Goal: Task Accomplishment & Management: Use online tool/utility

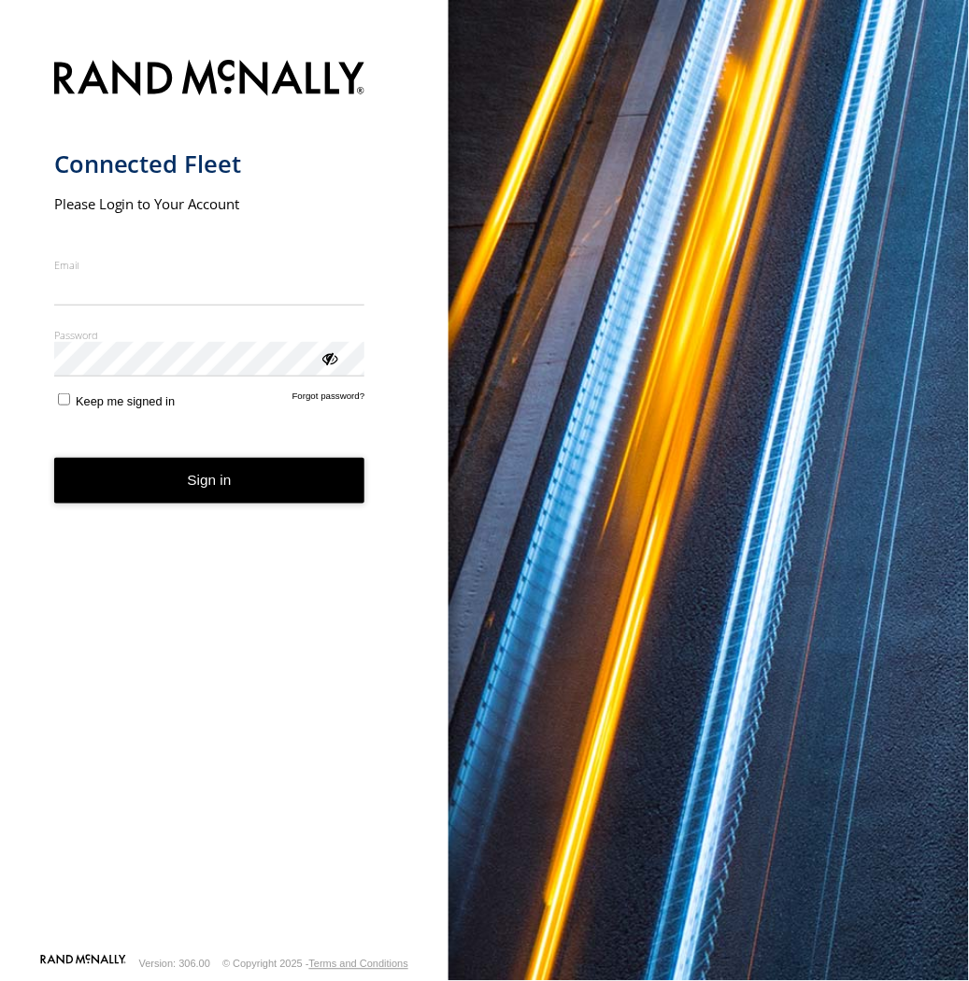
type input "**********"
click at [194, 495] on button "Sign in" at bounding box center [209, 481] width 311 height 46
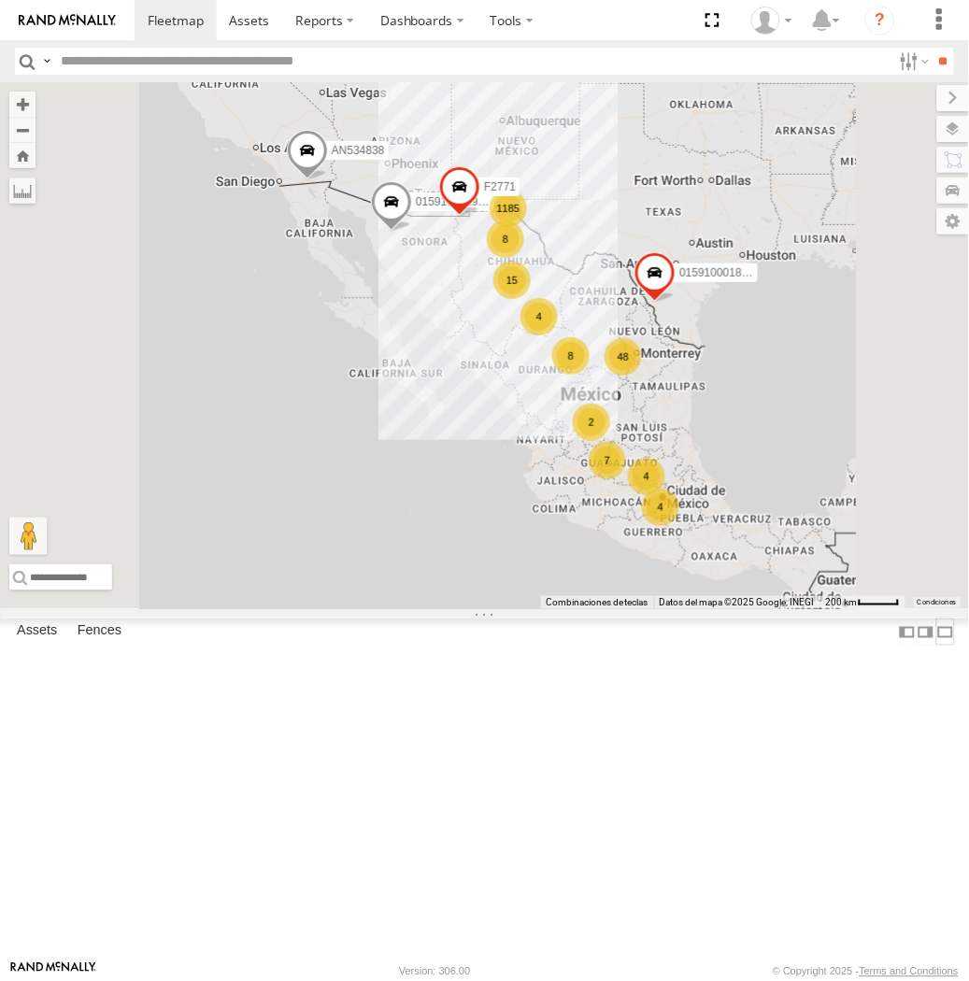
click at [936, 646] on label at bounding box center [945, 632] width 19 height 27
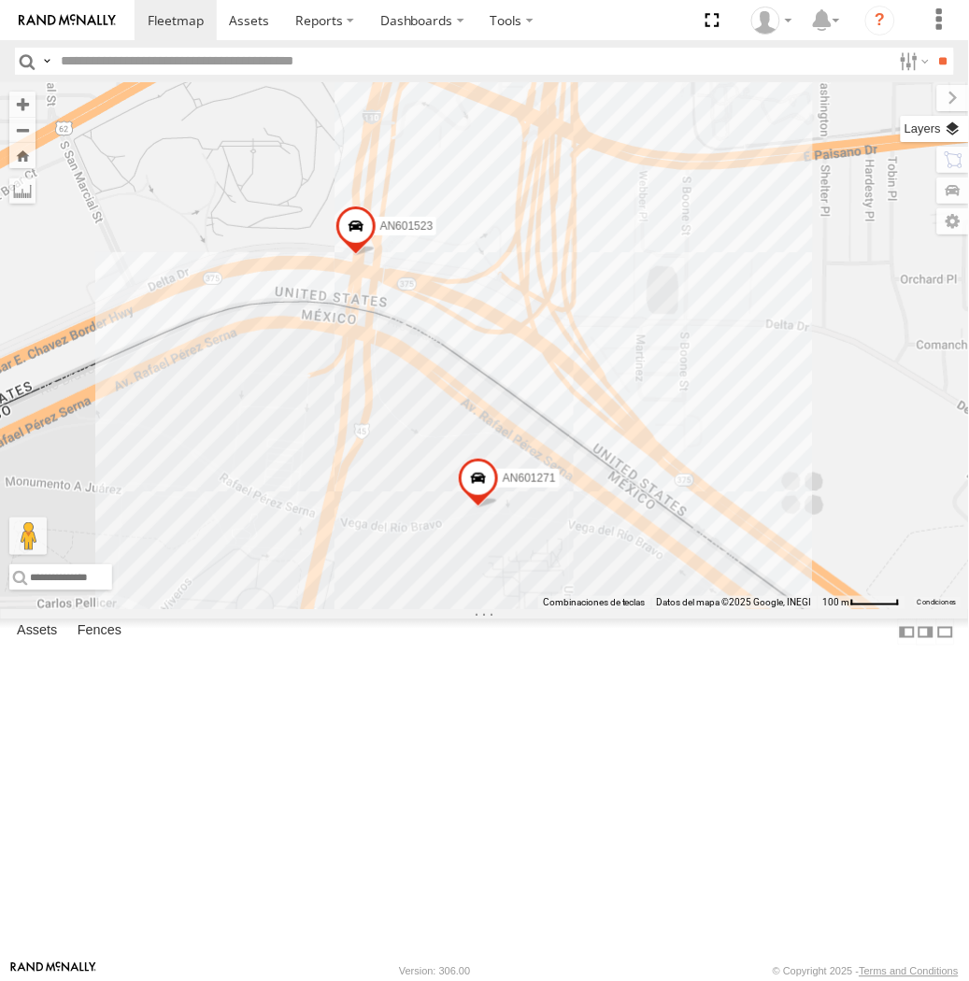
click at [947, 128] on label at bounding box center [935, 129] width 68 height 26
click at [0, 0] on span "Basemaps" at bounding box center [0, 0] width 0 height 0
click at [0, 0] on span "Satellite + Roadmap" at bounding box center [0, 0] width 0 height 0
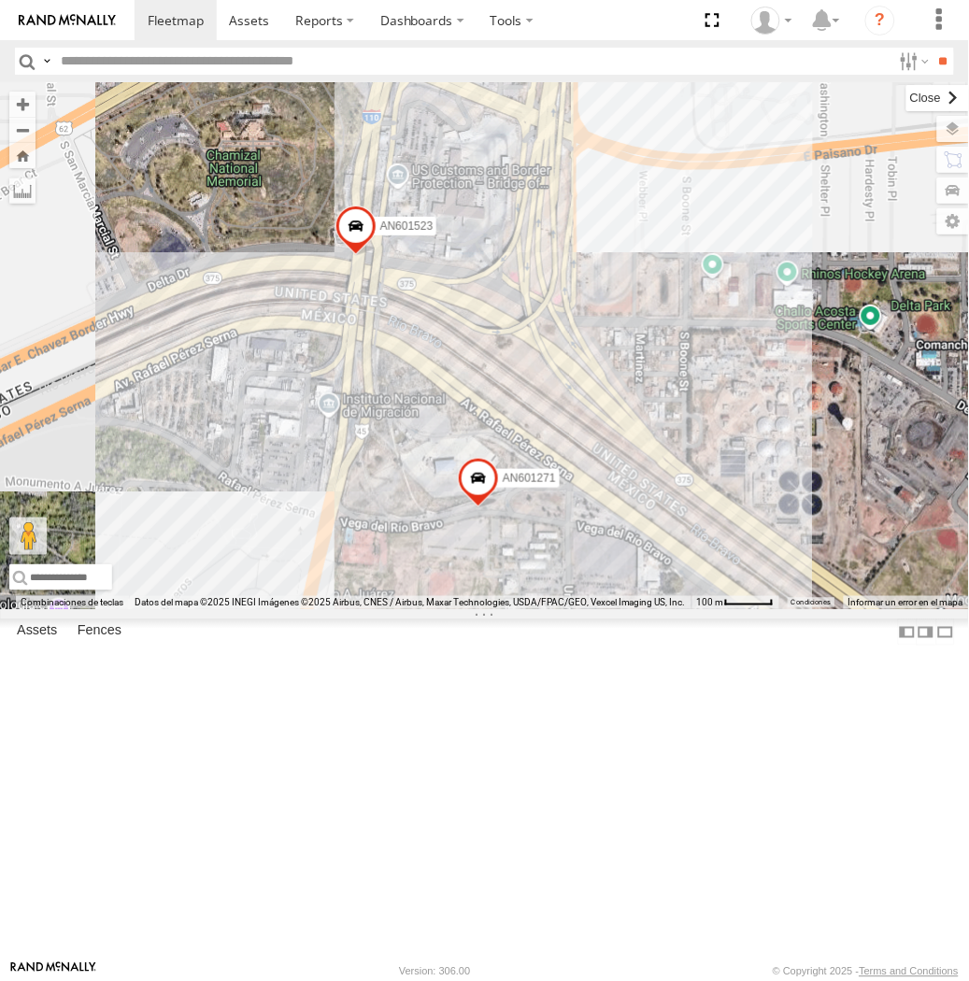
click at [906, 97] on label at bounding box center [937, 98] width 63 height 26
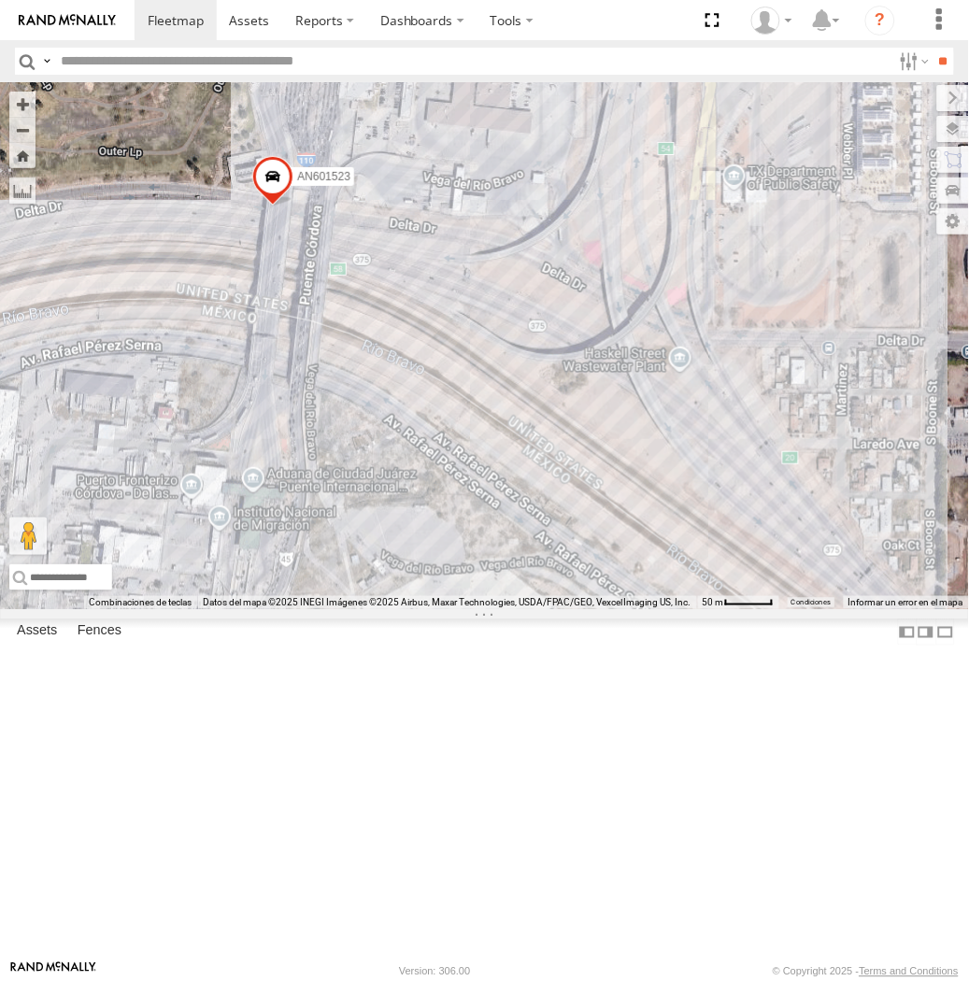
drag, startPoint x: 470, startPoint y: 607, endPoint x: 498, endPoint y: 509, distance: 102.0
click at [498, 509] on div "AN531863 AN535203 015910001935363 ZJ533468 AN535566 015910001811580 AN534838 ZJ…" at bounding box center [484, 345] width 969 height 527
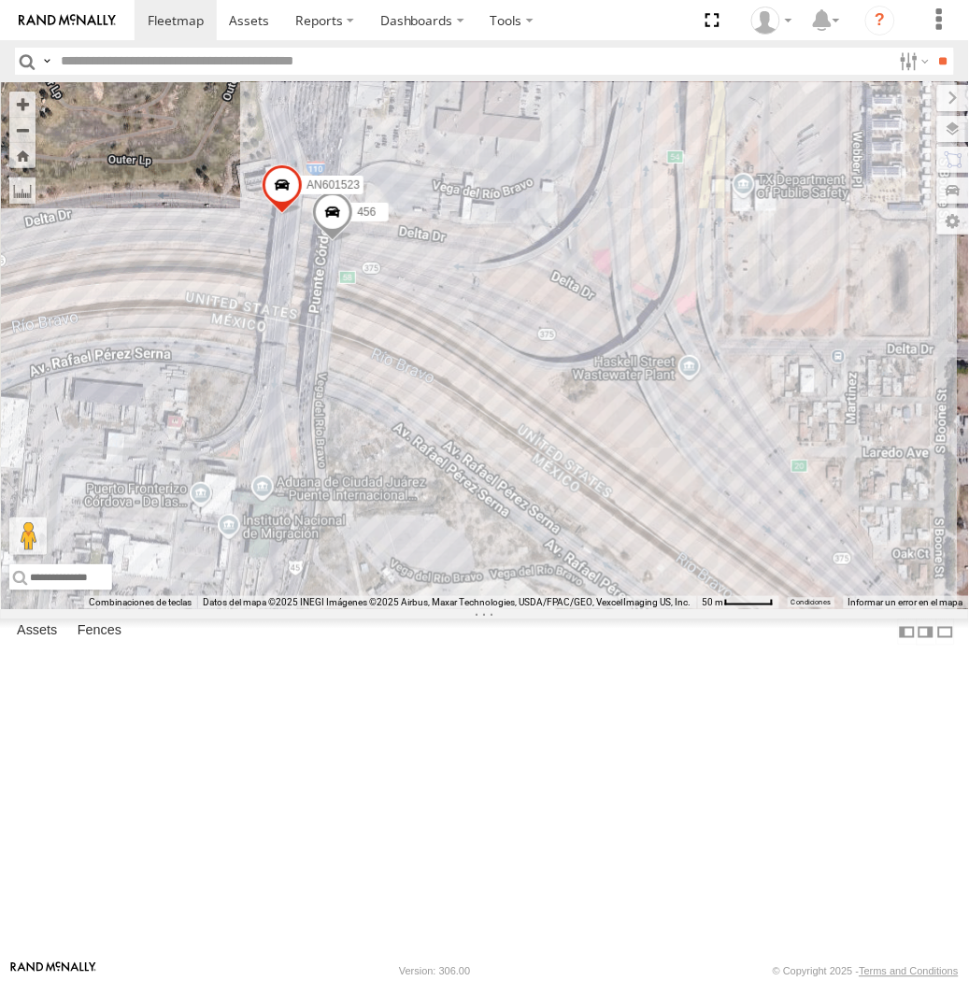
drag, startPoint x: 641, startPoint y: 577, endPoint x: 662, endPoint y: 591, distance: 25.4
click at [662, 591] on div "AN601271 AN601523 456" at bounding box center [484, 345] width 969 height 527
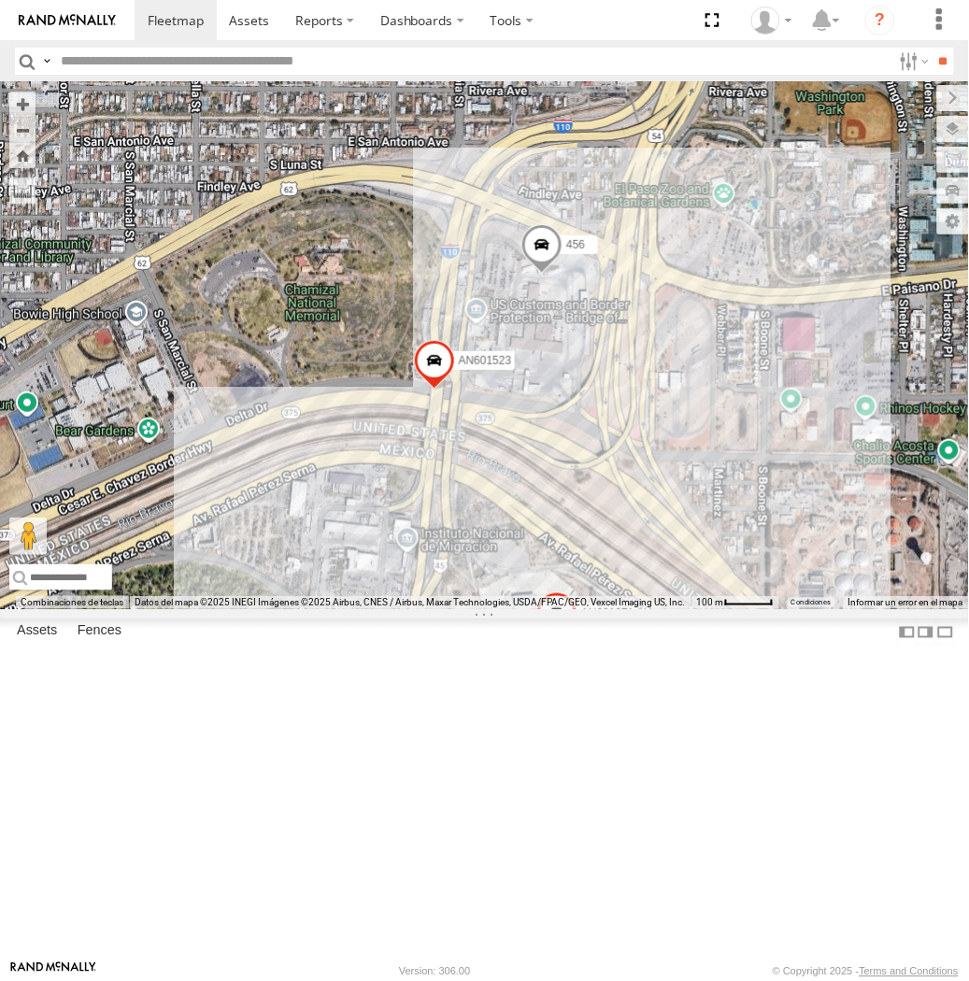
drag, startPoint x: 789, startPoint y: 822, endPoint x: 594, endPoint y: 420, distance: 446.3
click at [594, 420] on div "AN601523 456 AN601271" at bounding box center [484, 345] width 969 height 527
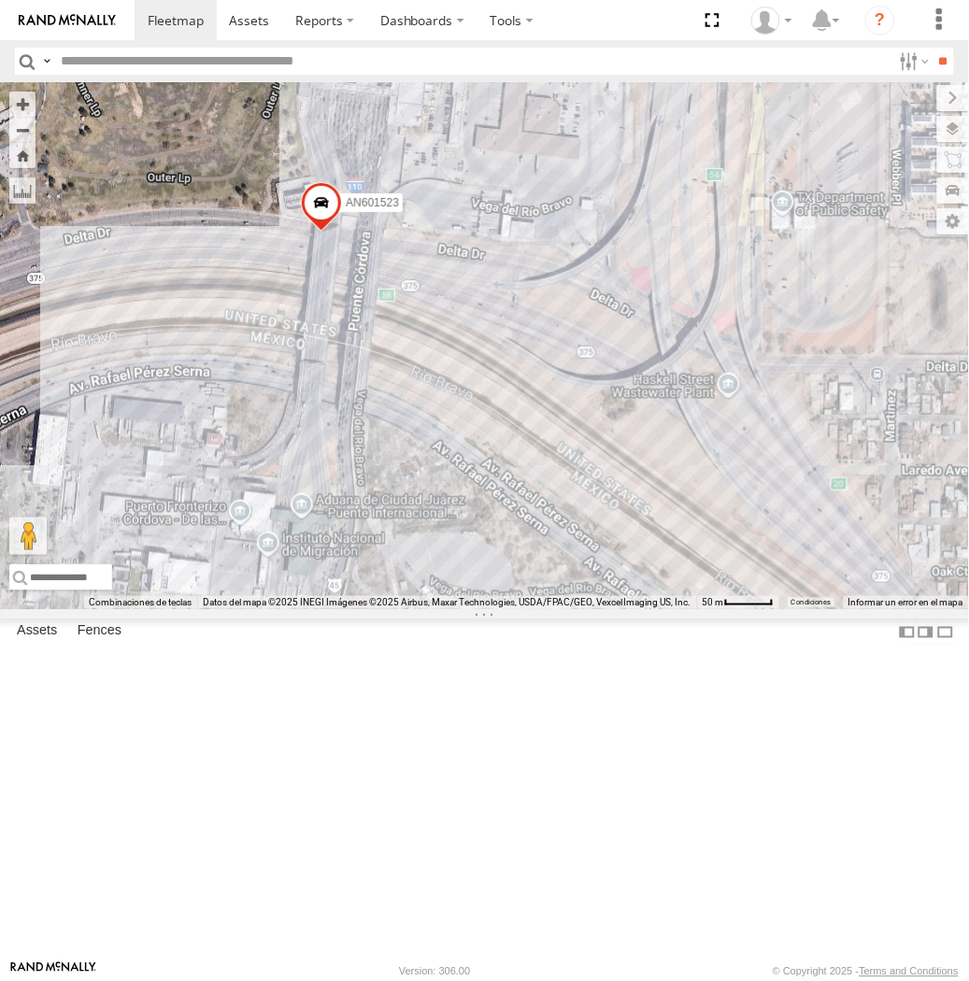
drag, startPoint x: 557, startPoint y: 511, endPoint x: 603, endPoint y: 611, distance: 110.0
click at [603, 609] on div "AN531863 AN535203 015910001935363 AN535575 AN535566 015910001811580 AN534838 ZJ…" at bounding box center [484, 345] width 969 height 527
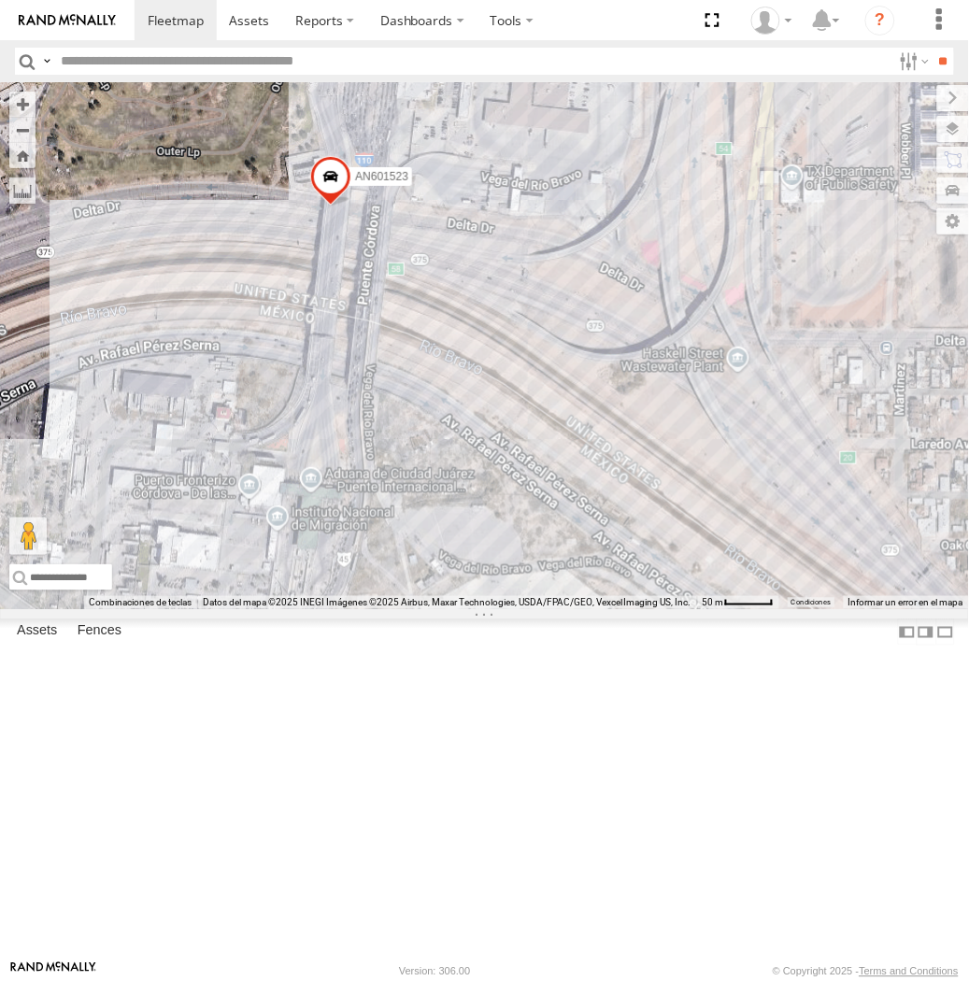
drag, startPoint x: 531, startPoint y: 559, endPoint x: 542, endPoint y: 531, distance: 30.2
click at [542, 531] on div "AN531863 AN535203 015910001935363 AN535575 AN535566 015910001811580 AN534838 ZJ…" at bounding box center [484, 345] width 969 height 527
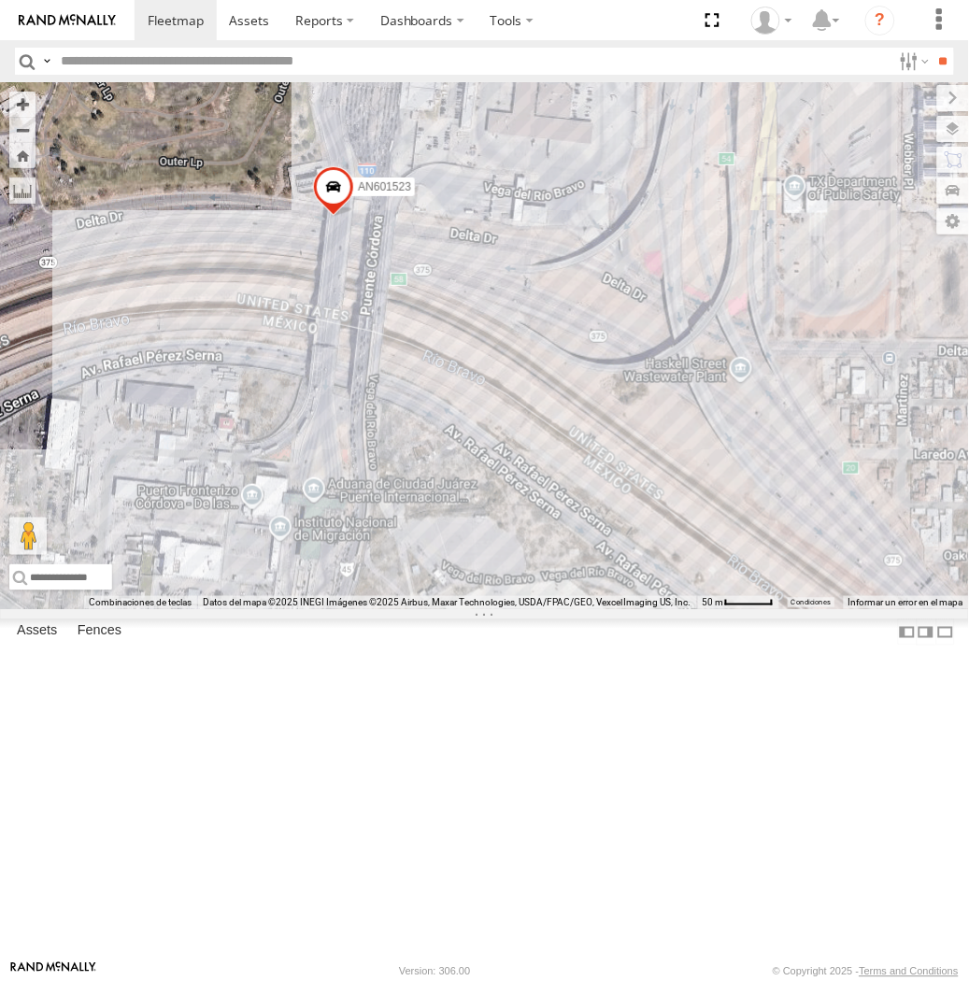
drag, startPoint x: 589, startPoint y: 510, endPoint x: 594, endPoint y: 526, distance: 16.8
click at [594, 526] on div "AN531863 AN535203 015910001935363 AN535575 AN535566 015910001811580 AN534838 ZJ…" at bounding box center [484, 345] width 969 height 527
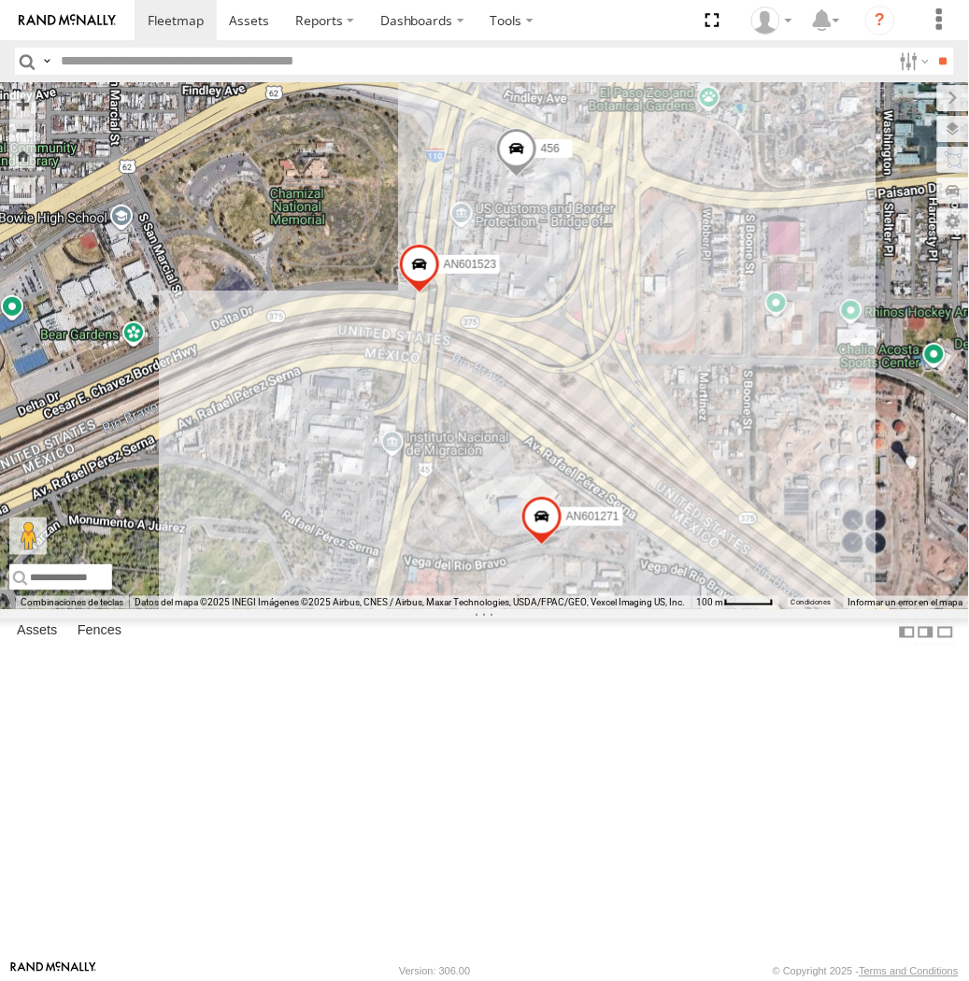
drag, startPoint x: 537, startPoint y: 600, endPoint x: 595, endPoint y: 520, distance: 99.1
click at [567, 463] on div "AN531863 AN535203 015910001935363 AN535566 015910001811580 AN534838 ZJ535914 F2…" at bounding box center [484, 345] width 969 height 527
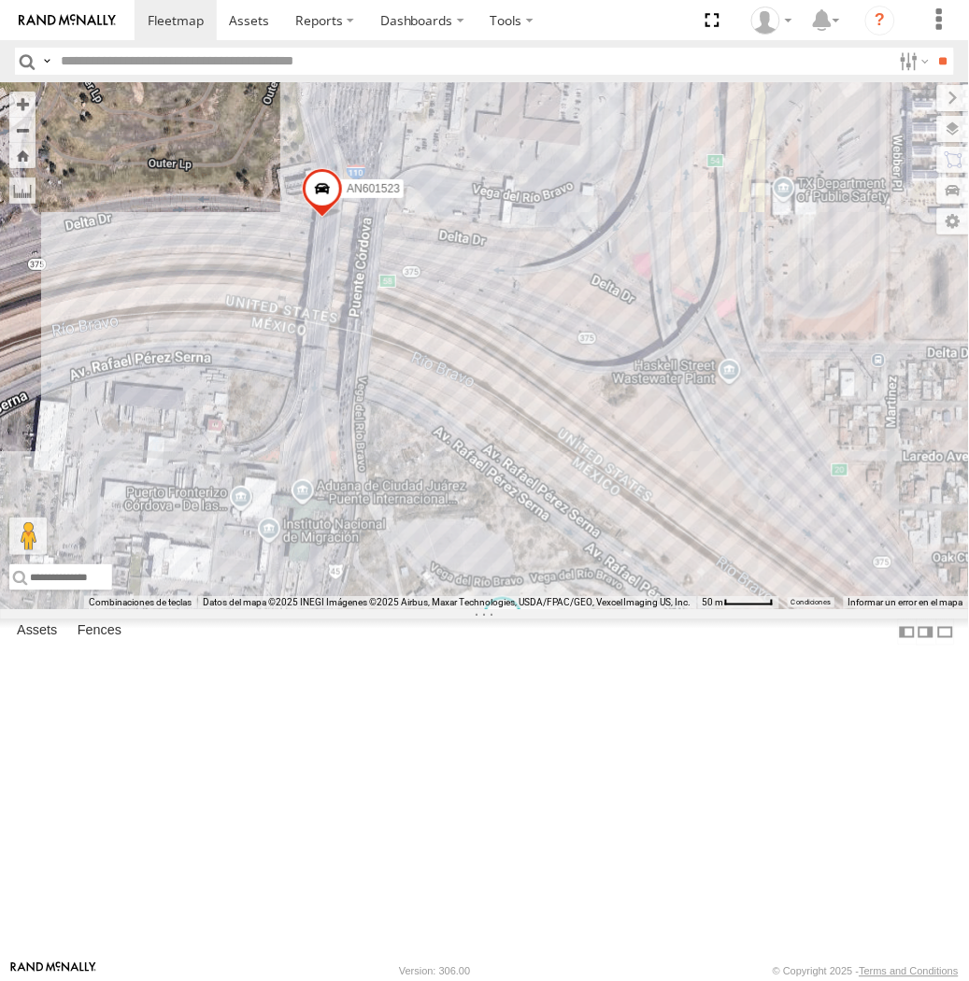
drag, startPoint x: 711, startPoint y: 529, endPoint x: 718, endPoint y: 580, distance: 51.8
click at [718, 580] on div "AN601271 587 AN601523" at bounding box center [484, 345] width 969 height 527
drag, startPoint x: 496, startPoint y: 510, endPoint x: 488, endPoint y: 551, distance: 42.0
click at [488, 551] on div "AN601271 587 AN601523" at bounding box center [484, 345] width 969 height 527
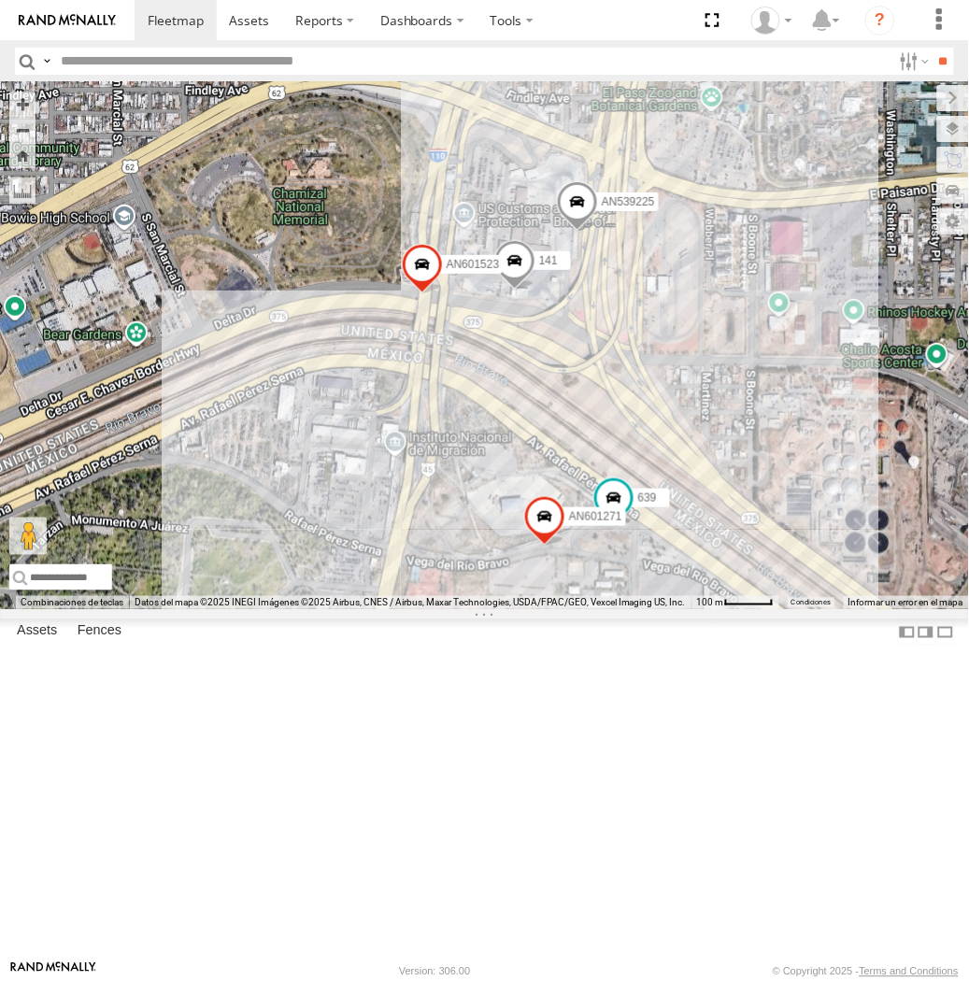
drag, startPoint x: 674, startPoint y: 561, endPoint x: 683, endPoint y: 558, distance: 9.8
click at [683, 558] on div "AN539225 141 639 AN601271 587 AN601523" at bounding box center [484, 345] width 969 height 527
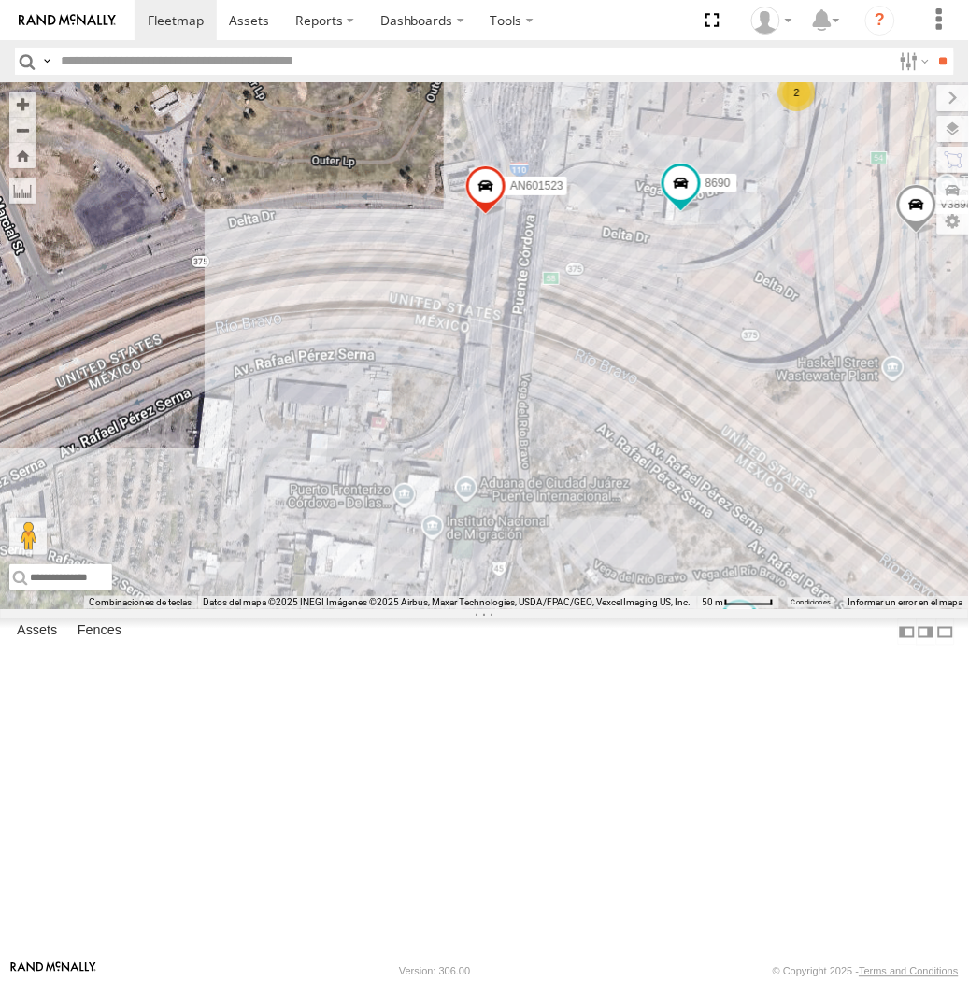
drag, startPoint x: 534, startPoint y: 306, endPoint x: 461, endPoint y: 336, distance: 79.6
click at [461, 336] on div "015910001935363 AN531651 AN536034 AN535566 015910001811580 AN534838 ZJ535914 F2…" at bounding box center [484, 345] width 969 height 527
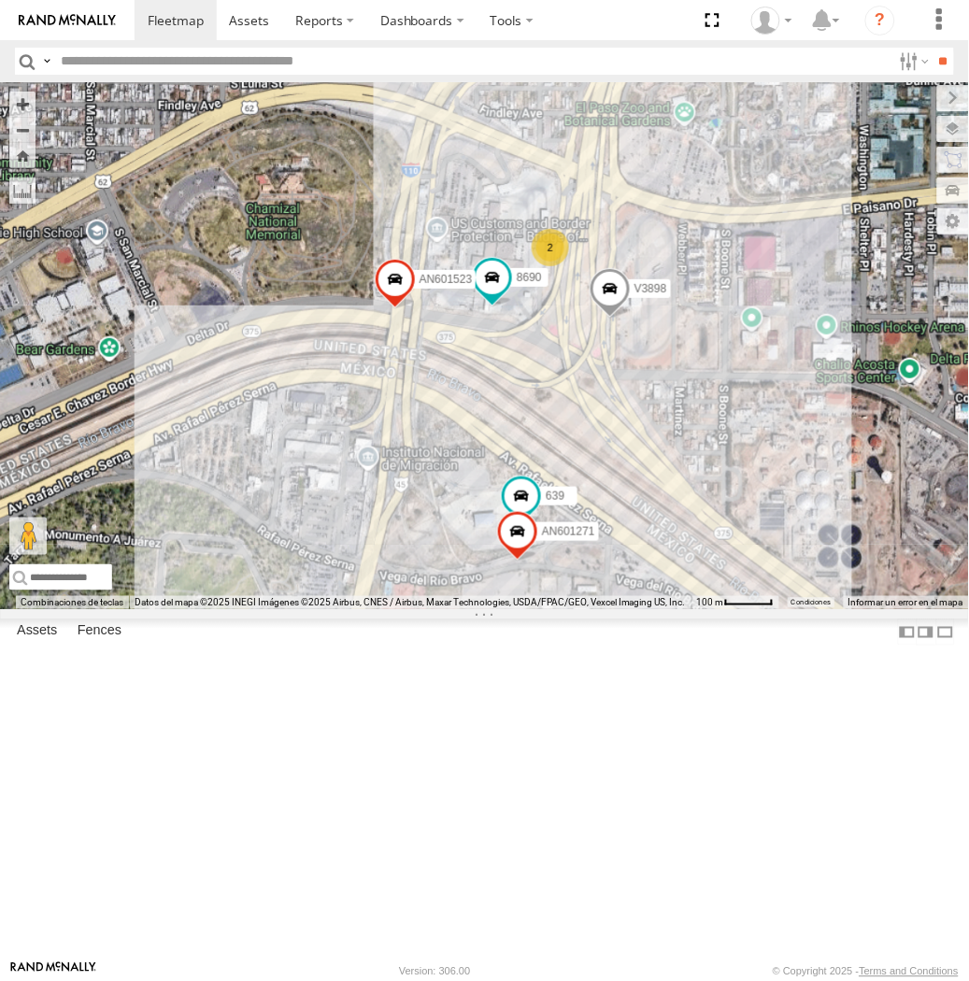
drag, startPoint x: 659, startPoint y: 414, endPoint x: 581, endPoint y: 537, distance: 145.7
click at [581, 537] on div "015910001935363 AN531651 AN536034 AN535566 015910001811580 AN534838 ZJ535914 F2…" at bounding box center [484, 345] width 969 height 527
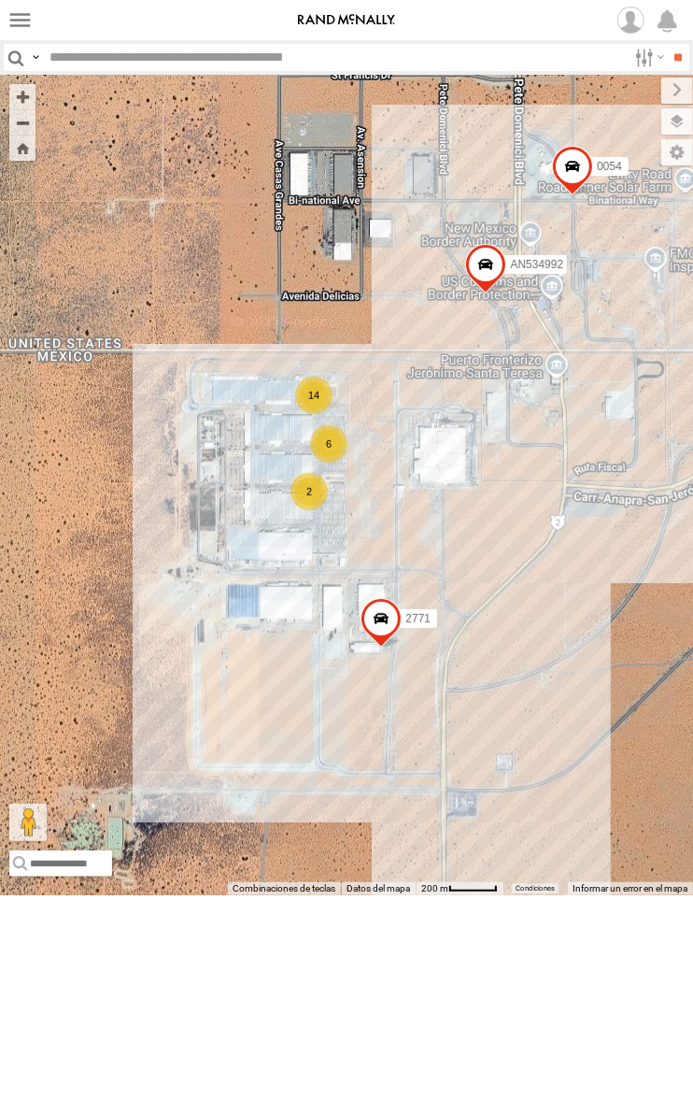
drag, startPoint x: 427, startPoint y: 417, endPoint x: 381, endPoint y: 417, distance: 45.8
click at [381, 417] on div "AN531863 AN535203 015910001935363 AN537362 015910001811580 AN534838 ZJ535914 F2…" at bounding box center [346, 485] width 693 height 820
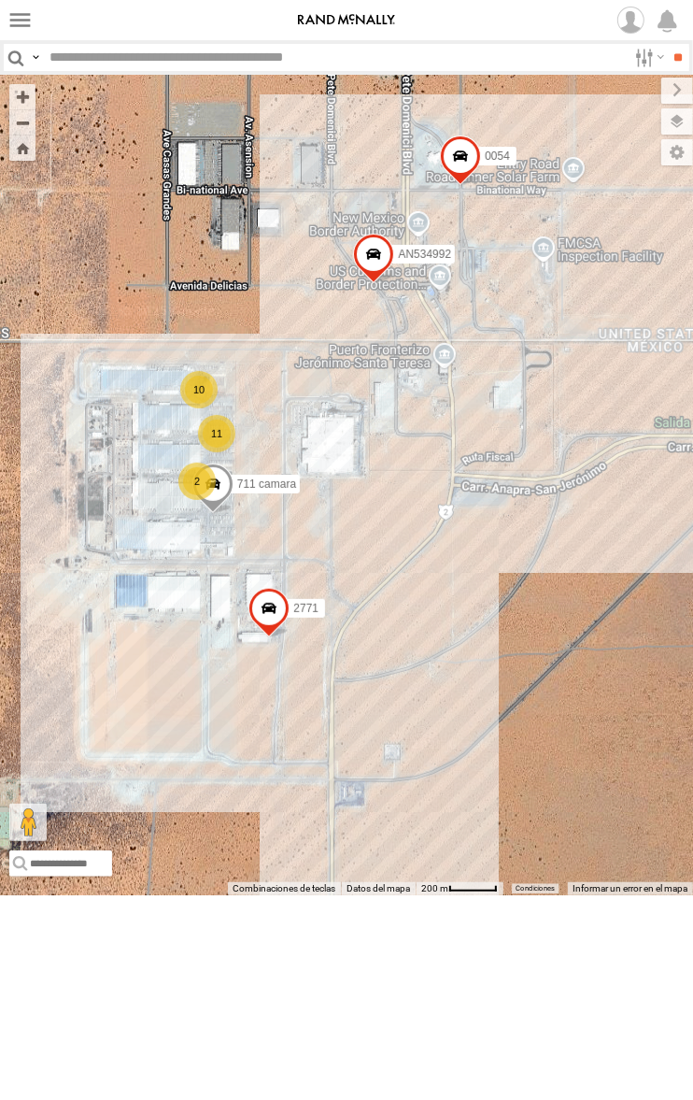
drag, startPoint x: 210, startPoint y: 417, endPoint x: 320, endPoint y: 406, distance: 109.9
click at [320, 406] on div "015910001935363 015910001811580 AN534838 F2771 AN535575 ZJ533468 AN535566 AN571…" at bounding box center [346, 485] width 693 height 820
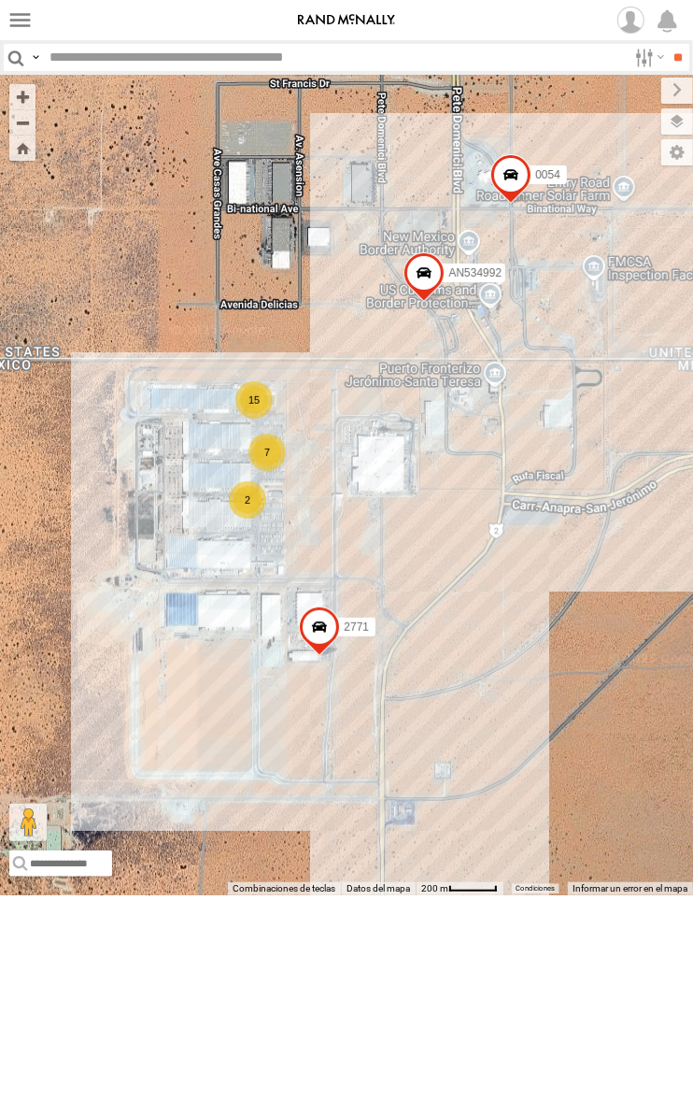
drag, startPoint x: 309, startPoint y: 577, endPoint x: 404, endPoint y: 609, distance: 99.6
click at [404, 610] on div "015910001935363 015910001811580 AN534838 F2771 AN5310637 15 7 2 2771 0054 AN534…" at bounding box center [346, 485] width 693 height 820
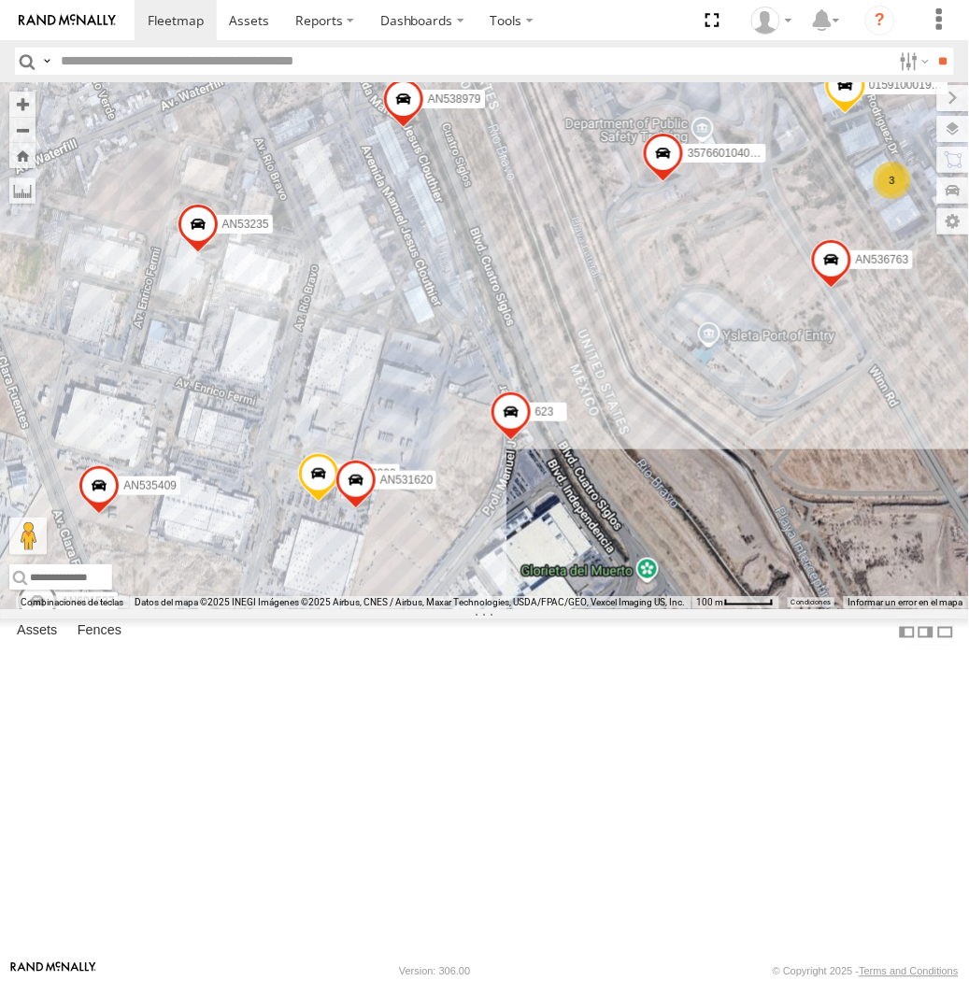
drag, startPoint x: 520, startPoint y: 318, endPoint x: 545, endPoint y: 320, distance: 25.3
click at [545, 320] on div "AN531863 AN535203 015910001935363 AN537362 015910001811580 AN534838 ZJ535914 F2…" at bounding box center [484, 345] width 969 height 527
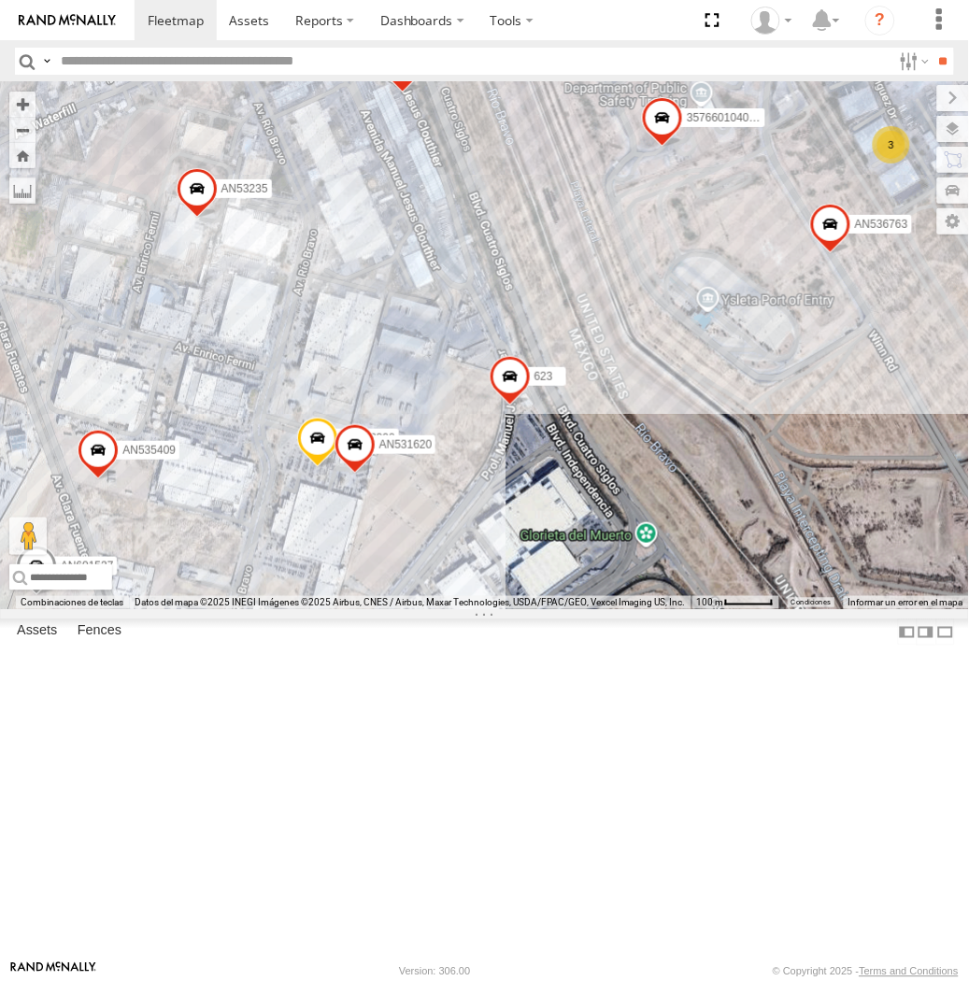
drag, startPoint x: 537, startPoint y: 268, endPoint x: 601, endPoint y: 310, distance: 76.2
click at [601, 310] on div "AN531863 AN535203 015910001935363 AN535566 015910001811580 AN534838 ZJ535914 F2…" at bounding box center [484, 345] width 969 height 527
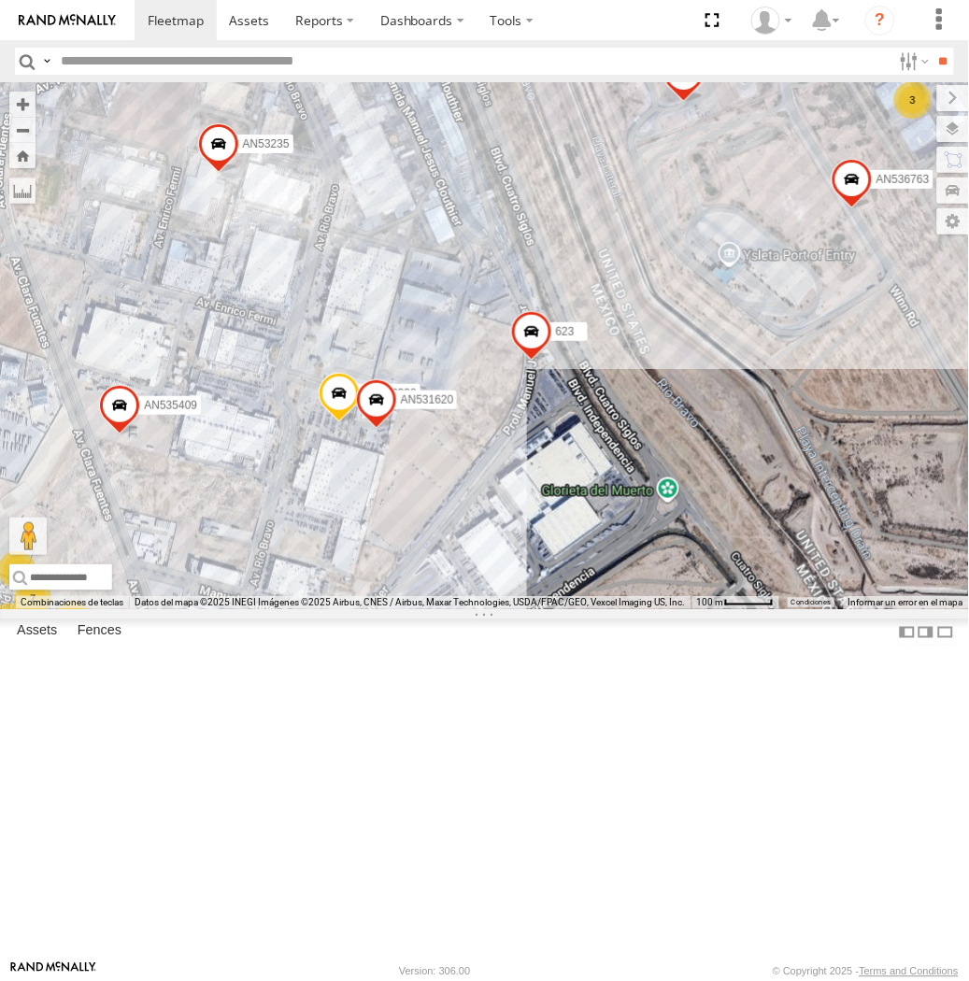
click at [280, 719] on span at bounding box center [274, 694] width 41 height 50
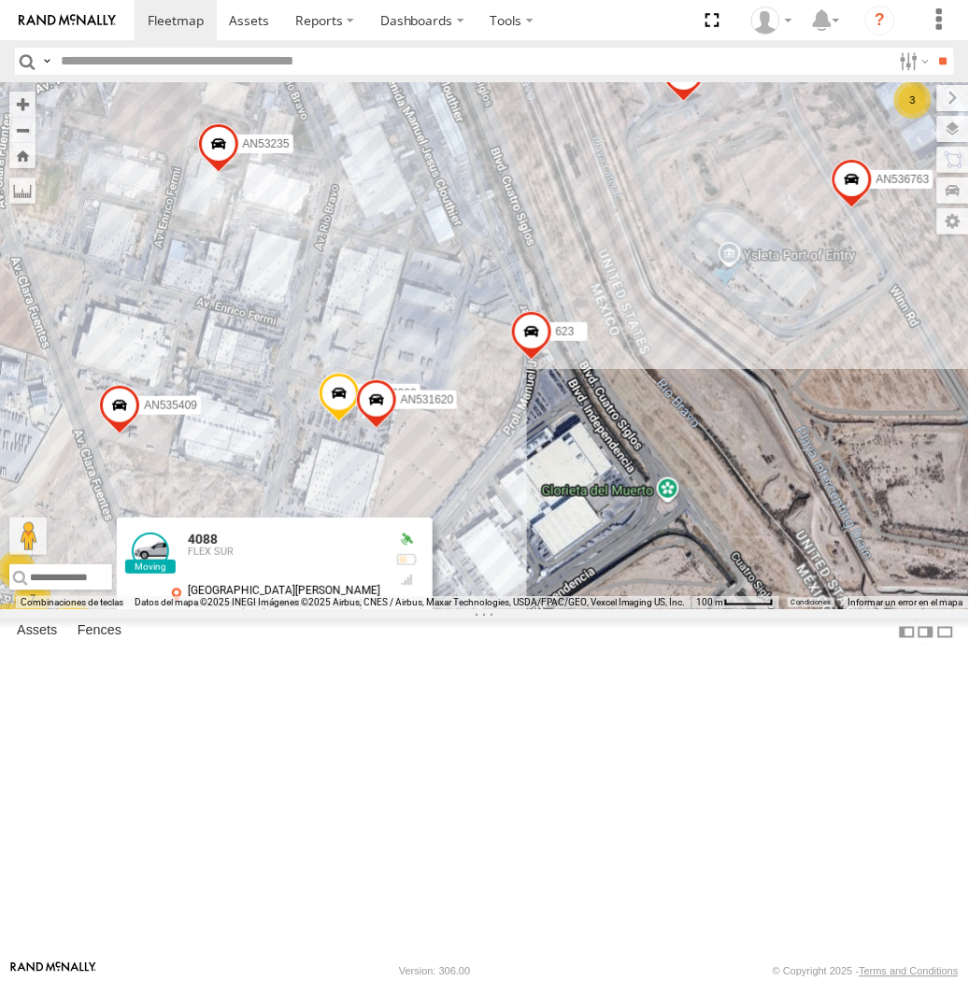
click at [537, 609] on div "357660104096649 015910001918898 AN536763 AN539158 015910001986465 4088 AN535409…" at bounding box center [484, 345] width 969 height 527
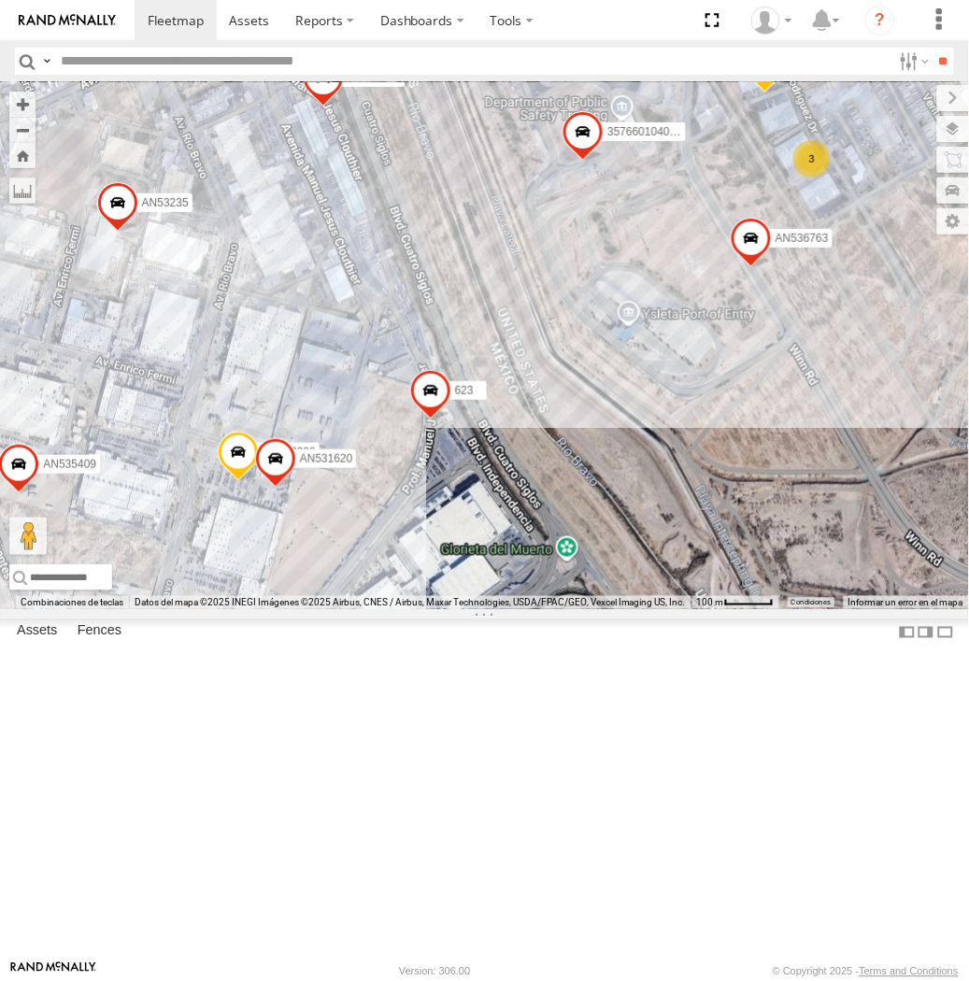
drag, startPoint x: 624, startPoint y: 475, endPoint x: 503, endPoint y: 556, distance: 146.2
click at [503, 556] on div "357660104096649 015910001918898 AN536763 AN532390 AN539158 015910001986465 4088…" at bounding box center [484, 345] width 969 height 527
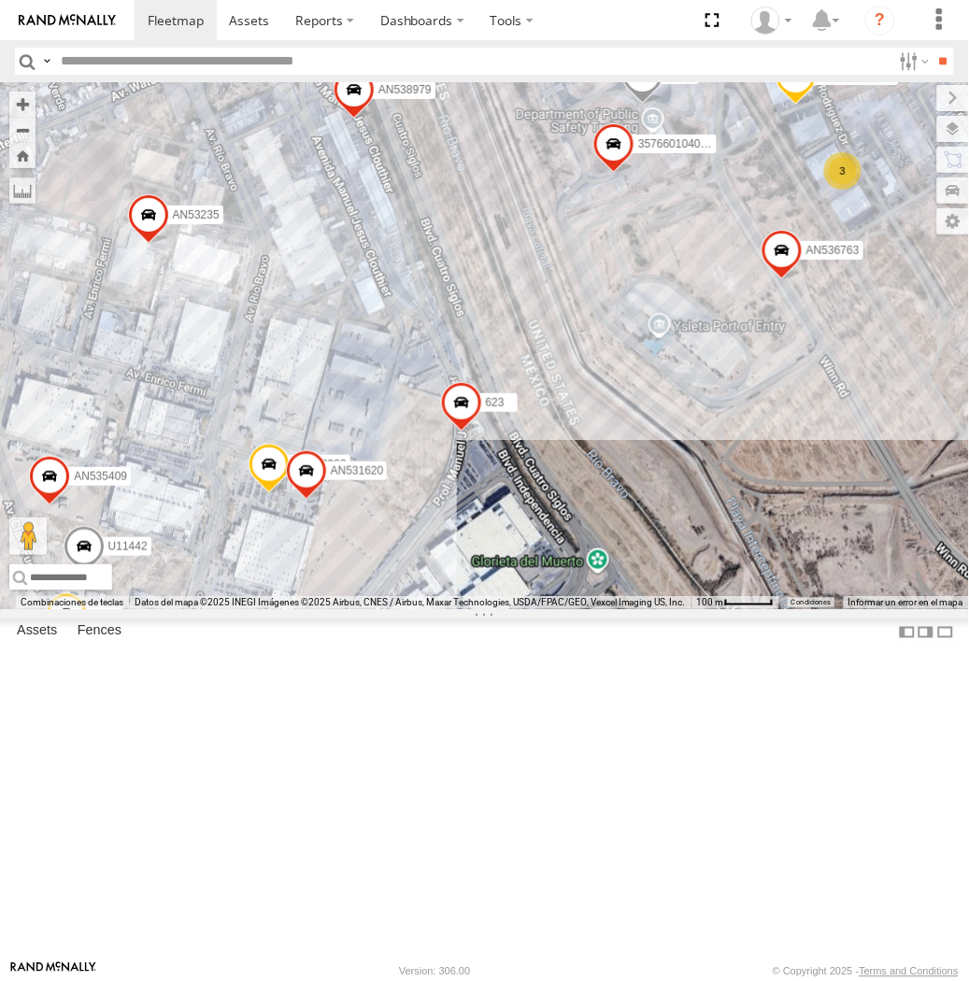
drag, startPoint x: 562, startPoint y: 417, endPoint x: 549, endPoint y: 440, distance: 26.3
click at [549, 440] on div "357660104096649 015910001918898 AN536763 639 AN532390 AN539158 015910001986465 …" at bounding box center [484, 345] width 969 height 527
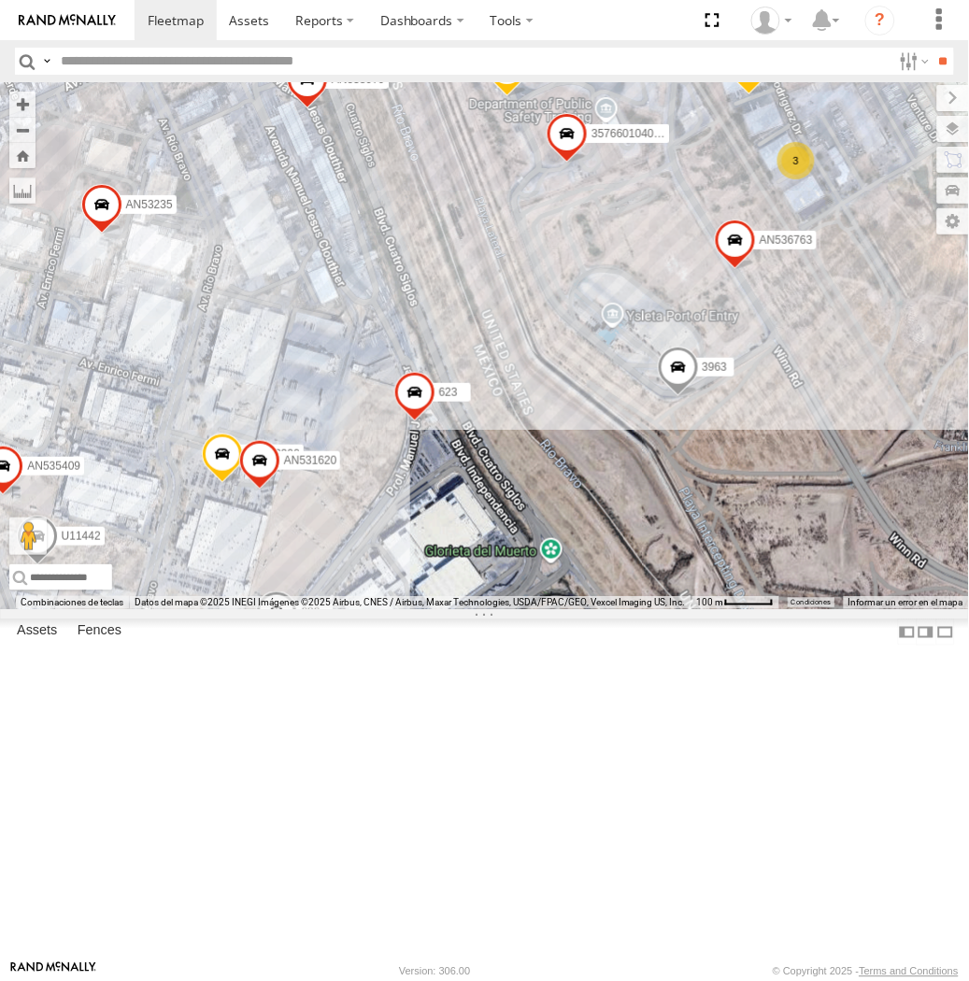
drag, startPoint x: 477, startPoint y: 533, endPoint x: 498, endPoint y: 615, distance: 85.0
click at [498, 609] on div "U11442 015910001918898 AN536763 141 AN539158 015910001986465 4088 AN535409 AN53…" at bounding box center [484, 345] width 969 height 527
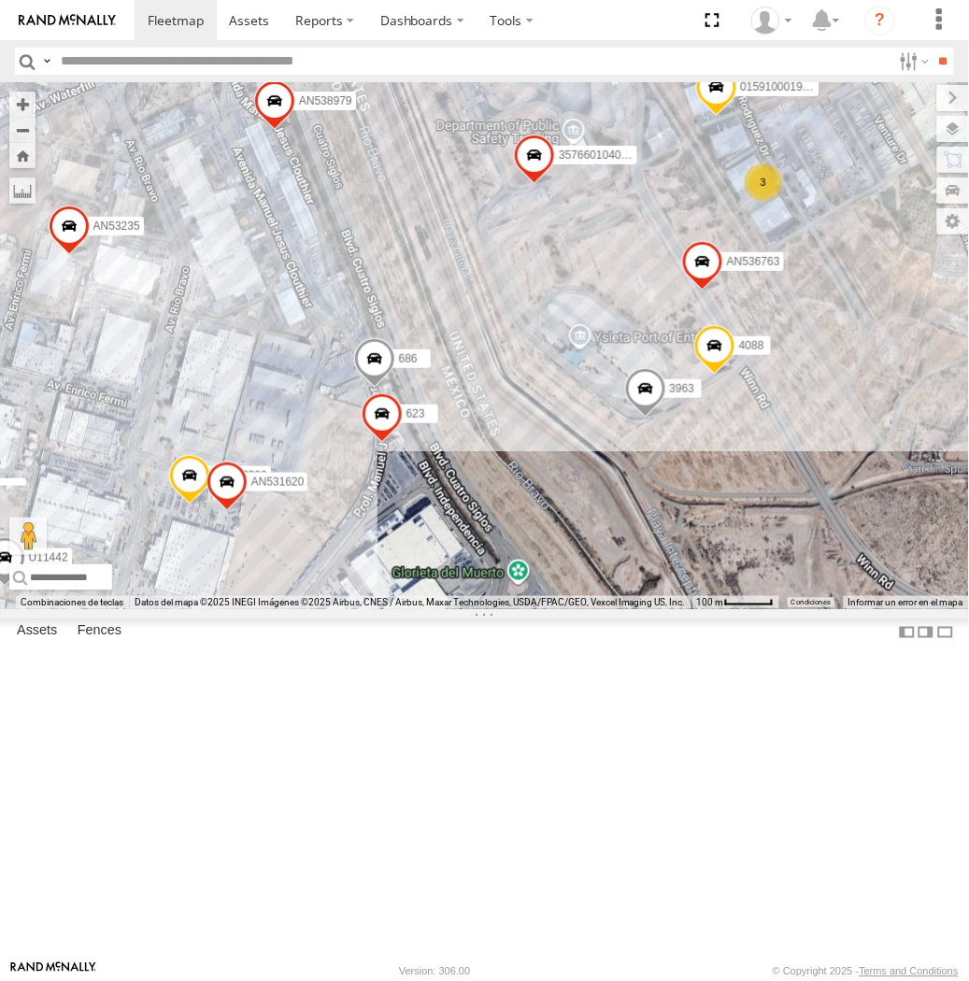
drag, startPoint x: 480, startPoint y: 396, endPoint x: 430, endPoint y: 430, distance: 60.6
click at [430, 430] on div "357660104096649 U11442 015910001918898 AN536763 AN532390 AN539158 0159100019864…" at bounding box center [484, 345] width 969 height 527
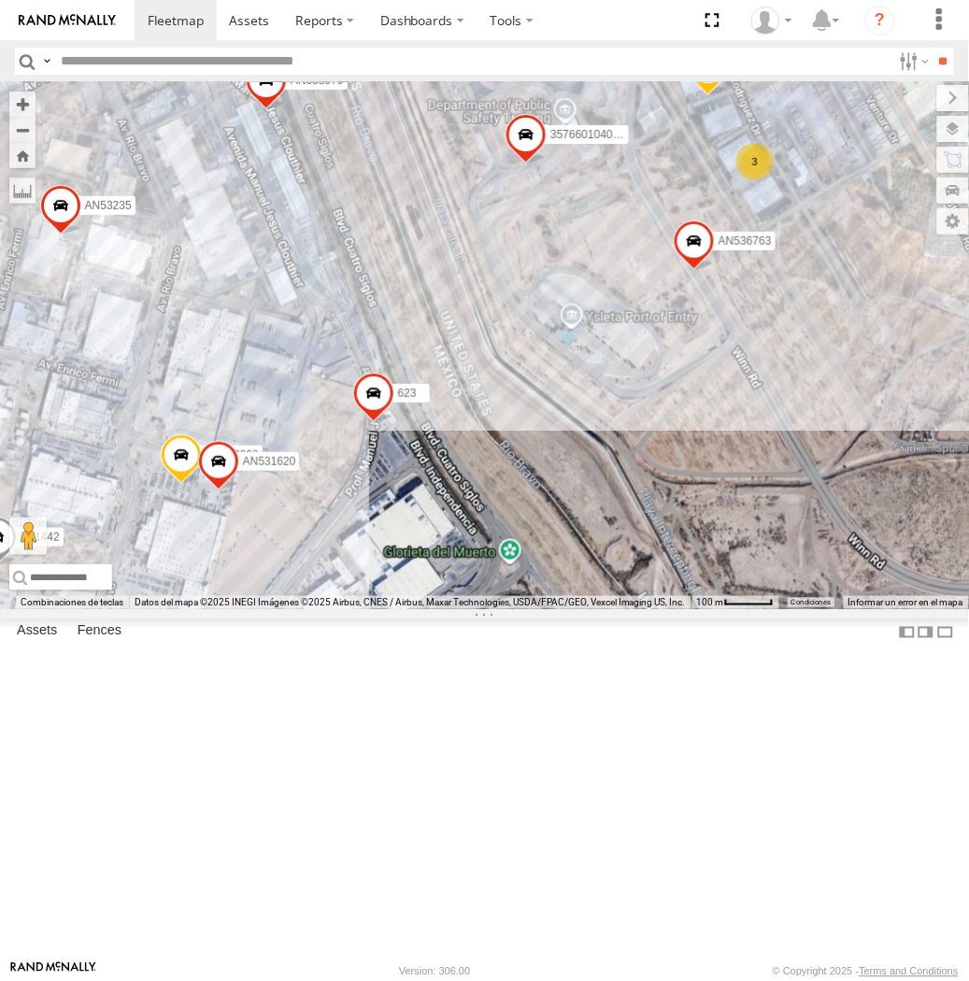
drag, startPoint x: 349, startPoint y: 650, endPoint x: 351, endPoint y: 685, distance: 34.7
click at [352, 609] on div "357660104096649 U11442 015910001918898 AN536763 AN532390 AN539158 0159100019864…" at bounding box center [484, 345] width 969 height 527
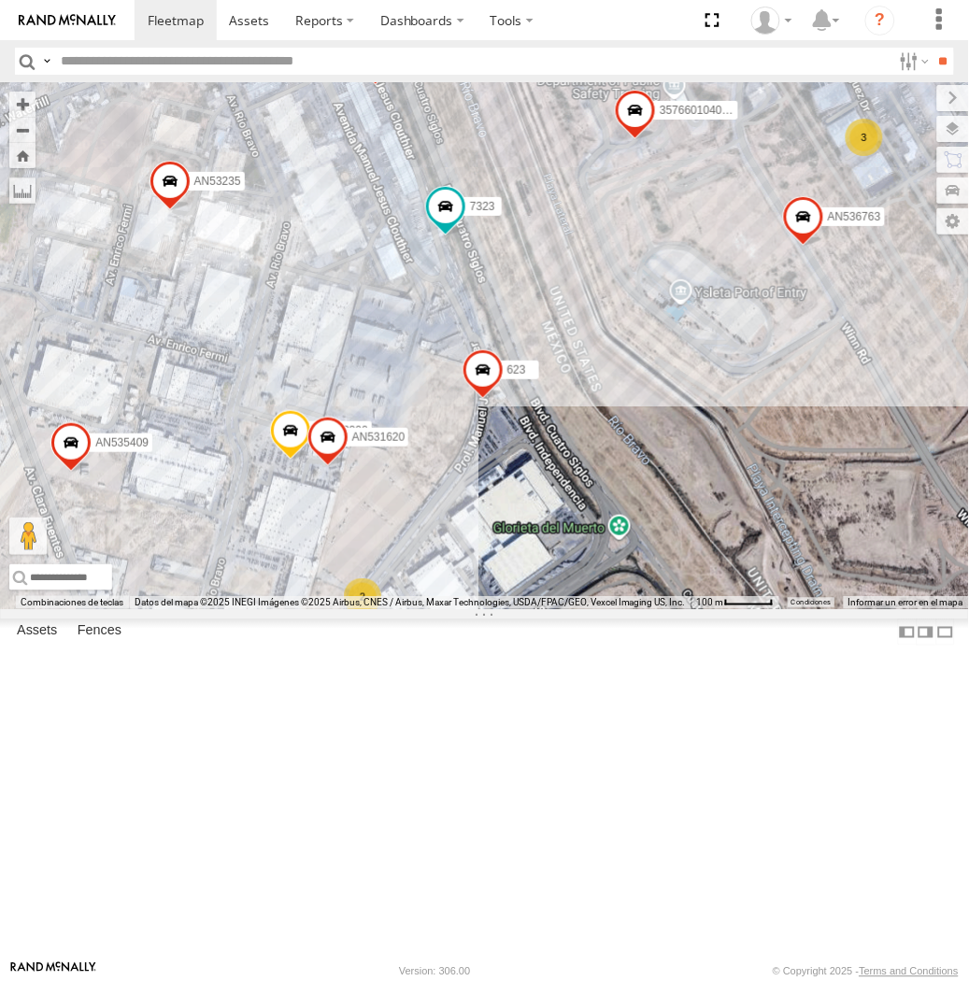
drag, startPoint x: 548, startPoint y: 565, endPoint x: 453, endPoint y: 706, distance: 170.3
click at [453, 609] on div "AN532390 7323 623 AN531620 23 26 11 108 32 36 32 46 357660104096649 12 U11442 A…" at bounding box center [484, 345] width 969 height 527
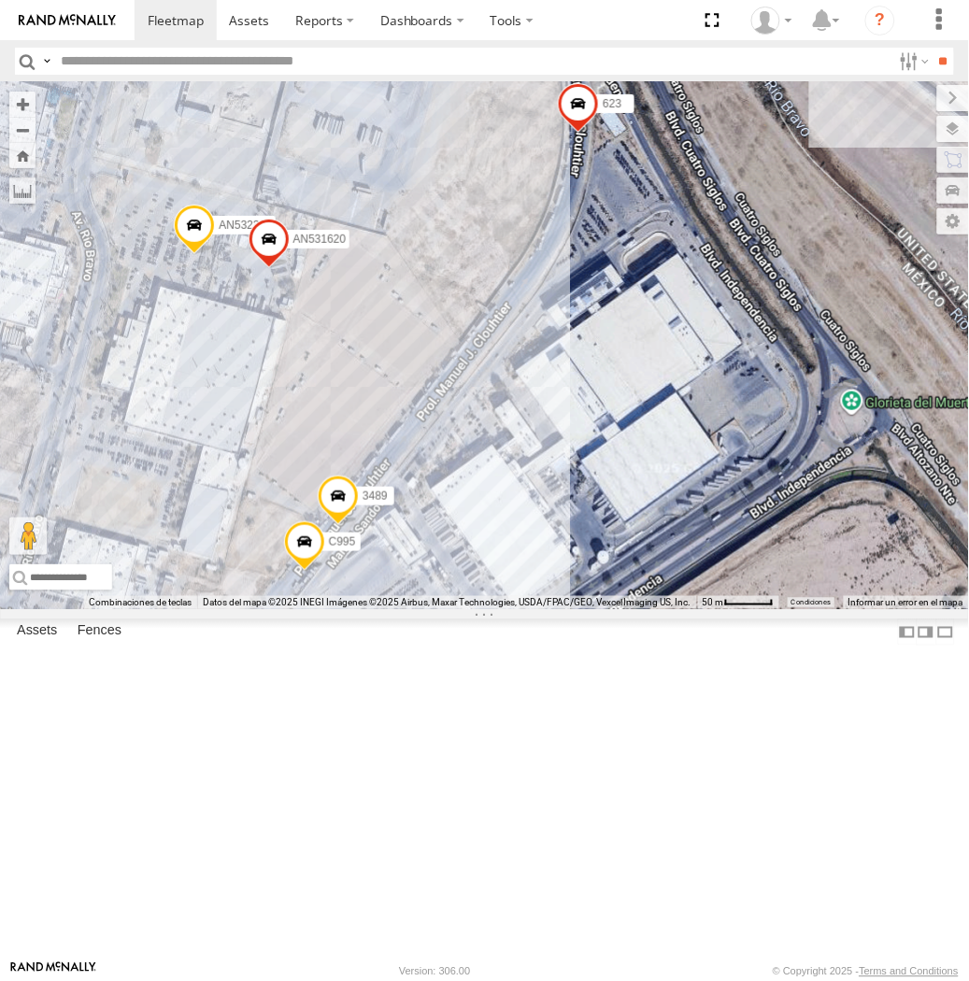
drag, startPoint x: 320, startPoint y: 861, endPoint x: 379, endPoint y: 534, distance: 331.5
click at [384, 530] on div "AN532390 7323 623 AN531620 357660104096649 U11442 AN536763 AN539158 01591000198…" at bounding box center [484, 345] width 969 height 527
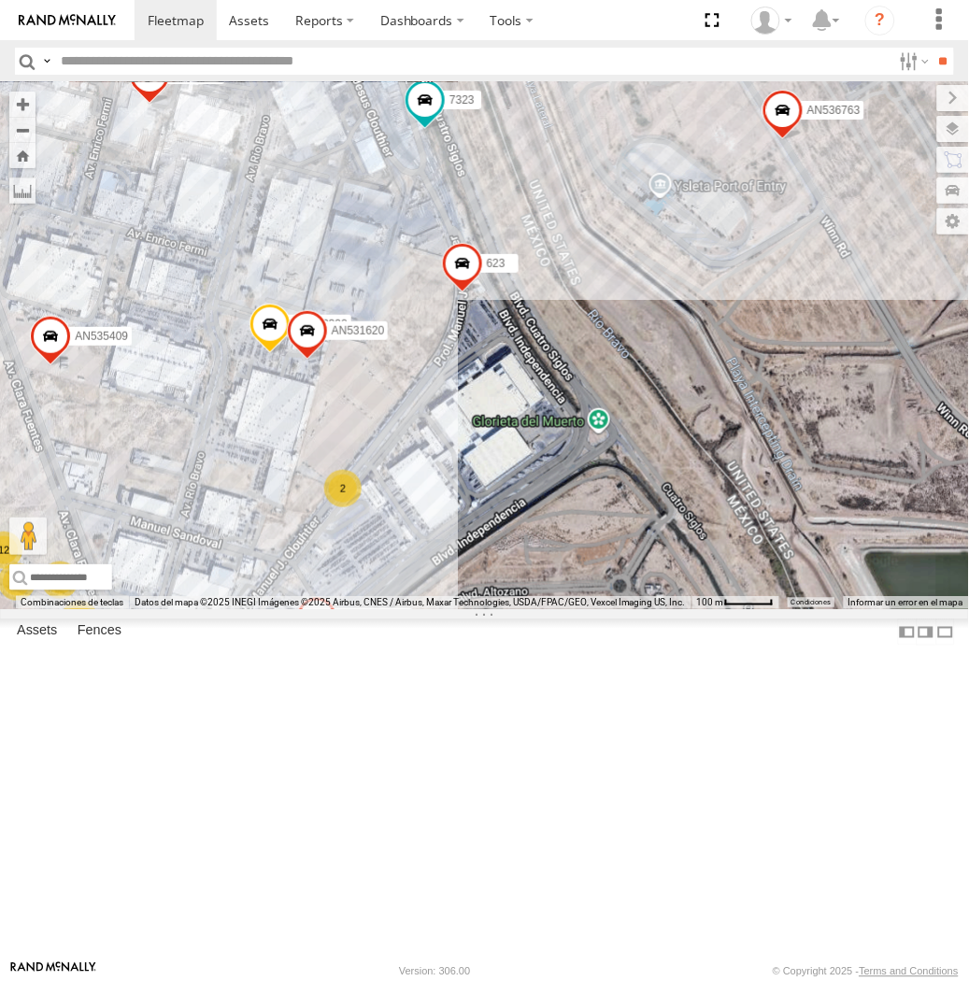
drag, startPoint x: 514, startPoint y: 505, endPoint x: 468, endPoint y: 601, distance: 106.6
click at [468, 601] on div "AN532390 7323 623 AN531620 357660104096649 U11442 AN536763 AN539158 01591000198…" at bounding box center [484, 345] width 969 height 527
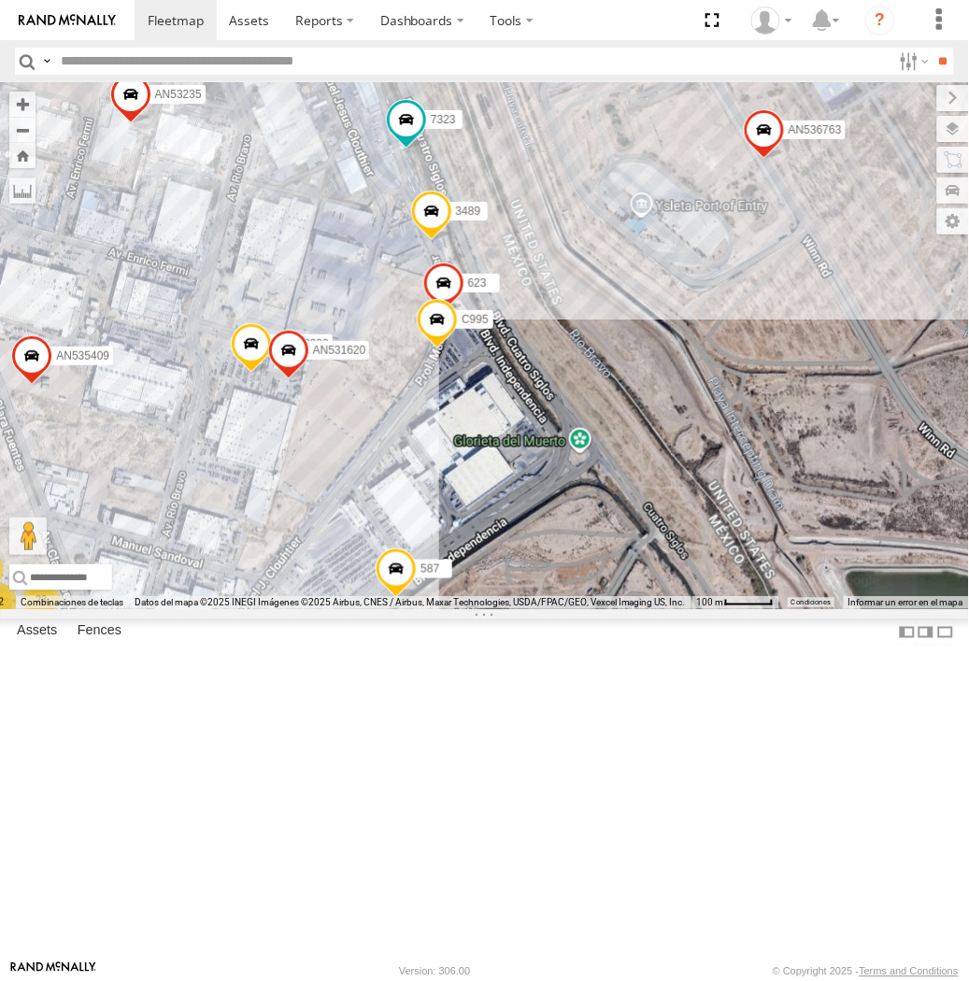
drag, startPoint x: 531, startPoint y: 538, endPoint x: 439, endPoint y: 647, distance: 141.9
click at [442, 609] on div "357660104096649 AN536763 AN532390 AN539158 7323 587 015910001986465 ZJ213 3489 …" at bounding box center [484, 345] width 969 height 527
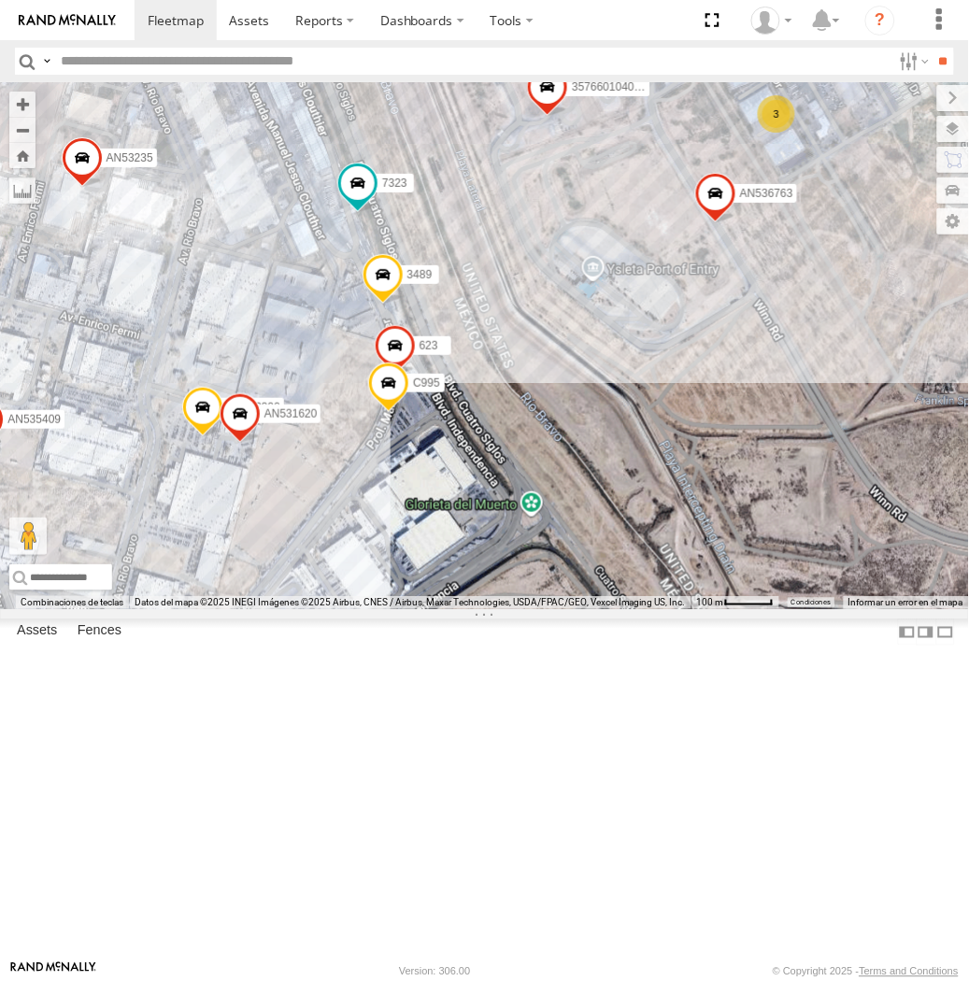
drag, startPoint x: 471, startPoint y: 610, endPoint x: 473, endPoint y: 638, distance: 28.1
click at [473, 609] on div "357660104096649 AN536763 AN532390 AN539158 7323 587 015910001986465 ZJ213 3489 …" at bounding box center [484, 345] width 969 height 527
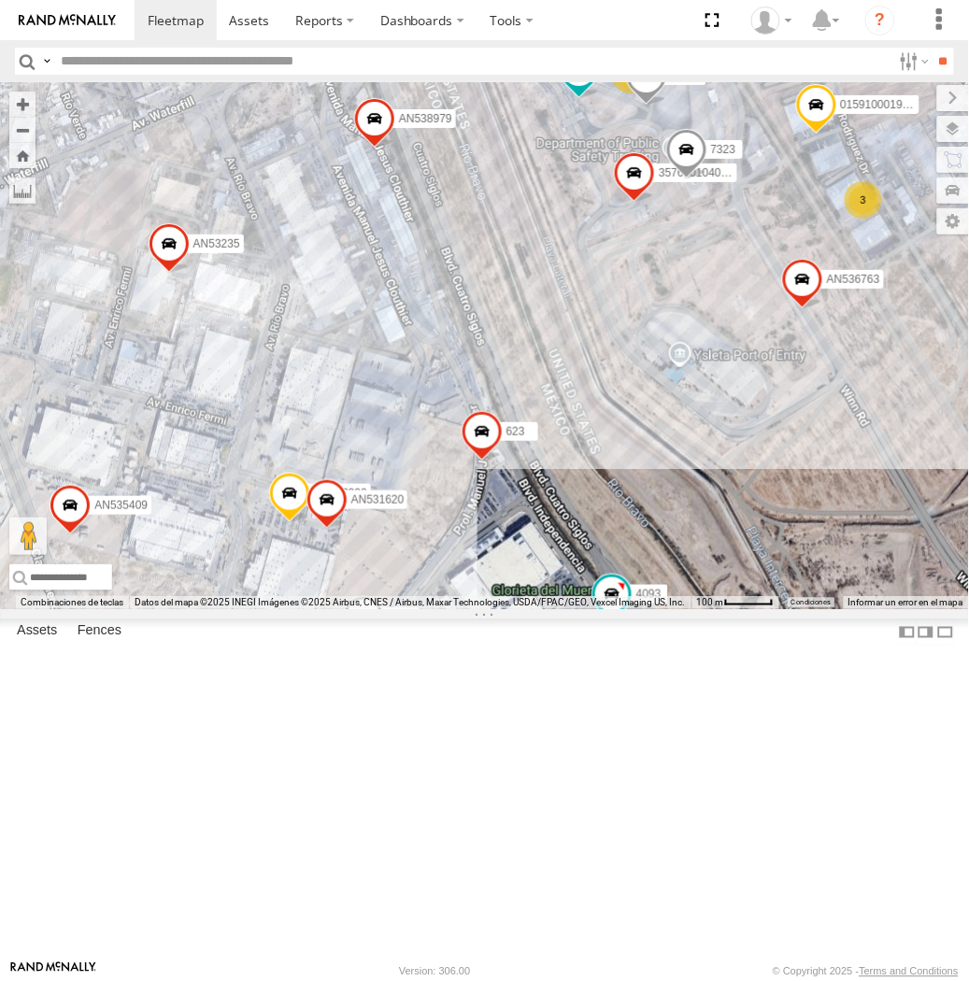
drag, startPoint x: 546, startPoint y: 482, endPoint x: 567, endPoint y: 417, distance: 68.8
click at [567, 417] on div "AN531863 AN535203 015910001935363 AN535566 015910001811580 AN534838 ZJ535914 F2…" at bounding box center [484, 345] width 969 height 527
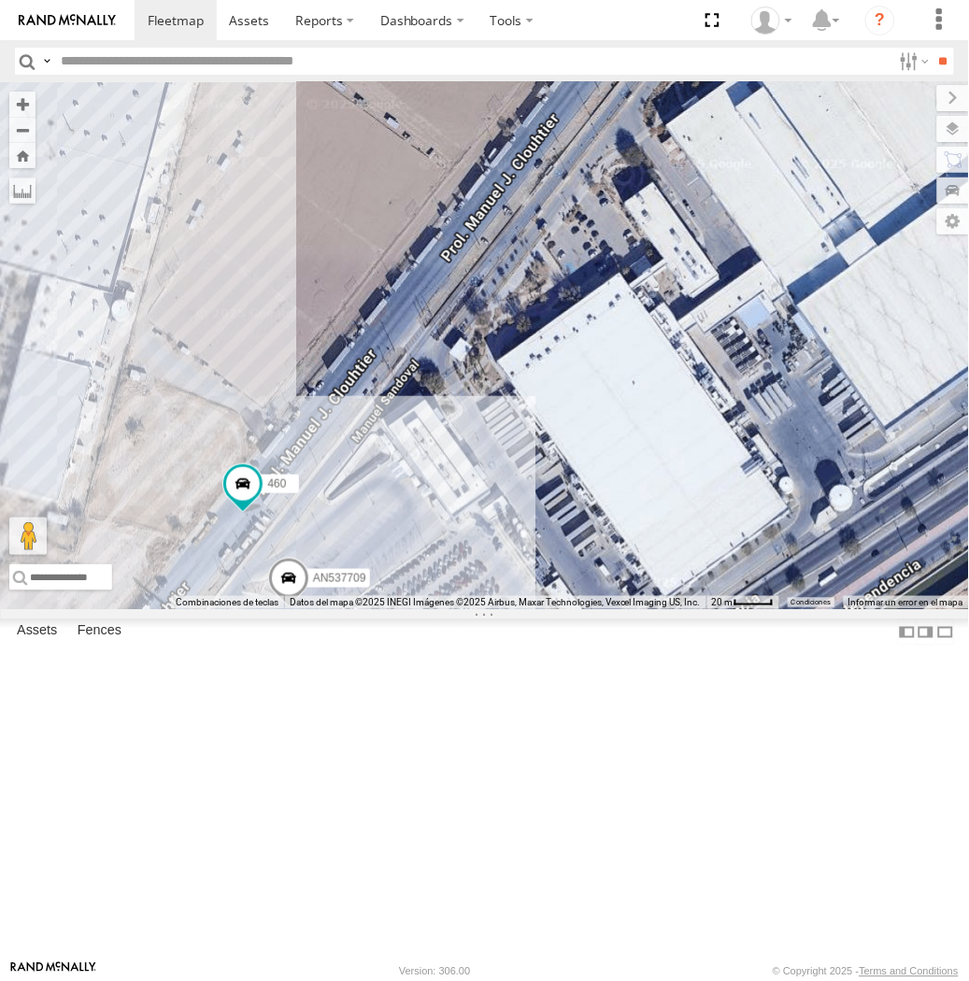
drag, startPoint x: 227, startPoint y: 865, endPoint x: 792, endPoint y: 426, distance: 715.8
click at [792, 426] on div "357660104096649 015910001918898 AN536763 4006 AN532390 AN539158 7323 0159100019…" at bounding box center [484, 345] width 969 height 527
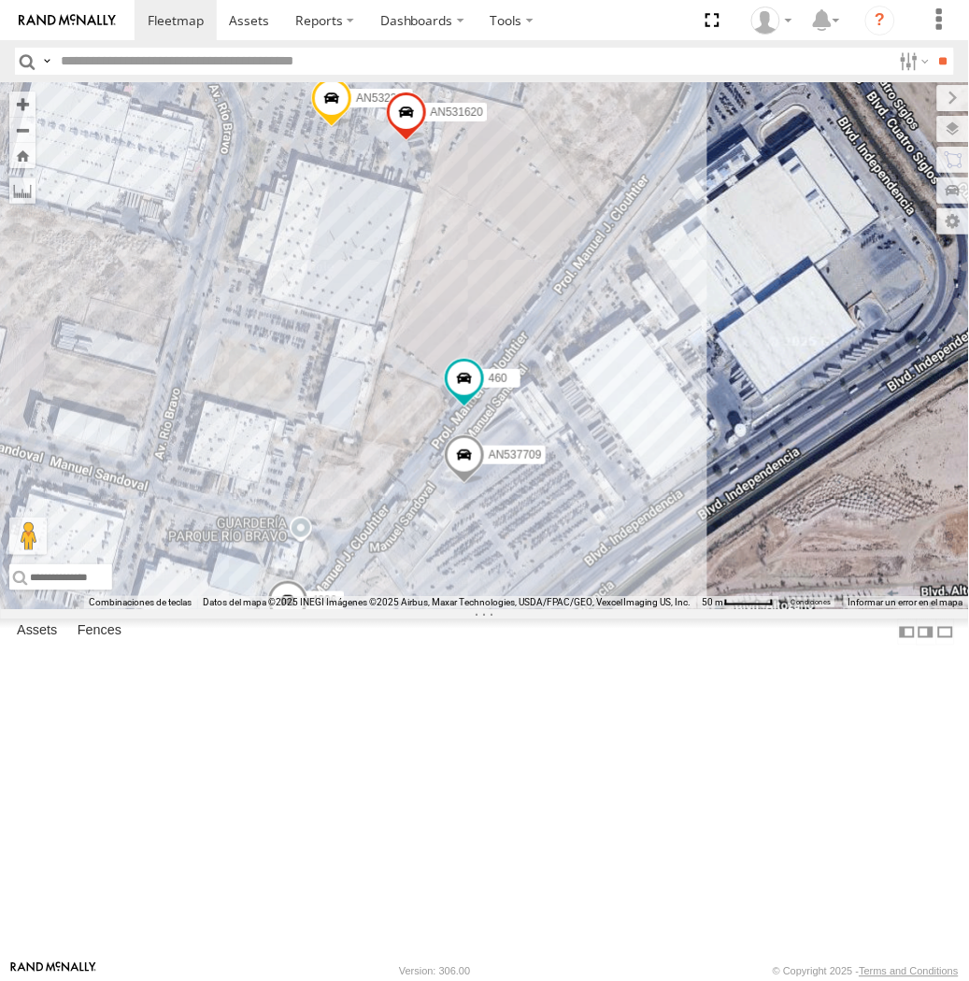
drag, startPoint x: 710, startPoint y: 462, endPoint x: 496, endPoint y: 695, distance: 316.8
click at [496, 609] on div "357660104096649 015910001918898 AN536763 4006 AN532390 AN539158 7323 0159100019…" at bounding box center [484, 345] width 969 height 527
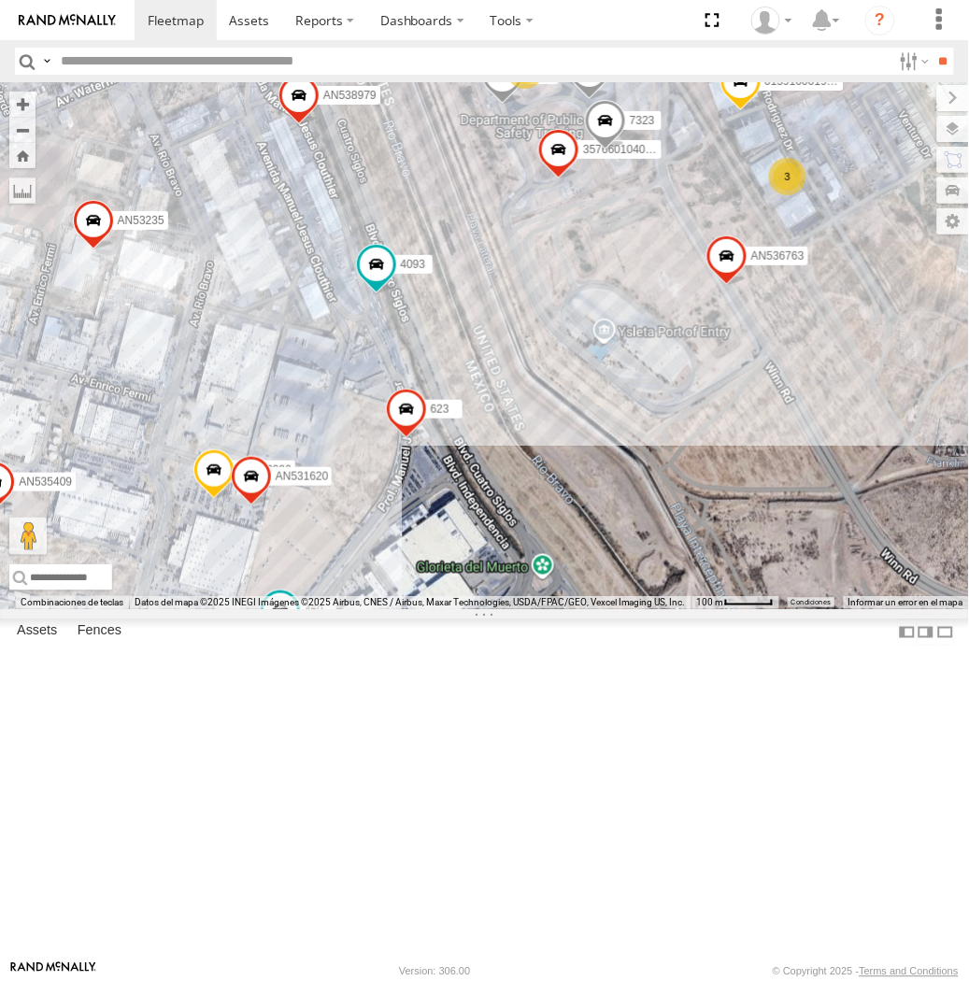
drag, startPoint x: 646, startPoint y: 561, endPoint x: 525, endPoint y: 676, distance: 166.5
click at [525, 609] on div "357660104096649 015910001918898 AN536763 4006 AN532390 AN539158 7323 0159100019…" at bounding box center [484, 345] width 969 height 527
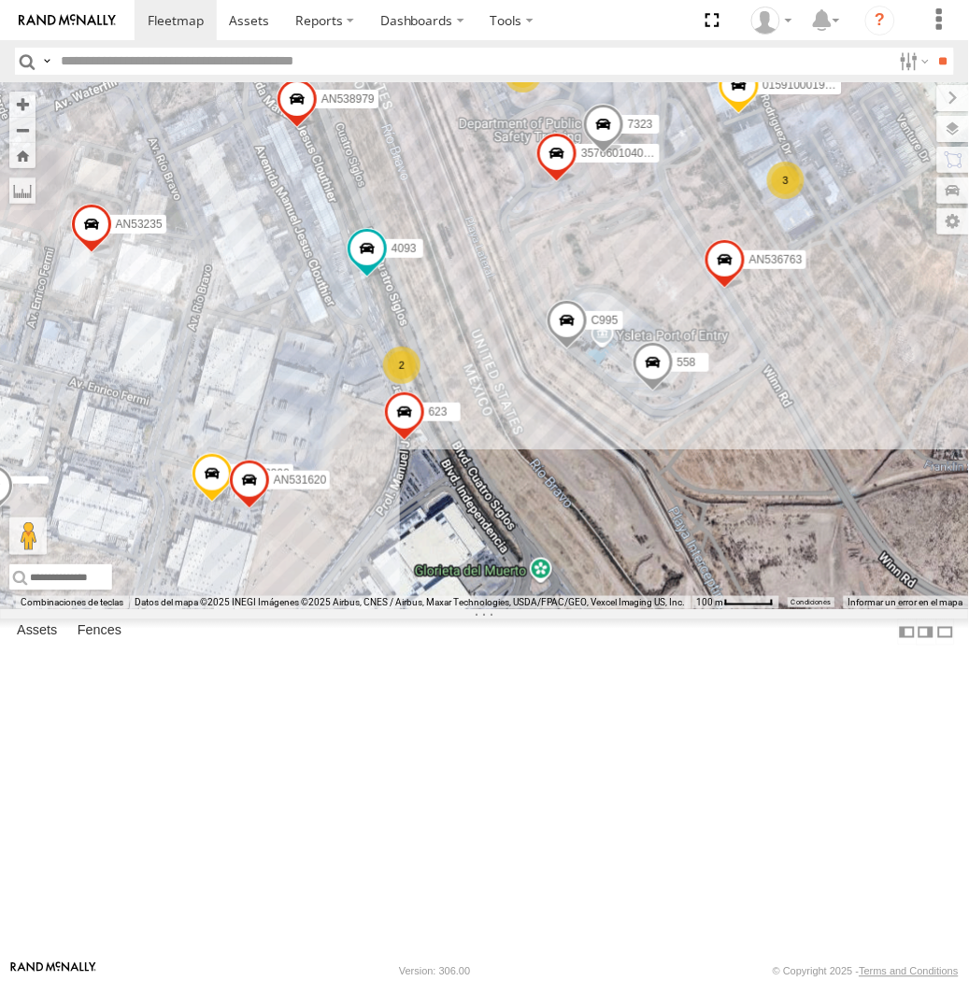
drag, startPoint x: 475, startPoint y: 648, endPoint x: 405, endPoint y: 719, distance: 99.8
click at [405, 609] on div "357660104096649 015910001918898 AN536763 AN532390 AN539158 7323 AN53234 0159100…" at bounding box center [484, 345] width 969 height 527
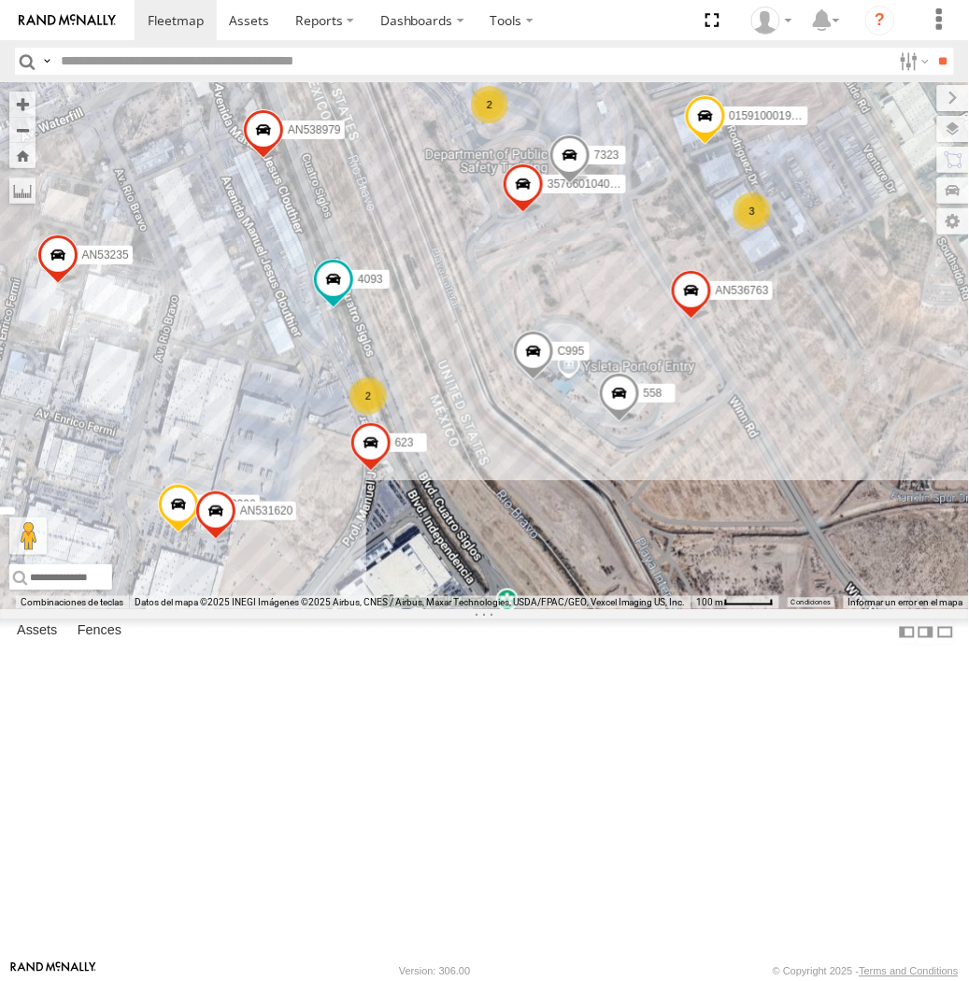
drag, startPoint x: 453, startPoint y: 661, endPoint x: 419, endPoint y: 694, distance: 48.2
click at [419, 609] on div "357660104096649 015910001918898 AN536763 AN532390 AN539158 7323 AN53234 0159100…" at bounding box center [484, 345] width 969 height 527
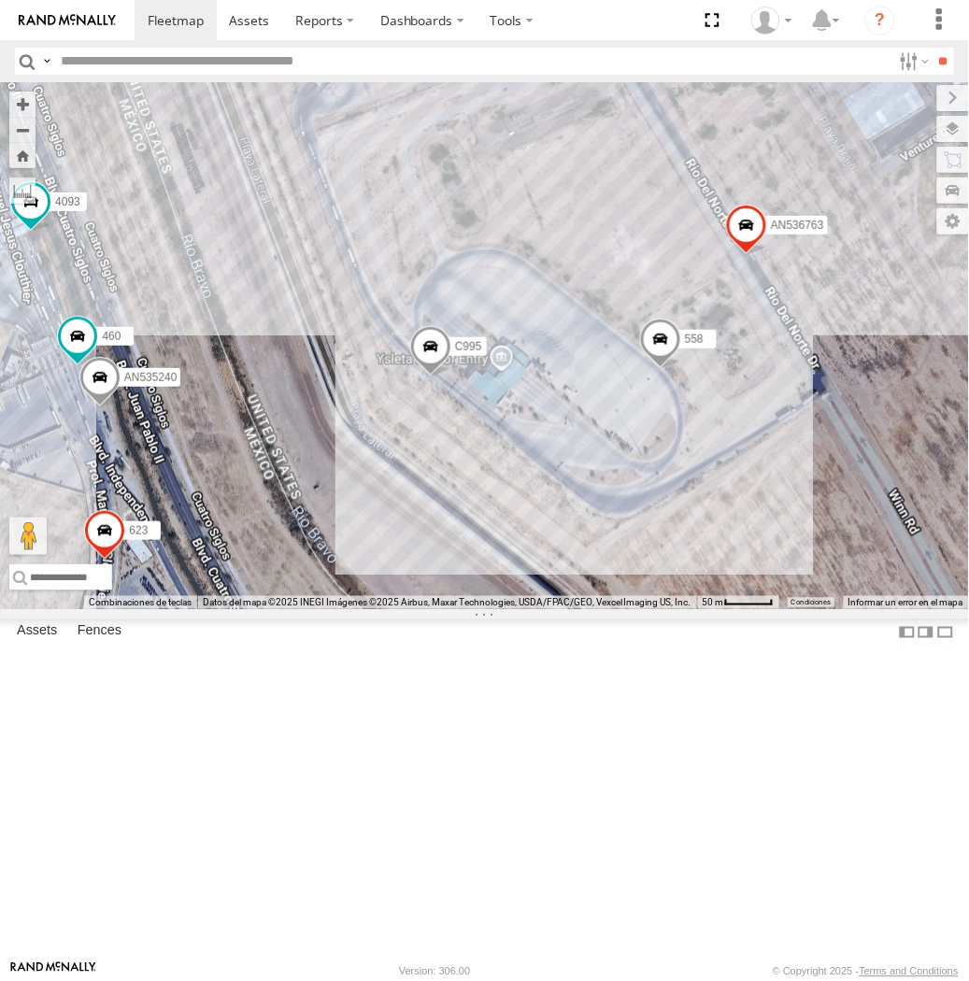
drag, startPoint x: 166, startPoint y: 472, endPoint x: 241, endPoint y: 660, distance: 202.1
click at [241, 609] on div "357660104096649 015910001918898 AN536763 AN532390 AN539158 7323 AN53234 0159100…" at bounding box center [484, 345] width 969 height 527
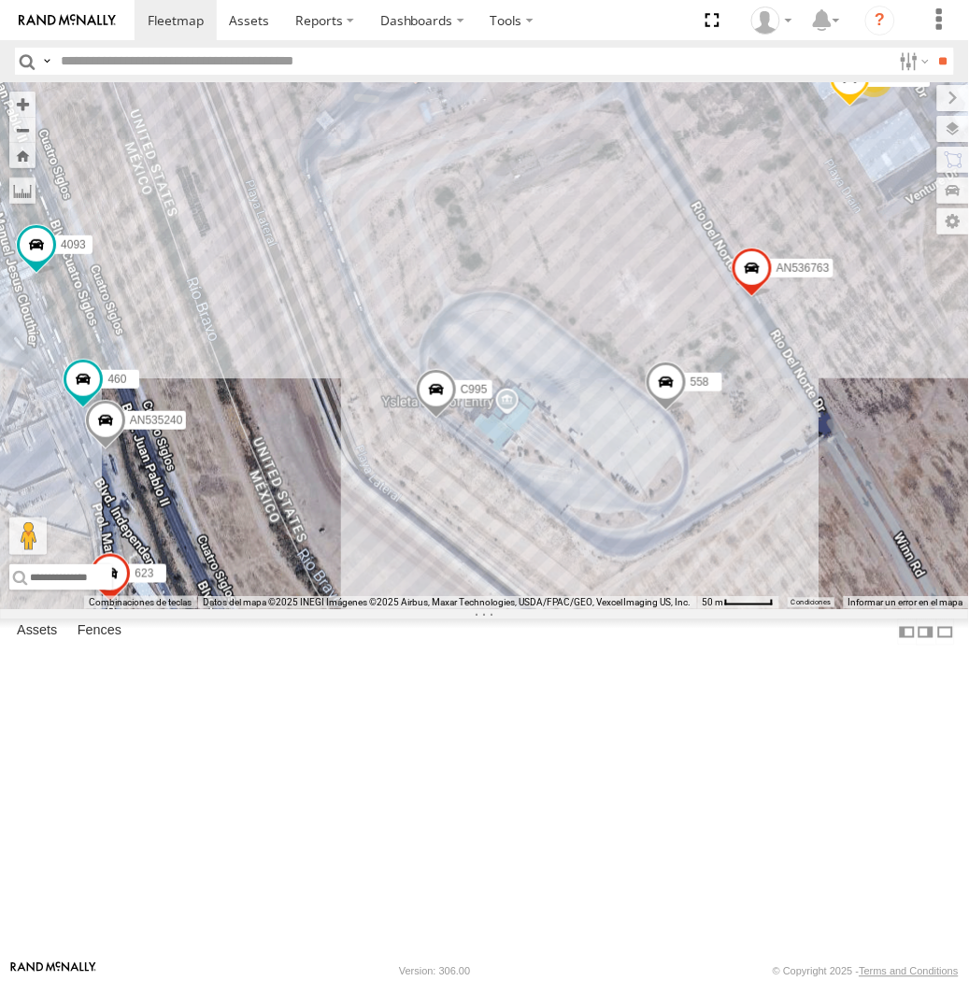
drag, startPoint x: 230, startPoint y: 505, endPoint x: 293, endPoint y: 586, distance: 103.2
click at [293, 586] on div "357660104096649 015910001918898 AN536763 AN532390 AN539158 7323 AN53234 0159100…" at bounding box center [484, 345] width 969 height 527
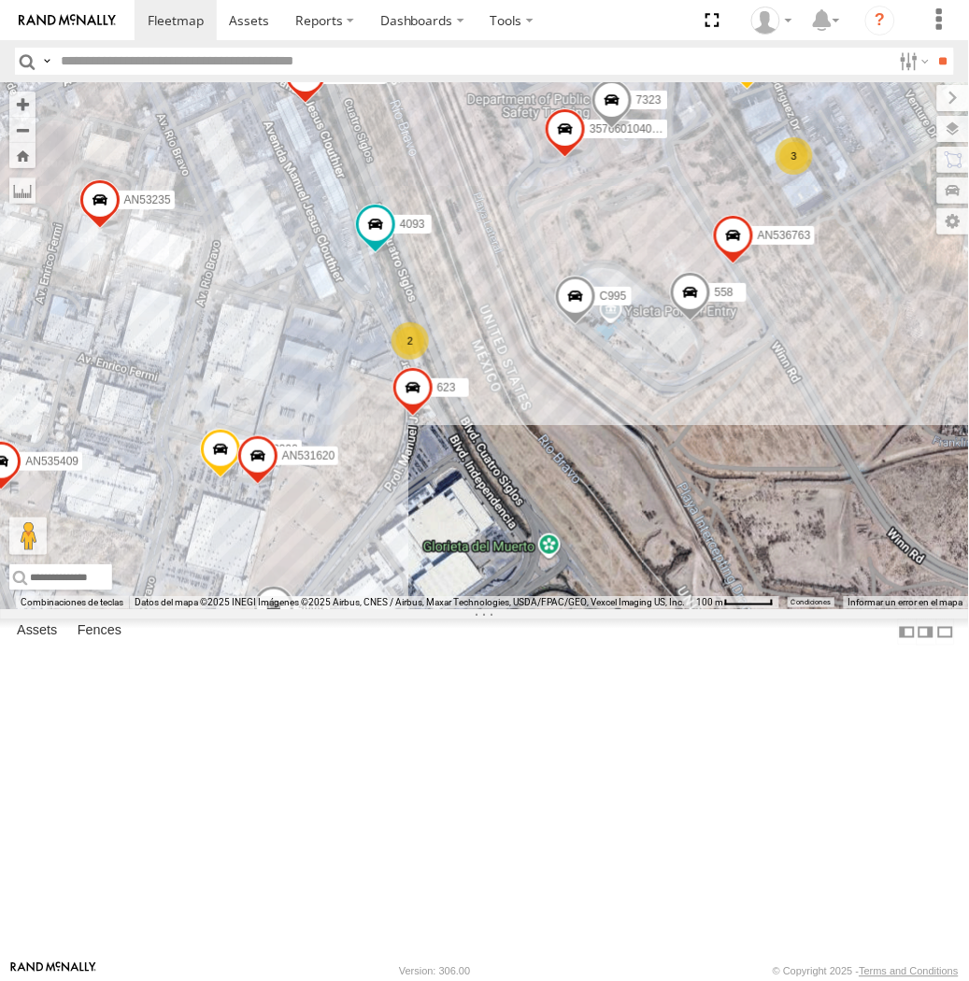
drag, startPoint x: 278, startPoint y: 574, endPoint x: 433, endPoint y: 417, distance: 220.7
click at [433, 417] on div "357660104096649 015910001918898 AN536763 AN532390 AN539158 7323 AN53234 0159100…" at bounding box center [484, 345] width 969 height 527
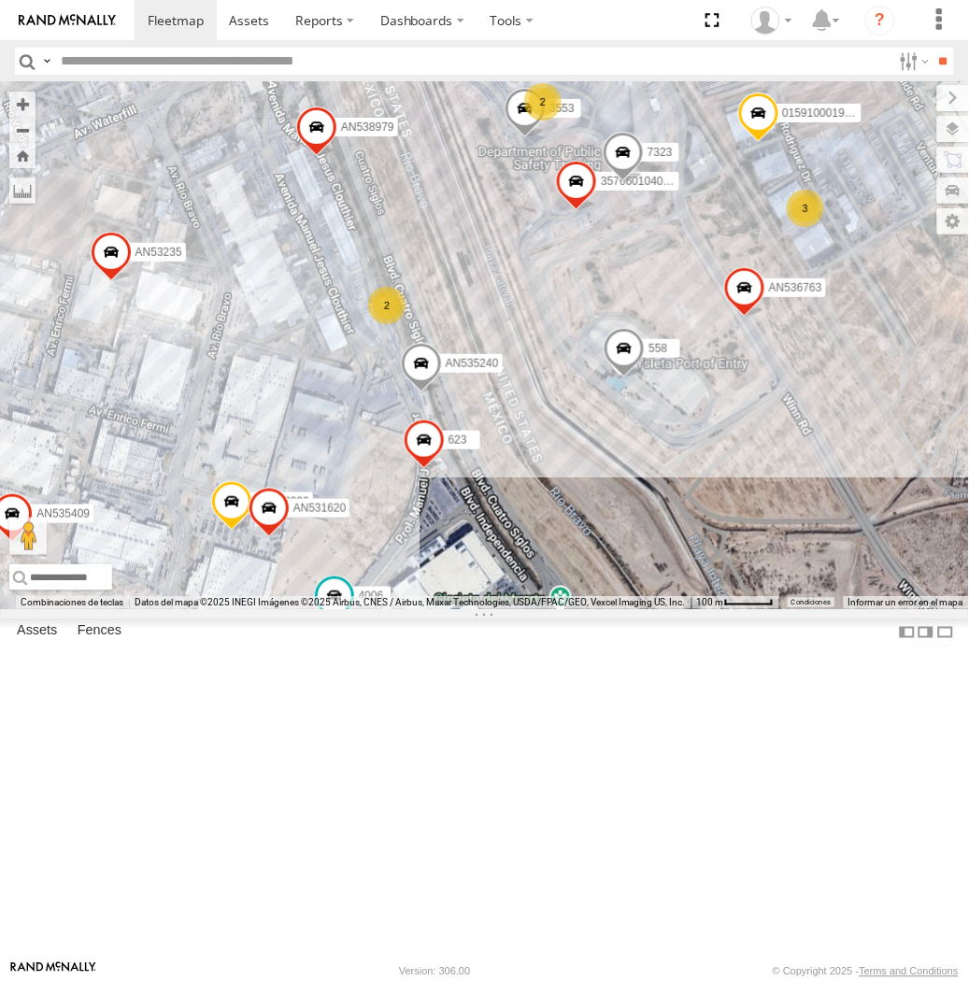
drag, startPoint x: 614, startPoint y: 478, endPoint x: 465, endPoint y: 384, distance: 176.0
click at [465, 384] on div "015910001935363 AN536034 AN535566 015910001811580 AN534838 F2771 01591000193874…" at bounding box center [484, 345] width 969 height 527
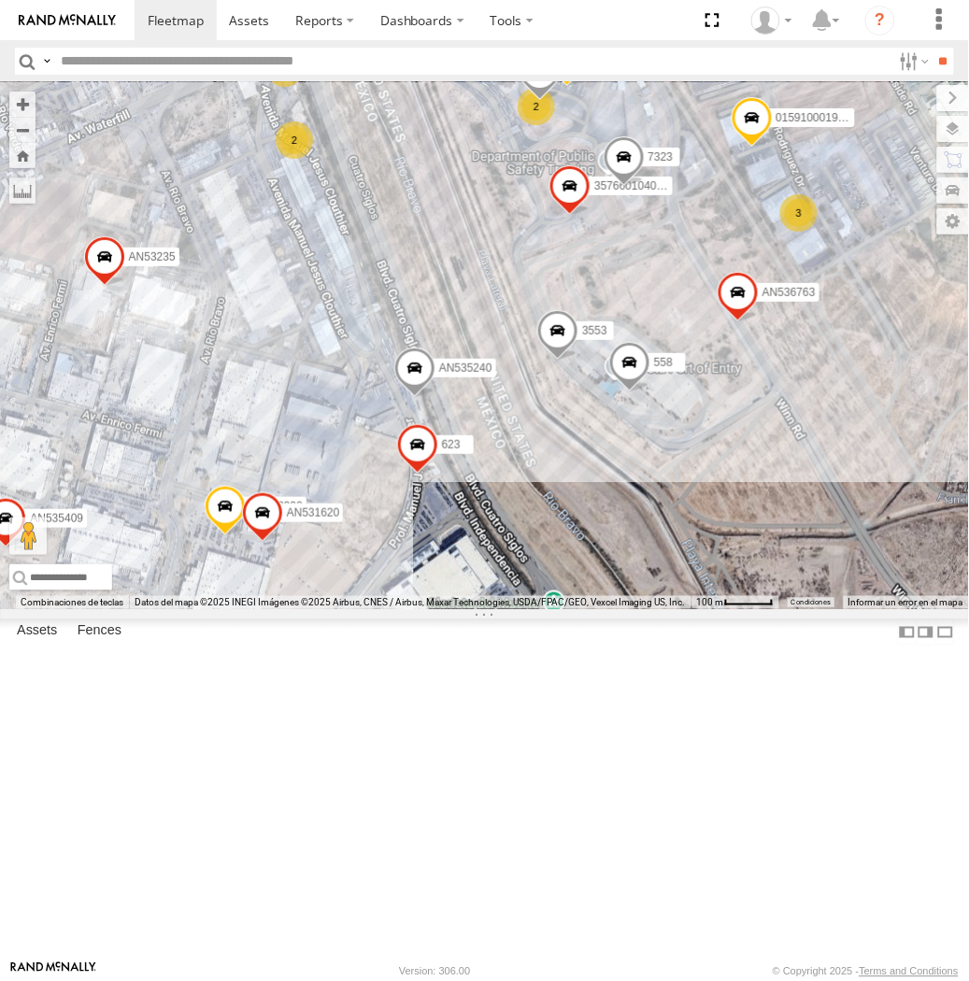
drag, startPoint x: 519, startPoint y: 492, endPoint x: 441, endPoint y: 299, distance: 208.4
click at [441, 299] on div "015910001918898 AN536763 AN535240 015910001986465 AN532620 558 AN535409 AN53731…" at bounding box center [484, 345] width 969 height 527
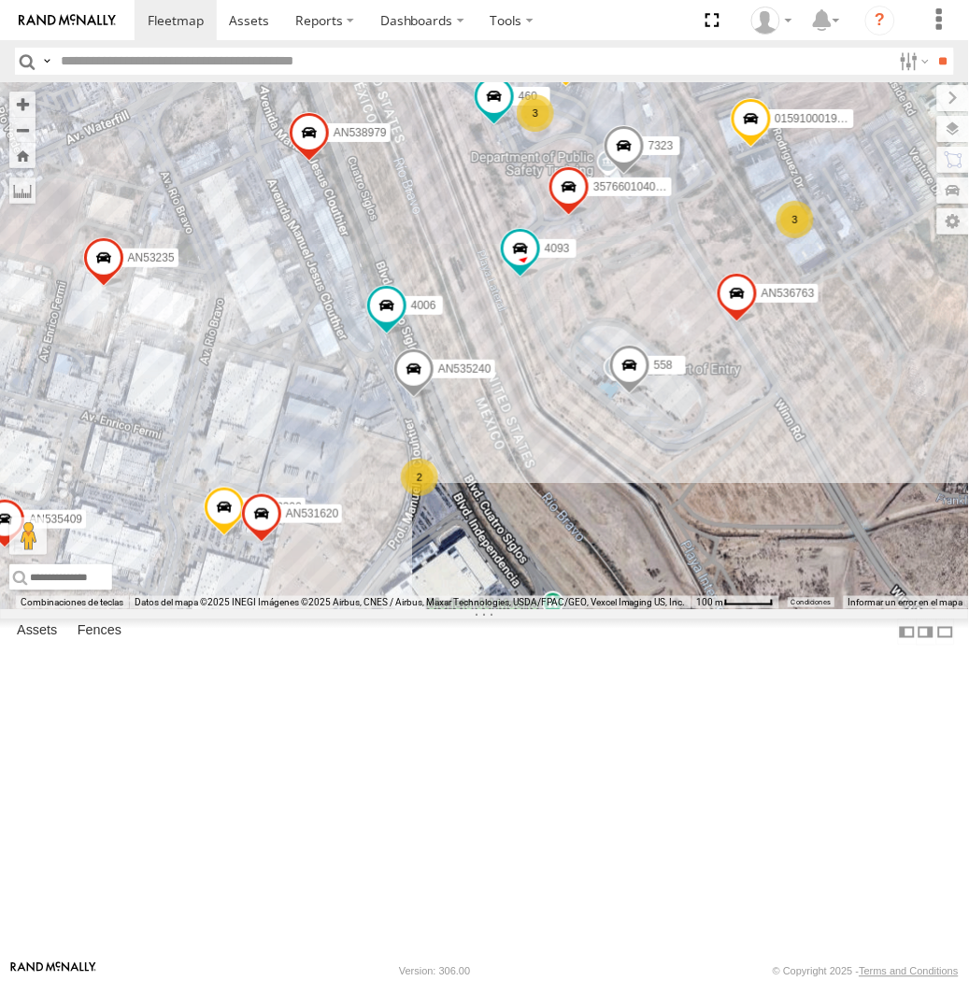
drag, startPoint x: 462, startPoint y: 549, endPoint x: 434, endPoint y: 263, distance: 287.2
click at [434, 263] on div "015910001935363 AN531651 AN536034 AN535566 015910001811580 AN534838 ZJ535914 F2…" at bounding box center [484, 345] width 969 height 527
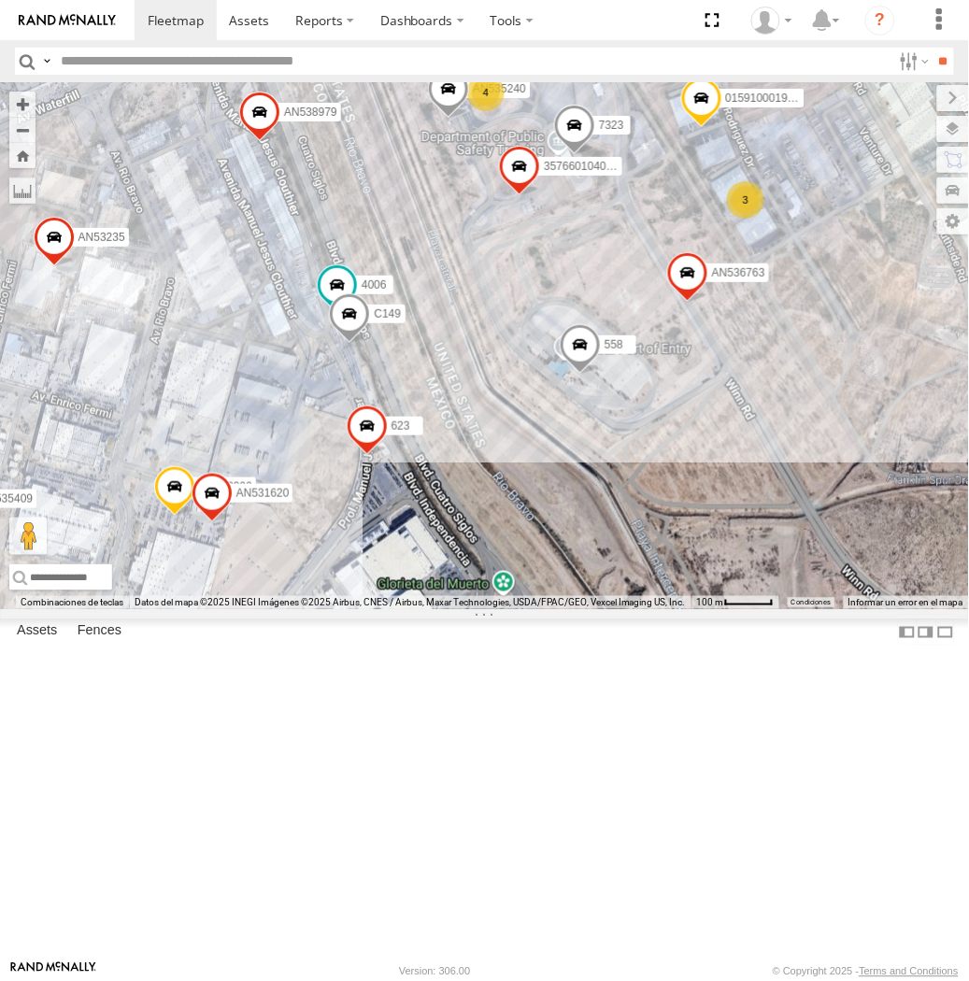
drag, startPoint x: 359, startPoint y: 546, endPoint x: 319, endPoint y: 758, distance: 215.9
click at [319, 609] on div "357660104096649 015910001918898 AN536763 4006 AN532390 AN539158 7323 AN535240 0…" at bounding box center [484, 345] width 969 height 527
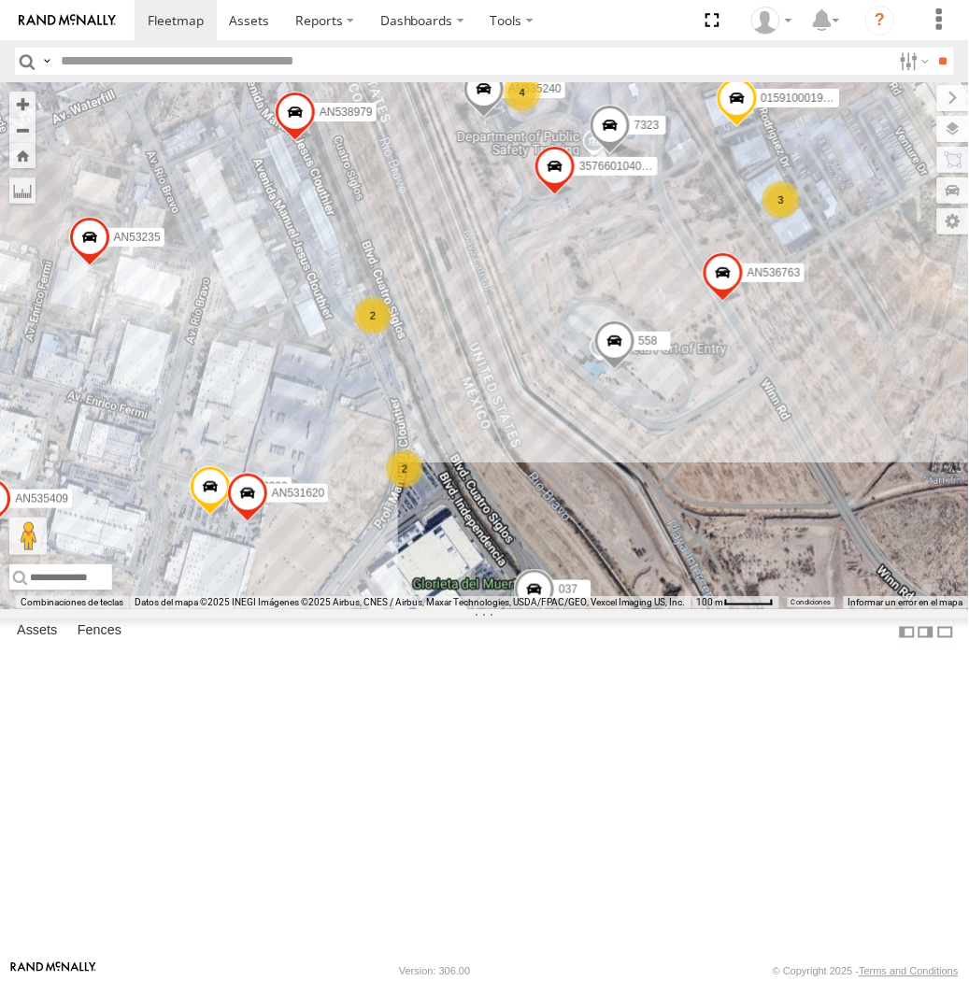
drag, startPoint x: 328, startPoint y: 609, endPoint x: 418, endPoint y: 594, distance: 90.9
click at [418, 594] on div "015910001918898 AN536763 AN535240 015910001986465 4093 558 AN535409 AN537310 c9…" at bounding box center [484, 345] width 969 height 527
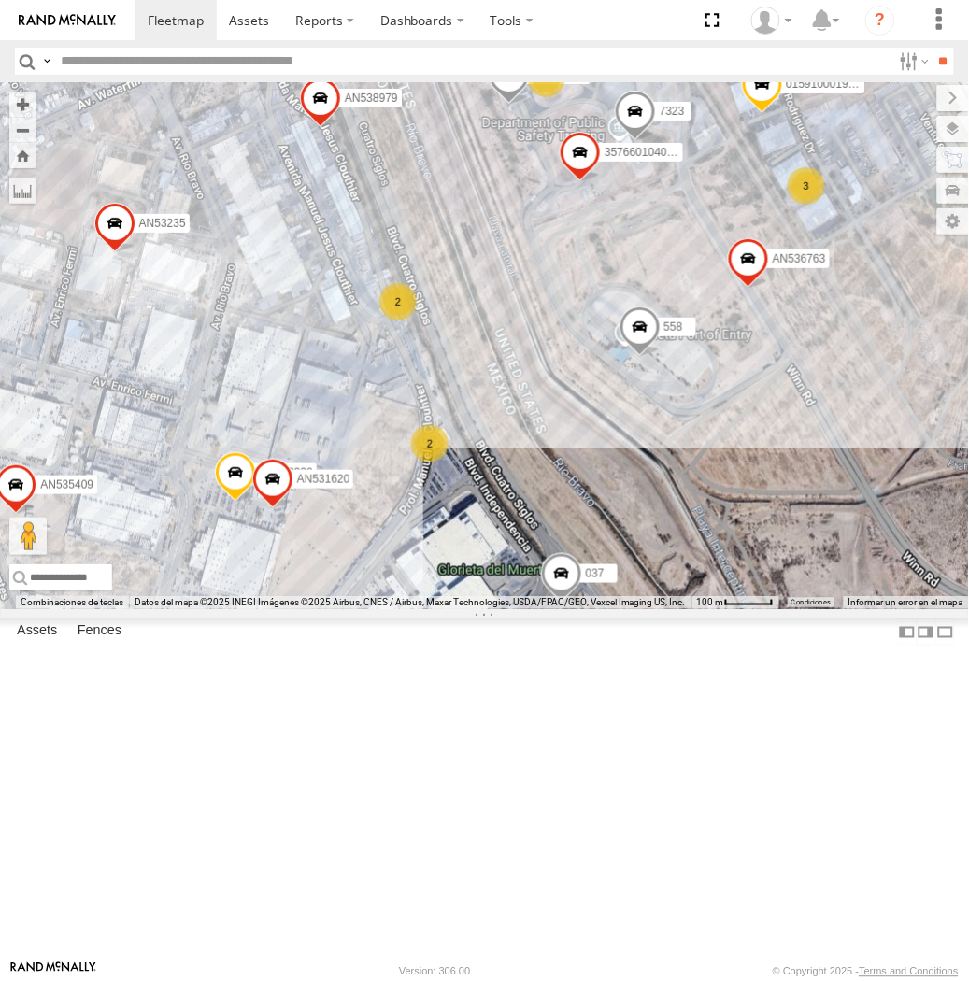
drag, startPoint x: 528, startPoint y: 601, endPoint x: 543, endPoint y: 645, distance: 46.4
click at [543, 609] on div "015910001918898 AN536763 AN535240 015910001986465 4093 558 AN535409 AN537310 c9…" at bounding box center [484, 345] width 969 height 527
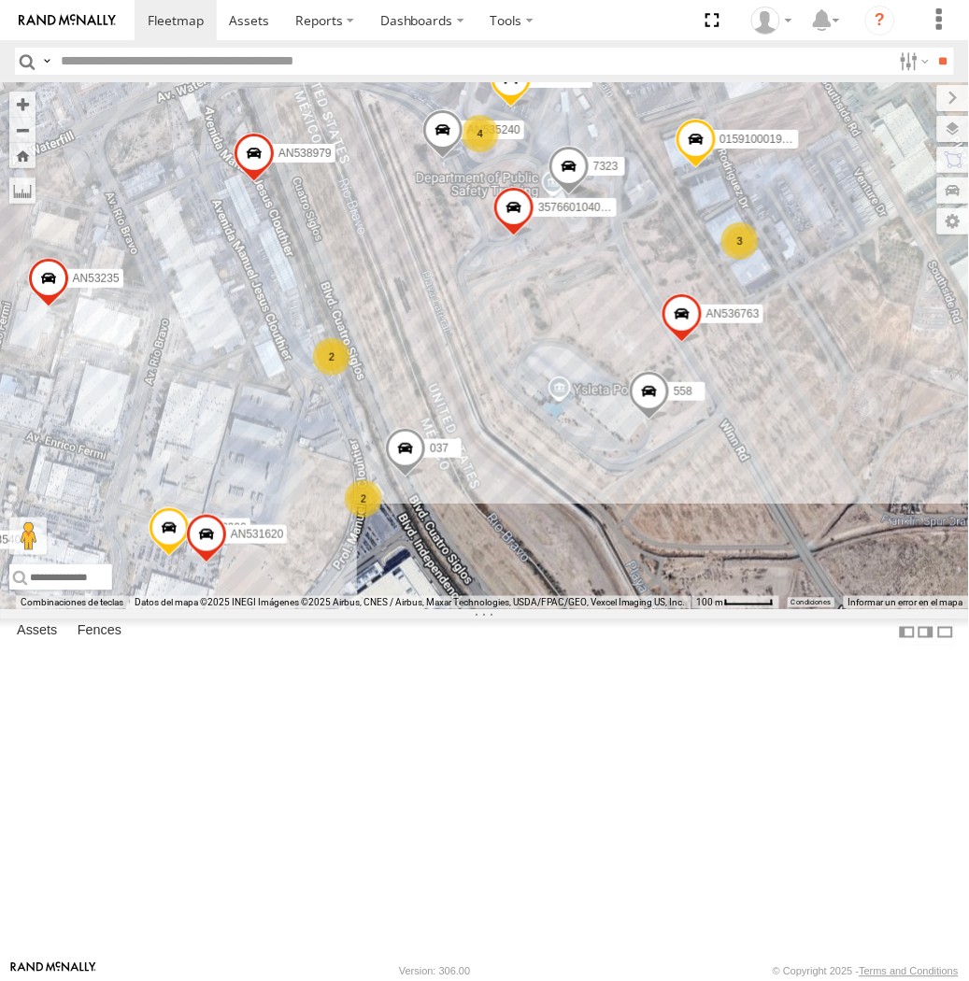
drag, startPoint x: 493, startPoint y: 492, endPoint x: 424, endPoint y: 548, distance: 88.4
click at [424, 548] on div "015910001918898 AN536763 AN535240 015910001986465 4093 558 AN535409 AN537310 c9…" at bounding box center [484, 345] width 969 height 527
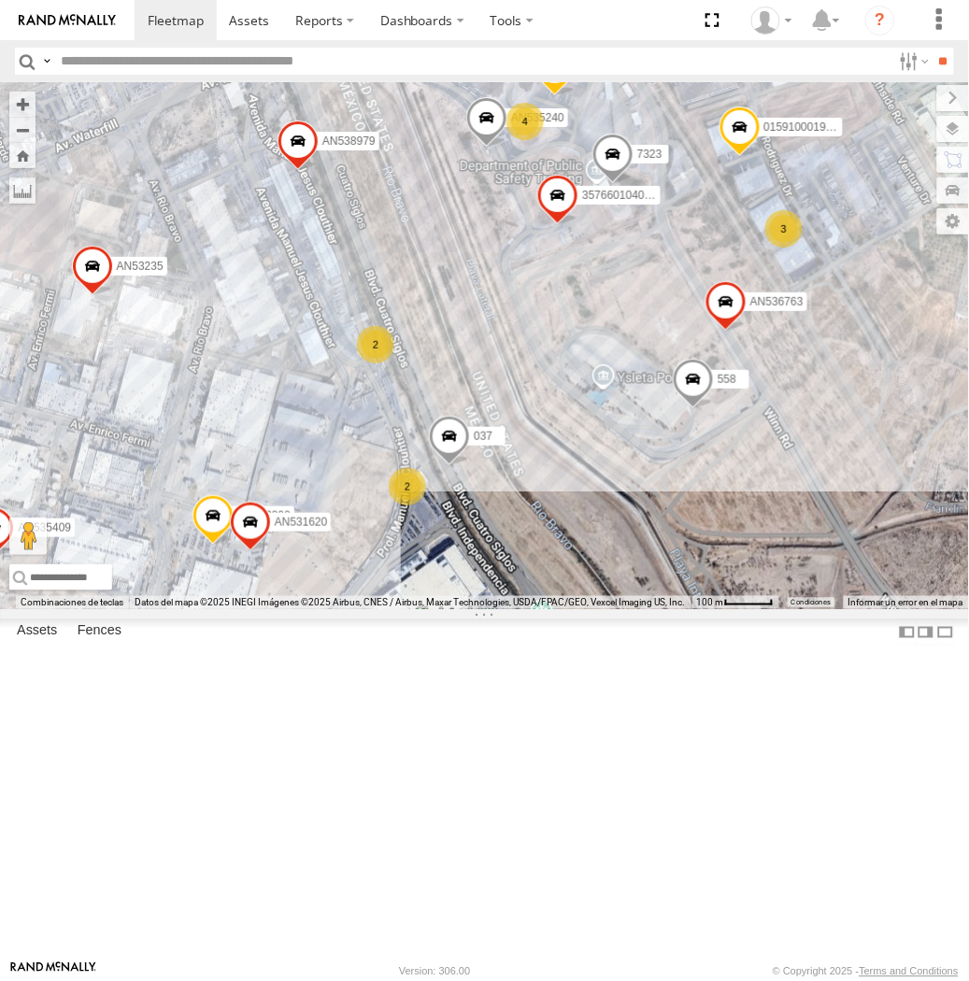
drag, startPoint x: 402, startPoint y: 546, endPoint x: 463, endPoint y: 521, distance: 66.3
click at [463, 521] on div "015910001918898 AN536763 AN535240 015910001986465 4093 558 AN535409 AN537310 c9…" at bounding box center [484, 345] width 969 height 527
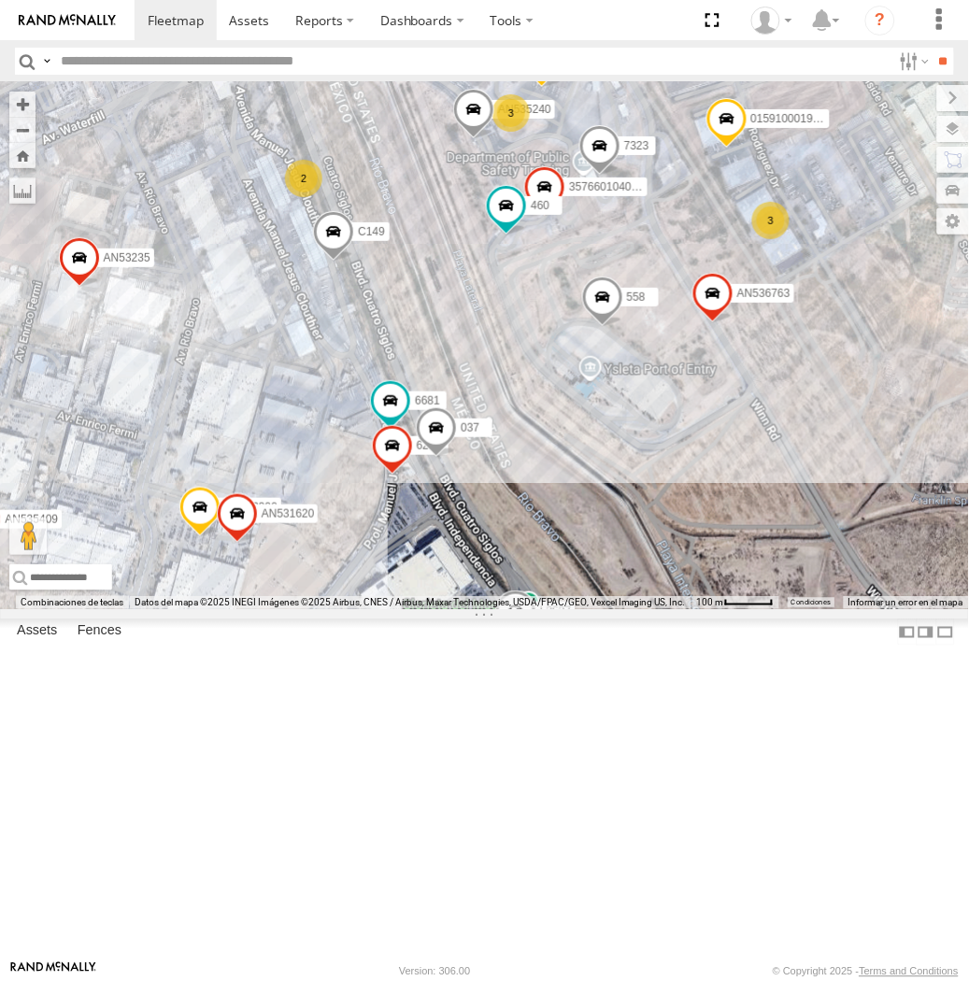
drag, startPoint x: 459, startPoint y: 445, endPoint x: 408, endPoint y: 461, distance: 52.9
click at [408, 461] on div "357660104096649 015910001918898 AN536763 AN532390 AN539158 7323 AN535240 015910…" at bounding box center [484, 345] width 969 height 527
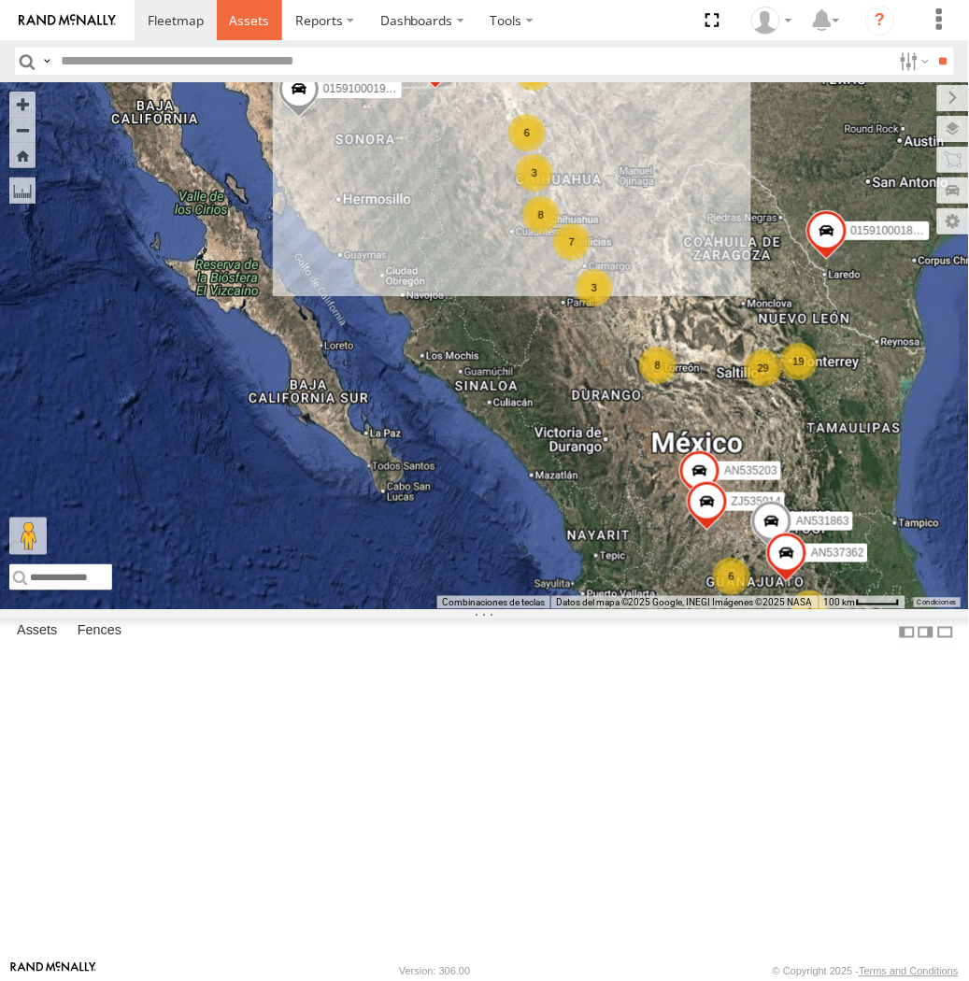
click at [234, 14] on span at bounding box center [249, 20] width 40 height 18
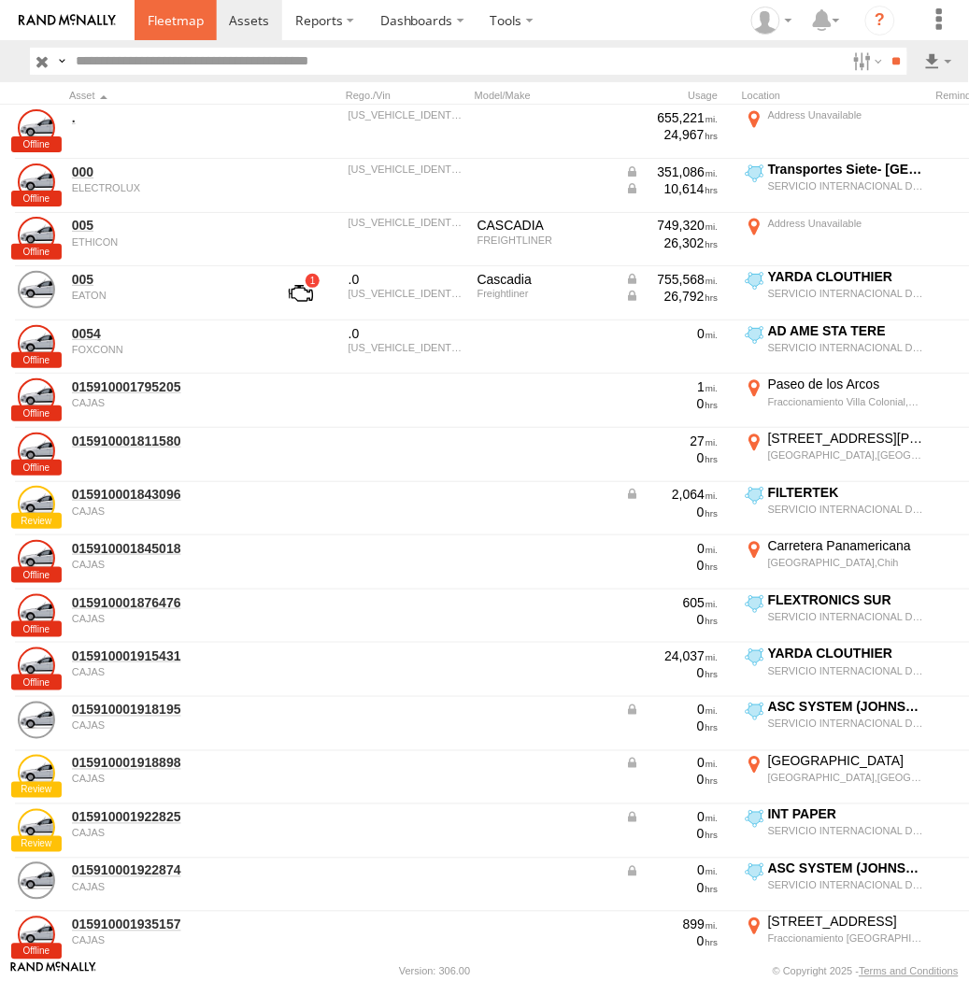
click at [145, 13] on link at bounding box center [176, 20] width 82 height 40
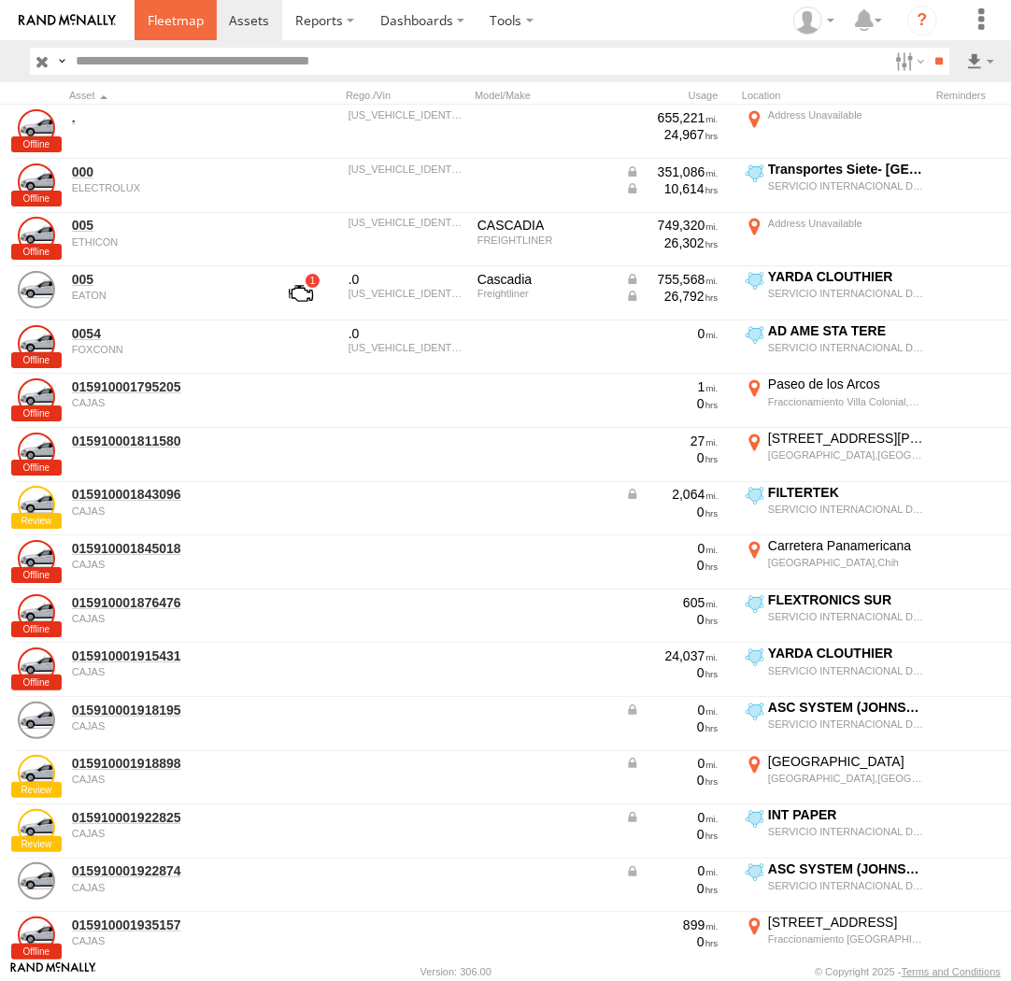
click at [178, 20] on span at bounding box center [176, 20] width 56 height 18
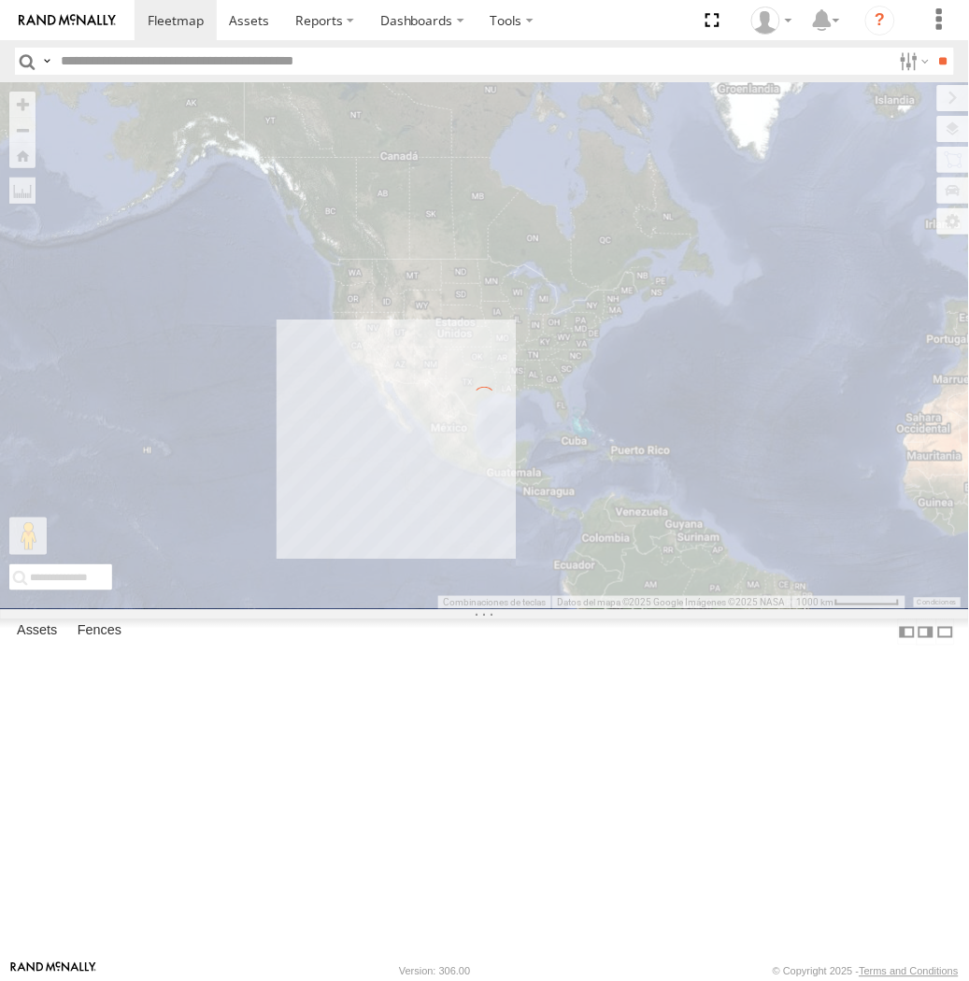
click at [0, 0] on label at bounding box center [0, 0] width 0 height 0
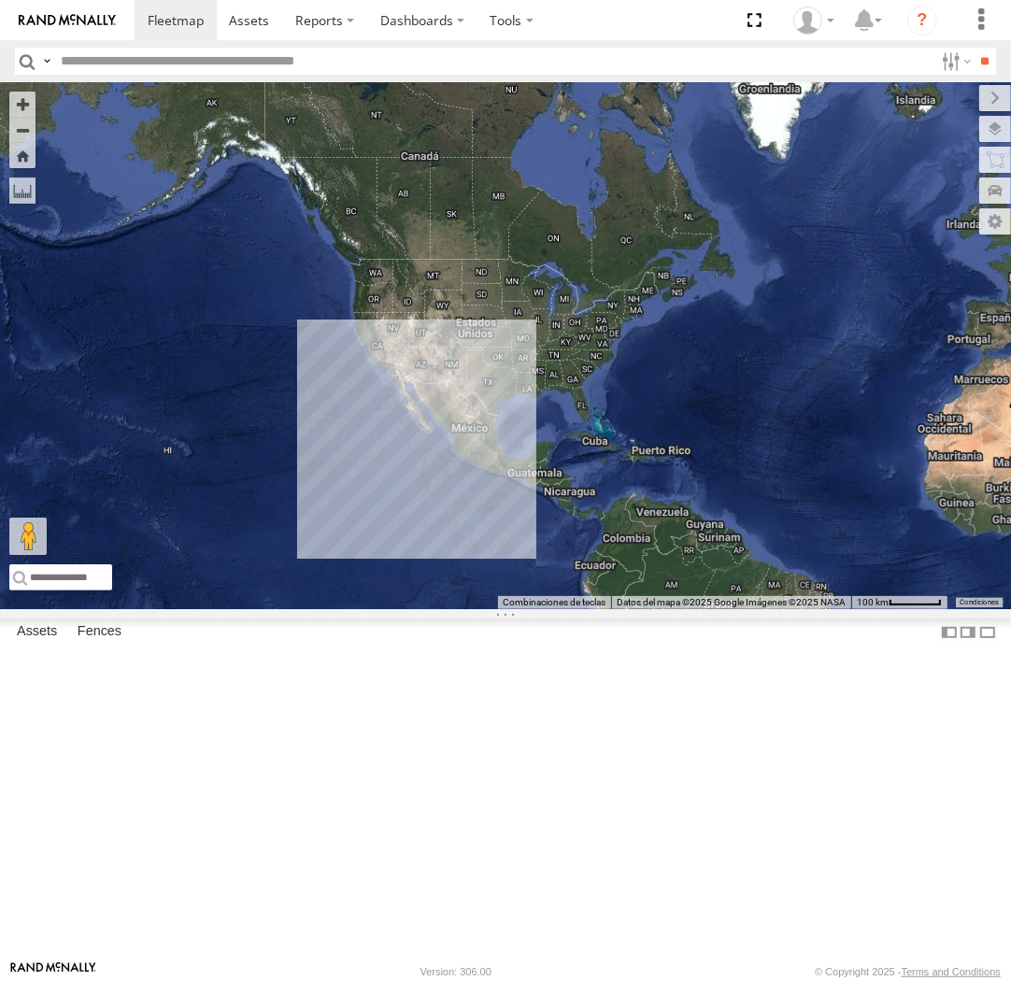
click at [0, 0] on label at bounding box center [0, 0] width 0 height 0
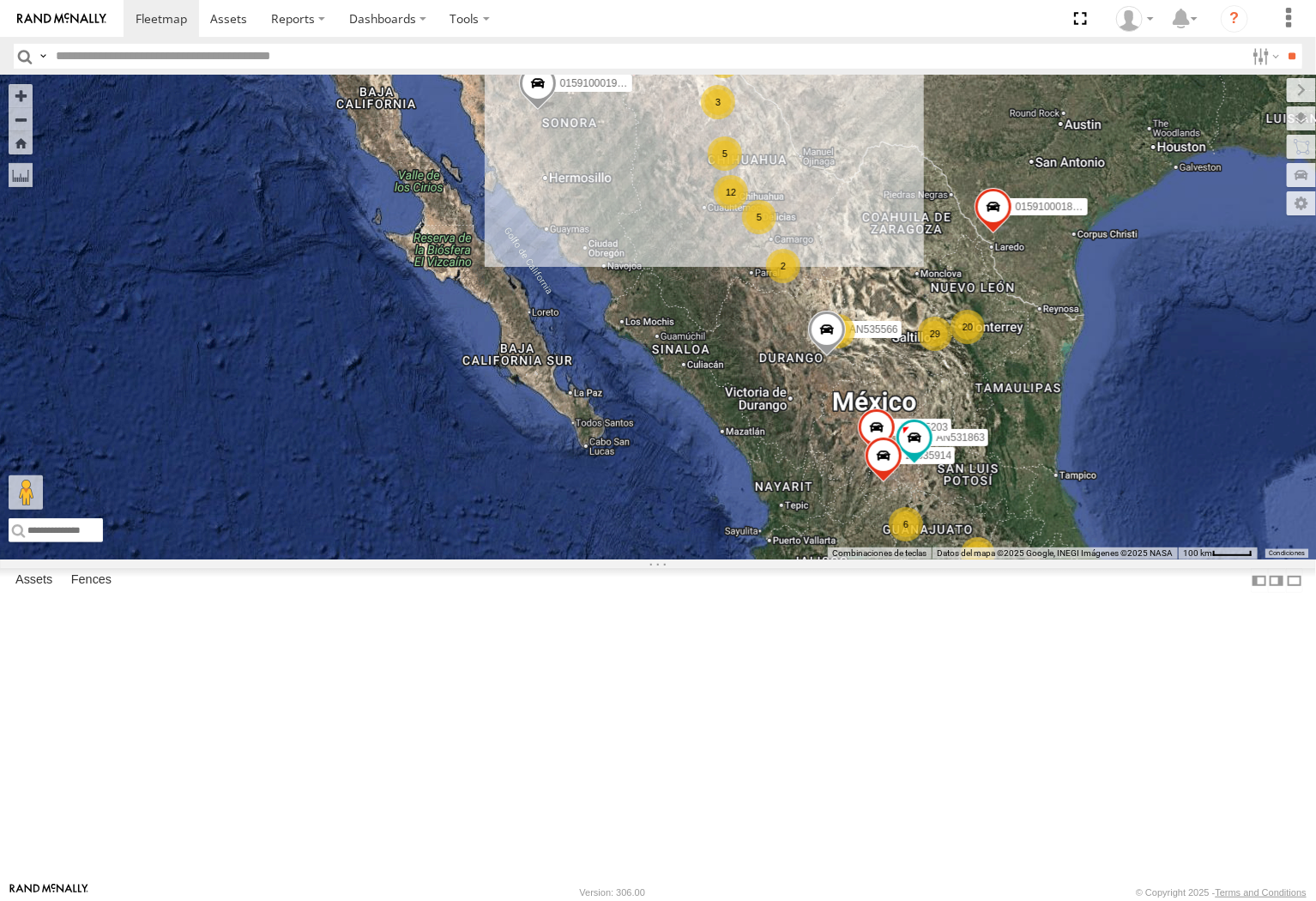
click at [49, 62] on input "text" at bounding box center [647, 56] width 1197 height 25
click at [46, 59] on label at bounding box center [42, 56] width 14 height 25
click at [0, 0] on span "Asset Label" at bounding box center [0, 0] width 0 height 0
click at [194, 62] on input "text" at bounding box center [647, 56] width 1197 height 25
click at [1220, 44] on input "**" at bounding box center [1292, 56] width 19 height 25
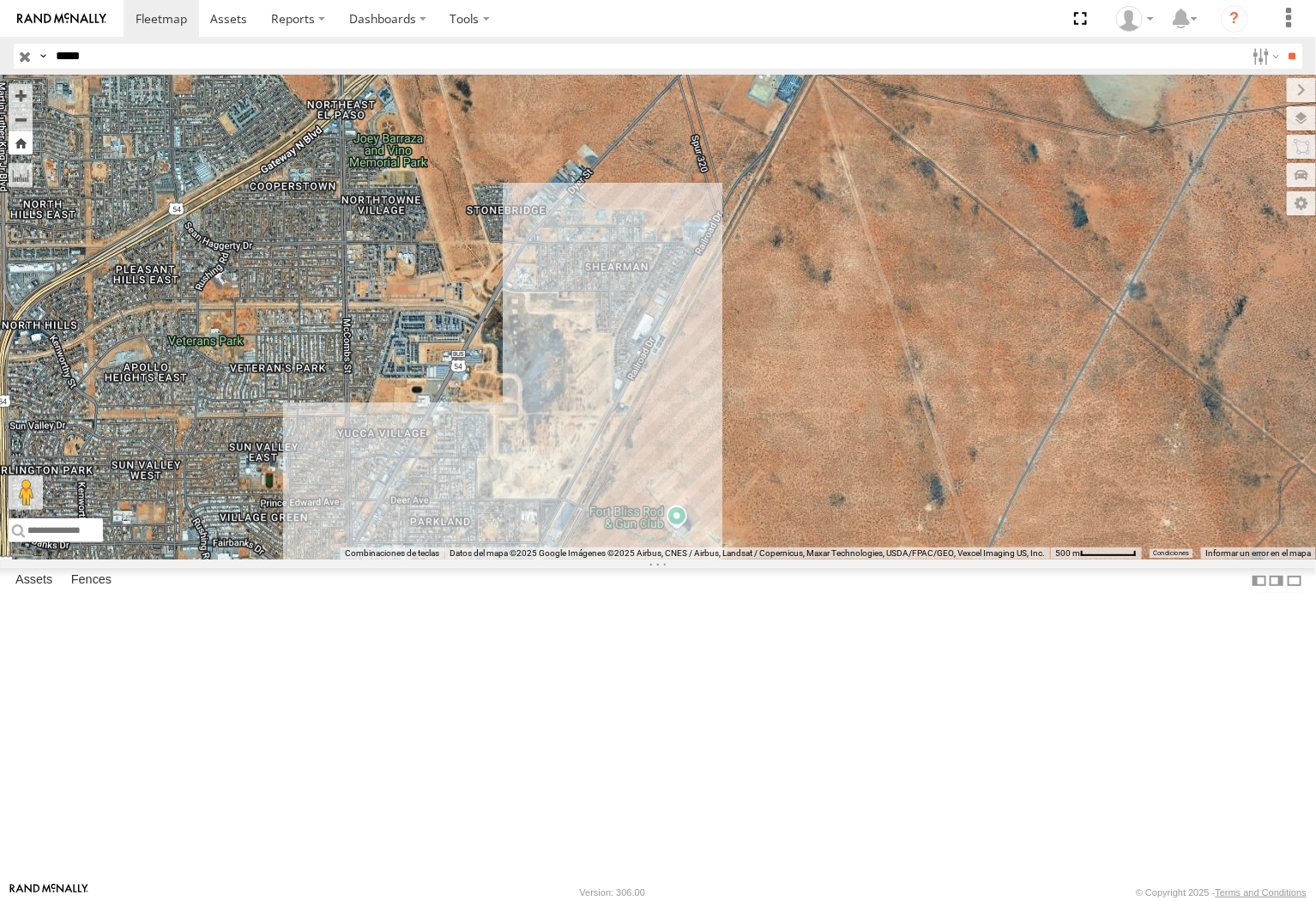
click at [19, 137] on button "Zoom Home" at bounding box center [20, 142] width 24 height 23
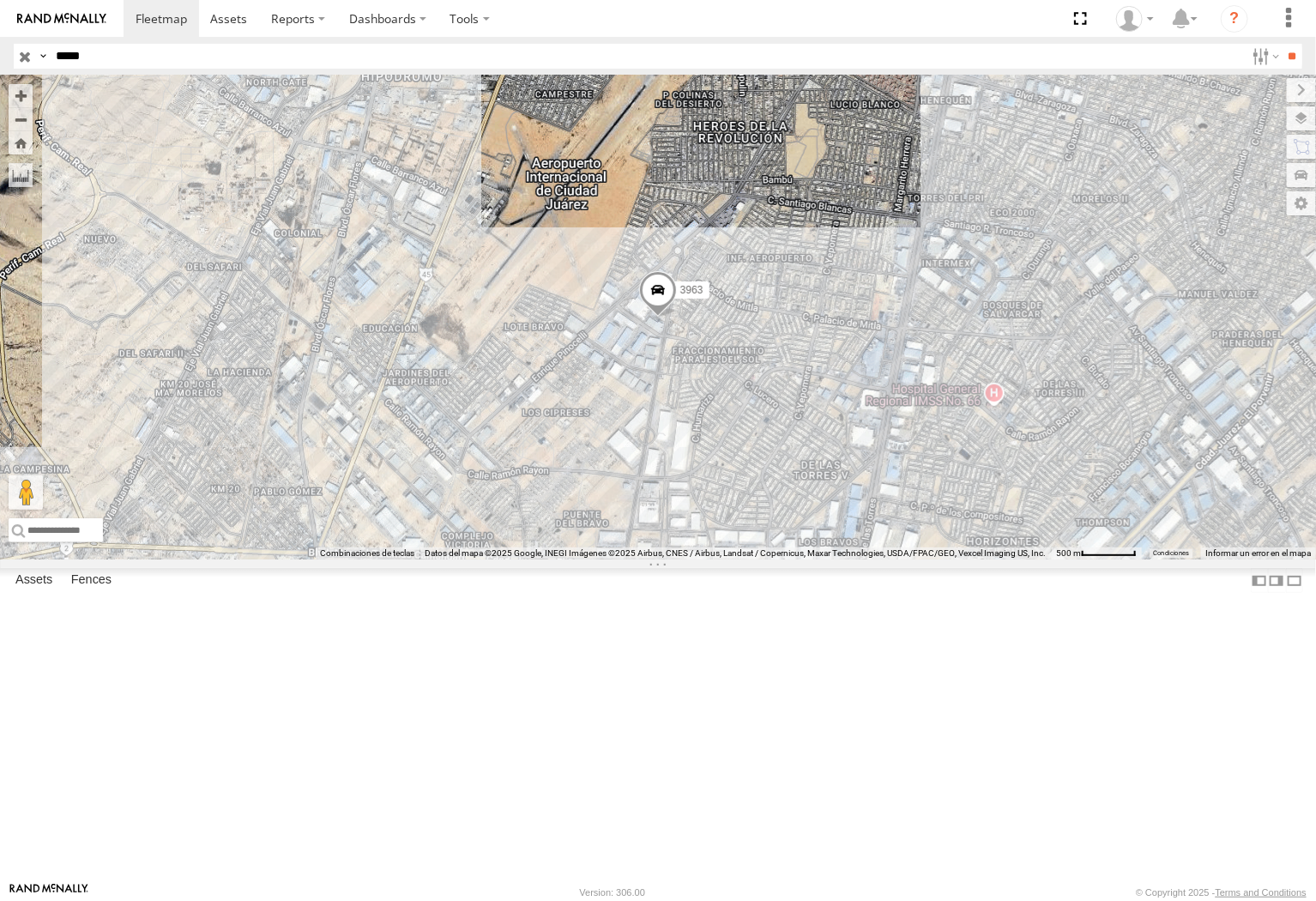
click at [165, 60] on input "*****" at bounding box center [647, 56] width 1197 height 25
type input "**********"
click at [1220, 44] on input "**" at bounding box center [1292, 56] width 19 height 25
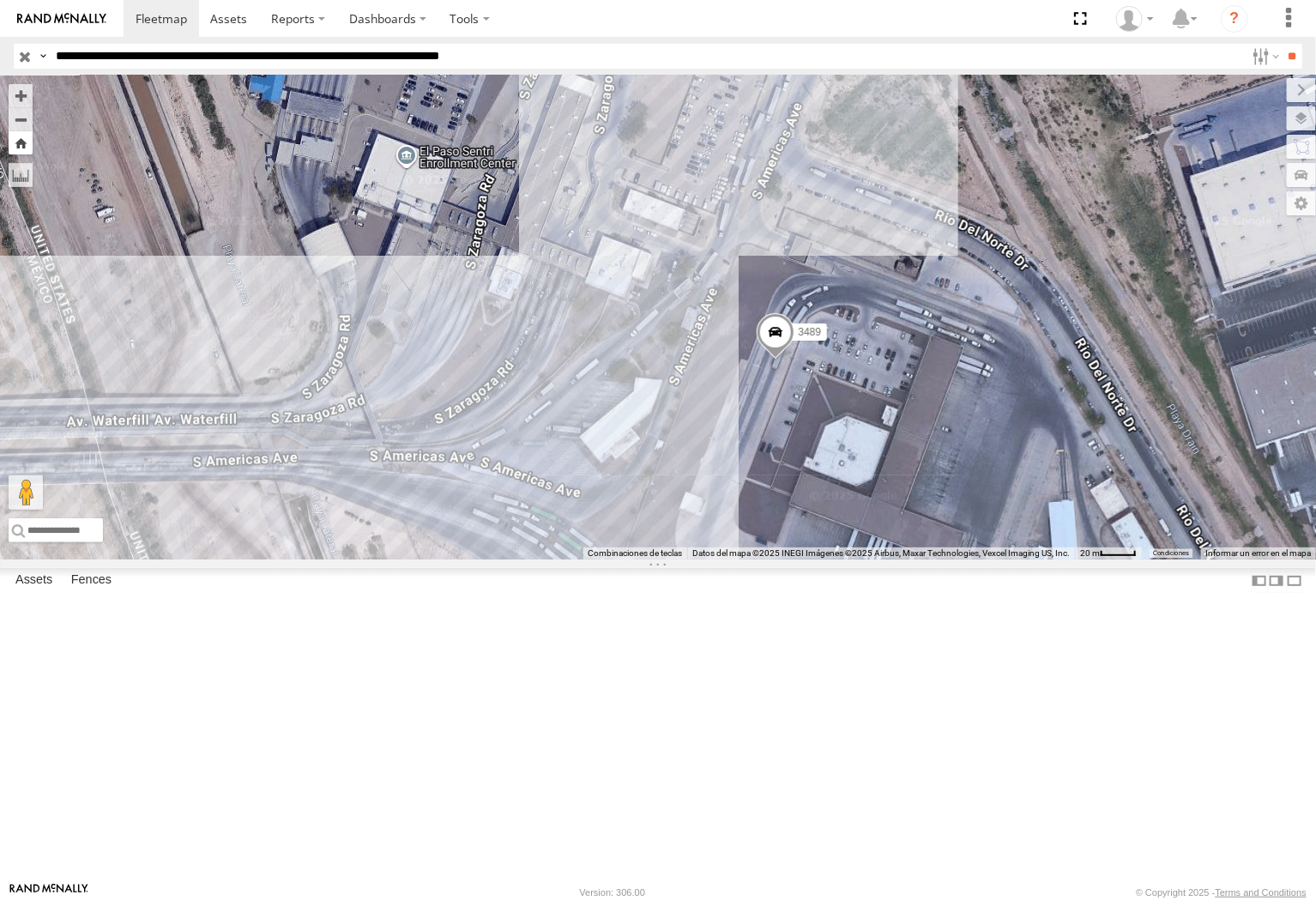
click at [19, 140] on button "Zoom Home" at bounding box center [20, 142] width 24 height 23
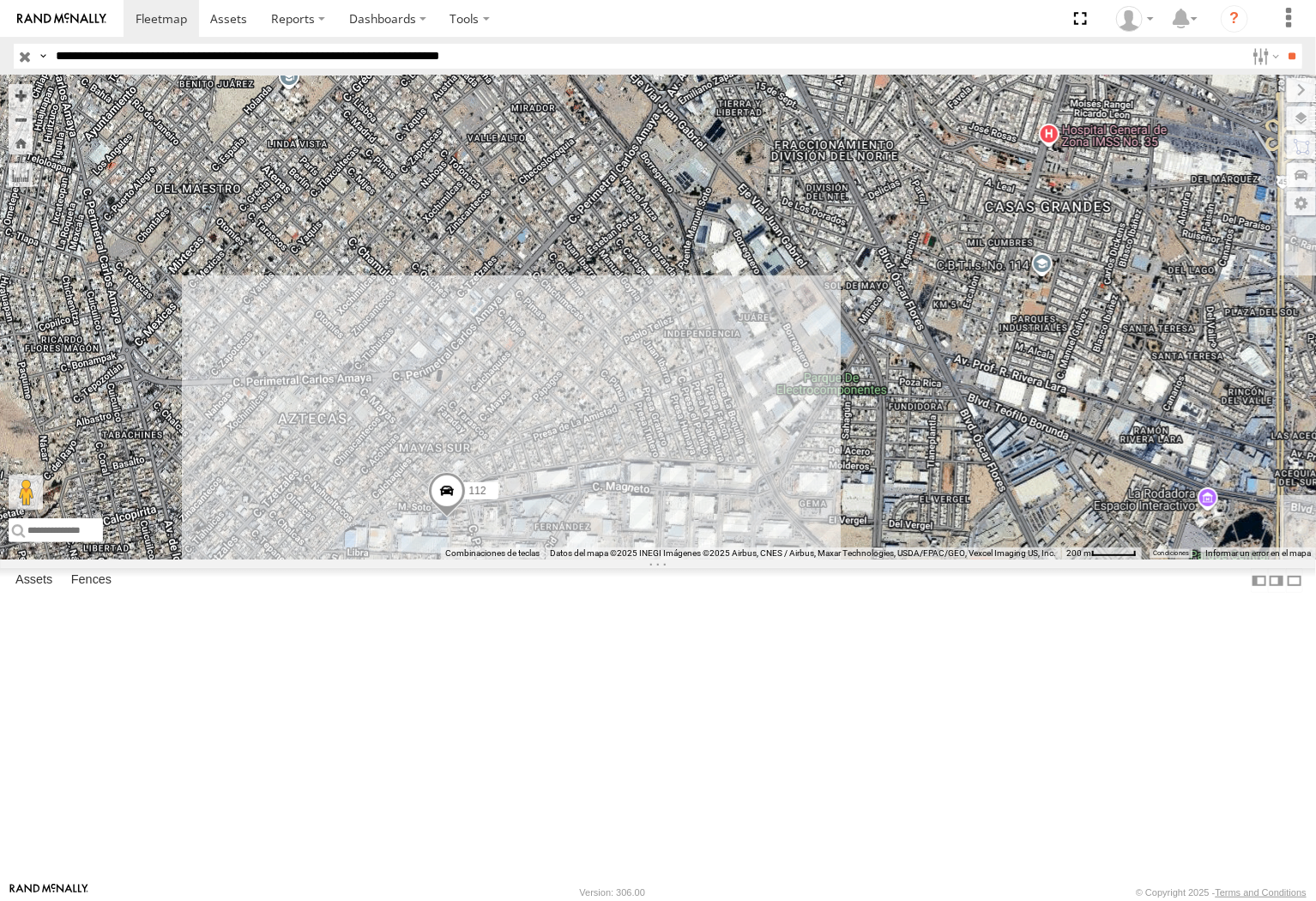
click at [451, 518] on span at bounding box center [446, 495] width 38 height 46
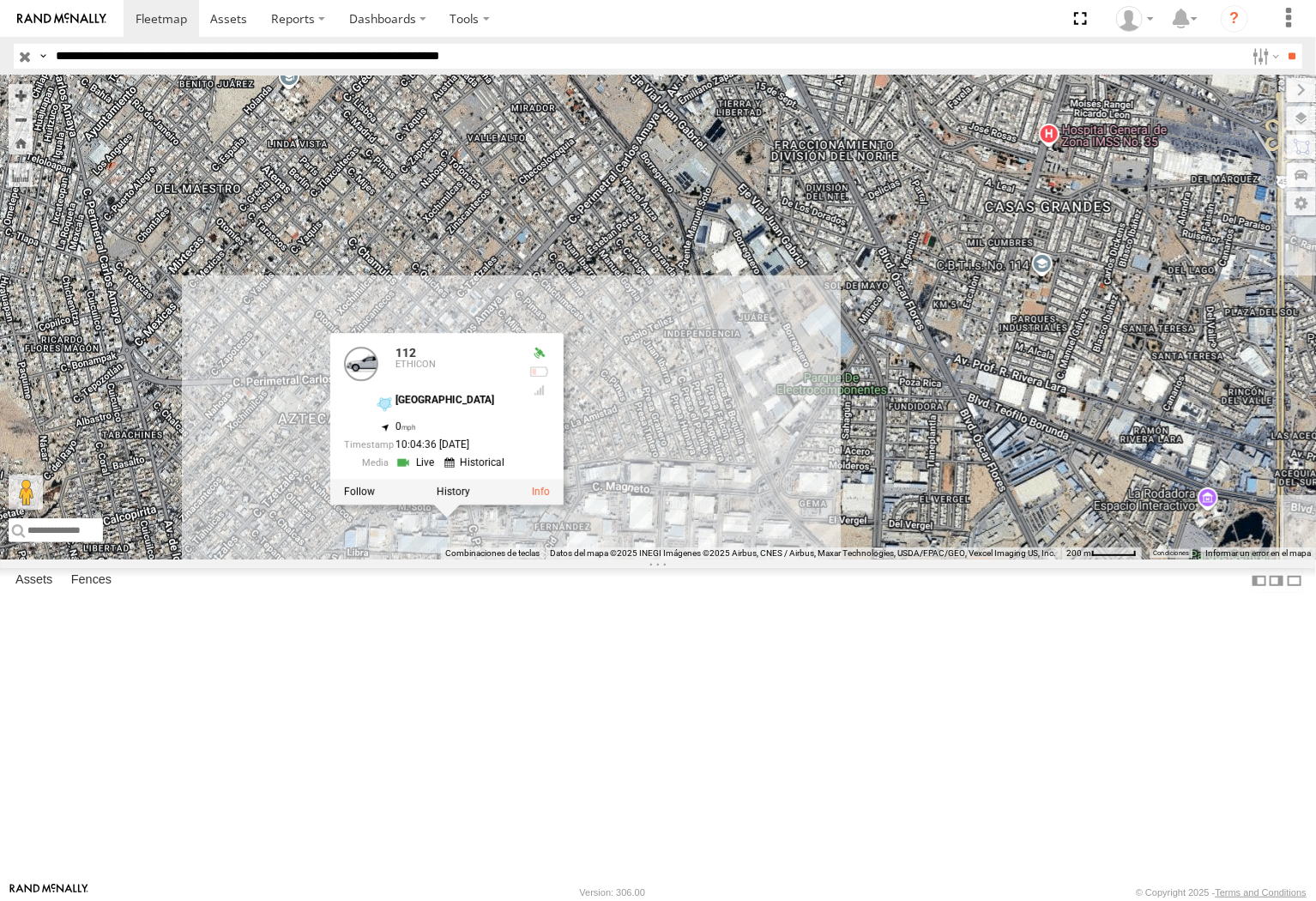
click at [451, 499] on label at bounding box center [454, 492] width 33 height 12
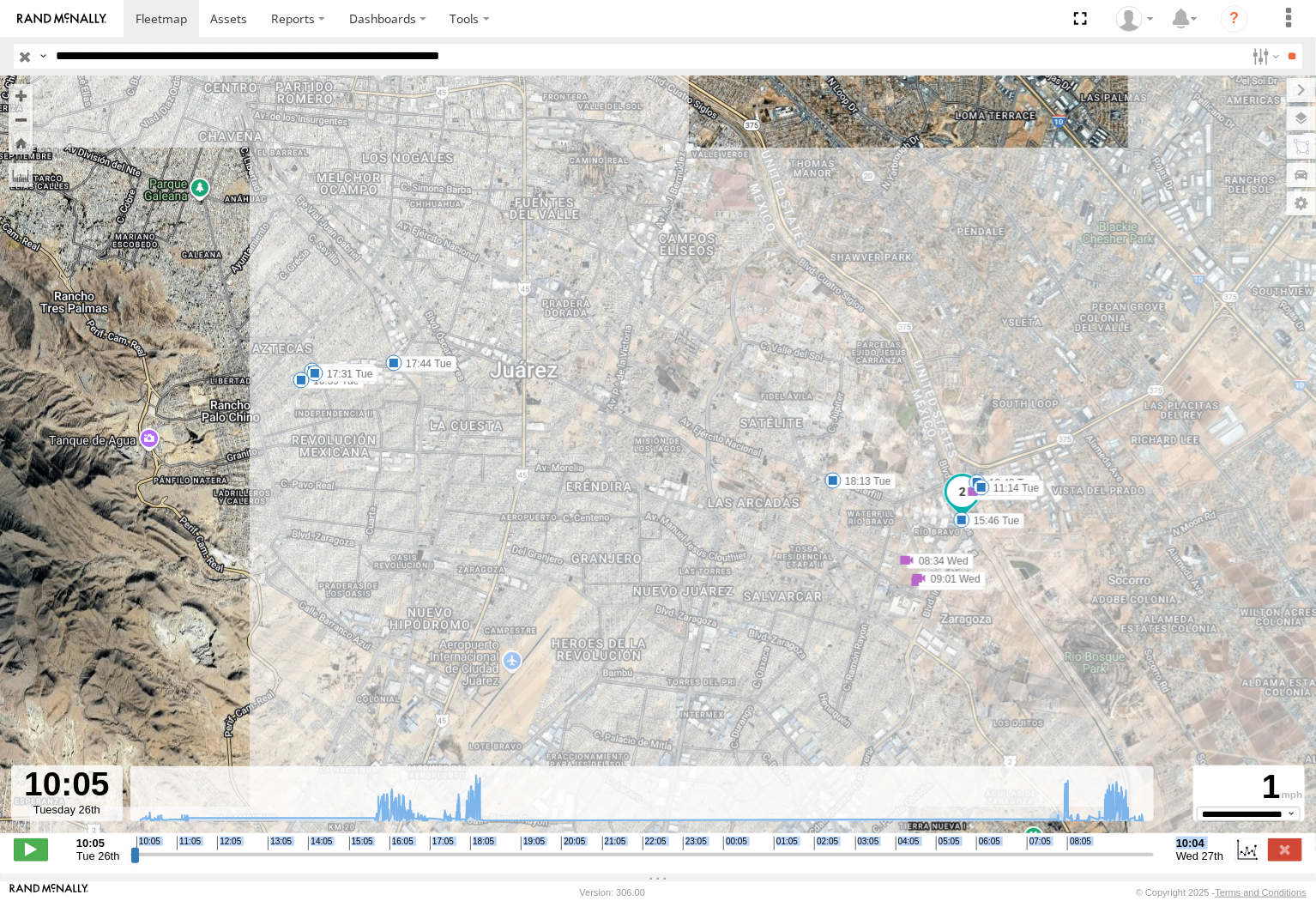
drag, startPoint x: 1153, startPoint y: 864, endPoint x: 1165, endPoint y: 856, distance: 14.4
click at [1165, 856] on div "**********" at bounding box center [658, 850] width 1316 height 36
click at [1142, 865] on div "**********" at bounding box center [658, 850] width 1316 height 36
drag, startPoint x: 1145, startPoint y: 852, endPoint x: 1322, endPoint y: 833, distance: 178.0
type input "**********"
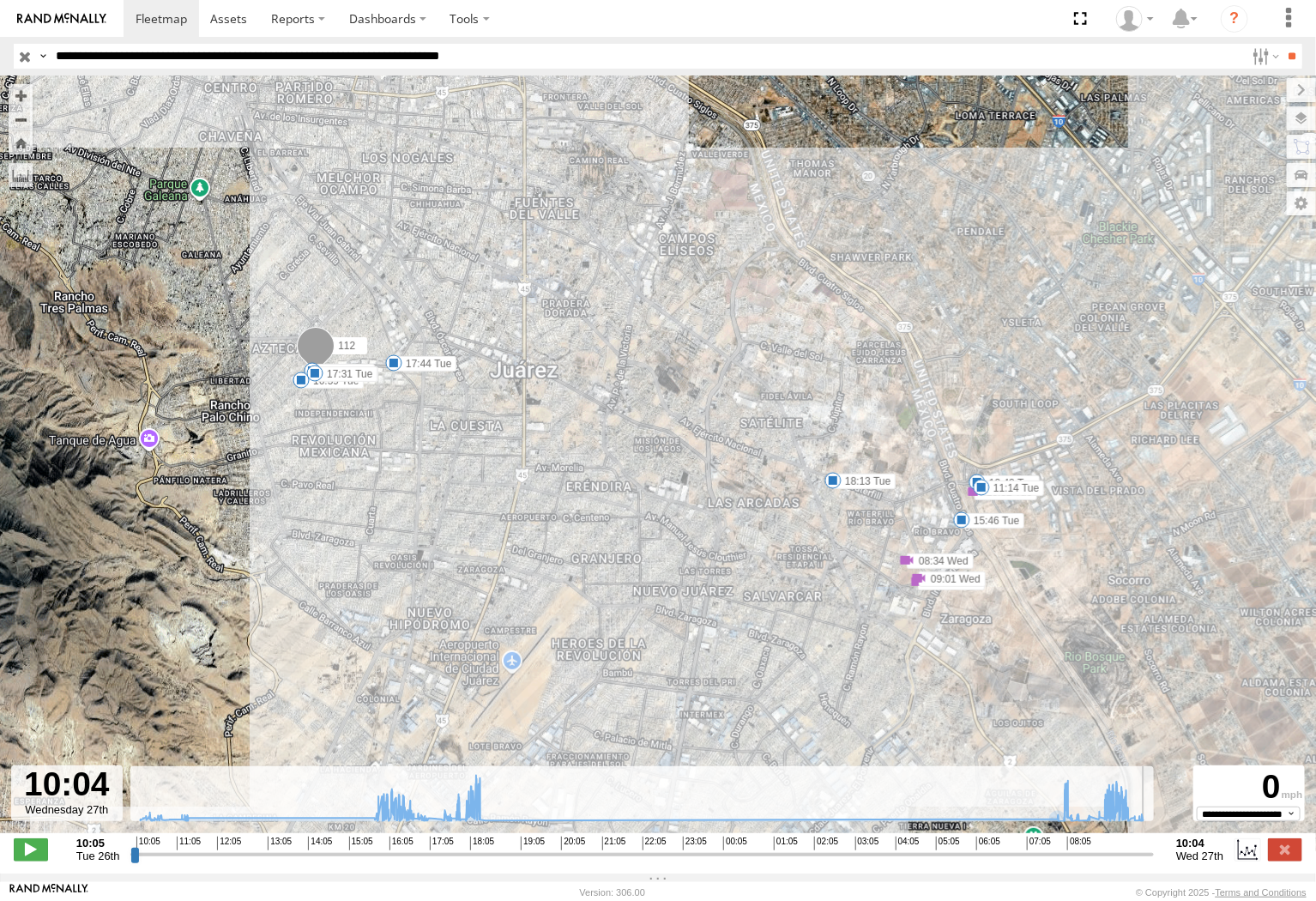
click at [1154, 846] on input "range" at bounding box center [642, 854] width 1024 height 17
click at [1220, 850] on label at bounding box center [1285, 850] width 34 height 22
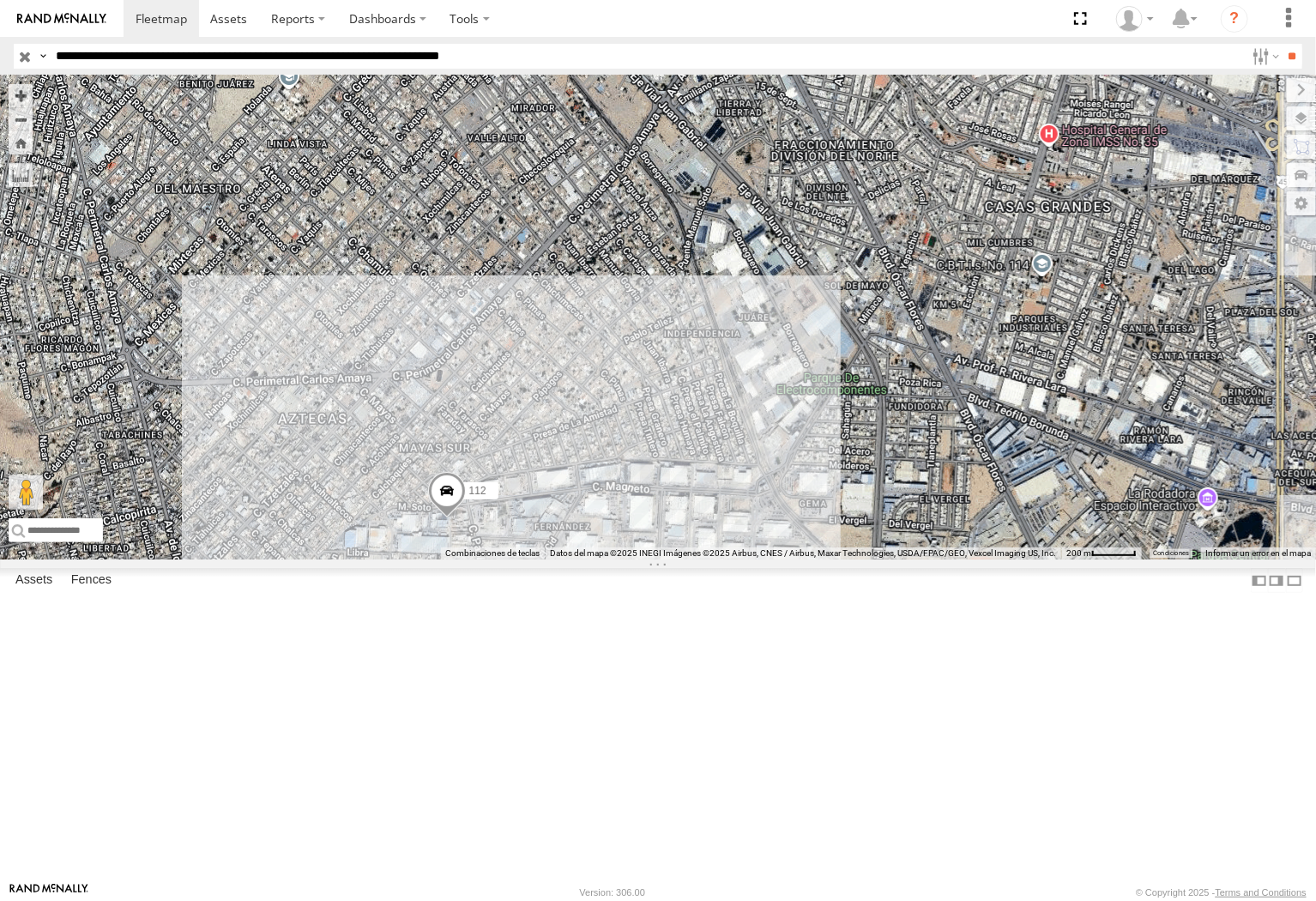
click at [5, 132] on div "112" at bounding box center [658, 317] width 1316 height 484
click at [13, 140] on button "Zoom Home" at bounding box center [20, 142] width 24 height 23
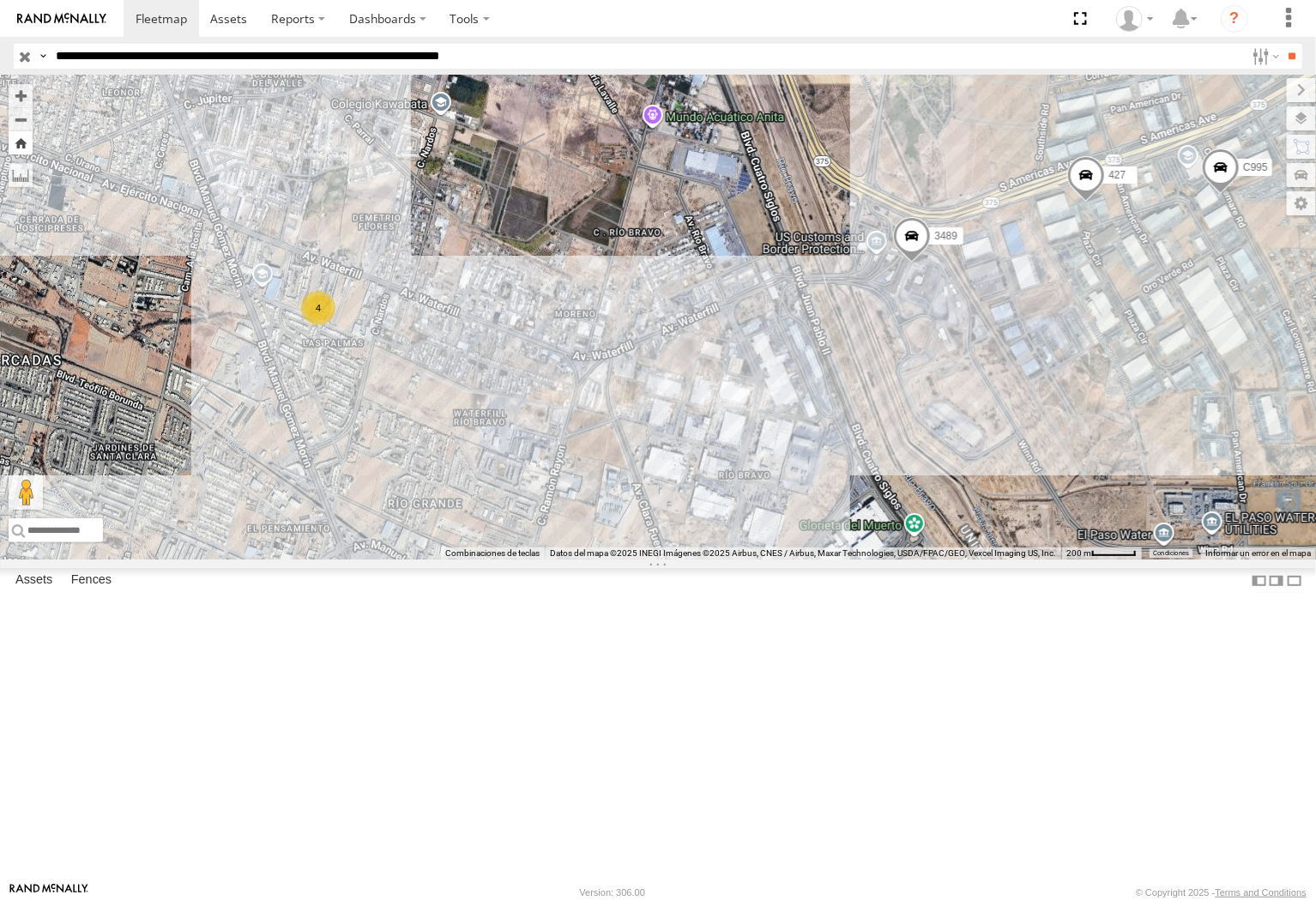
click at [19, 148] on button "Zoom Home" at bounding box center [20, 142] width 24 height 23
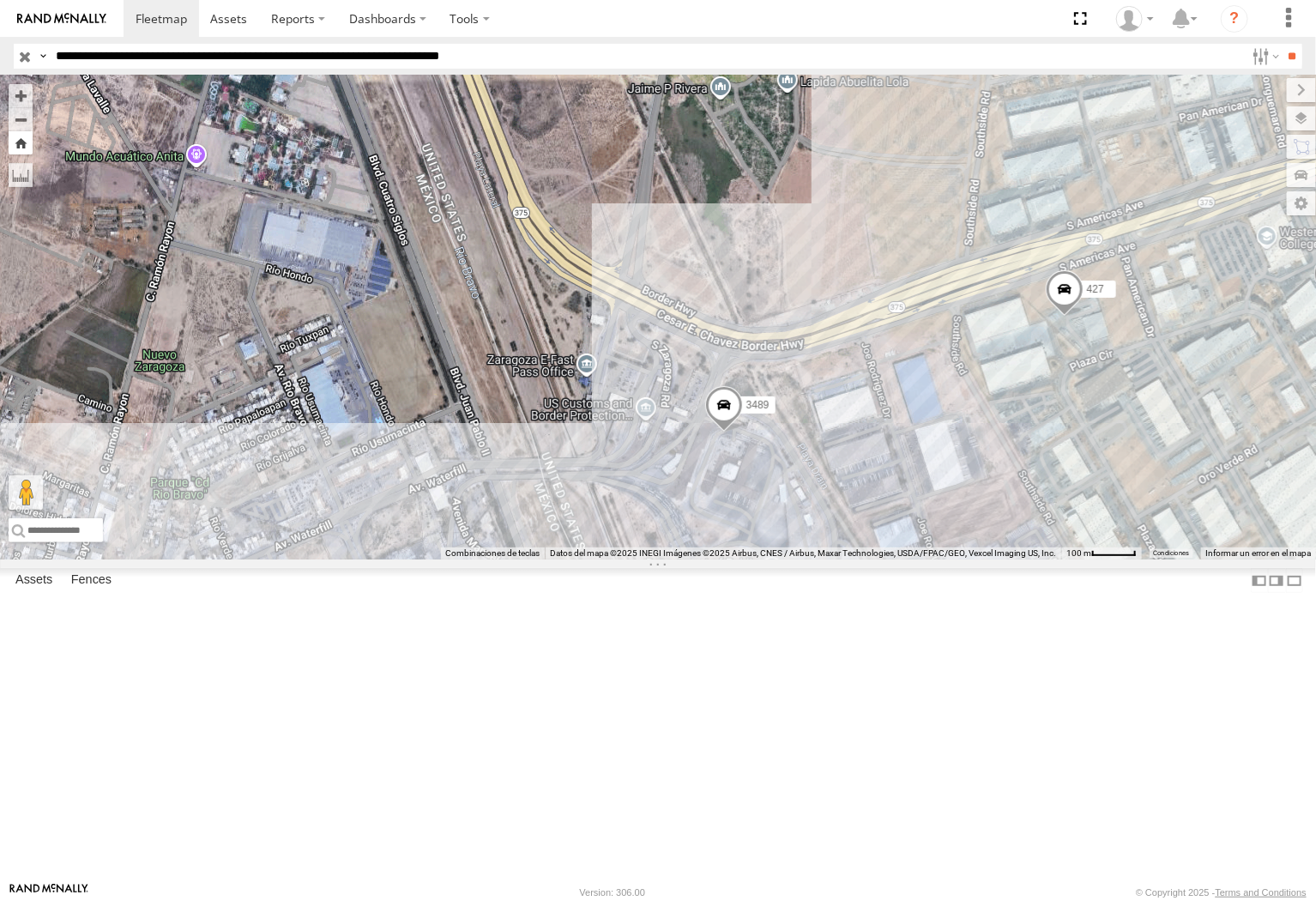
click at [14, 139] on button "Zoom Home" at bounding box center [20, 142] width 24 height 23
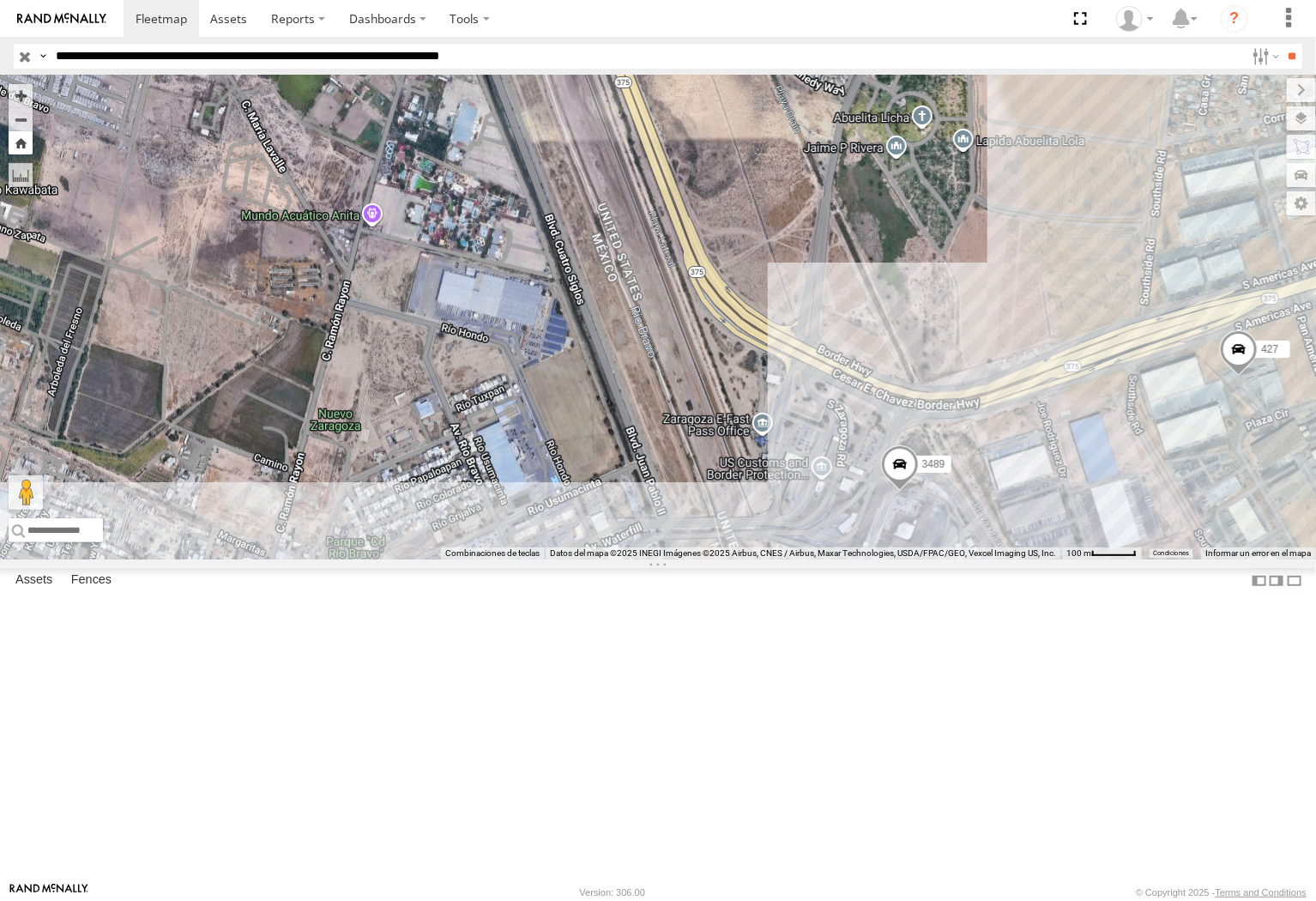
click at [22, 147] on button "Zoom Home" at bounding box center [20, 142] width 24 height 23
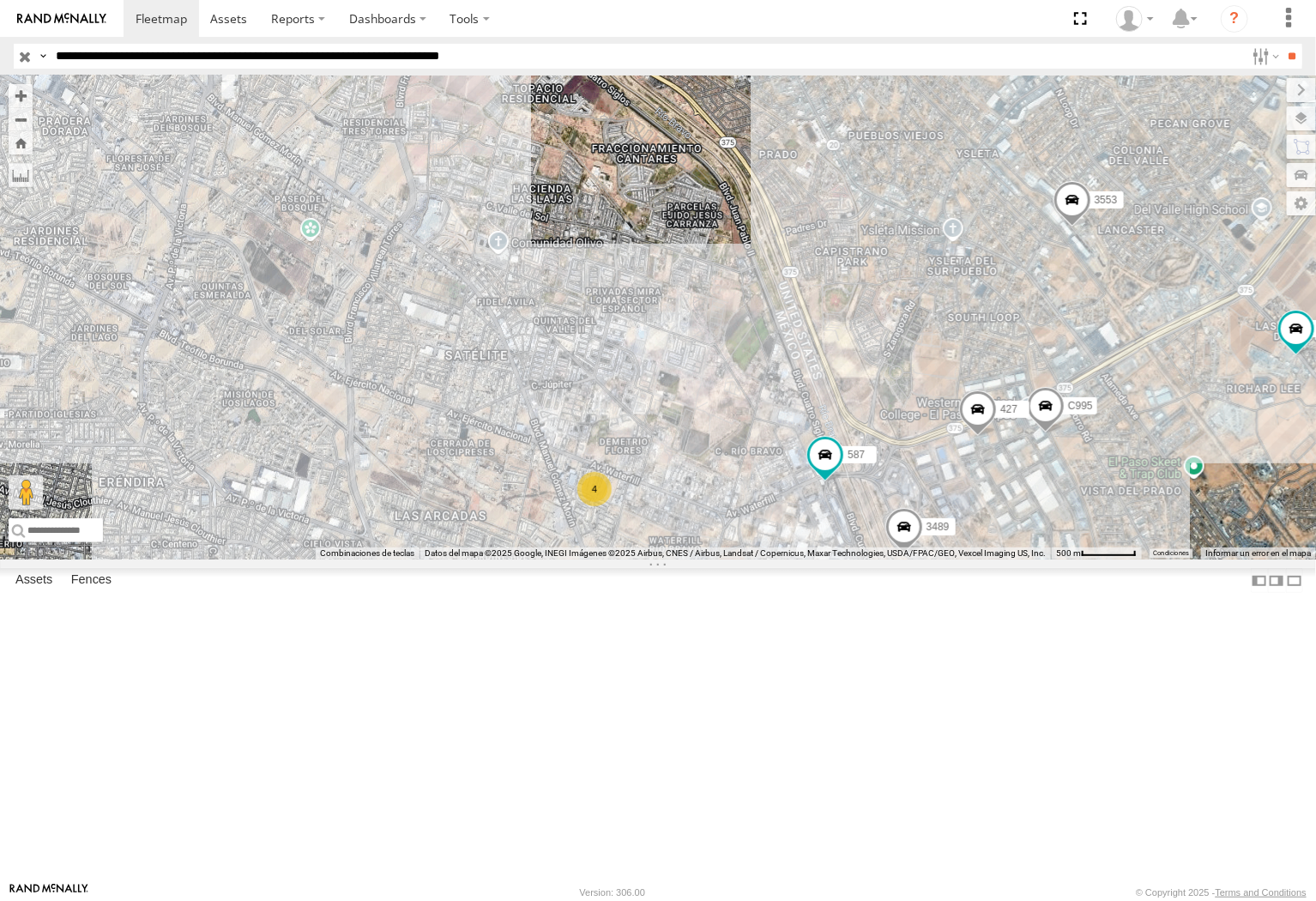
click at [0, 0] on label at bounding box center [0, 0] width 0 height 0
click at [242, 58] on input "**********" at bounding box center [647, 56] width 1197 height 25
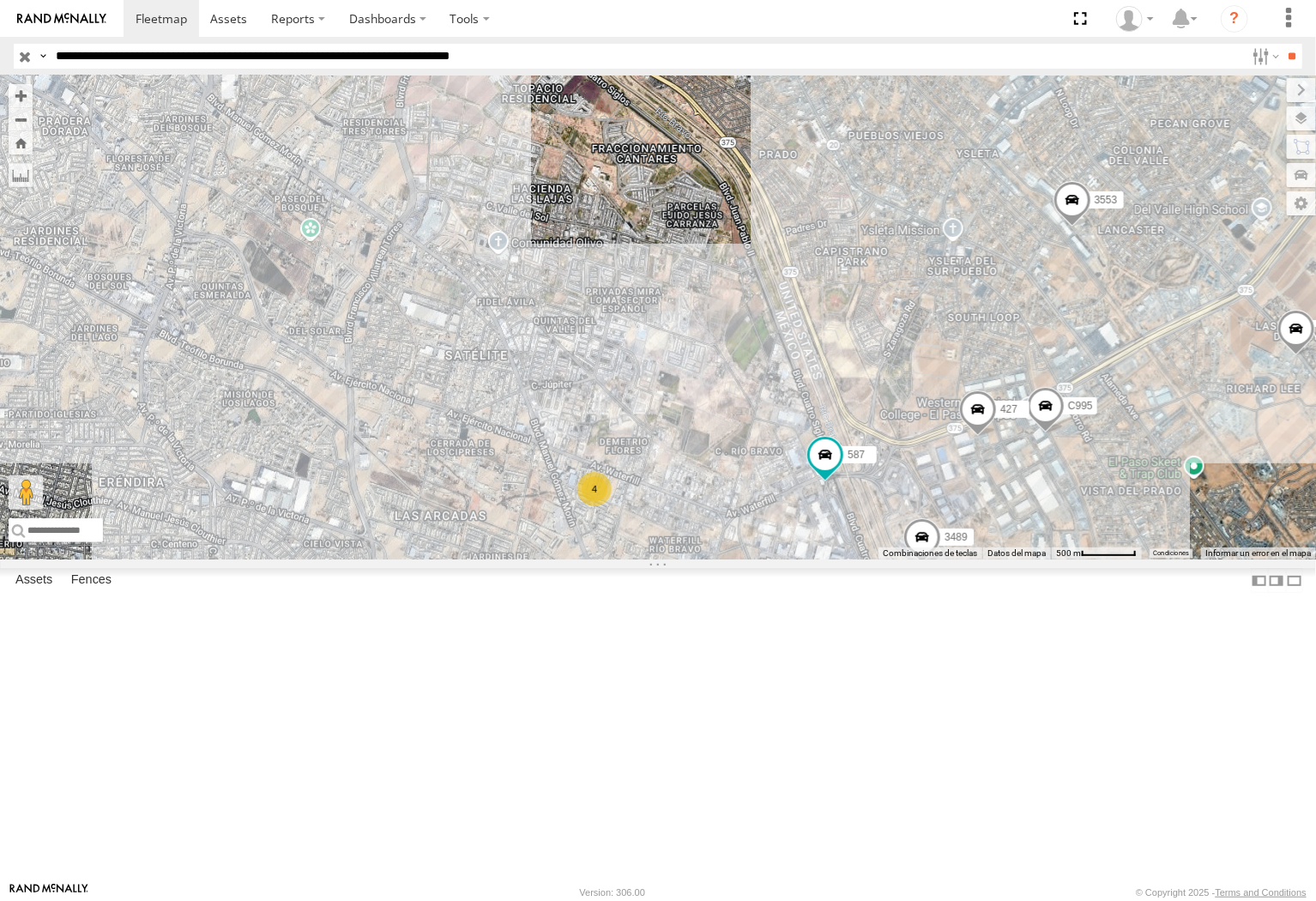
type input "**********"
click at [1220, 44] on input "**" at bounding box center [1292, 56] width 19 height 25
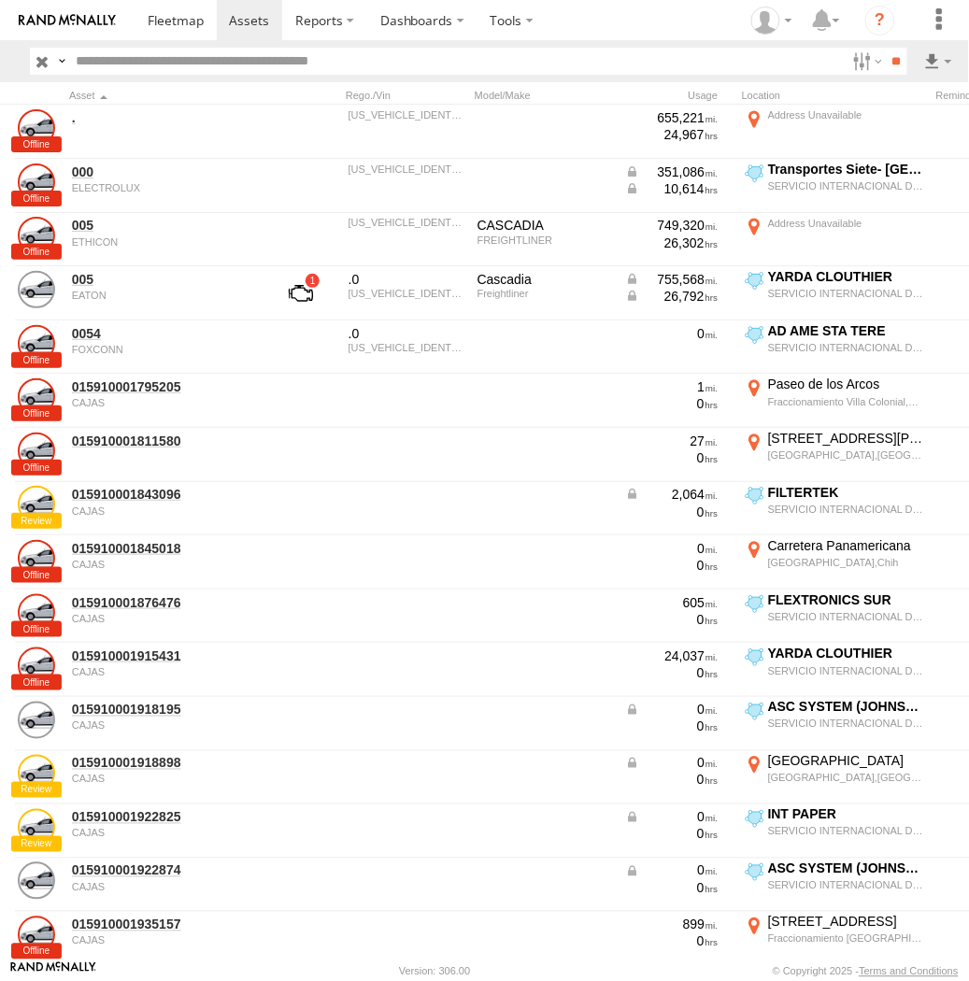
click at [135, 60] on input "text" at bounding box center [456, 61] width 777 height 27
type input "****"
click at [886, 48] on input "**" at bounding box center [896, 61] width 21 height 27
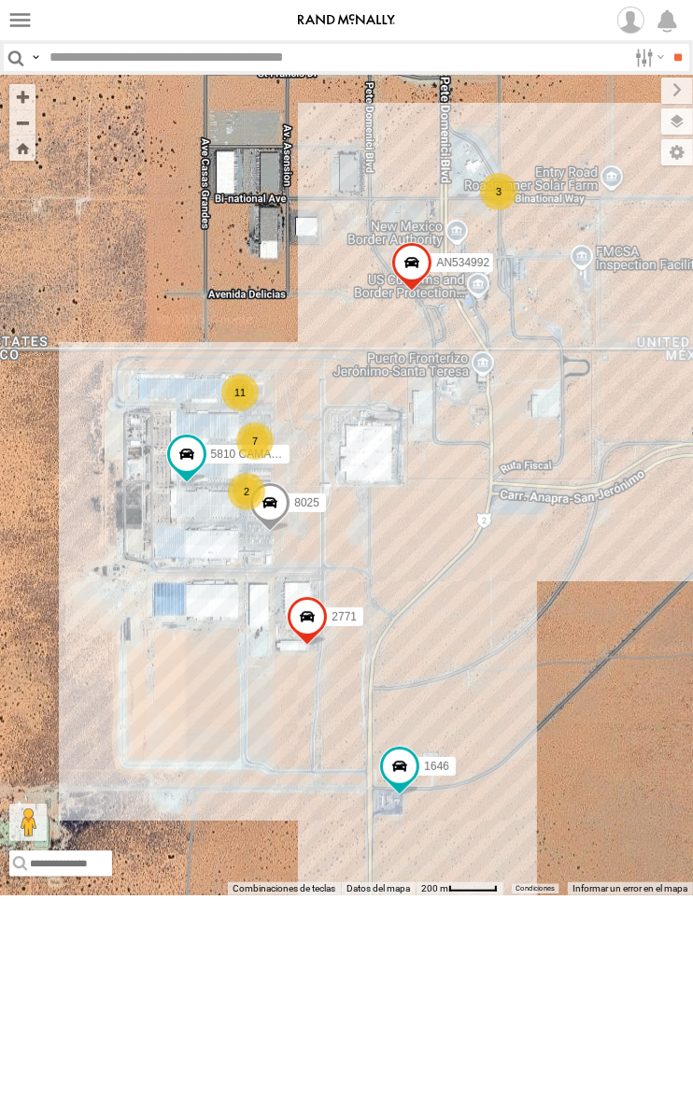
drag, startPoint x: 286, startPoint y: 434, endPoint x: 302, endPoint y: 349, distance: 86.5
click at [302, 349] on div "015910001935363 015910001811580 AN534838 F2771 1646 AN531674 8025 7 11 3 2 5810…" at bounding box center [346, 485] width 693 height 820
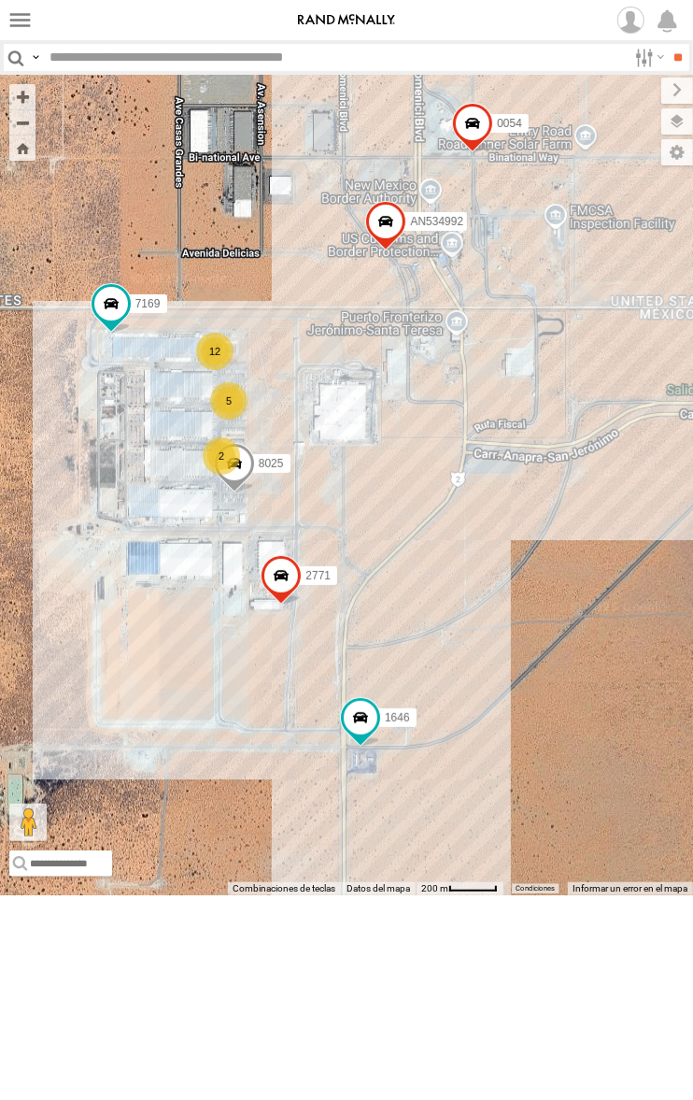
drag, startPoint x: 407, startPoint y: 562, endPoint x: 463, endPoint y: 591, distance: 62.7
click at [463, 591] on div "015910001935363 015910001811580 AN534838 F2771 015910001938748 015910001845018 …" at bounding box center [346, 485] width 693 height 820
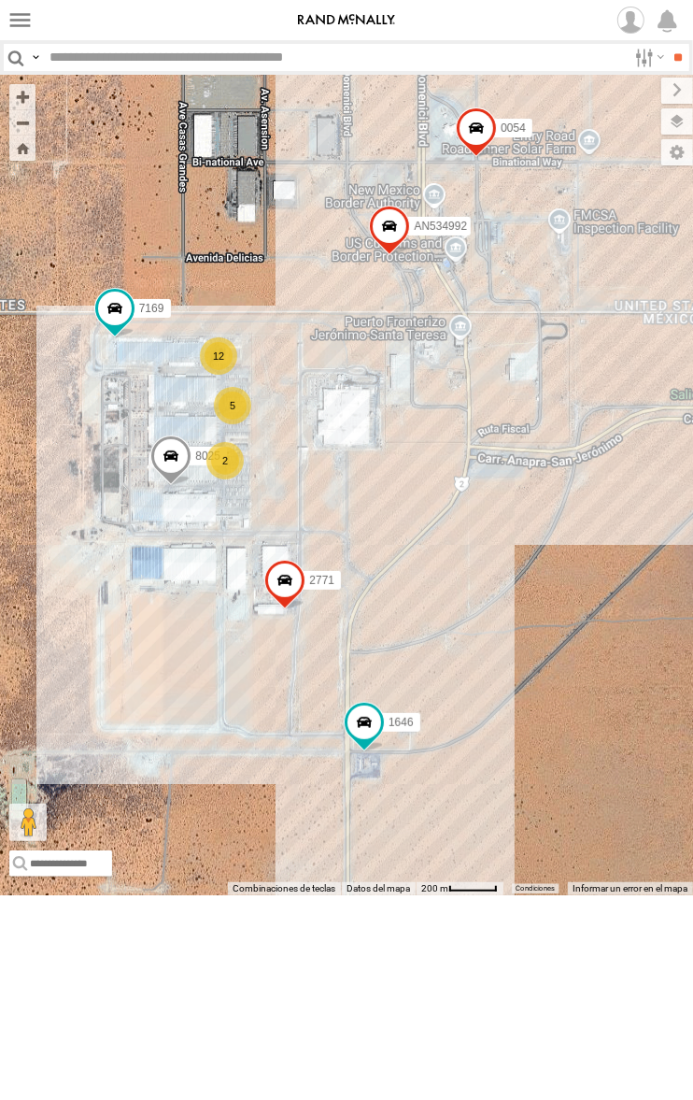
drag, startPoint x: 398, startPoint y: 715, endPoint x: 432, endPoint y: 695, distance: 38.9
click at [432, 695] on div "015910001935363 015910001811580 AN534838 F2771 015910001938748 015910001845018 …" at bounding box center [346, 485] width 693 height 820
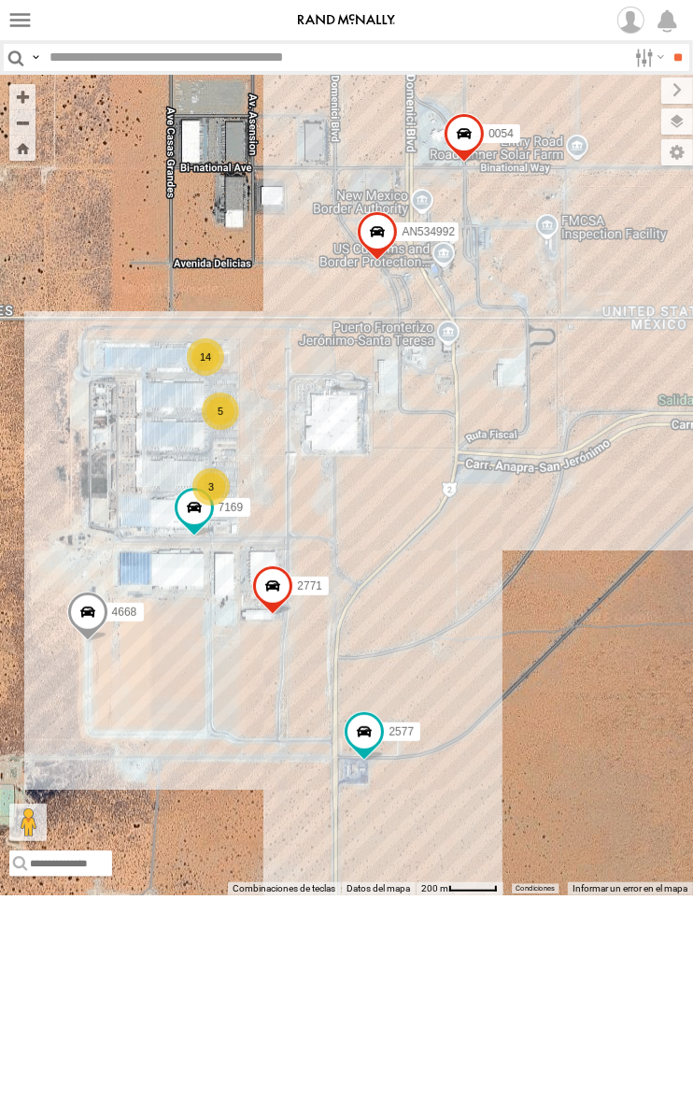
drag, startPoint x: 426, startPoint y: 660, endPoint x: 396, endPoint y: 692, distance: 44.3
click at [396, 692] on div "5456 4668 2771 0054 7169 AN534992 2577 3 5 14" at bounding box center [346, 485] width 693 height 820
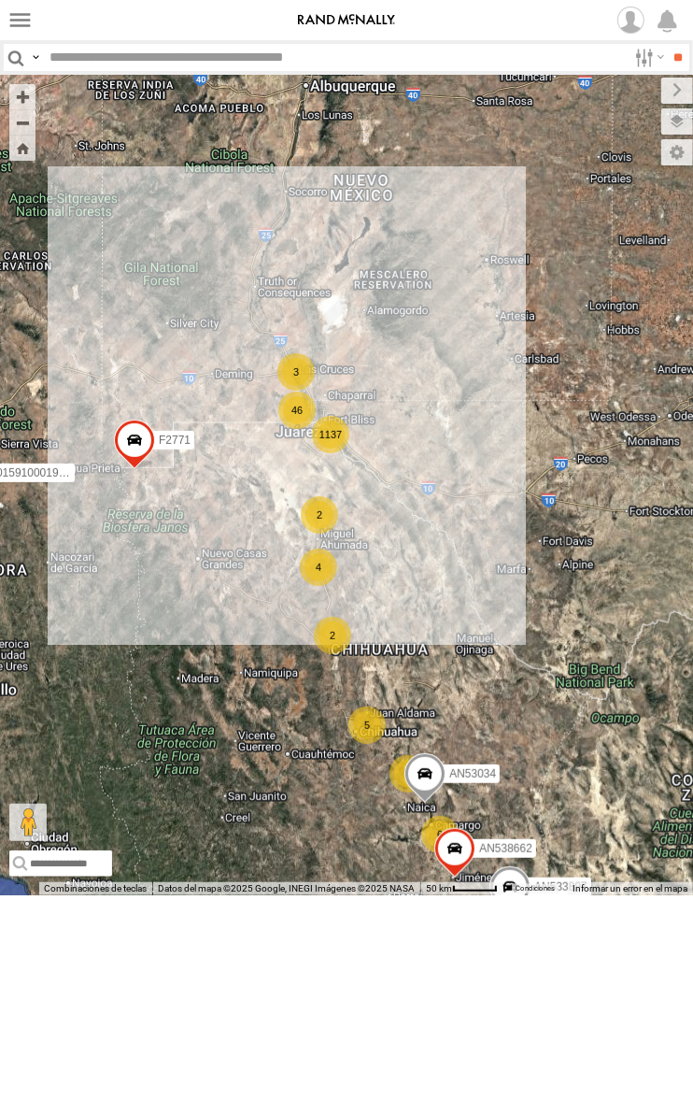
drag, startPoint x: 132, startPoint y: 526, endPoint x: 510, endPoint y: 568, distance: 380.7
click at [510, 568] on div "015910001935363 AN536034 015910001811580 AN534838 F2771 1137 5 27 5 4 3 6 18 3 …" at bounding box center [346, 485] width 693 height 820
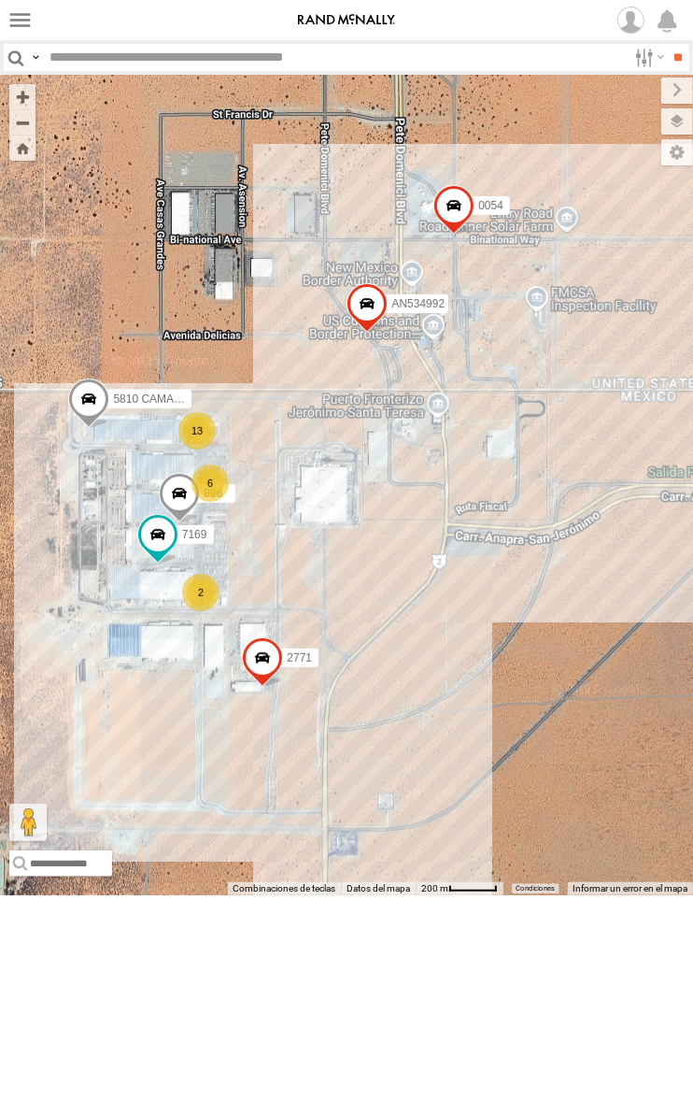
drag, startPoint x: 206, startPoint y: 482, endPoint x: 268, endPoint y: 530, distance: 78.7
click at [268, 530] on div "015910001935363 AN536034 015910001811580 AN534838 F2771 AN53034 AN530059 AN5338…" at bounding box center [346, 485] width 693 height 820
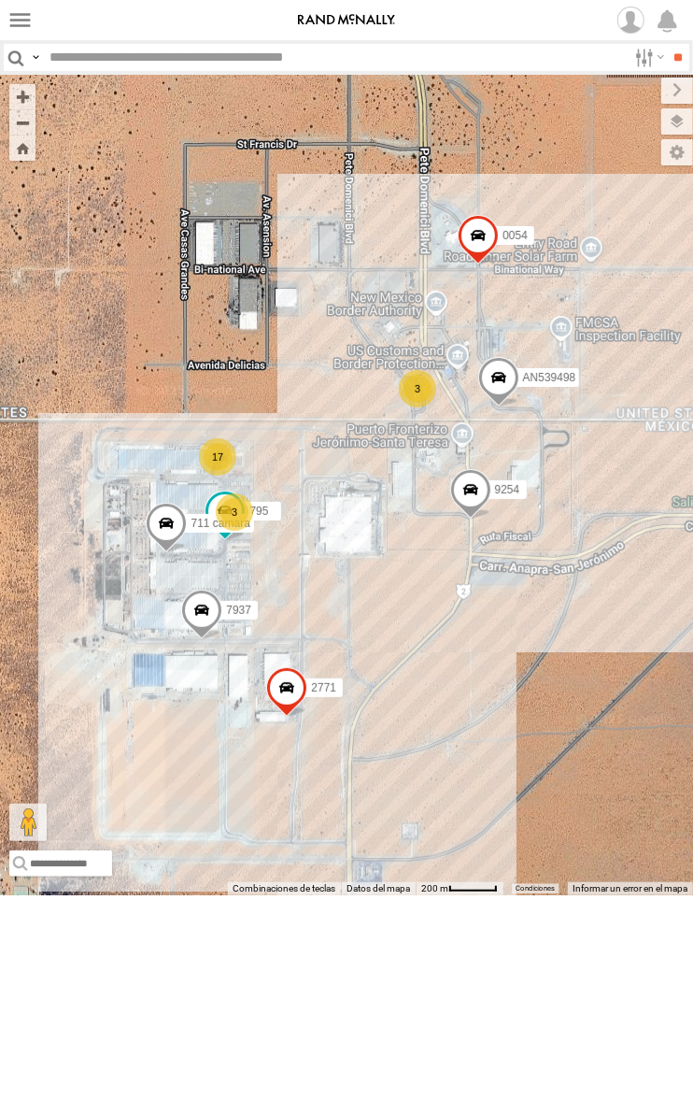
drag, startPoint x: 368, startPoint y: 710, endPoint x: 395, endPoint y: 556, distance: 156.5
click at [306, 636] on div "015910001811580 AN534838 V3694 1124 AN5310637 AN532620 AN530804 AN531801 AN5392…" at bounding box center [346, 485] width 693 height 820
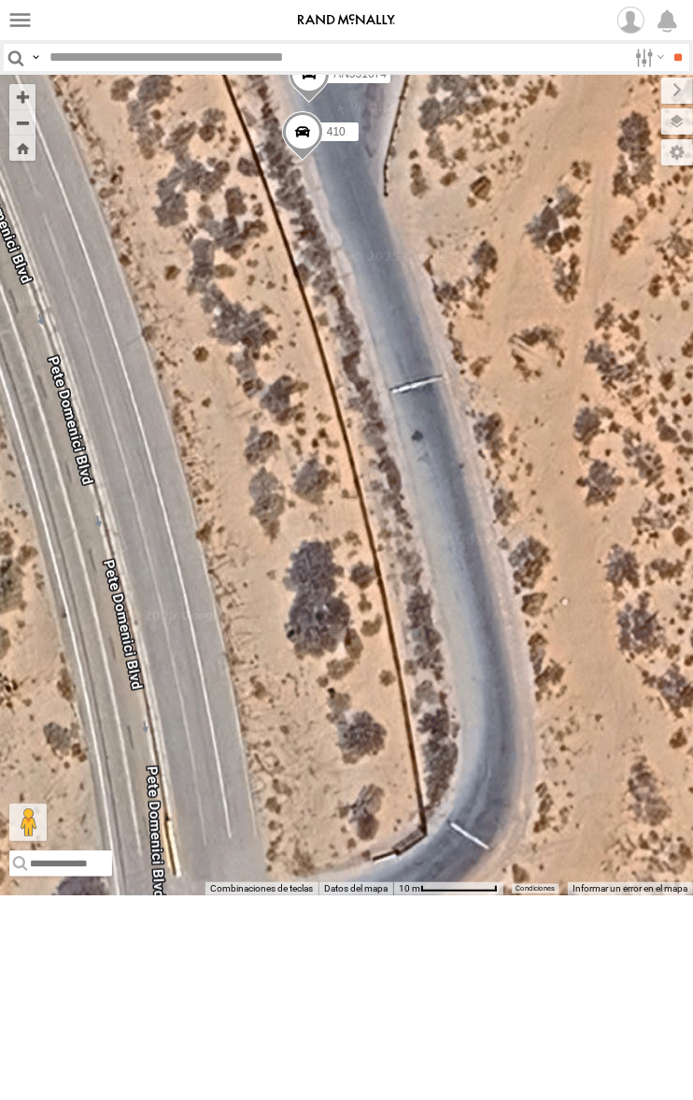
drag, startPoint x: 295, startPoint y: 338, endPoint x: 344, endPoint y: 324, distance: 50.6
click at [315, 343] on div "015910001811580 AN534838 V3694 1124 AN5310637 AN532620 AN530804 AN531801 AN5392…" at bounding box center [346, 485] width 693 height 820
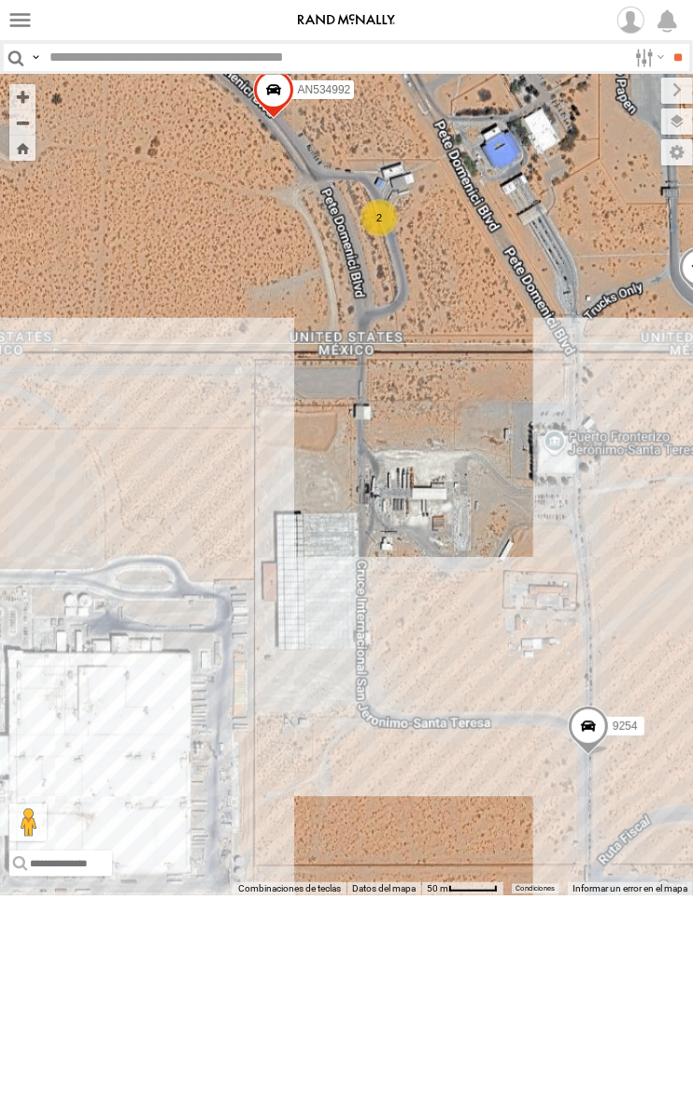
drag, startPoint x: 282, startPoint y: 427, endPoint x: 344, endPoint y: 394, distance: 69.8
click at [344, 395] on div "015910001811580 AN534838 V3694 1124 AN5310637 AN532620 AN530804 AN531801 AN5392…" at bounding box center [346, 485] width 693 height 820
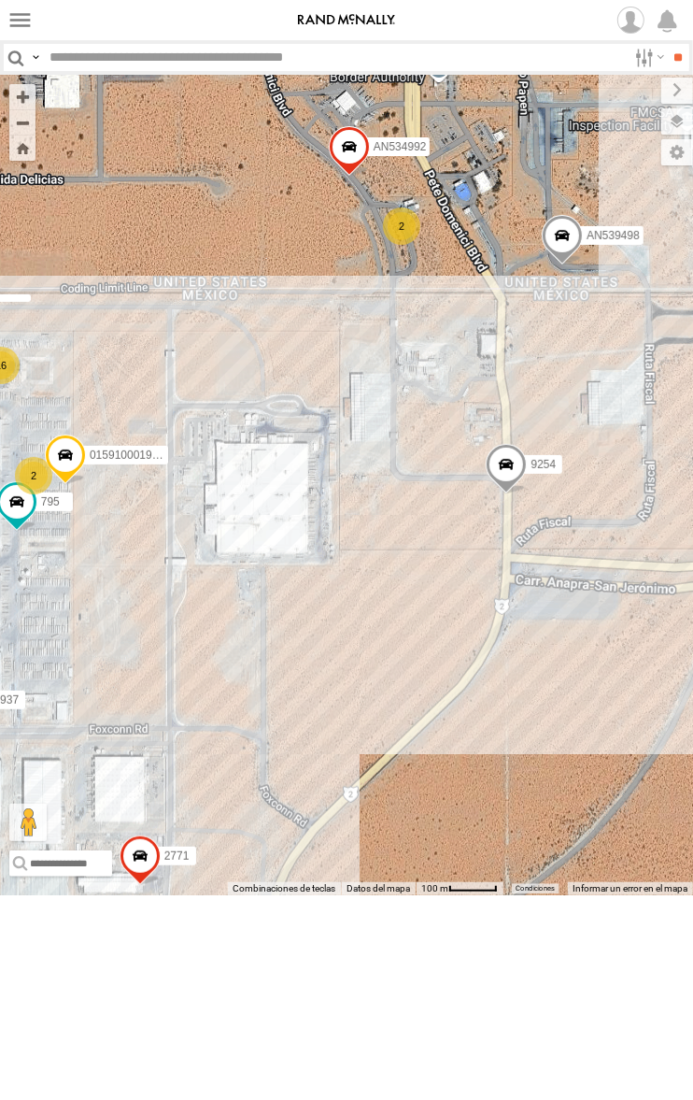
drag, startPoint x: 385, startPoint y: 639, endPoint x: 403, endPoint y: 632, distance: 19.3
click at [400, 635] on div "015910001811580 AN534838 V3694 1124 AN5310637 AN532620 AN530804 AN531801 AN5392…" at bounding box center [346, 485] width 693 height 820
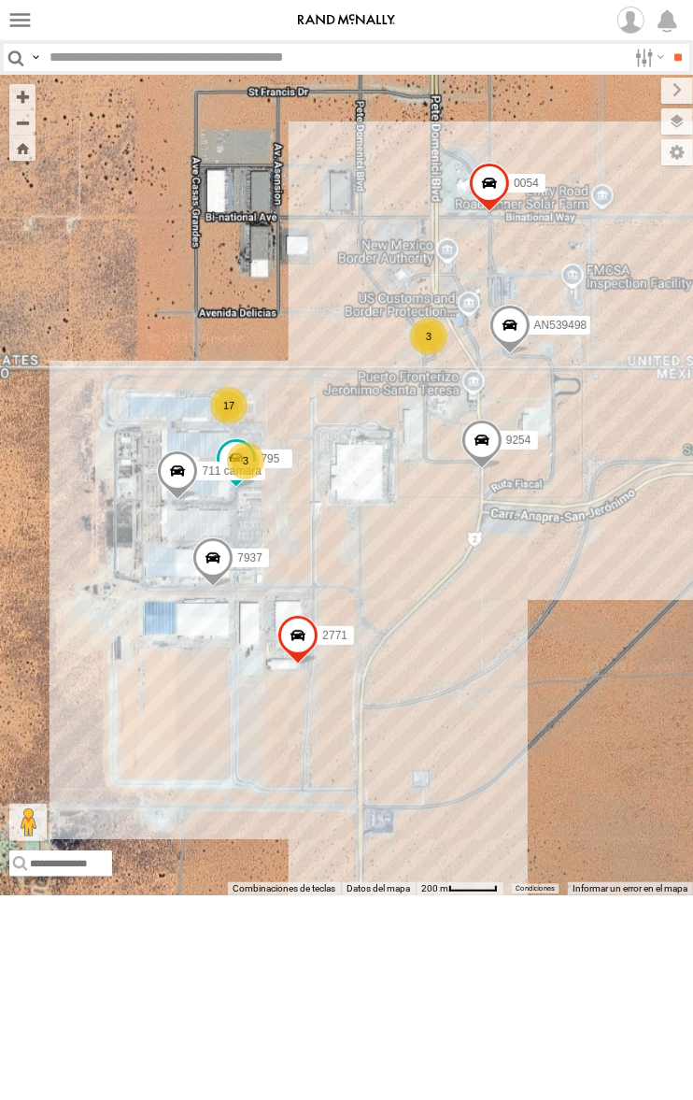
drag, startPoint x: 404, startPoint y: 707, endPoint x: 419, endPoint y: 669, distance: 41.1
click at [419, 669] on div "015910001811580 AN534838 V3694 1124 AN5310637 AN532620 AN530804 AN531801 AN5392…" at bounding box center [346, 485] width 693 height 820
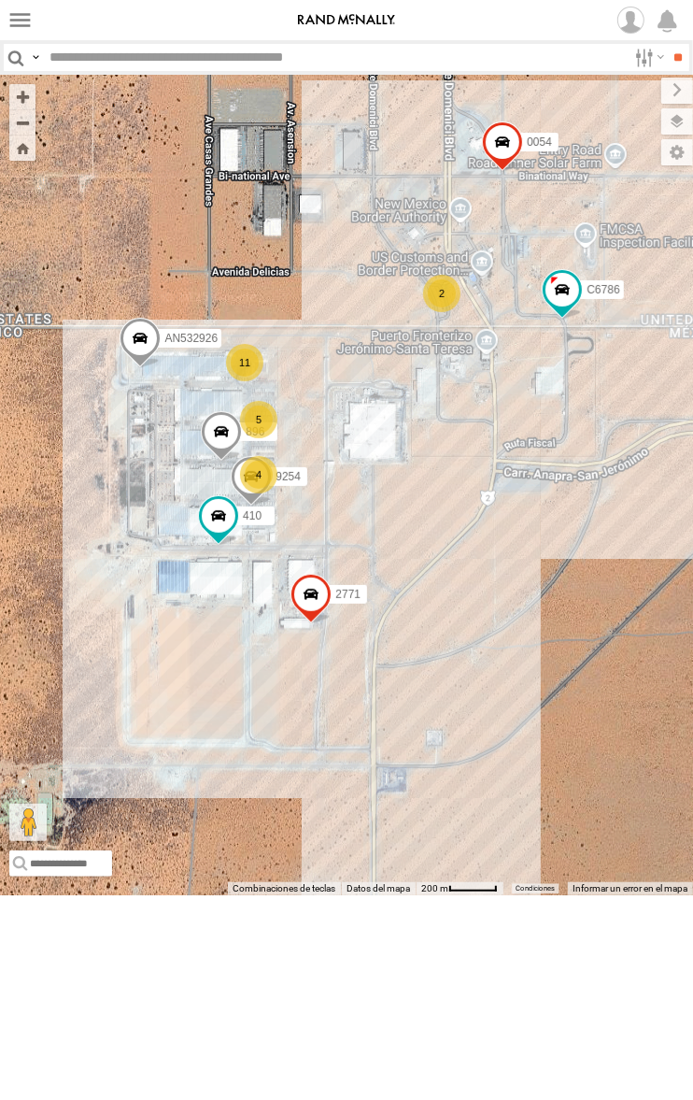
drag, startPoint x: 221, startPoint y: 360, endPoint x: 286, endPoint y: 384, distance: 68.9
click at [286, 384] on div "015910001811580 AN534838 015910001935363 AN531968 AN48716 F2771 AN533897 AN5354…" at bounding box center [346, 485] width 693 height 820
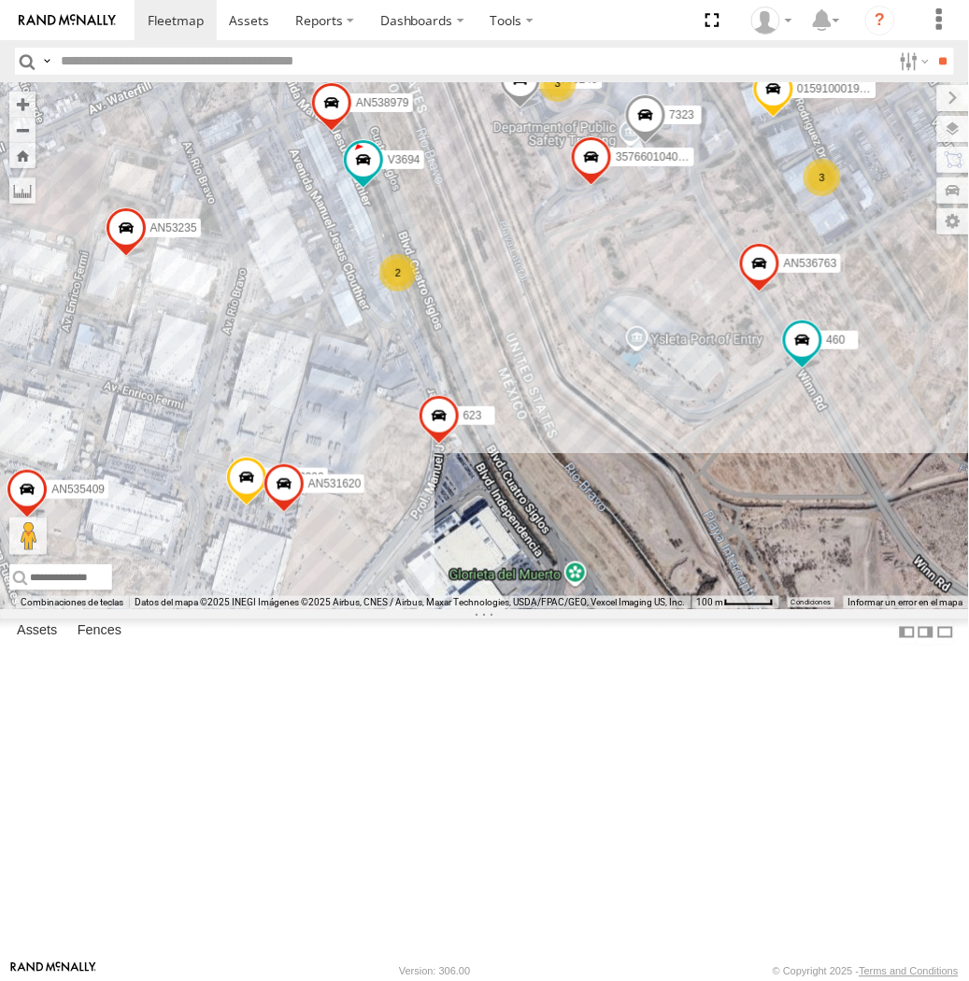
drag, startPoint x: 604, startPoint y: 589, endPoint x: 497, endPoint y: 573, distance: 107.7
click at [497, 572] on div "015910001935363 AN531651 AN536034 AN535566 015910001811580 AN534838 ZJ535914 F2…" at bounding box center [484, 345] width 969 height 527
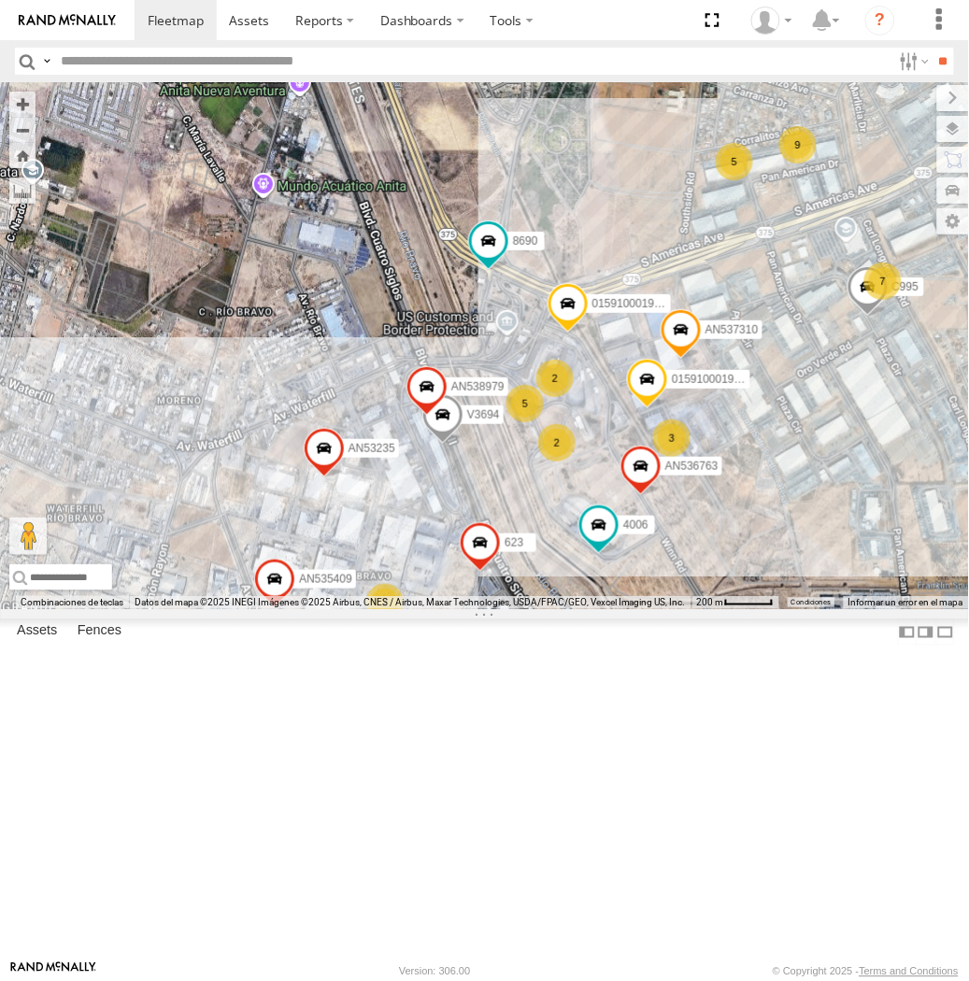
drag, startPoint x: 526, startPoint y: 730, endPoint x: 539, endPoint y: 690, distance: 42.3
click at [539, 609] on div "015910001935363 AN531651 AN536034 AN535566 015910001811580 AN534838 ZJ535914 F2…" at bounding box center [484, 345] width 969 height 527
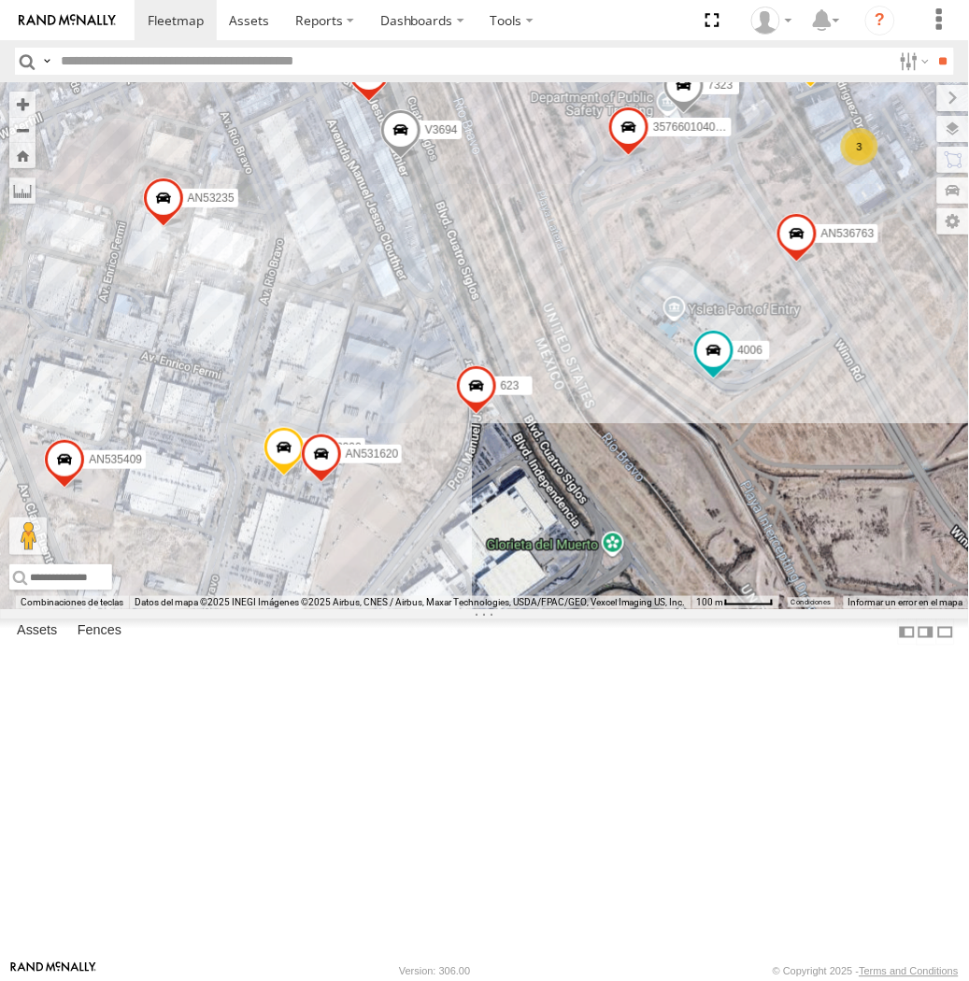
drag, startPoint x: 534, startPoint y: 716, endPoint x: 589, endPoint y: 484, distance: 238.0
click at [589, 484] on div "015910001935363 AN531651 AN536034 AN535566 015910001811580 AN534838 ZJ535914 F2…" at bounding box center [484, 345] width 969 height 527
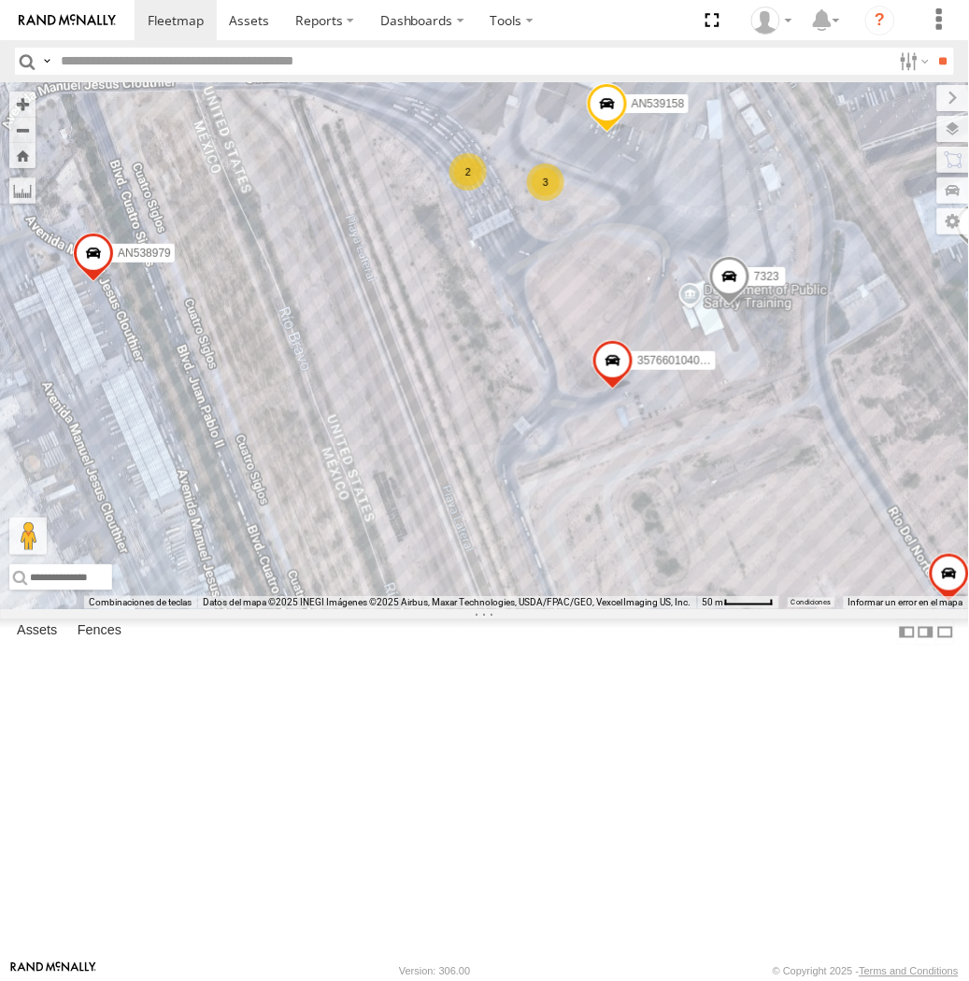
drag, startPoint x: 574, startPoint y: 151, endPoint x: 568, endPoint y: 197, distance: 46.1
click at [568, 197] on div "357660104096649 AN536763 AN532390 AN539158 7323 4078 AN535409 AN537310 623 AN53…" at bounding box center [484, 345] width 969 height 527
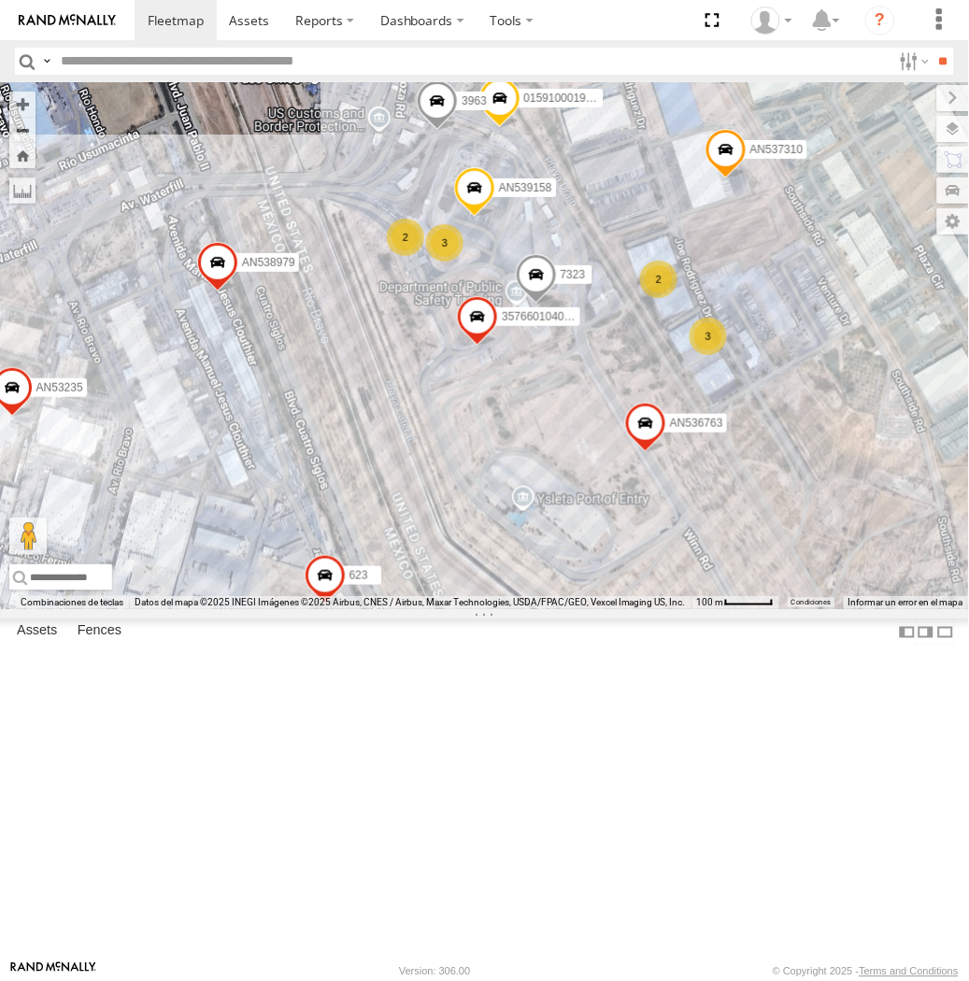
drag, startPoint x: 171, startPoint y: 556, endPoint x: 309, endPoint y: 497, distance: 150.3
click at [309, 497] on div "357660104096649 AN536763 AN532390 AN539158 7323 4078 AN535409 AN537310 623 AN53…" at bounding box center [484, 345] width 969 height 527
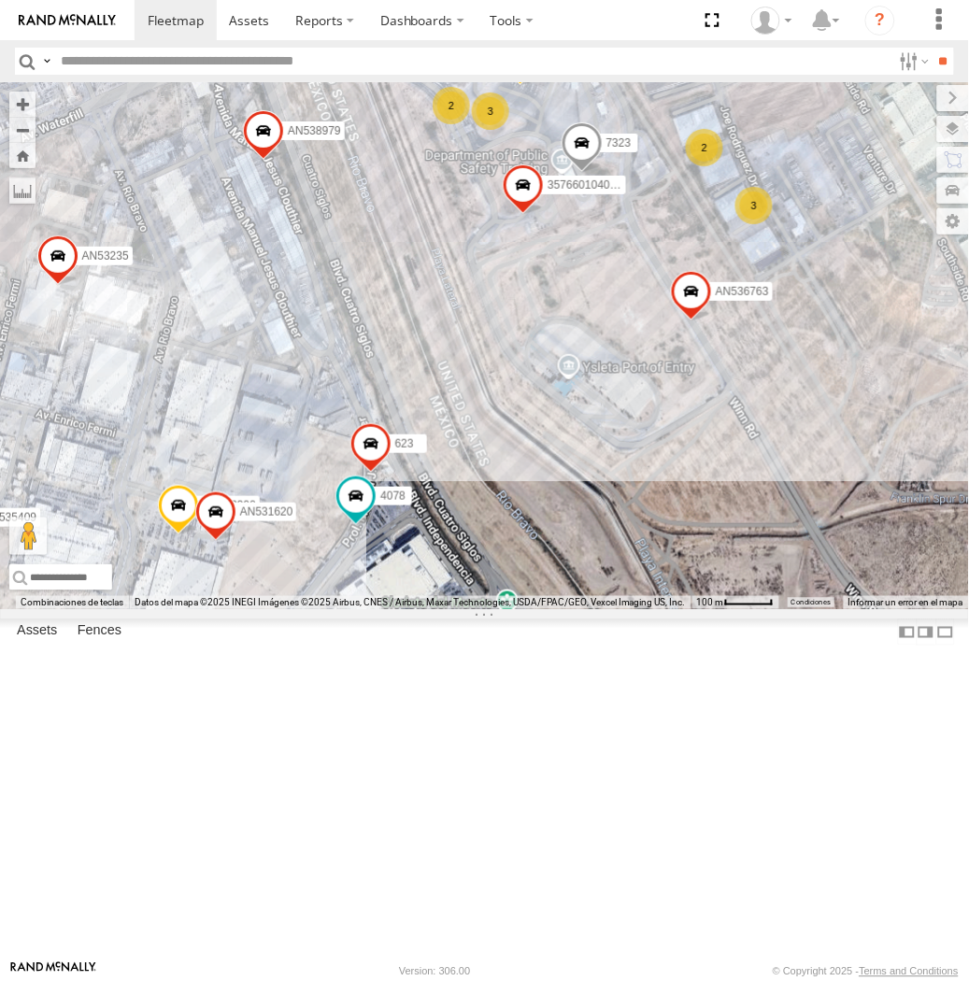
drag, startPoint x: 323, startPoint y: 562, endPoint x: 363, endPoint y: 456, distance: 113.5
click at [363, 456] on div "357660104096649 AN536763 AN532390 AN539158 7323 4078 AN535409 AN537310 623 AN53…" at bounding box center [484, 345] width 969 height 527
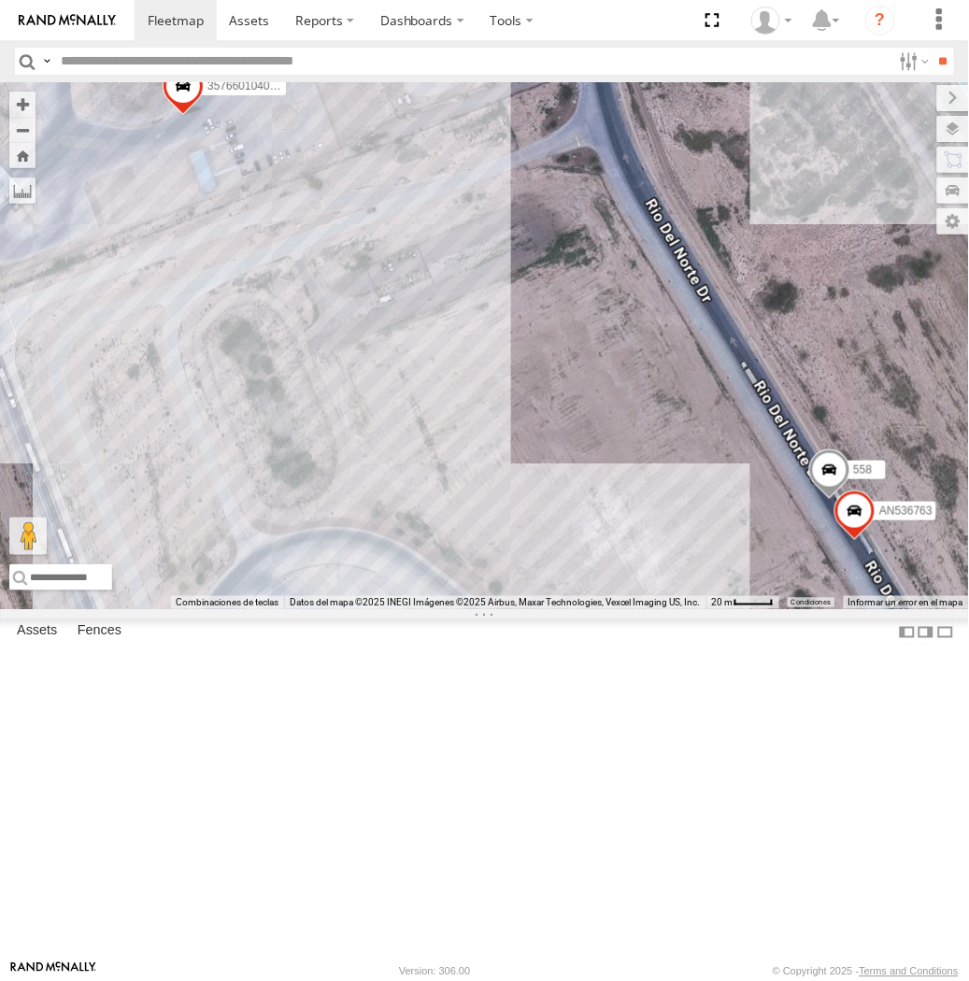
drag, startPoint x: 904, startPoint y: 750, endPoint x: 818, endPoint y: 745, distance: 87.1
click at [818, 609] on div "AN53875 357660104096649 015910001918898 AN532390 AN539158 ZJ213 AN535545 AN5373…" at bounding box center [484, 345] width 969 height 527
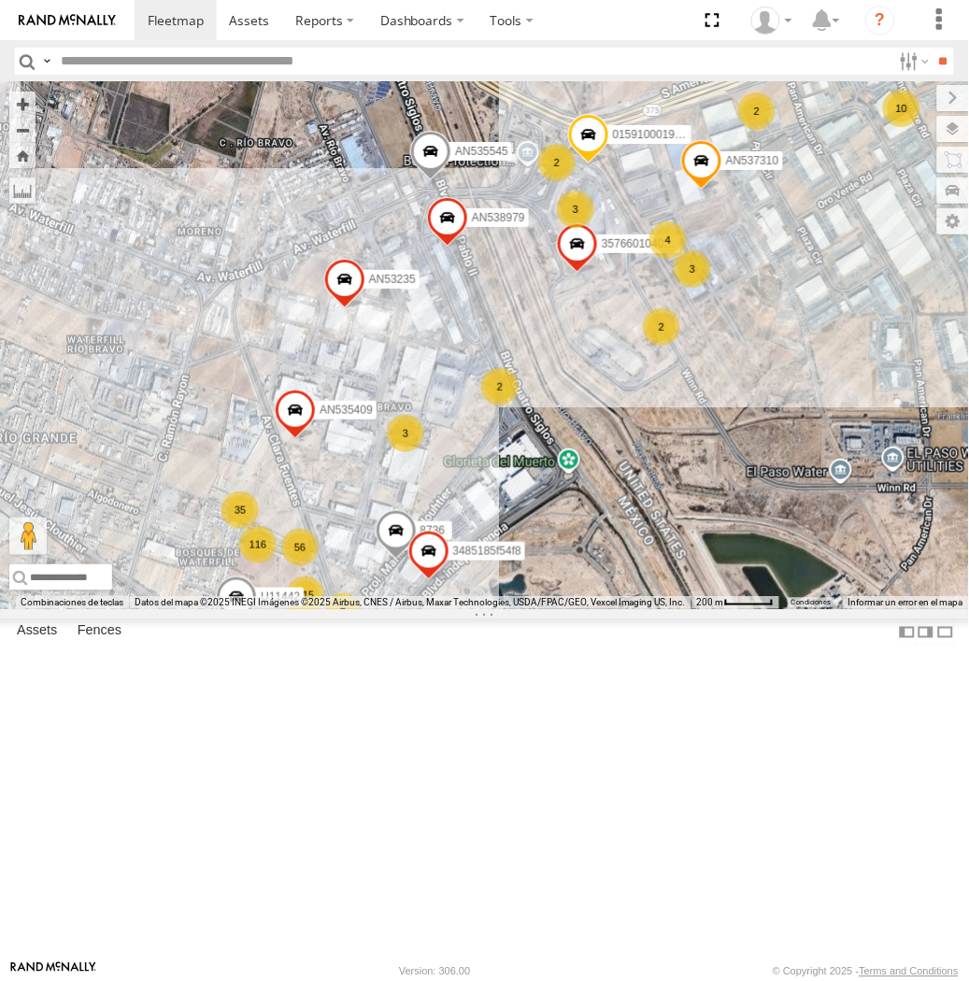
drag, startPoint x: 576, startPoint y: 774, endPoint x: 568, endPoint y: 591, distance: 183.3
click at [577, 591] on div "357660104096649 015910001918898 AN535545 AN537310 AN538979 AN53235 AN535409 2 5…" at bounding box center [484, 345] width 969 height 527
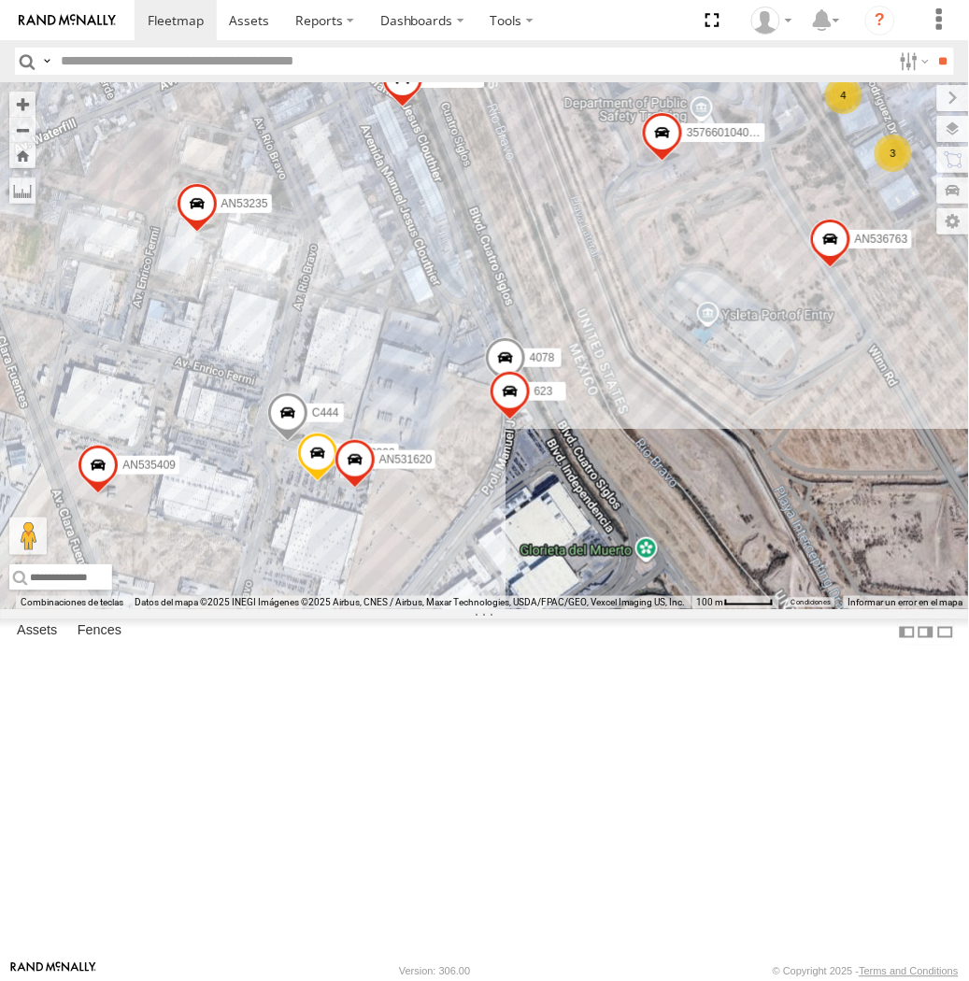
drag, startPoint x: 491, startPoint y: 486, endPoint x: 558, endPoint y: 226, distance: 268.1
click at [558, 226] on div "015910001935363 AN536034 AN535566 015910001811580 AN534838 ZJ535914 F2771 AN531…" at bounding box center [484, 345] width 969 height 527
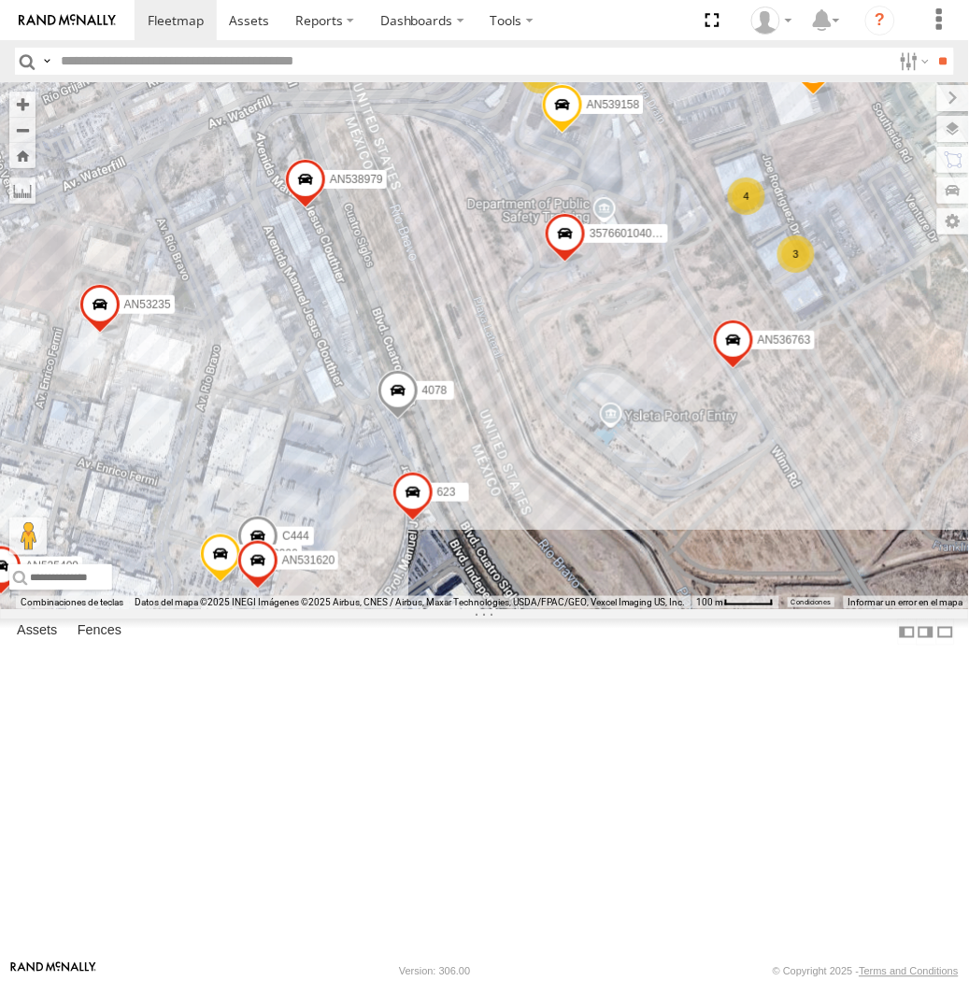
drag, startPoint x: 568, startPoint y: 376, endPoint x: 465, endPoint y: 480, distance: 146.7
click at [465, 480] on div "015910001935363 AN536034 AN535566 015910001811580 AN534838 ZJ535914 F2771 AN531…" at bounding box center [484, 345] width 969 height 527
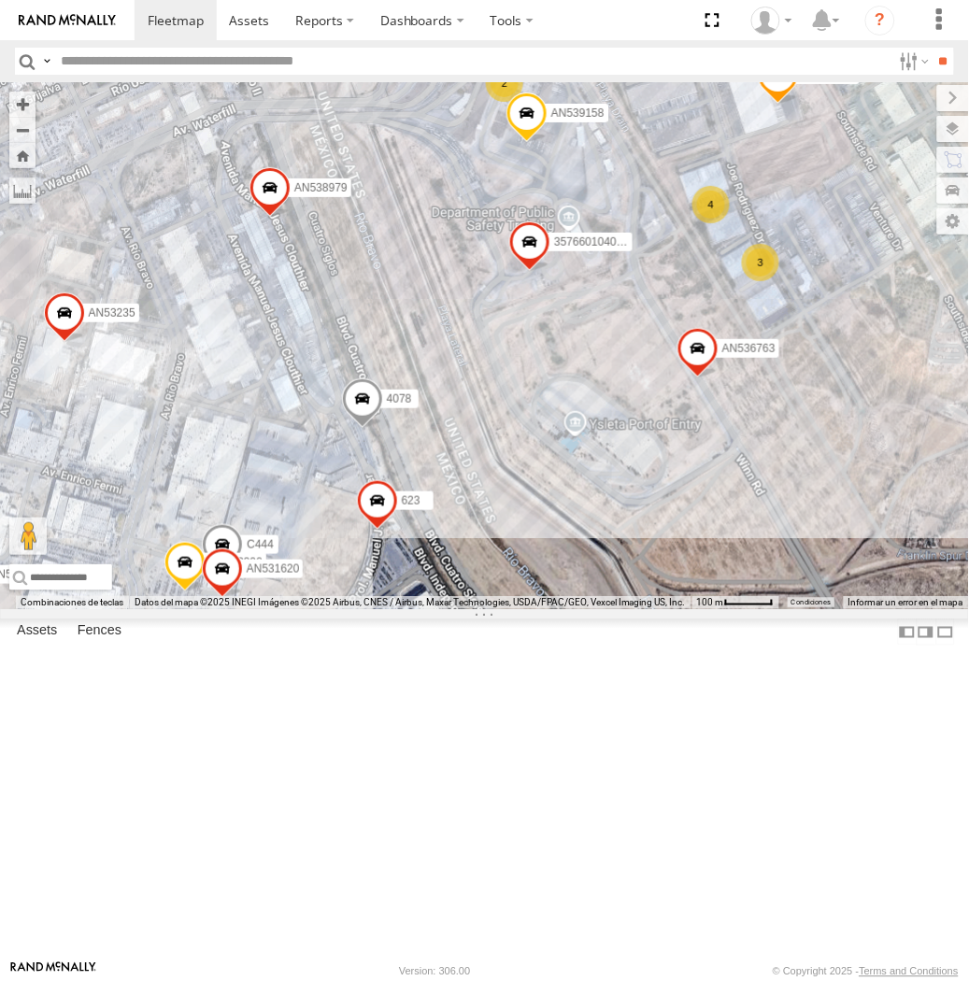
drag, startPoint x: 482, startPoint y: 712, endPoint x: 415, endPoint y: 689, distance: 71.2
click at [415, 609] on div "015910001935363 AN536034 AN535566 015910001811580 AN534838 ZJ535914 F2771 AN531…" at bounding box center [484, 345] width 969 height 527
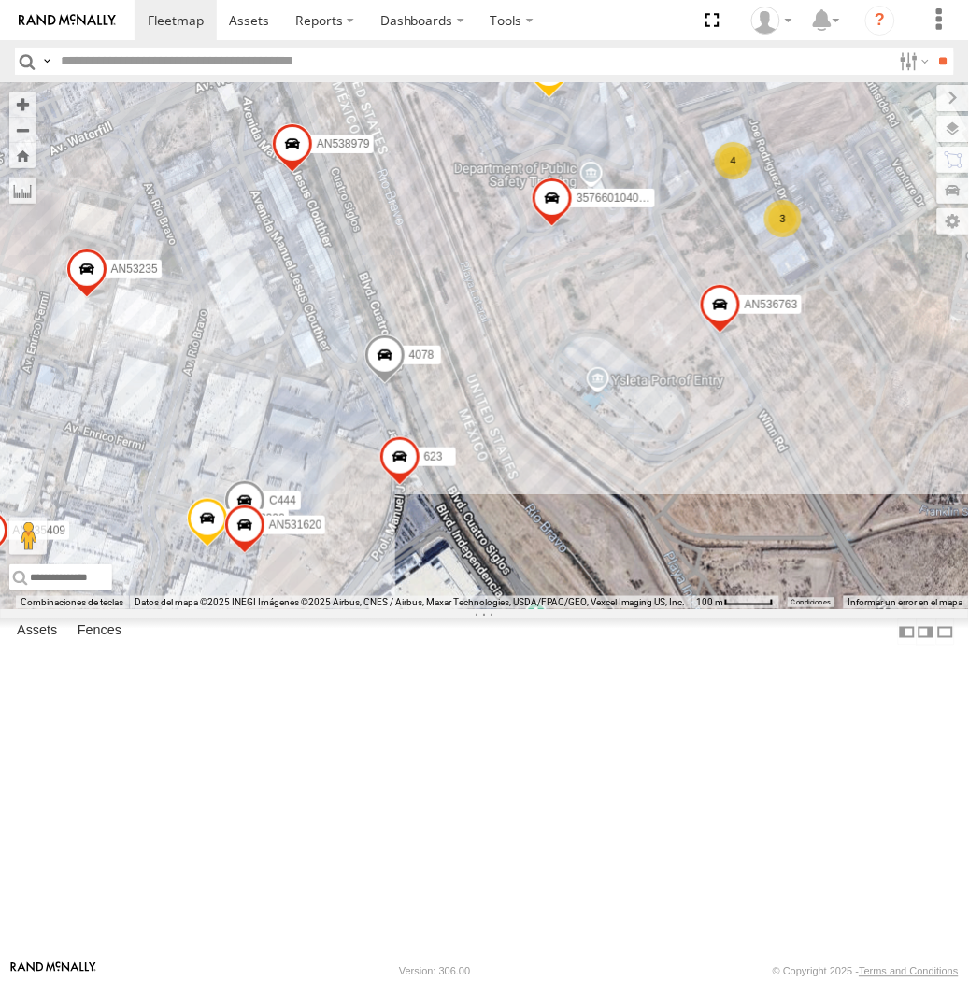
drag, startPoint x: 412, startPoint y: 714, endPoint x: 461, endPoint y: 707, distance: 49.0
click at [461, 609] on div "015910001935363 AN536034 AN535566 015910001811580 AN534838 ZJ535914 F2771 AN531…" at bounding box center [484, 345] width 969 height 527
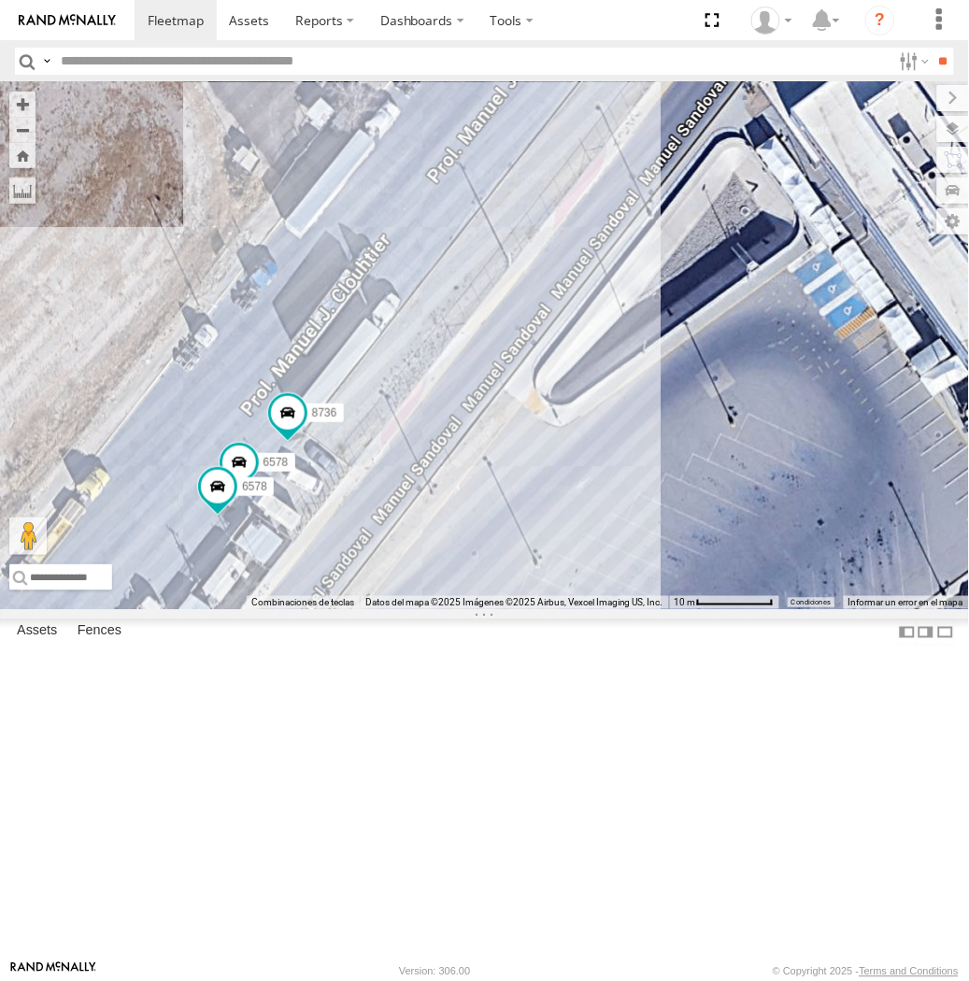
drag, startPoint x: 367, startPoint y: 818, endPoint x: 534, endPoint y: 561, distance: 306.1
click at [534, 561] on div "357660104096649 015910001918898 AN536763 AN532390 AN539158 3489 AN535545 AN5326…" at bounding box center [484, 345] width 969 height 527
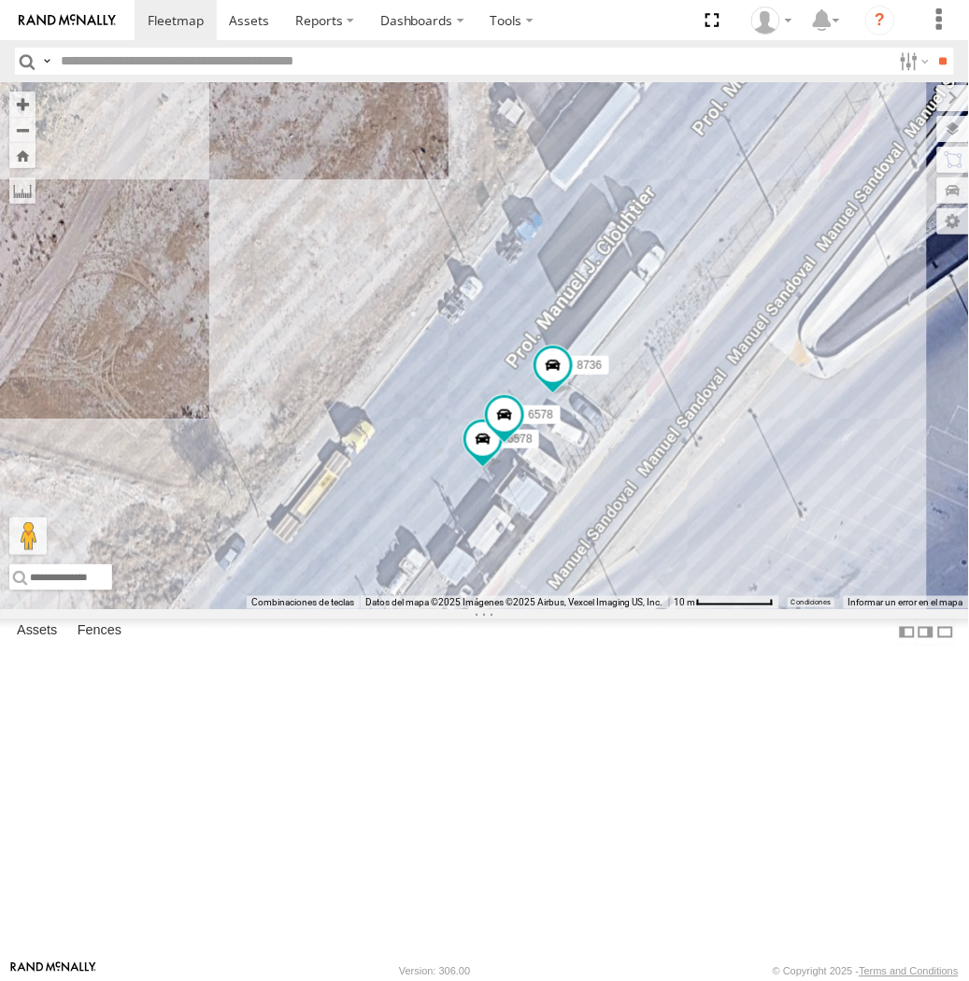
drag, startPoint x: 723, startPoint y: 675, endPoint x: 626, endPoint y: 592, distance: 127.3
click at [627, 594] on div "357660104096649 015910001918898 AN536763 AN532390 AN539158 3489 AN535545 AN5326…" at bounding box center [484, 345] width 969 height 527
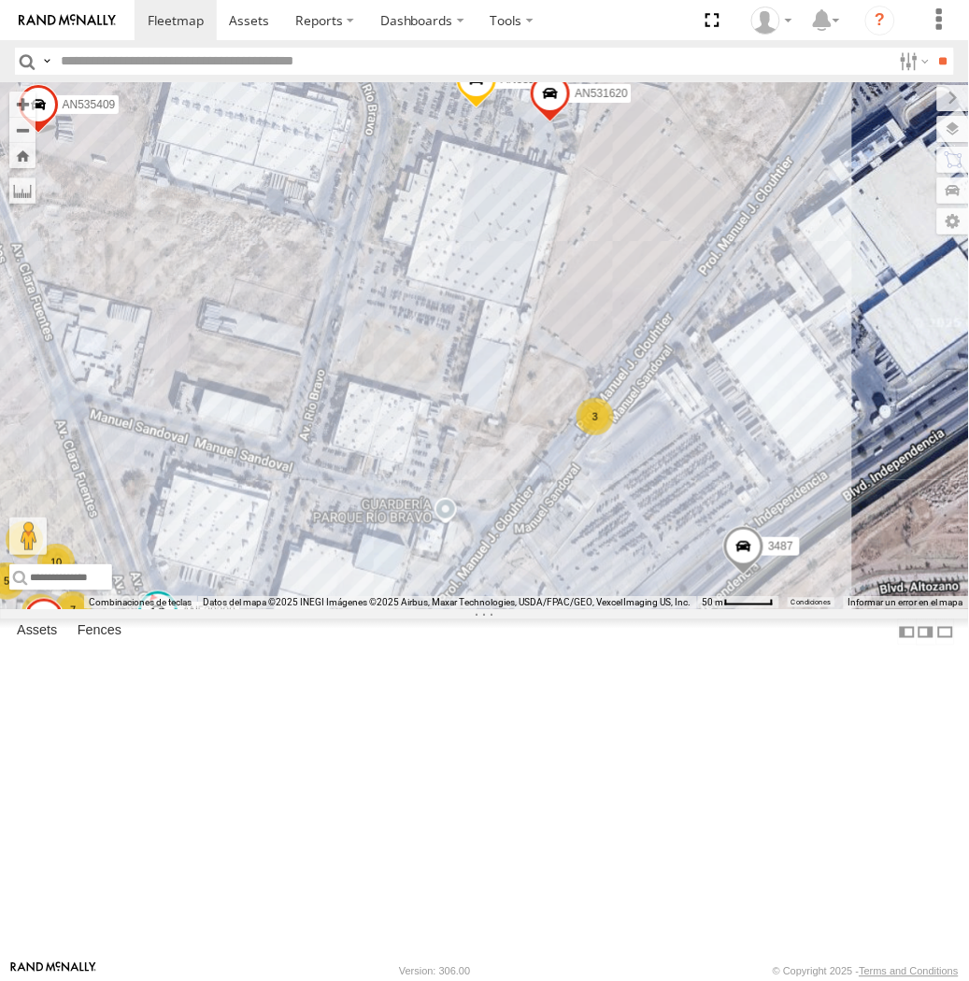
drag, startPoint x: 713, startPoint y: 534, endPoint x: 581, endPoint y: 619, distance: 156.8
click at [583, 609] on div "357660104096649 015910001918898 AN536763 AN532390 AN539158 3489 AN535545 AN5326…" at bounding box center [484, 345] width 969 height 527
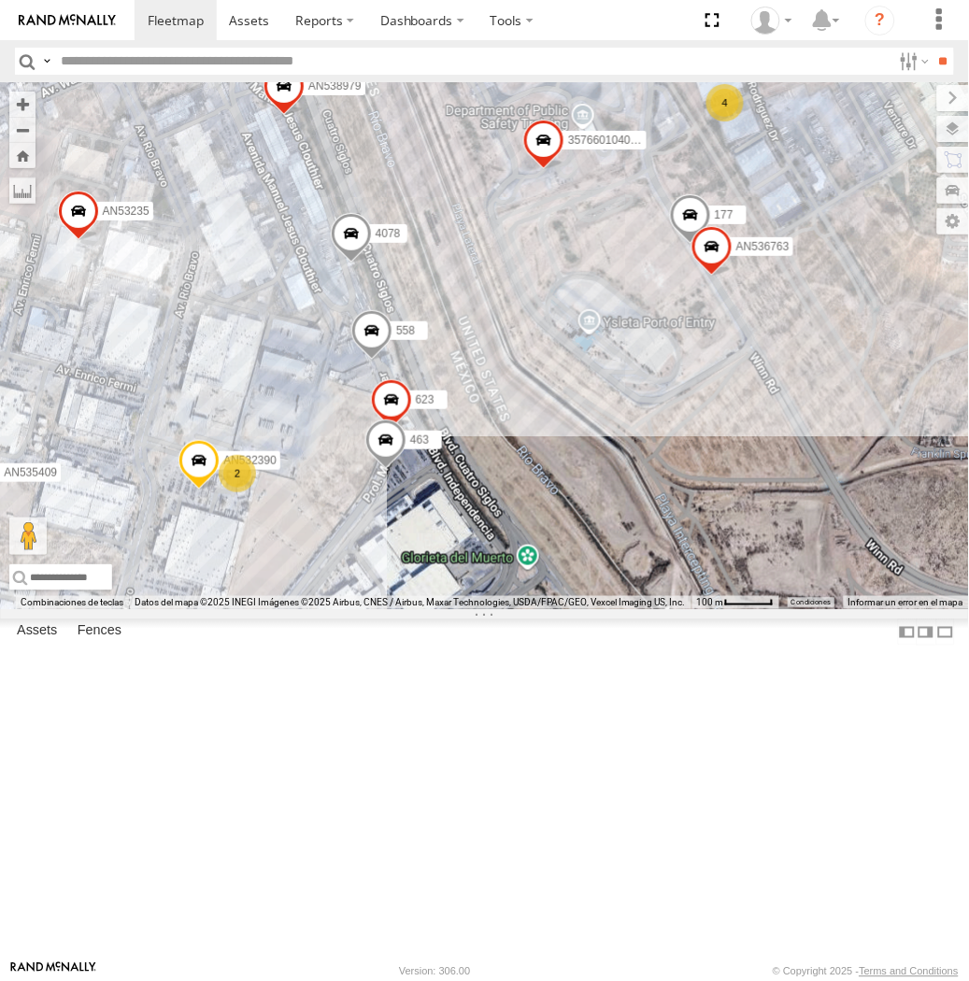
drag, startPoint x: 676, startPoint y: 497, endPoint x: 420, endPoint y: 676, distance: 311.3
click at [420, 609] on div "357660104096649 015910001918898 AN536763 AN532390 AN539158 3489 AN535545 AN5326…" at bounding box center [484, 345] width 969 height 527
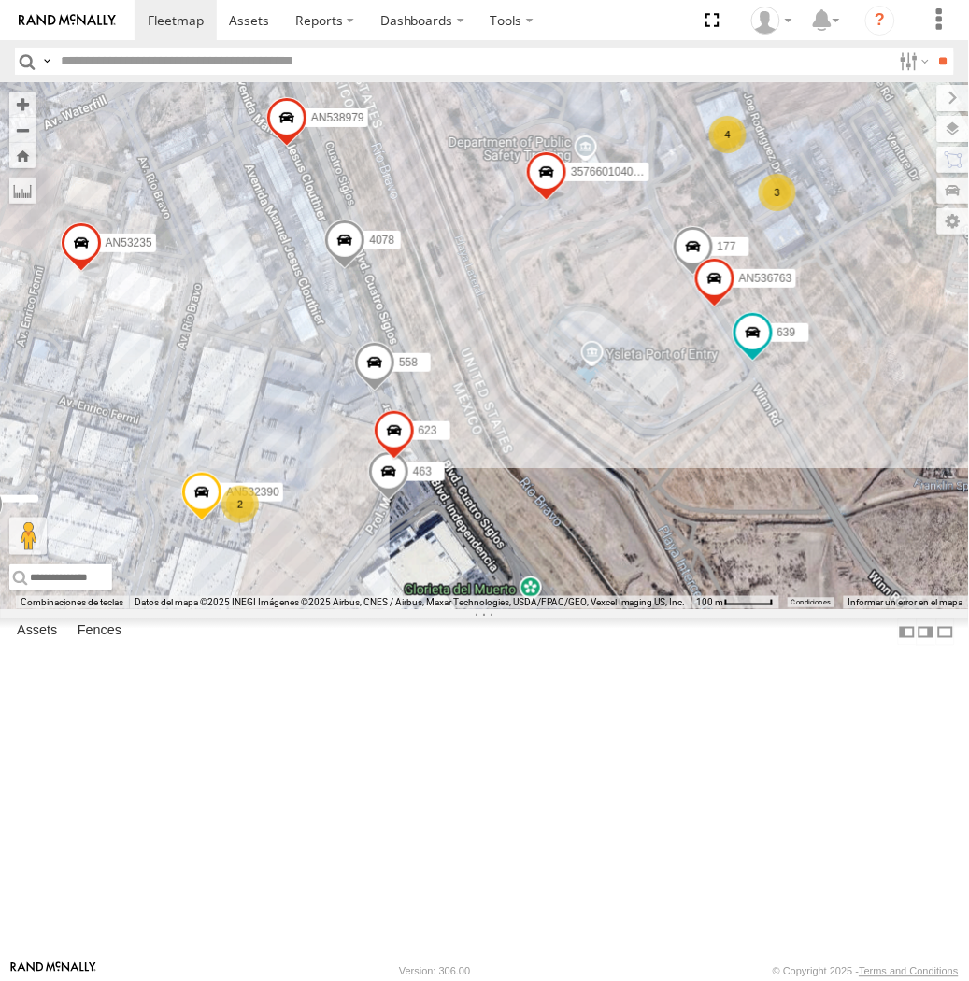
drag, startPoint x: 422, startPoint y: 674, endPoint x: 425, endPoint y: 708, distance: 34.7
click at [425, 609] on div "357660104096649 015910001918898 AN539299 3487 AN536763 639 AN532390 AN539158 46…" at bounding box center [484, 345] width 969 height 527
drag, startPoint x: 422, startPoint y: 421, endPoint x: 425, endPoint y: 439, distance: 18.0
click at [425, 439] on div "357660104096649 015910001918898 AN539299 3487 AN536763 639 AN532390 AN539158 46…" at bounding box center [484, 345] width 969 height 527
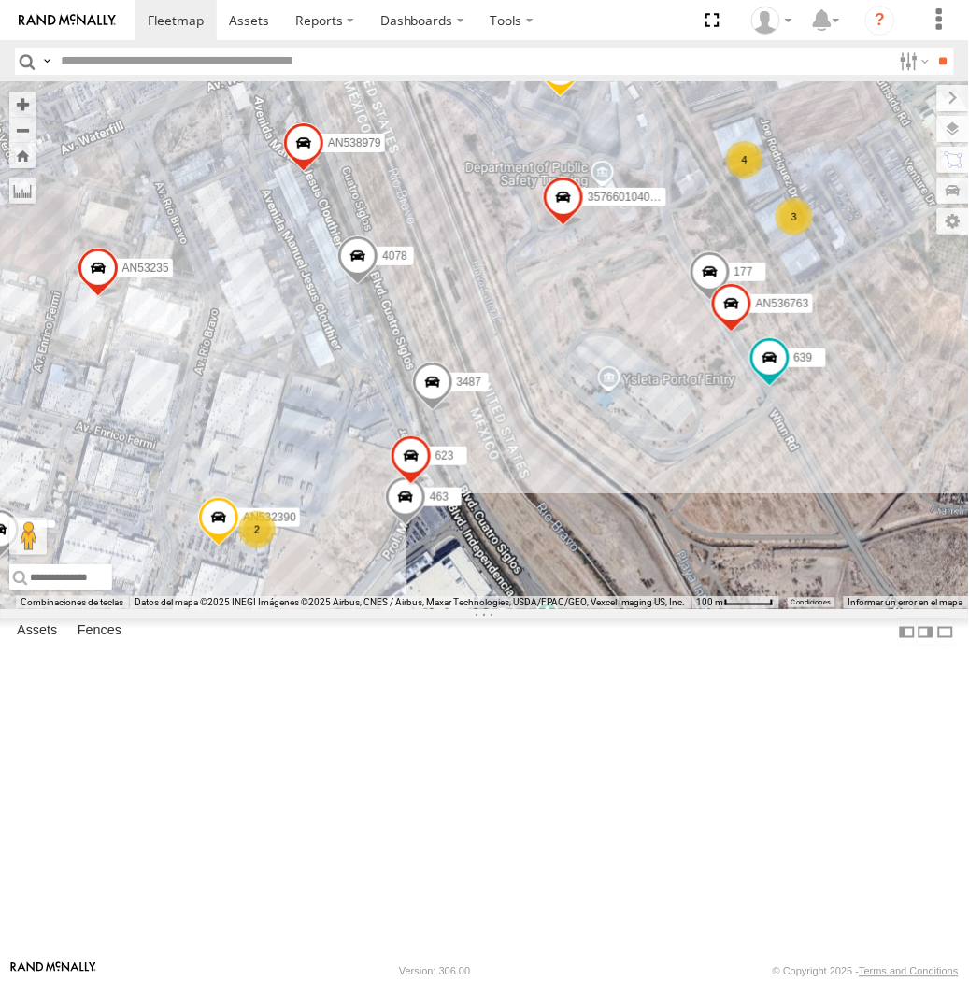
drag, startPoint x: 319, startPoint y: 492, endPoint x: 266, endPoint y: 500, distance: 52.9
click at [482, 321] on div "357660104096649 015910001918898 AN539299 3487 AN536763 639 AN532390 AN539158 46…" at bounding box center [484, 345] width 969 height 527
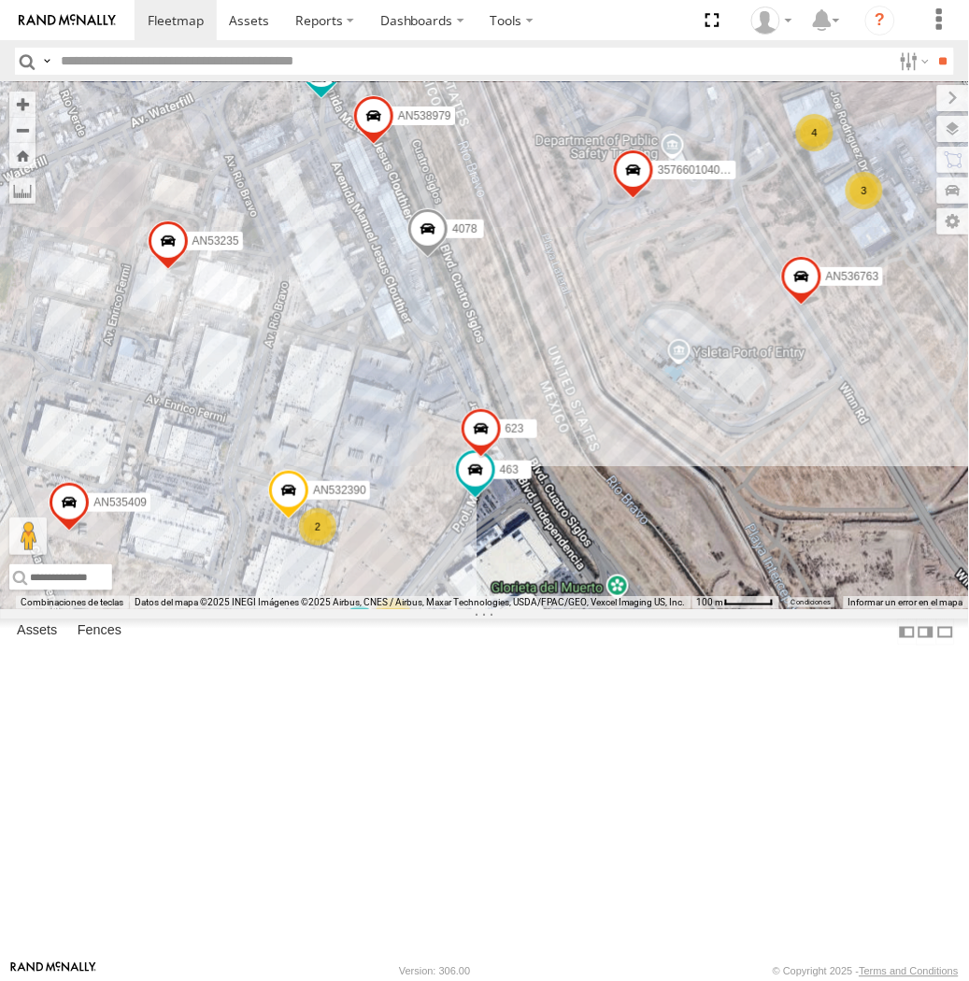
drag, startPoint x: 586, startPoint y: 447, endPoint x: 505, endPoint y: 370, distance: 111.7
click at [505, 370] on div "015910001935363 AN536034 AN535566 015910001811580 AN534838 ZJ535914 F2771 AN533…" at bounding box center [484, 345] width 969 height 527
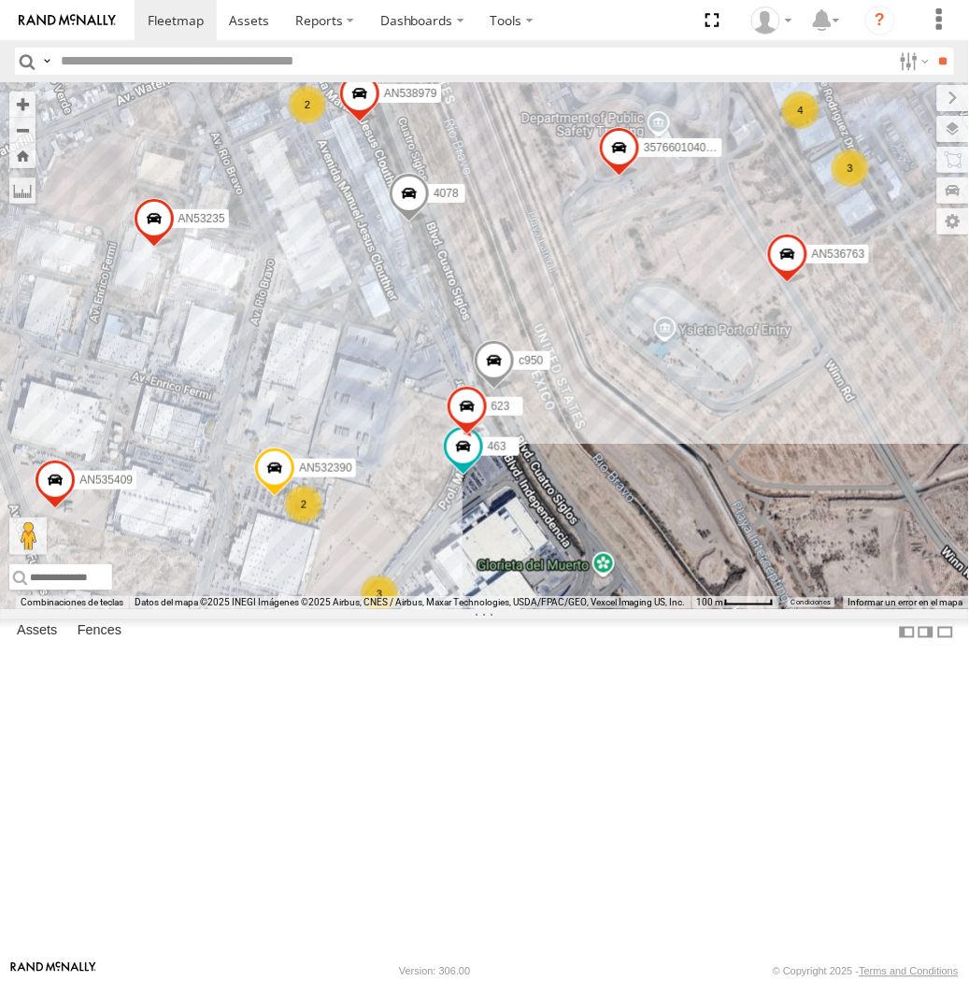
drag, startPoint x: 403, startPoint y: 617, endPoint x: 421, endPoint y: 669, distance: 55.6
click at [421, 609] on div "015910001935363 AN536034 AN535566 015910001811580 AN534838 ZJ535914 F2771 AN533…" at bounding box center [484, 345] width 969 height 527
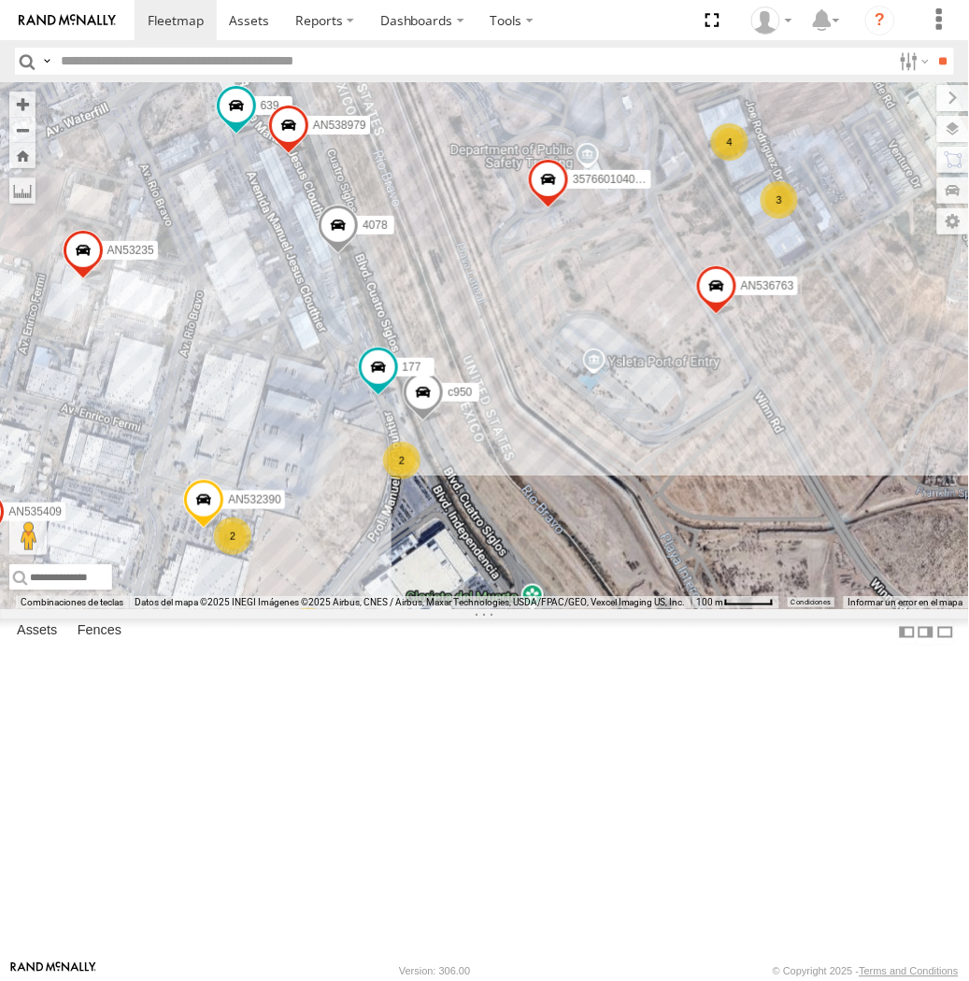
drag, startPoint x: 538, startPoint y: 362, endPoint x: 458, endPoint y: 390, distance: 85.1
click at [458, 390] on div "015910001935363 AN536034 AN535566 015910001811580 AN534838 ZJ535914 F2771 AN533…" at bounding box center [484, 345] width 969 height 527
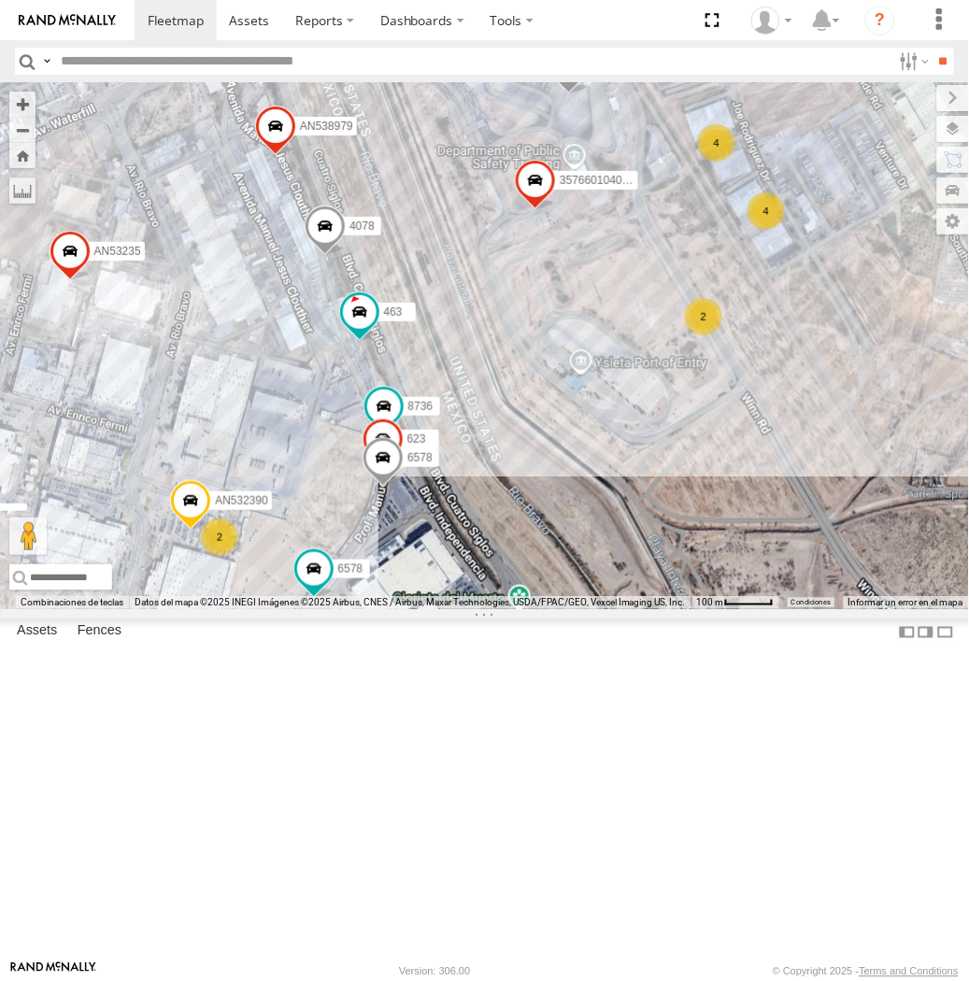
drag, startPoint x: 473, startPoint y: 350, endPoint x: 454, endPoint y: 363, distance: 22.3
click at [454, 363] on div "357660104096649 015910001918898 AN532390 AN539158 463 3489 8736 AN535545 AN5326…" at bounding box center [484, 345] width 969 height 527
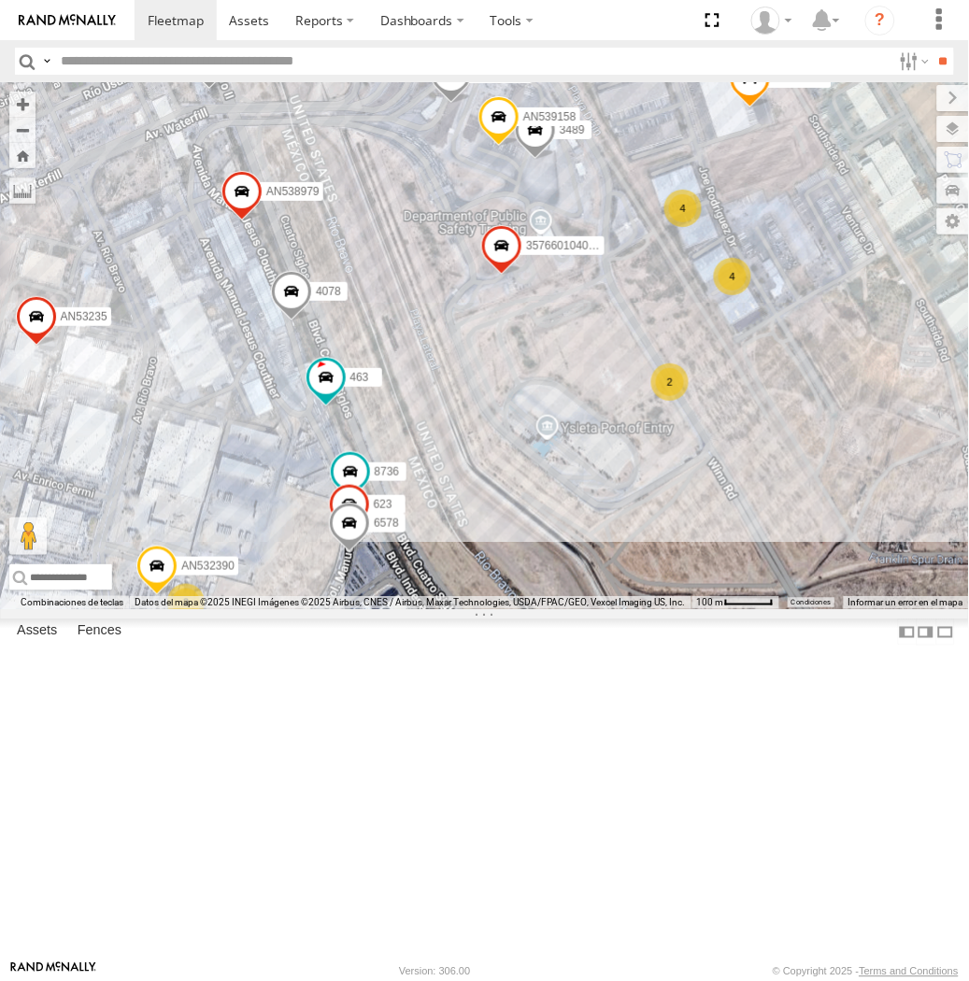
drag, startPoint x: 445, startPoint y: 372, endPoint x: 408, endPoint y: 437, distance: 74.9
click at [408, 437] on div "357660104096649 015910001918898 AN532390 AN539158 463 3489 8736 AN535545 AN5326…" at bounding box center [484, 345] width 969 height 527
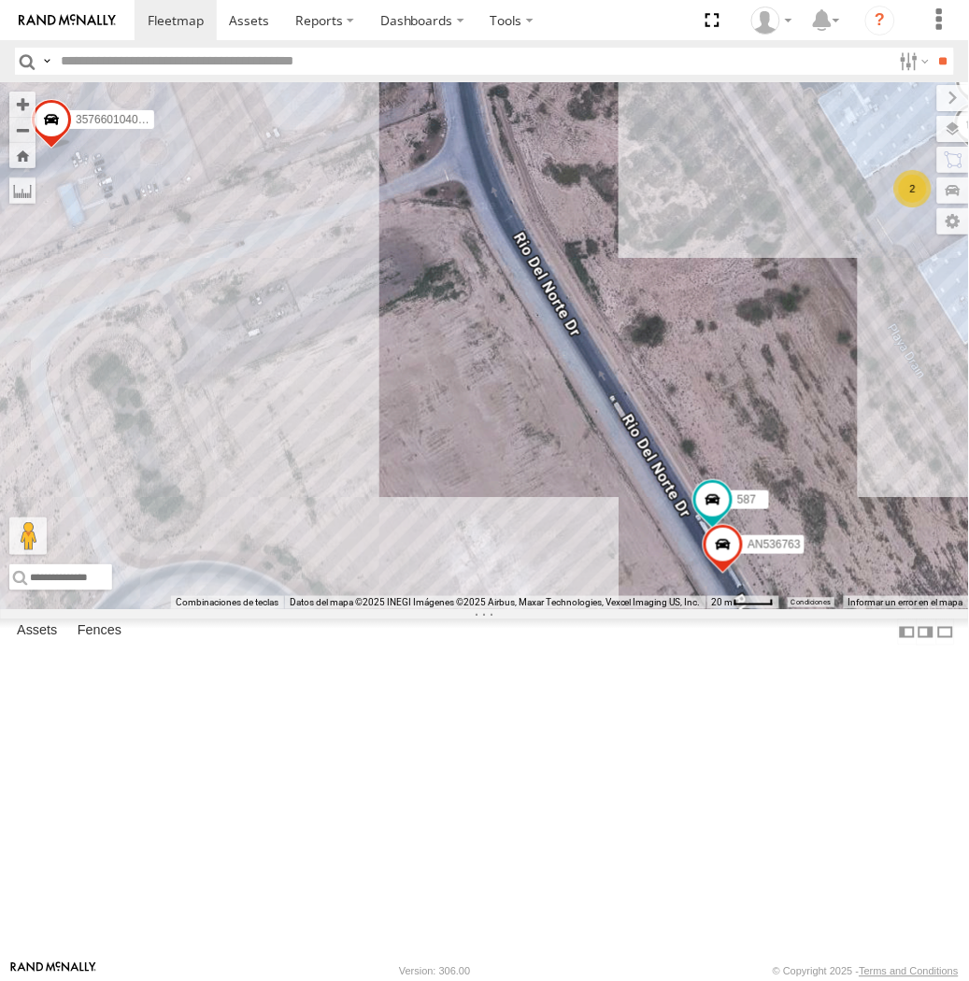
drag, startPoint x: 529, startPoint y: 781, endPoint x: 581, endPoint y: 622, distance: 167.2
click at [581, 609] on div "357660104096649 015910001918898 AN532390 AN539158 463 3489 8736 AN535545 AN5326…" at bounding box center [484, 345] width 969 height 527
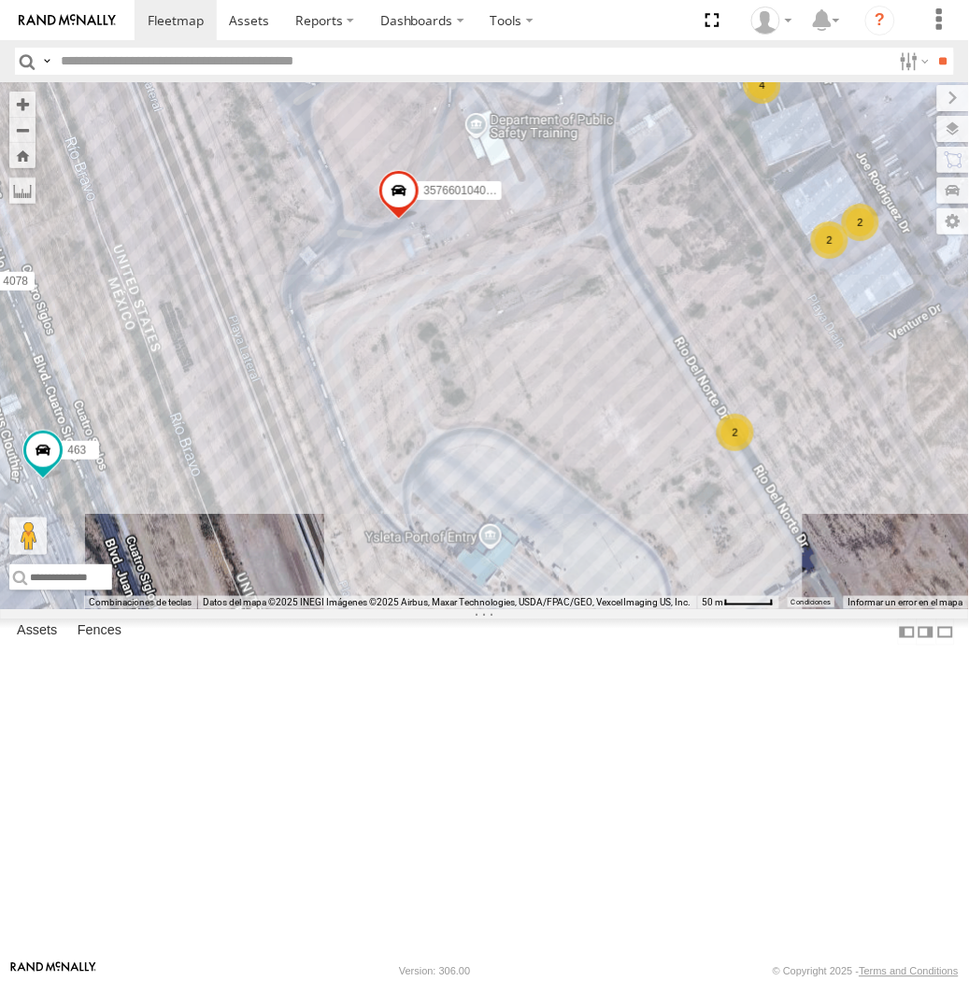
drag, startPoint x: 551, startPoint y: 535, endPoint x: 593, endPoint y: 530, distance: 42.4
click at [591, 530] on div "357660104096649 015910001918898 AN532390 AN539158 463 3489 8736 AN535545 AN5326…" at bounding box center [484, 345] width 969 height 527
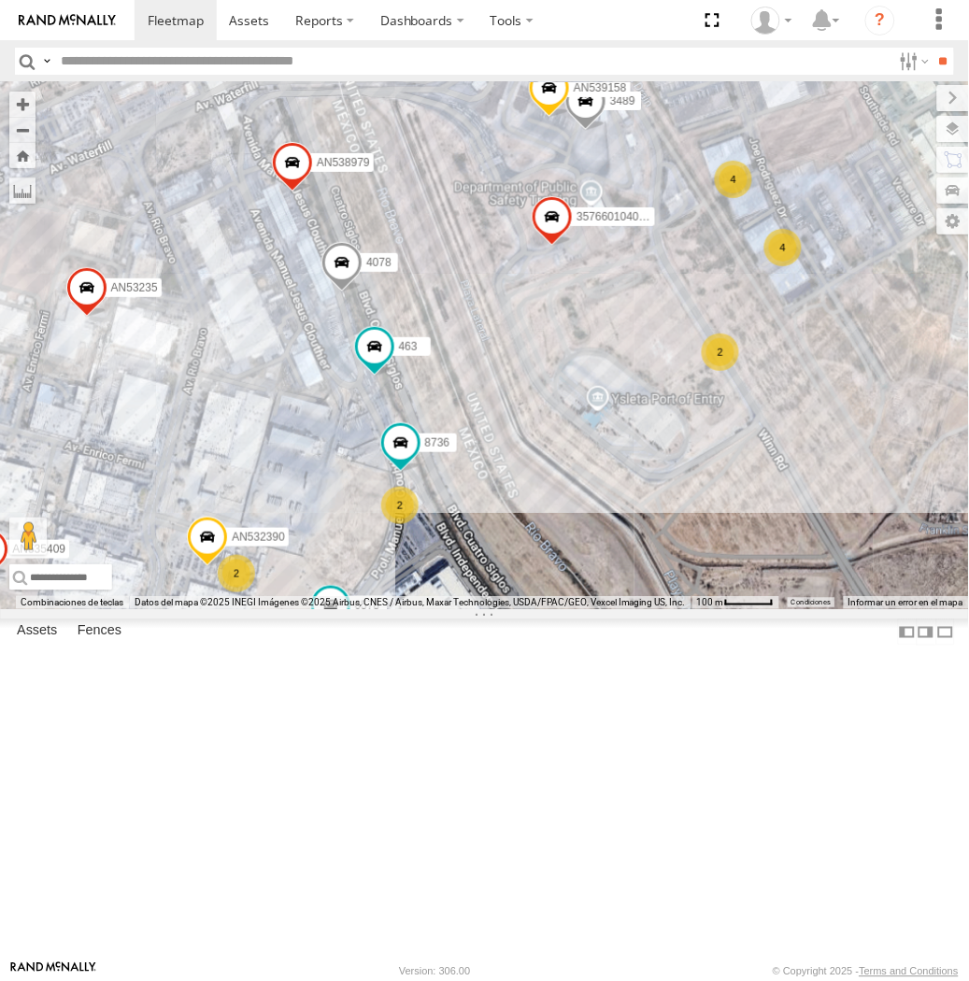
drag, startPoint x: 463, startPoint y: 549, endPoint x: 486, endPoint y: 509, distance: 46.0
click at [486, 509] on div "357660104096649 015910001918898 AN532390 AN539158 463 3489 8736 AN535545 AN5326…" at bounding box center [484, 345] width 969 height 527
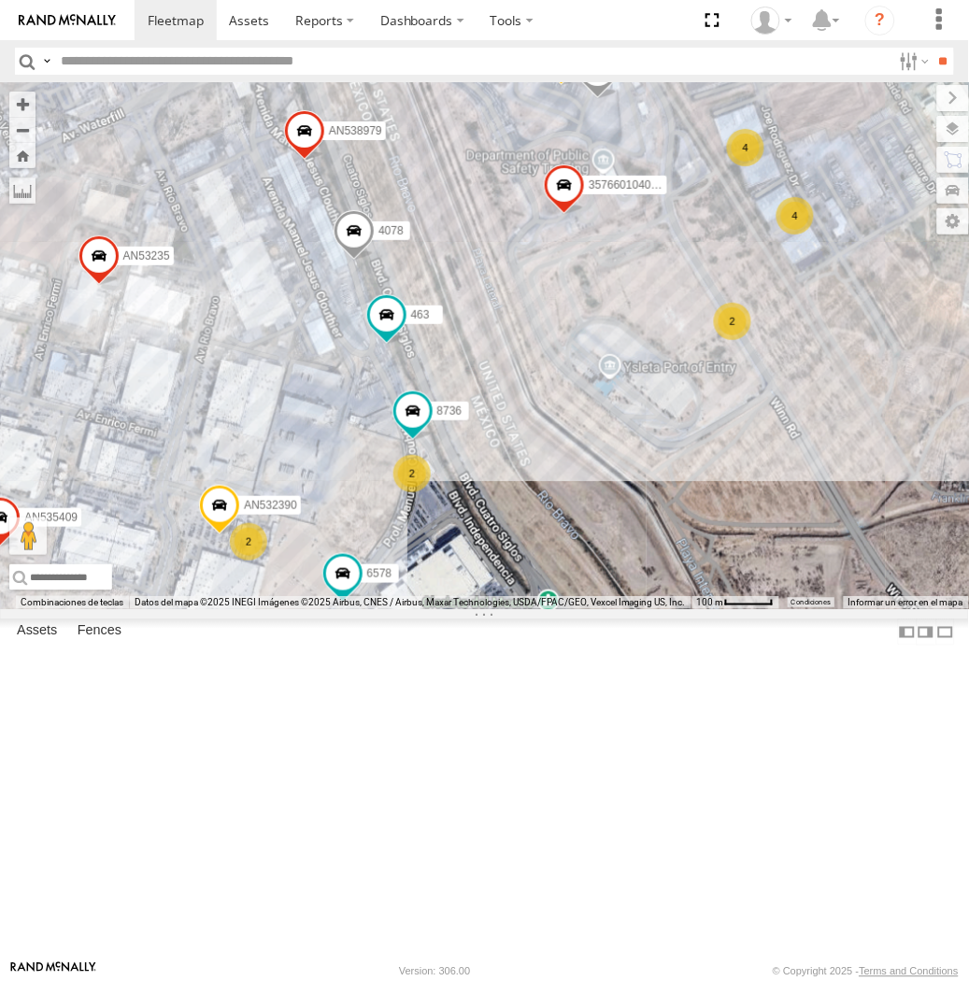
drag, startPoint x: 503, startPoint y: 479, endPoint x: 515, endPoint y: 449, distance: 32.3
click at [515, 449] on div "357660104096649 015910001918898 AN532390 AN539158 463 3489 8736 AN535545 AN5326…" at bounding box center [484, 345] width 969 height 527
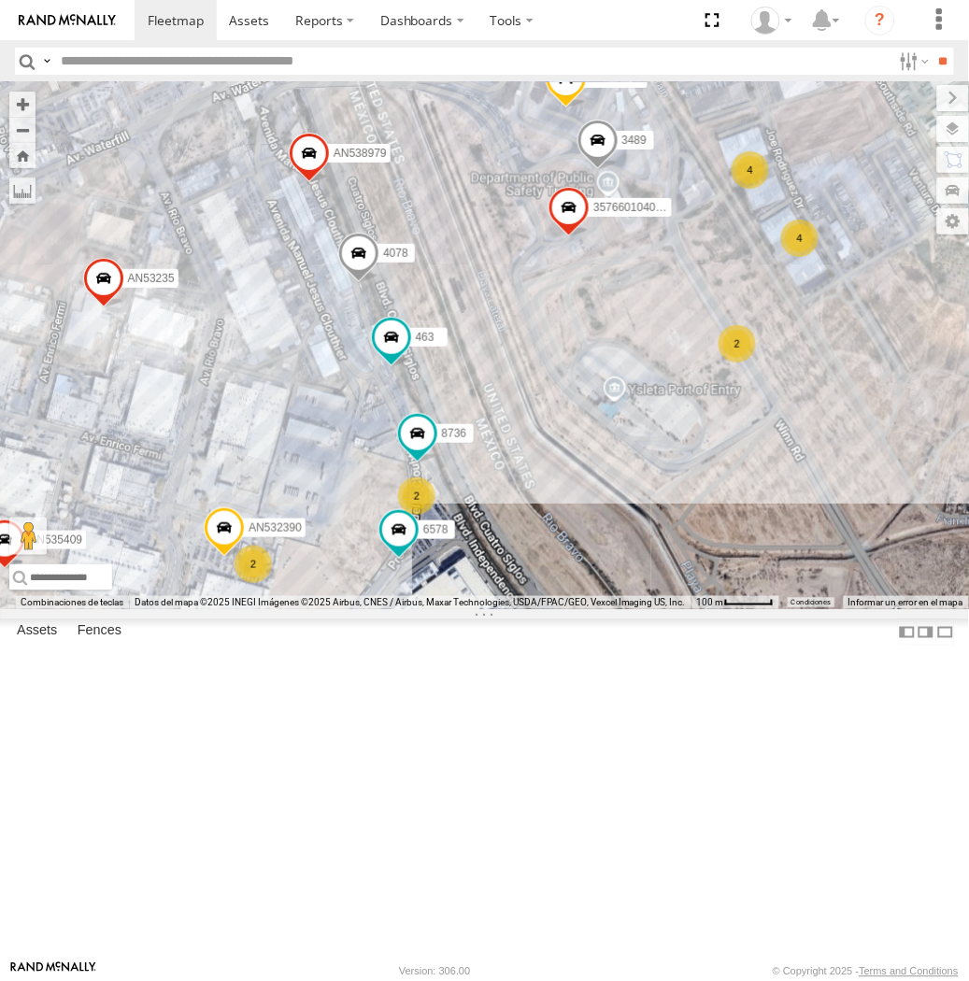
drag, startPoint x: 453, startPoint y: 323, endPoint x: 449, endPoint y: 369, distance: 45.9
click at [449, 369] on div "357660104096649 015910001918898 AN539299 AN532390 AN539158 463 3489 8736 AN5355…" at bounding box center [484, 345] width 969 height 527
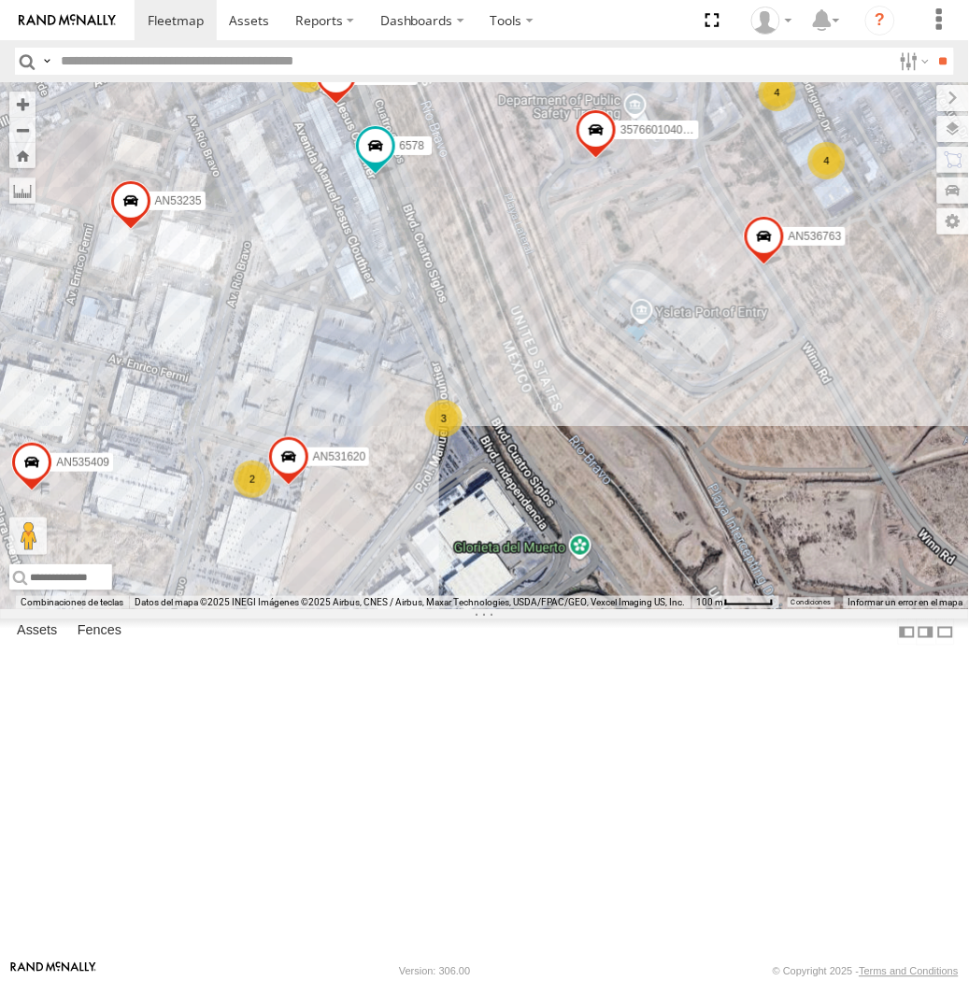
drag, startPoint x: 498, startPoint y: 505, endPoint x: 580, endPoint y: 319, distance: 203.3
click at [580, 319] on div "357660104096649 015910001918898 560 AN536763 AN539158 AN535545 AN532620 AN53540…" at bounding box center [484, 345] width 969 height 527
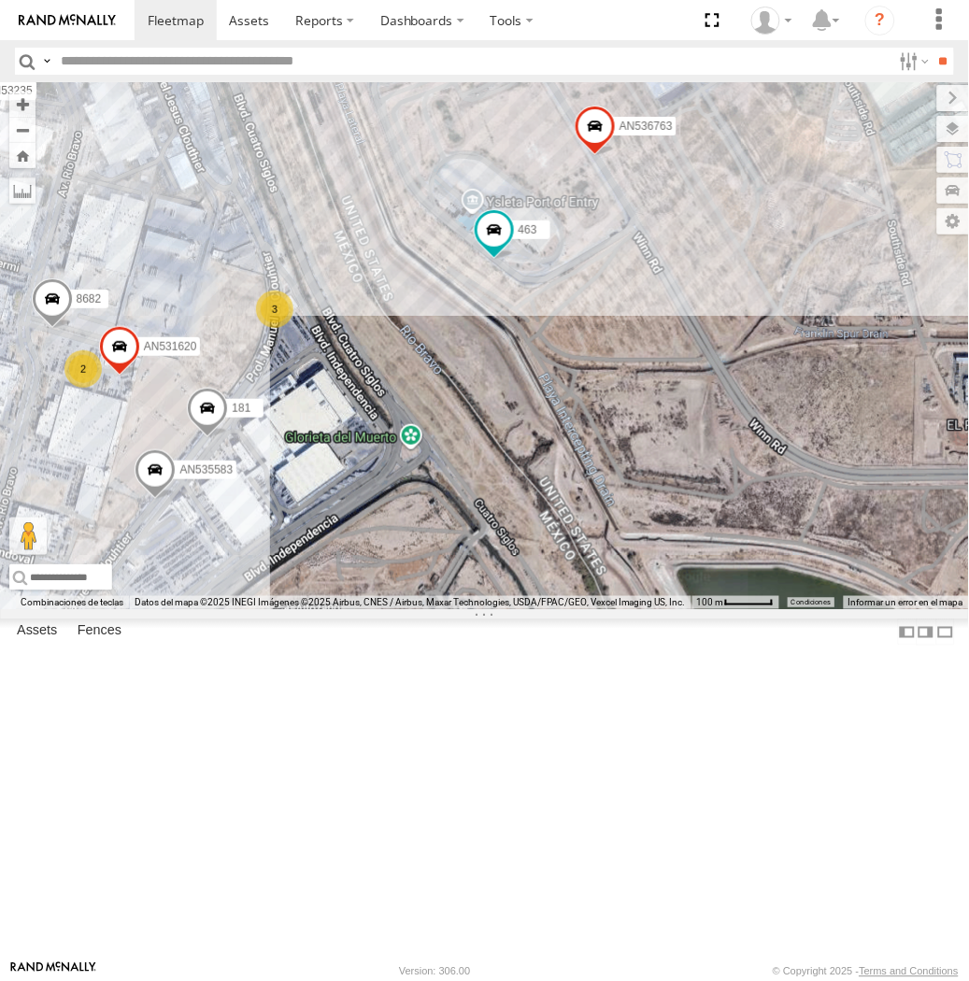
drag, startPoint x: 137, startPoint y: 698, endPoint x: 293, endPoint y: 682, distance: 156.8
click at [285, 609] on div "181 357660104096649 AN536763 463 AN535583 AN535545 6578 AN538658 AN535409 AN537…" at bounding box center [484, 345] width 969 height 527
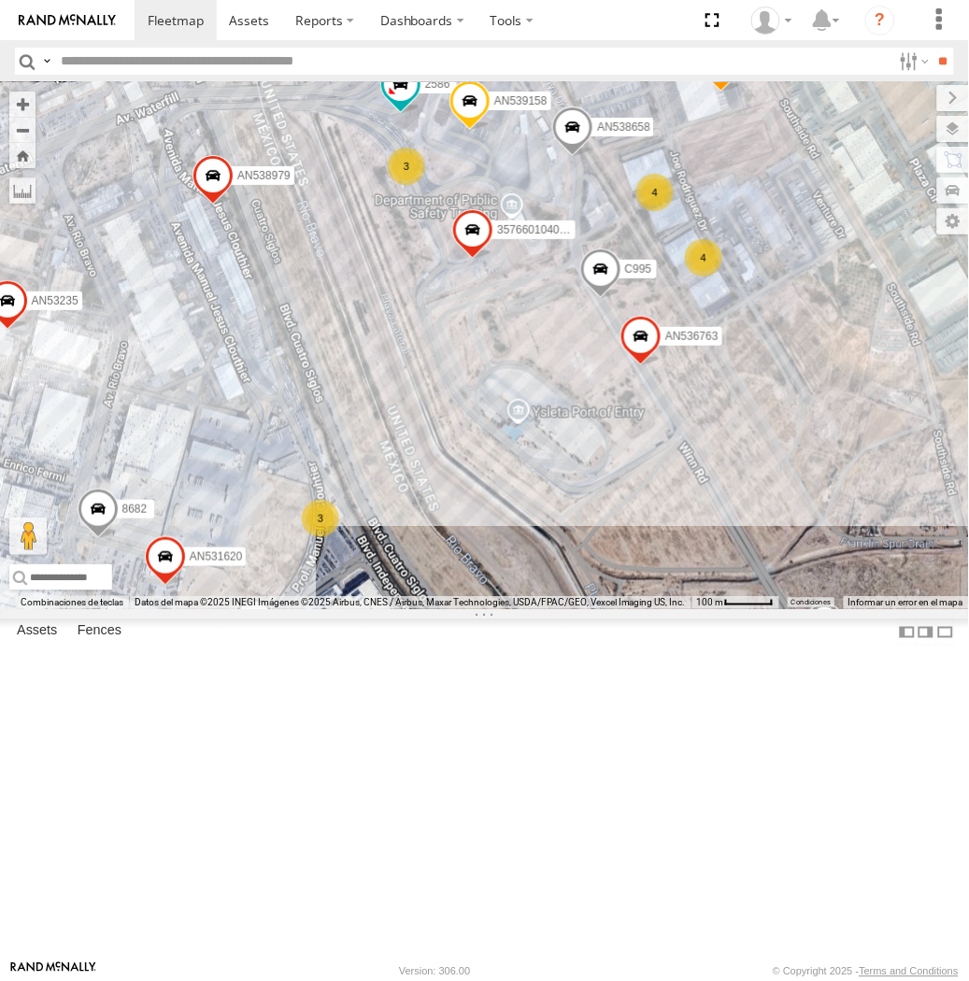
drag, startPoint x: 162, startPoint y: 537, endPoint x: 488, endPoint y: 475, distance: 332.0
click at [488, 475] on div "181 357660104096649 U11442 015910001918898 AN536763 AN539158 2586 463 AN535583 …" at bounding box center [484, 345] width 969 height 527
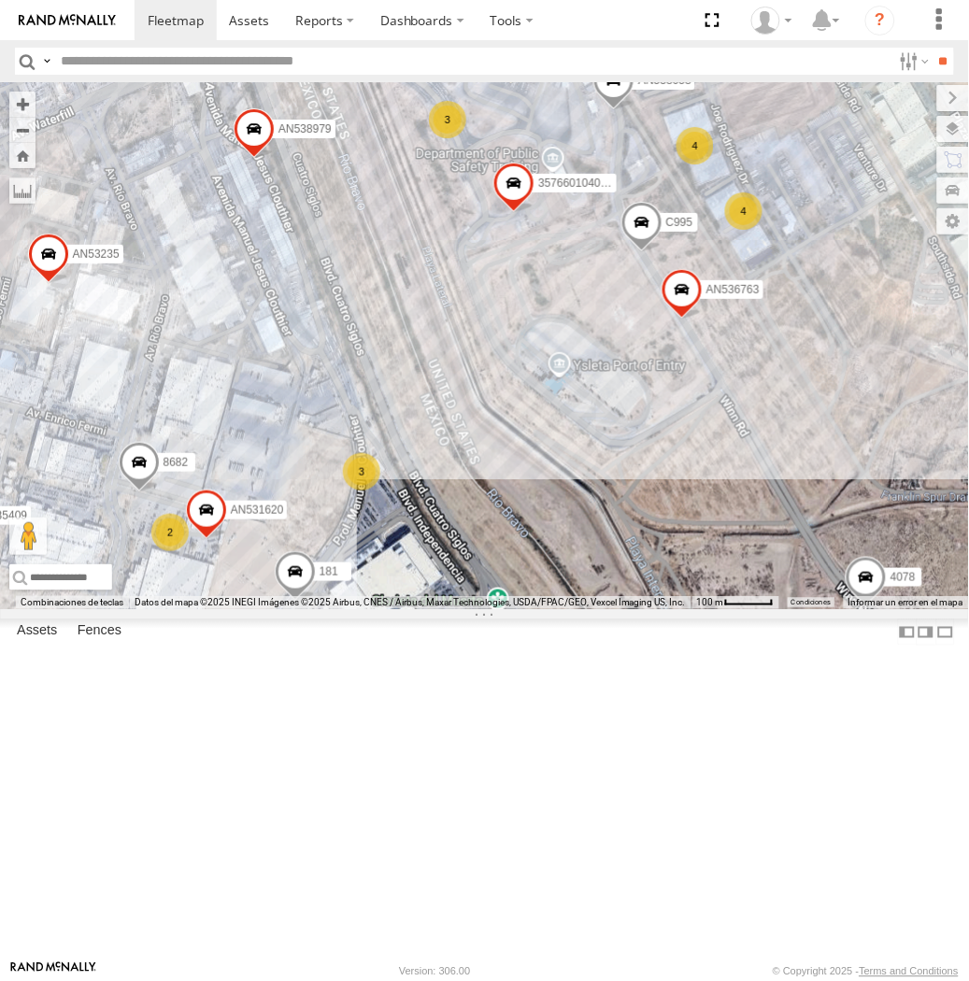
drag, startPoint x: 470, startPoint y: 519, endPoint x: 474, endPoint y: 508, distance: 10.9
click at [474, 508] on div "181 357660104096649 U11442 015910001918898 AN536763 AN539158 2586 463 AN535583 …" at bounding box center [484, 345] width 969 height 527
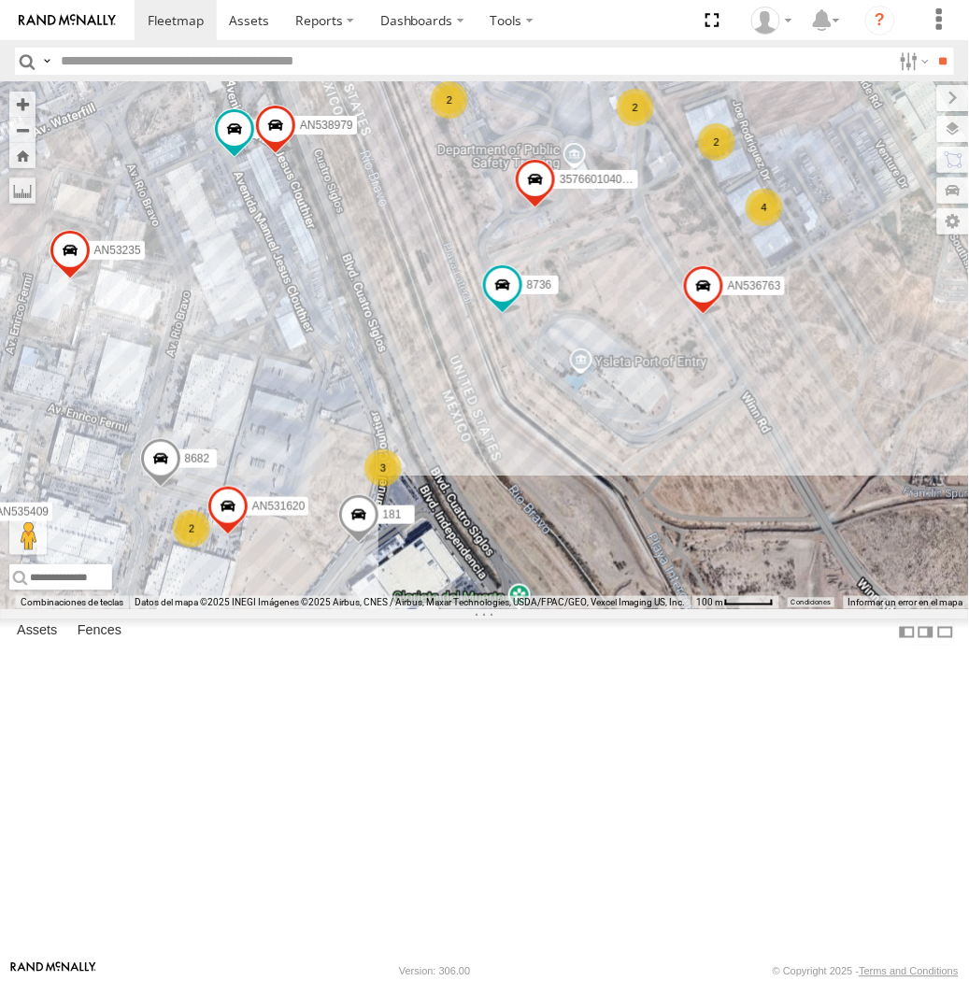
drag, startPoint x: 449, startPoint y: 396, endPoint x: 430, endPoint y: 491, distance: 96.4
click at [433, 493] on div "181 357660104096649 U11442 015910001918898 AN536763 AN539158 2586 463 AN535583 …" at bounding box center [484, 345] width 969 height 527
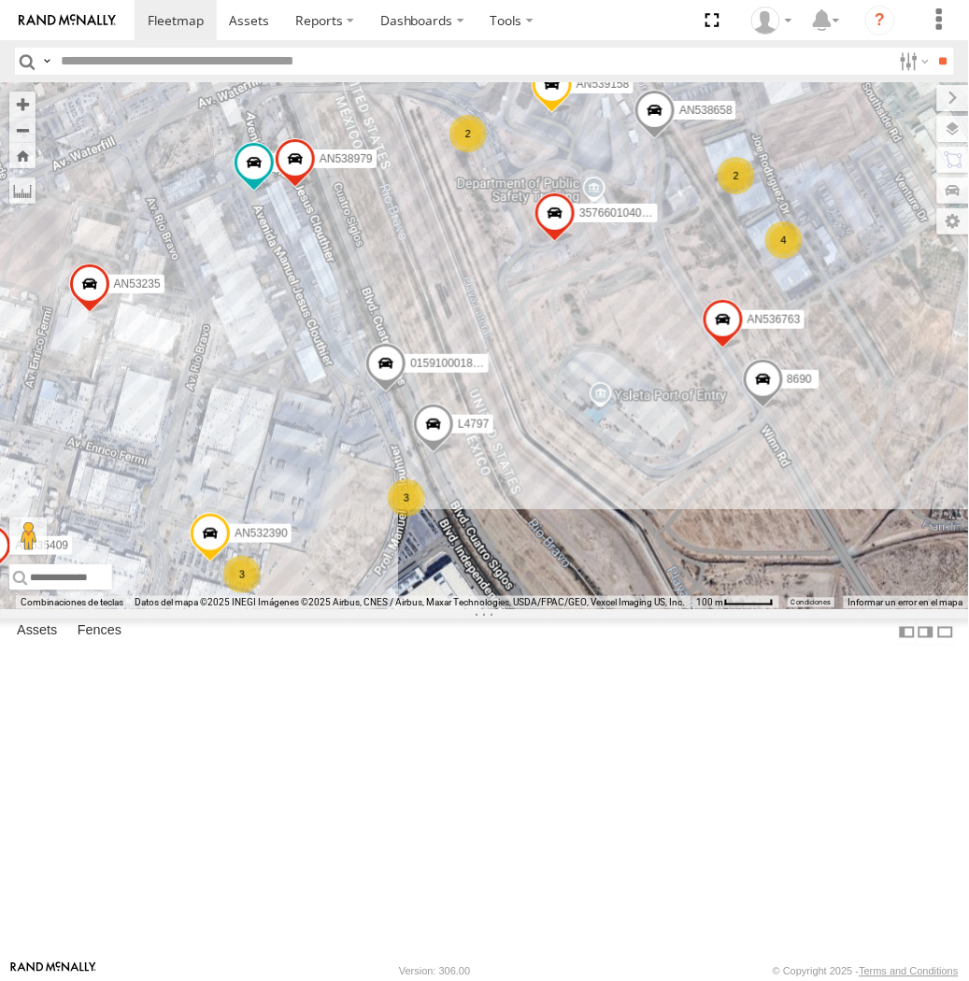
drag, startPoint x: 674, startPoint y: 514, endPoint x: 306, endPoint y: 287, distance: 431.7
click at [306, 287] on div "357660104096649 AN536763 AN532390 AN539158 2586 AN535583 AN535545 AN531574 AN53…" at bounding box center [484, 345] width 969 height 527
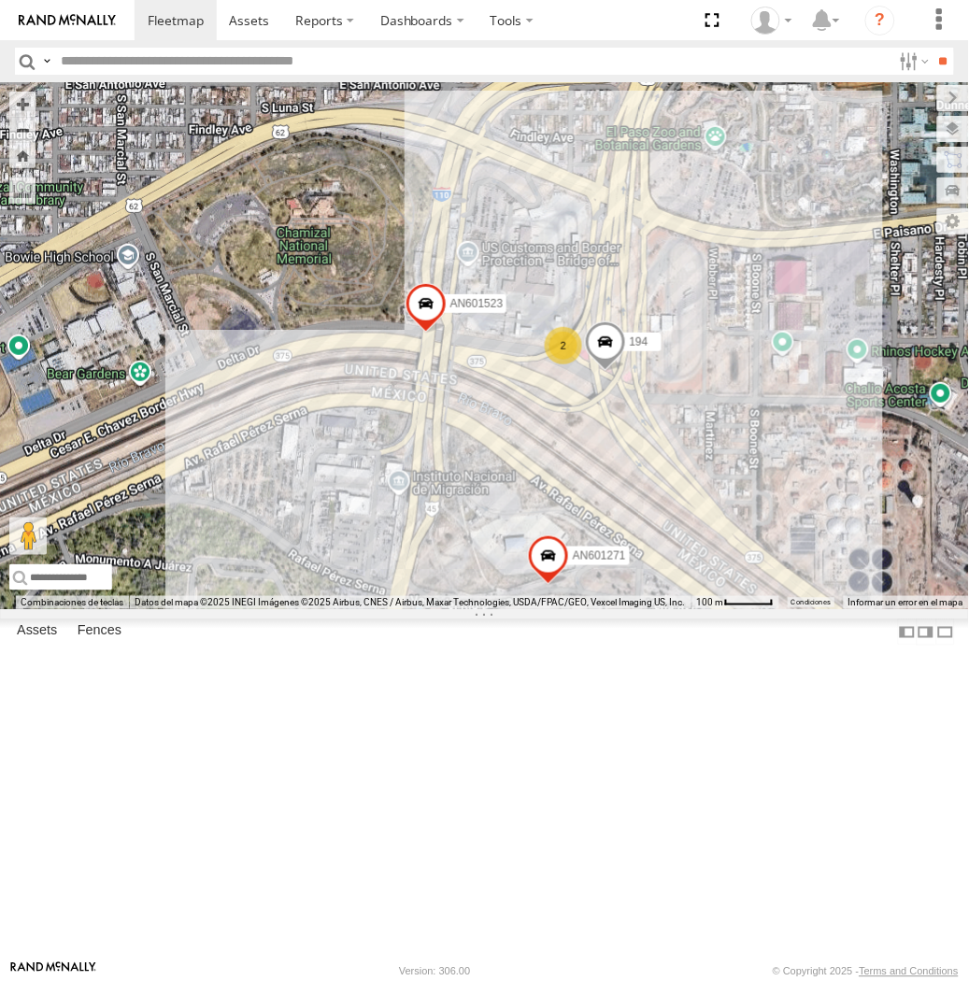
drag, startPoint x: 453, startPoint y: 601, endPoint x: 440, endPoint y: 591, distance: 16.1
click at [440, 591] on div "AN601271 AN601523 194 2" at bounding box center [484, 345] width 969 height 527
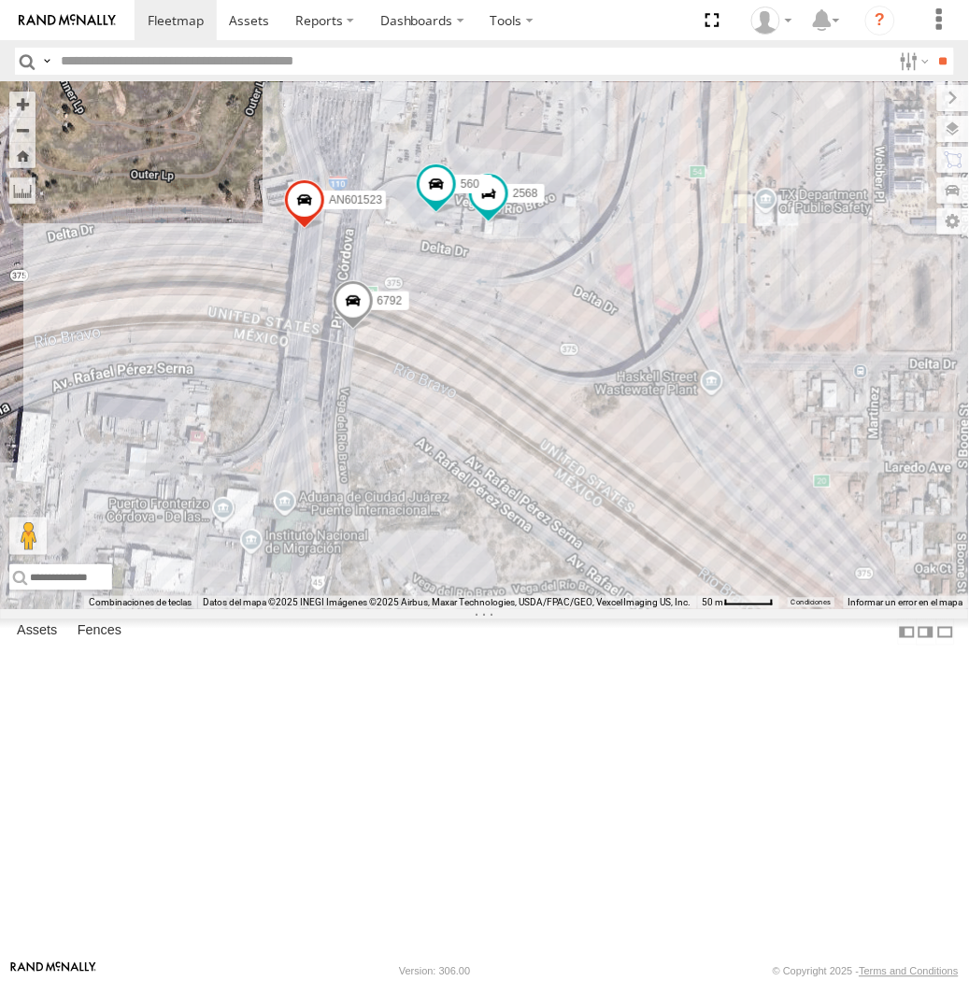
drag, startPoint x: 607, startPoint y: 567, endPoint x: 663, endPoint y: 562, distance: 56.3
click at [663, 562] on div "AN601271 6792 2568 560 AN601523" at bounding box center [484, 345] width 969 height 527
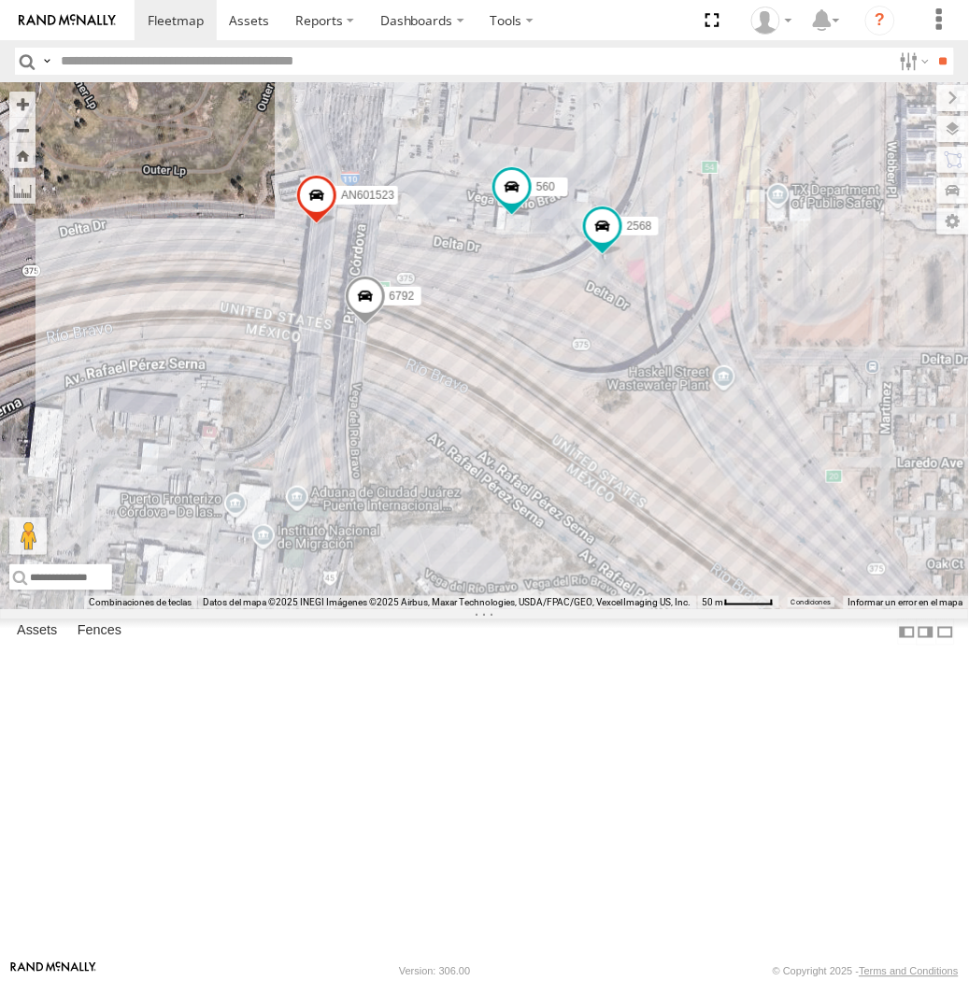
drag, startPoint x: 570, startPoint y: 525, endPoint x: 592, endPoint y: 512, distance: 26.0
click at [592, 512] on div "AN601271 6792 2568 560 AN601523" at bounding box center [484, 345] width 969 height 527
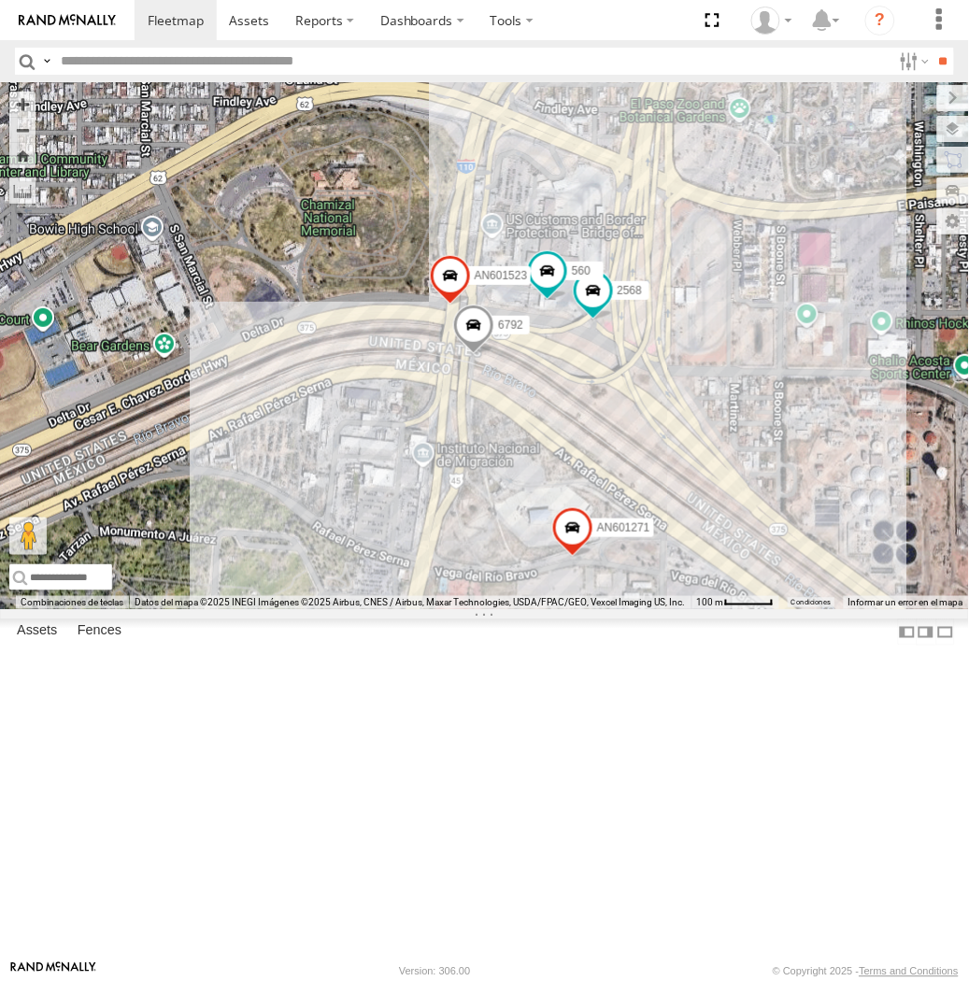
drag, startPoint x: 615, startPoint y: 527, endPoint x: 594, endPoint y: 551, distance: 31.8
click at [594, 551] on div "AN601271 6792 2568 560 AN601523" at bounding box center [484, 345] width 969 height 527
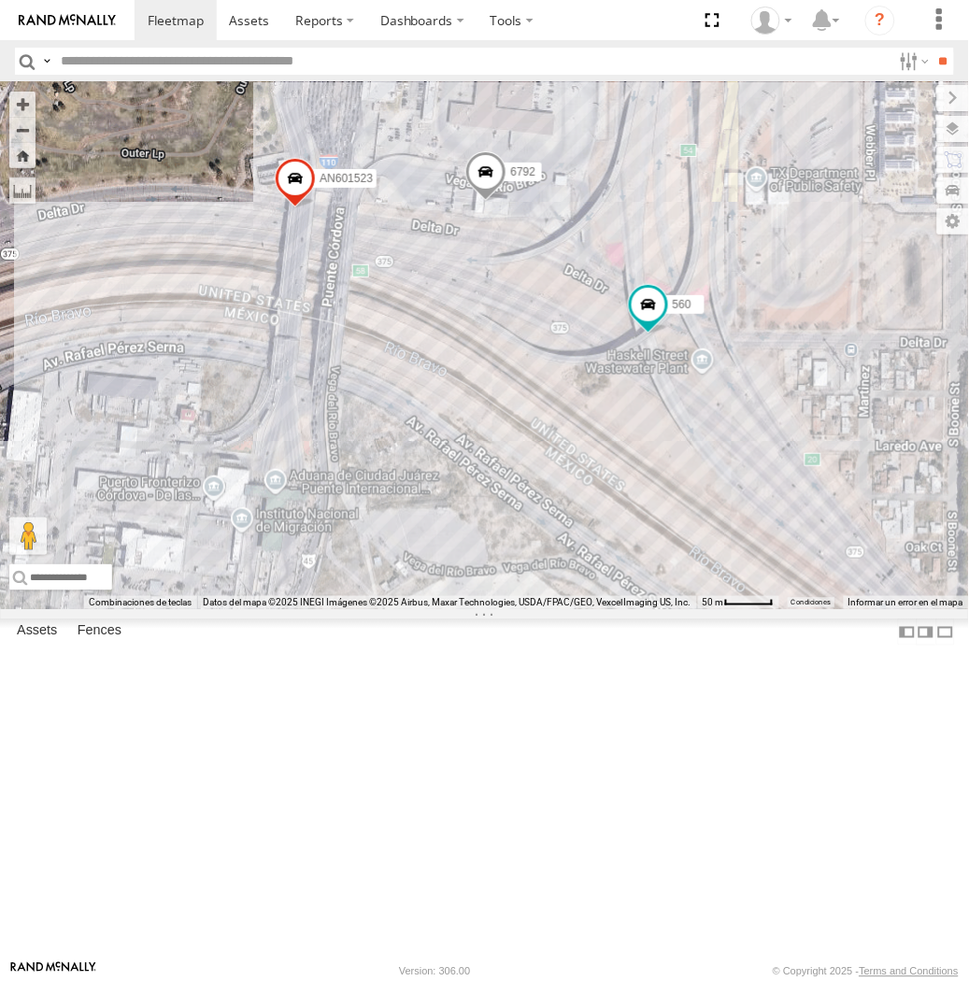
drag, startPoint x: 570, startPoint y: 646, endPoint x: 755, endPoint y: 602, distance: 190.1
click at [755, 602] on div "560 3487 AN601271 6792 AN601523 2568" at bounding box center [484, 345] width 969 height 527
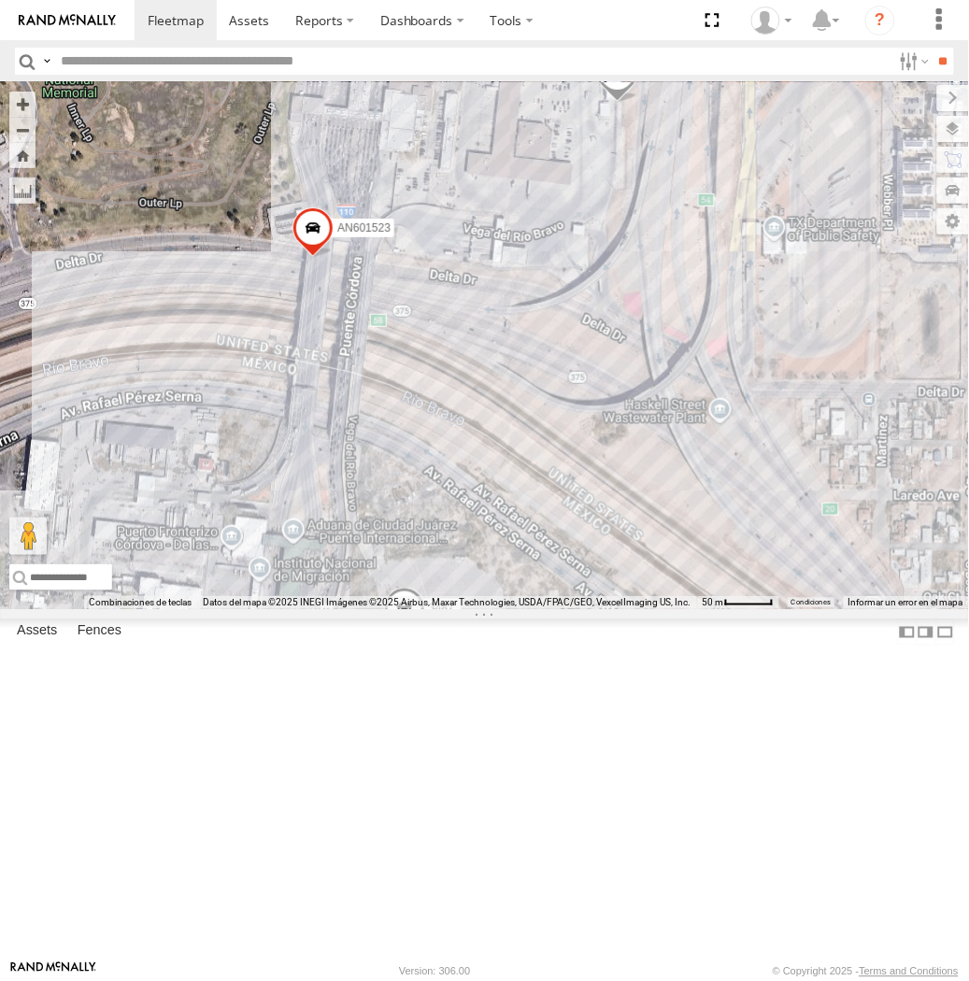
drag, startPoint x: 736, startPoint y: 626, endPoint x: 674, endPoint y: 521, distance: 121.9
click at [674, 521] on div "AN531863 AN535203 015910001935363 AN536034 AN535566 015910001811580 AN534838 ZJ…" at bounding box center [484, 345] width 969 height 527
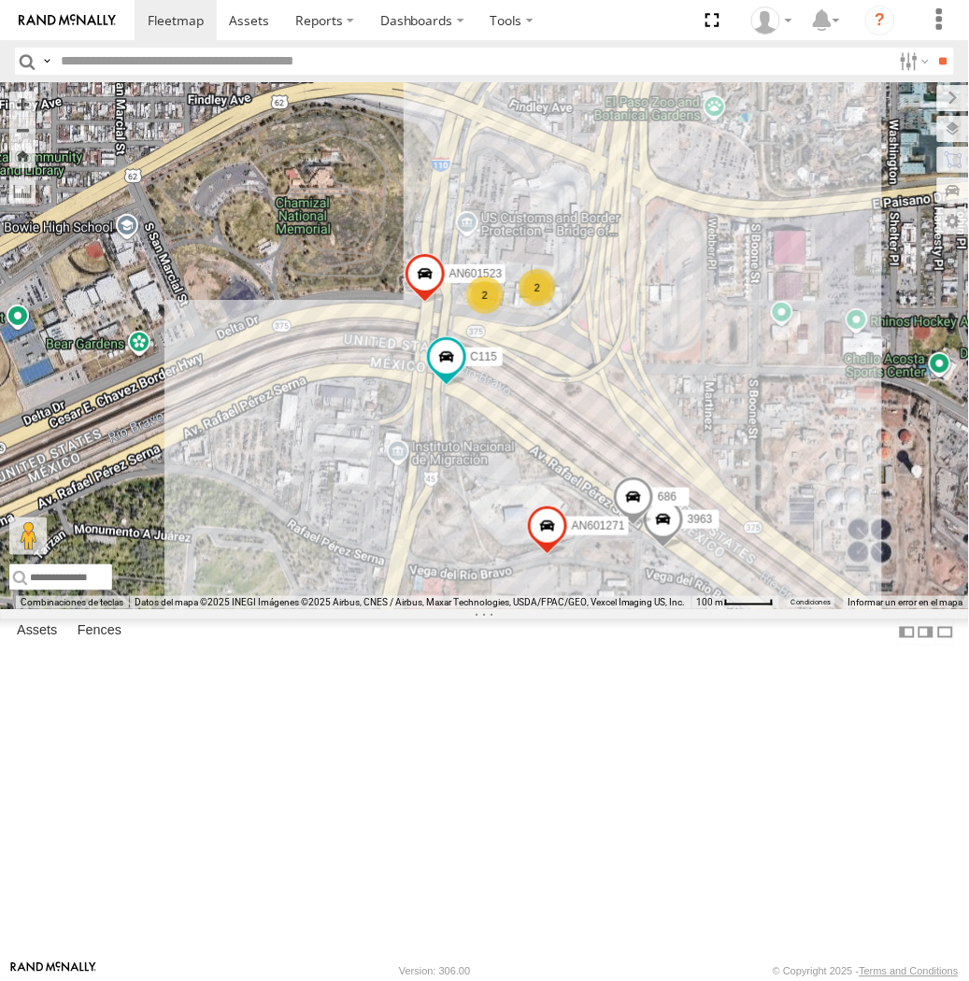
drag, startPoint x: 366, startPoint y: 510, endPoint x: 505, endPoint y: 559, distance: 146.6
click at [505, 559] on div "AN601271 AN601523 3963 686 C115 2 2" at bounding box center [484, 345] width 969 height 527
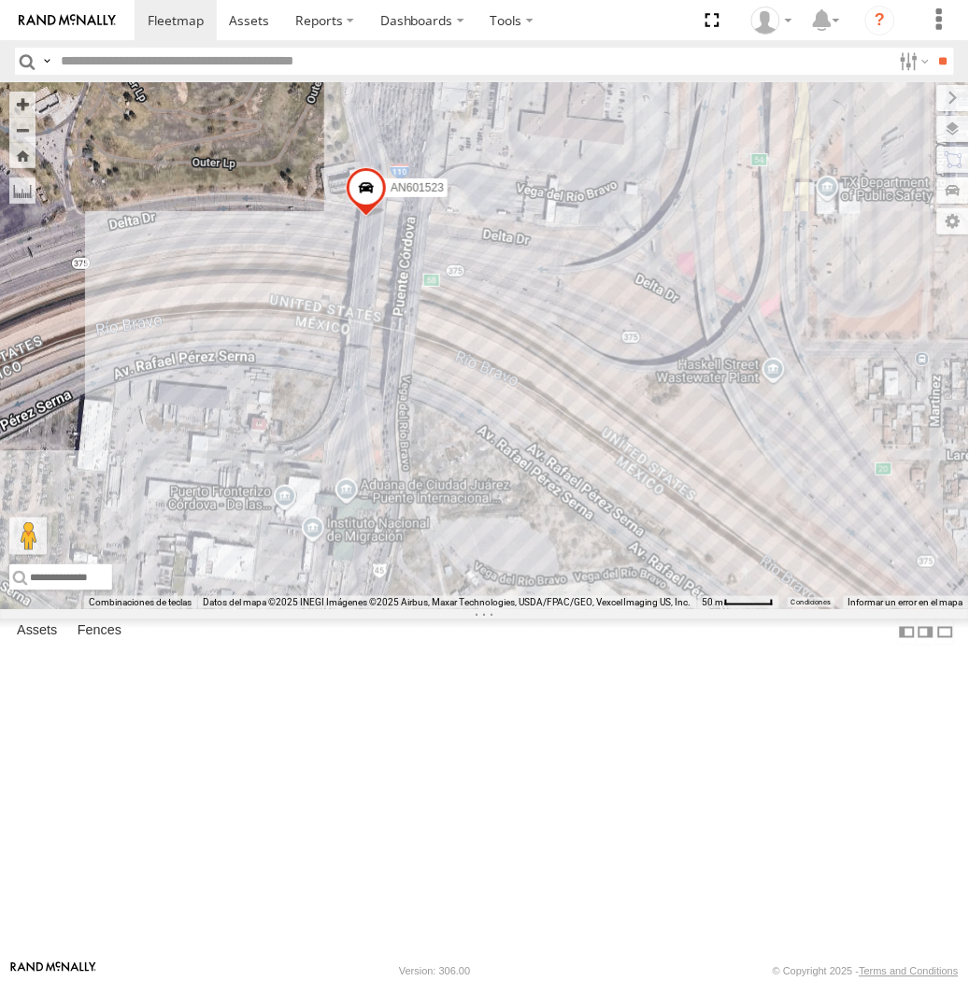
drag, startPoint x: 325, startPoint y: 461, endPoint x: 355, endPoint y: 306, distance: 157.0
click at [355, 306] on div "015910001935363 015910001811580 AN534838 ZJ535914 F2771 AN53487 AN531968 AN4871…" at bounding box center [484, 345] width 969 height 527
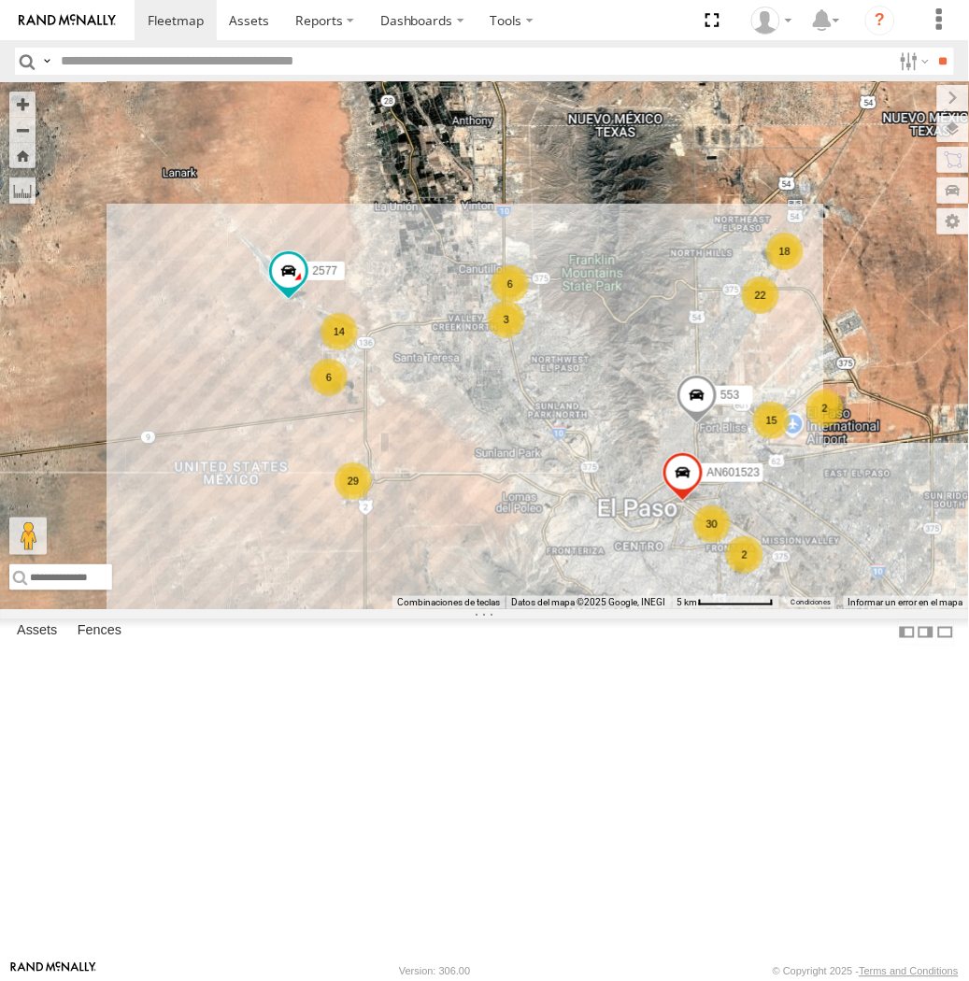
drag, startPoint x: 731, startPoint y: 773, endPoint x: 306, endPoint y: 43, distance: 844.5
click at [306, 43] on body at bounding box center [484, 490] width 969 height 981
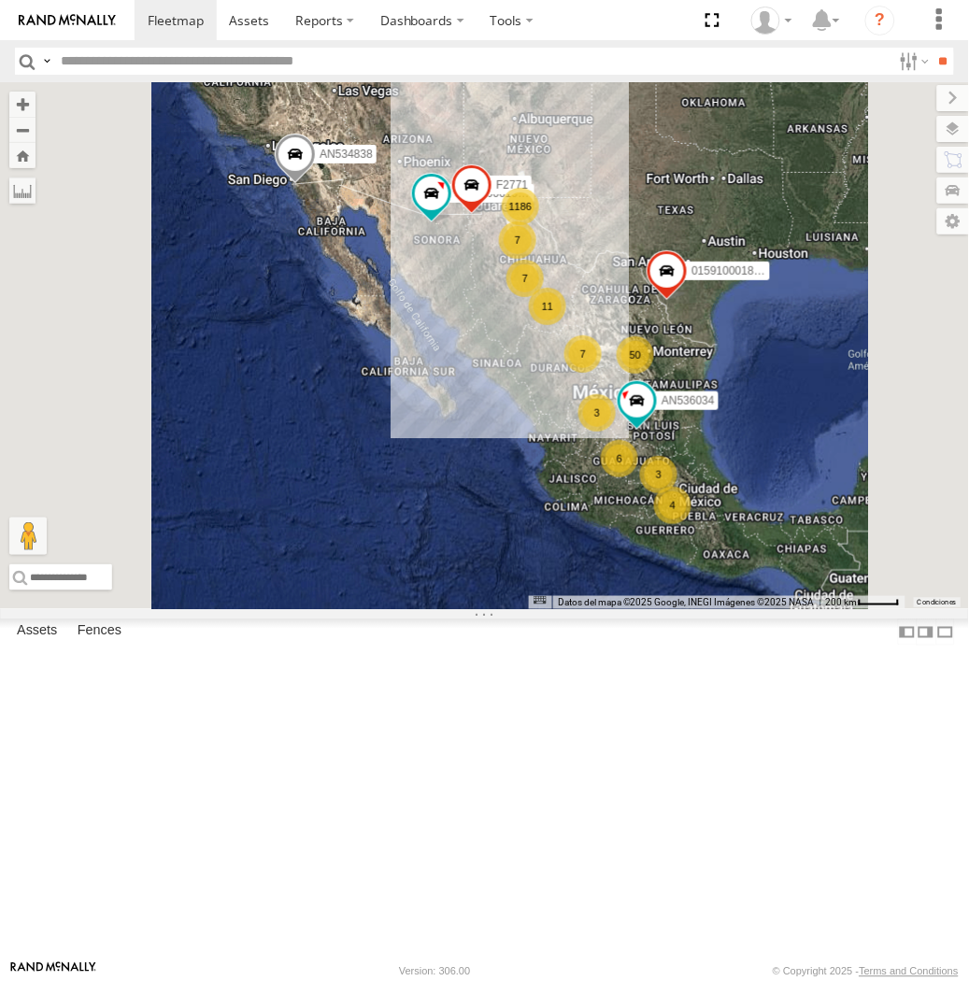
drag, startPoint x: 198, startPoint y: 71, endPoint x: 160, endPoint y: 73, distance: 38.4
click at [194, 70] on input "text" at bounding box center [472, 61] width 838 height 27
click at [932, 48] on input "**" at bounding box center [942, 61] width 21 height 27
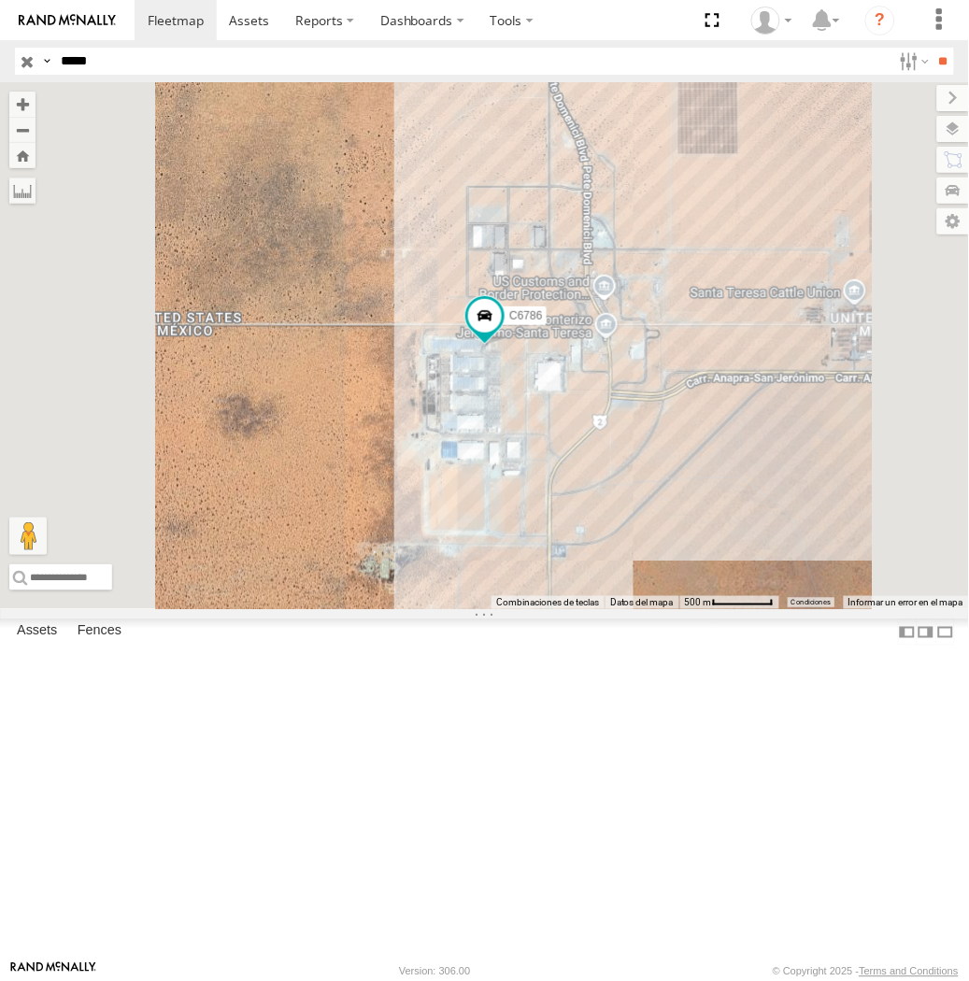
click at [126, 48] on input "*****" at bounding box center [472, 61] width 838 height 27
type input "*********"
click at [932, 48] on input "**" at bounding box center [942, 61] width 21 height 27
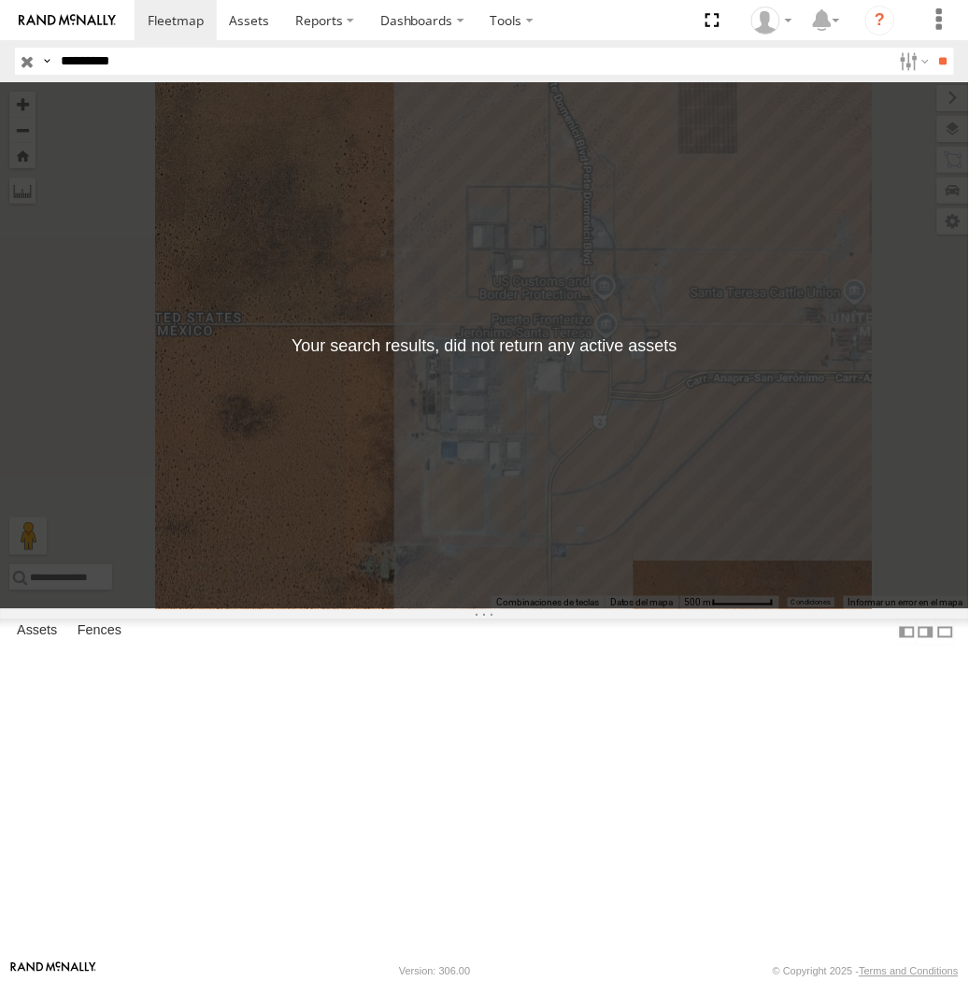
click at [45, 63] on label at bounding box center [46, 61] width 15 height 27
click at [0, 0] on span "Asset Label" at bounding box center [0, 0] width 0 height 0
click at [240, 64] on input "*********" at bounding box center [472, 61] width 838 height 27
click at [932, 48] on input "**" at bounding box center [942, 61] width 21 height 27
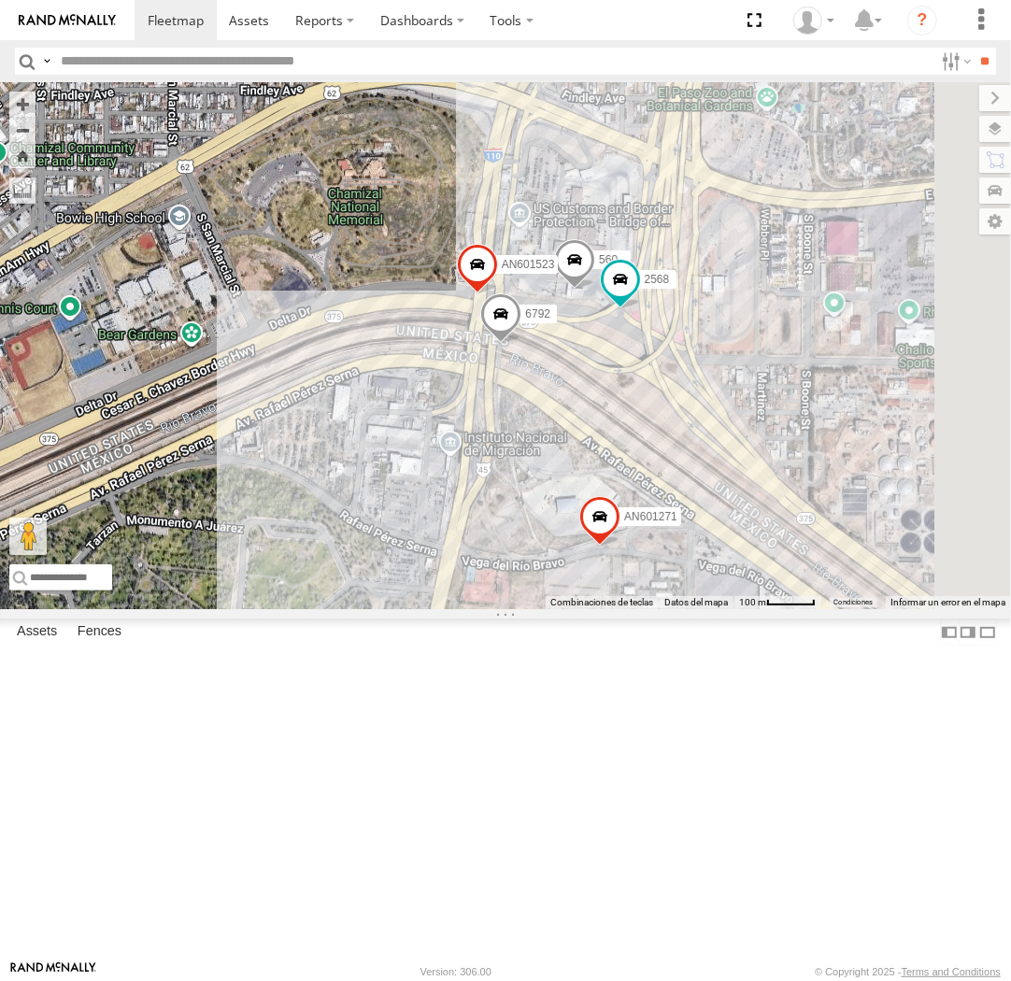
drag, startPoint x: 857, startPoint y: 465, endPoint x: 807, endPoint y: 574, distance: 119.2
click at [807, 574] on div "015910001935363 015910001811580 AN534838 F2771 AN531629 AN5310637 AN531801 555 …" at bounding box center [505, 345] width 1011 height 527
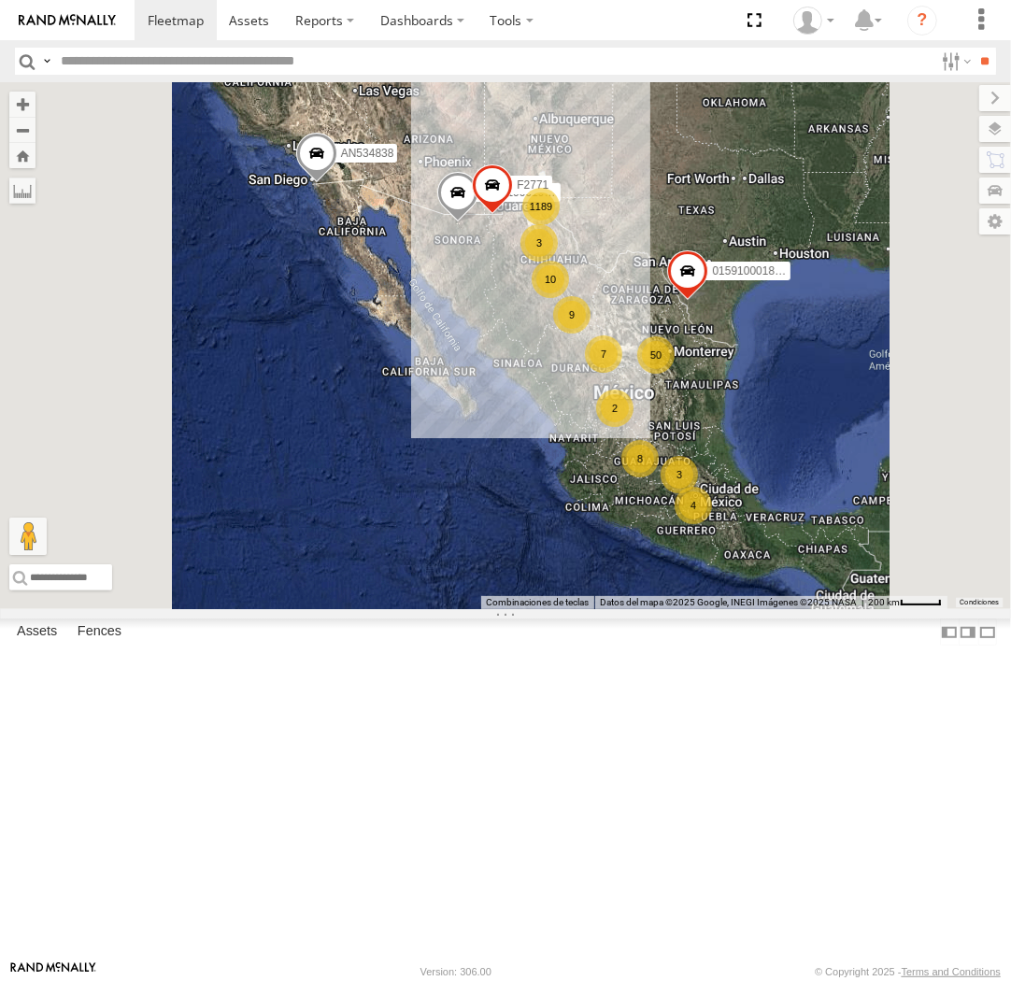
click at [51, 61] on label at bounding box center [46, 61] width 15 height 27
click at [0, 0] on span "Asset Label" at bounding box center [0, 0] width 0 height 0
click at [181, 53] on input "text" at bounding box center [493, 61] width 880 height 27
type input "**********"
click at [975, 48] on input "**" at bounding box center [985, 61] width 21 height 27
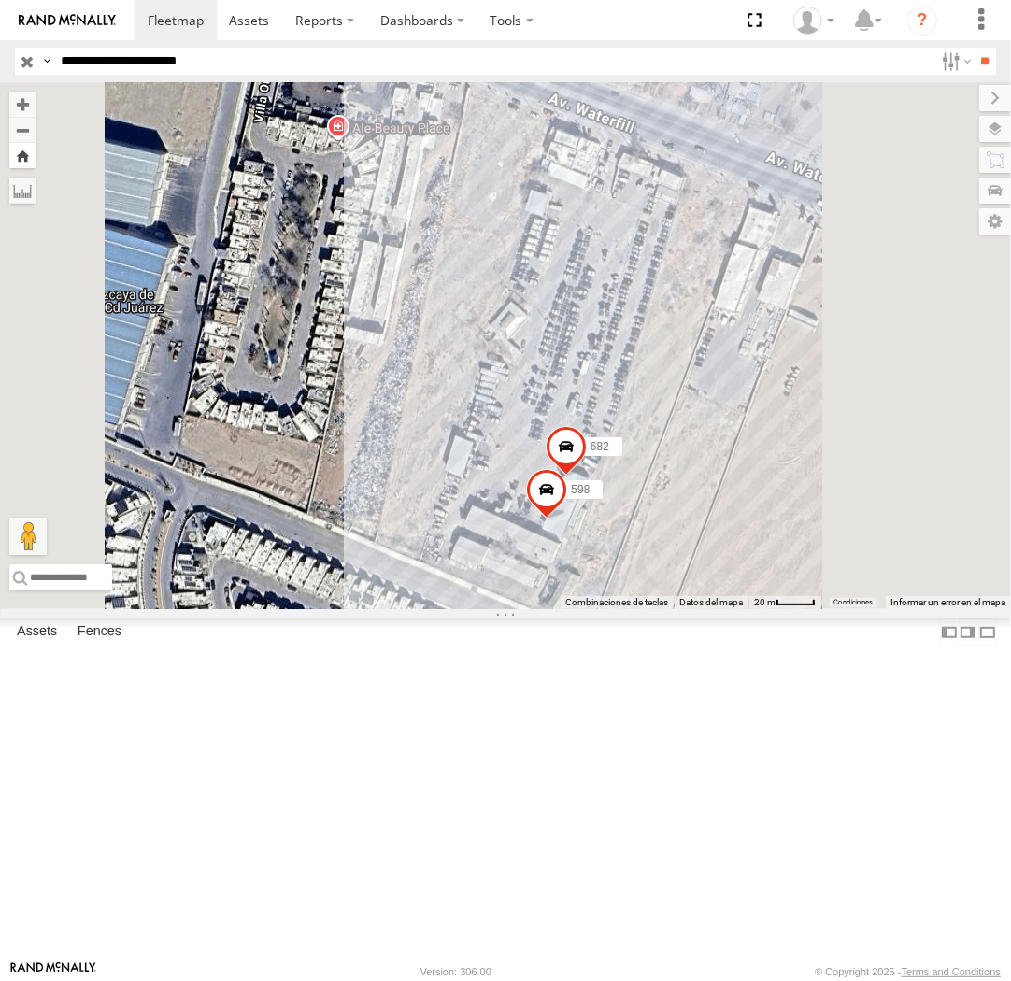
click at [36, 168] on button "Zoom Home" at bounding box center [22, 155] width 26 height 25
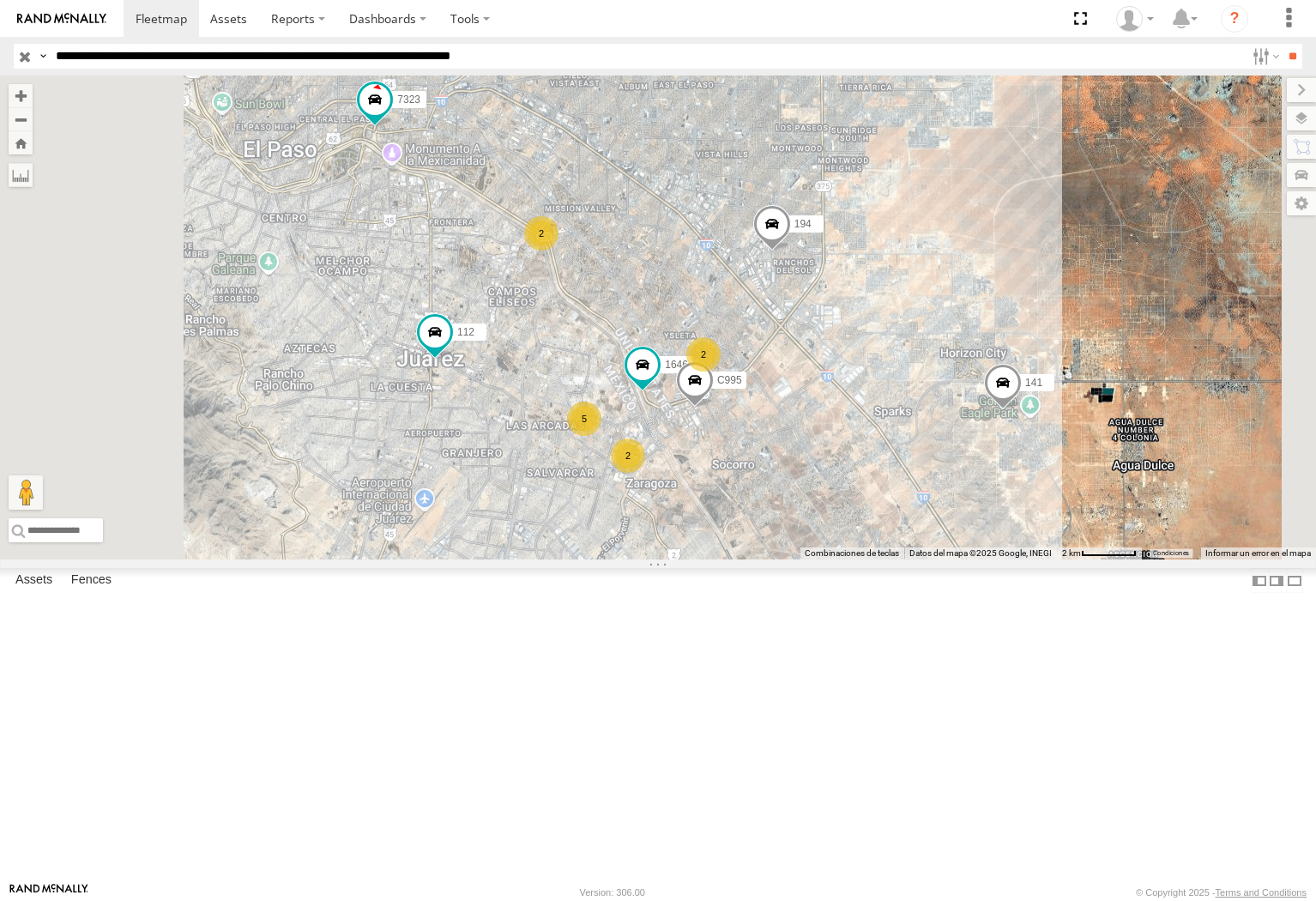
select select "**********"
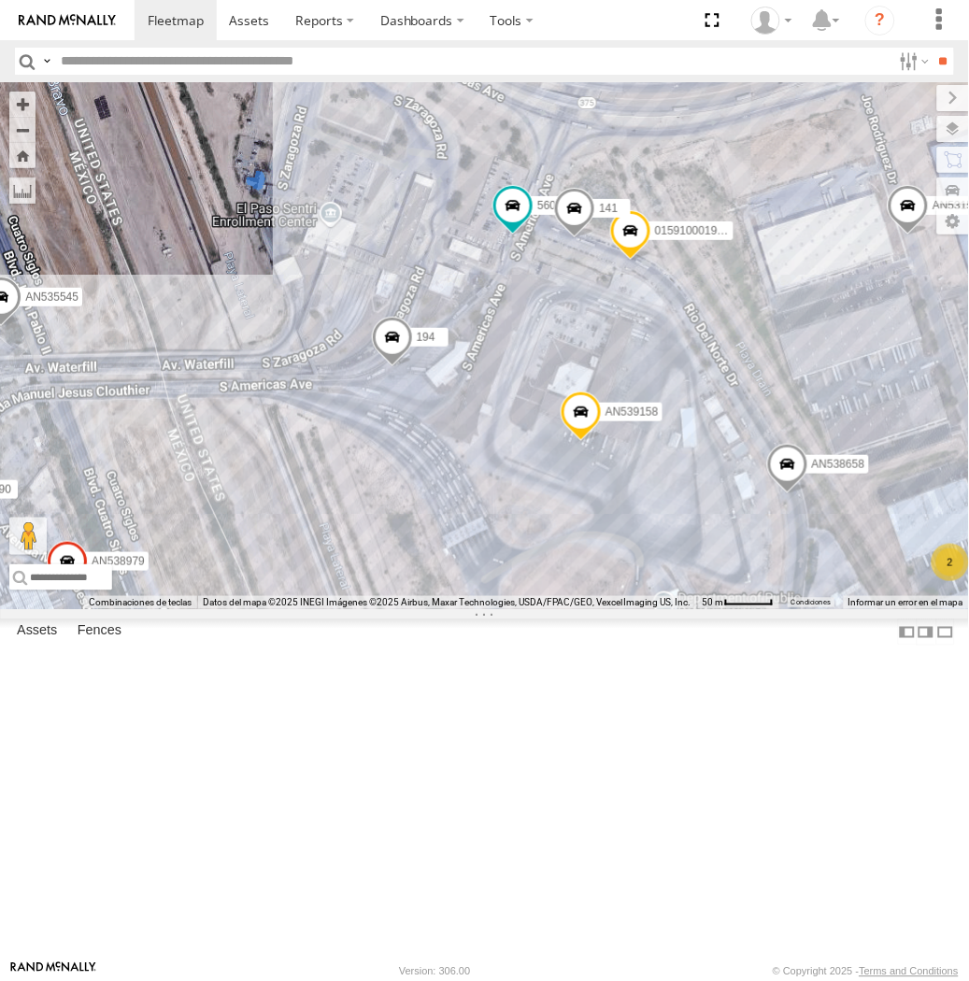
drag, startPoint x: 690, startPoint y: 711, endPoint x: 600, endPoint y: 439, distance: 286.3
click at [600, 439] on div "357660104096649 560 AN536763 AN532390 AN539158 AN535545 AN531574 C444 6578 AN53…" at bounding box center [484, 345] width 969 height 527
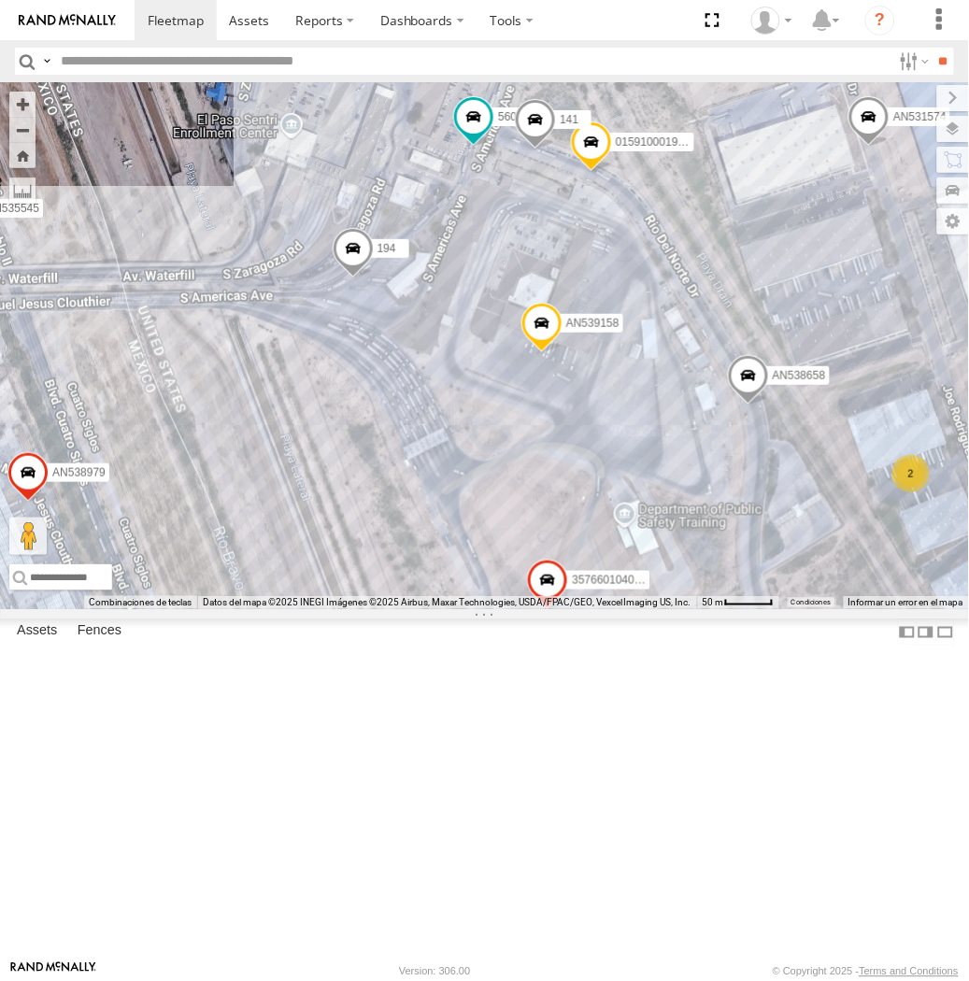
drag, startPoint x: 592, startPoint y: 491, endPoint x: 561, endPoint y: 378, distance: 117.4
click at [561, 378] on div "357660104096649 560 AN536763 AN532390 AN539158 AN535545 AN531574 C444 6578 AN53…" at bounding box center [484, 345] width 969 height 527
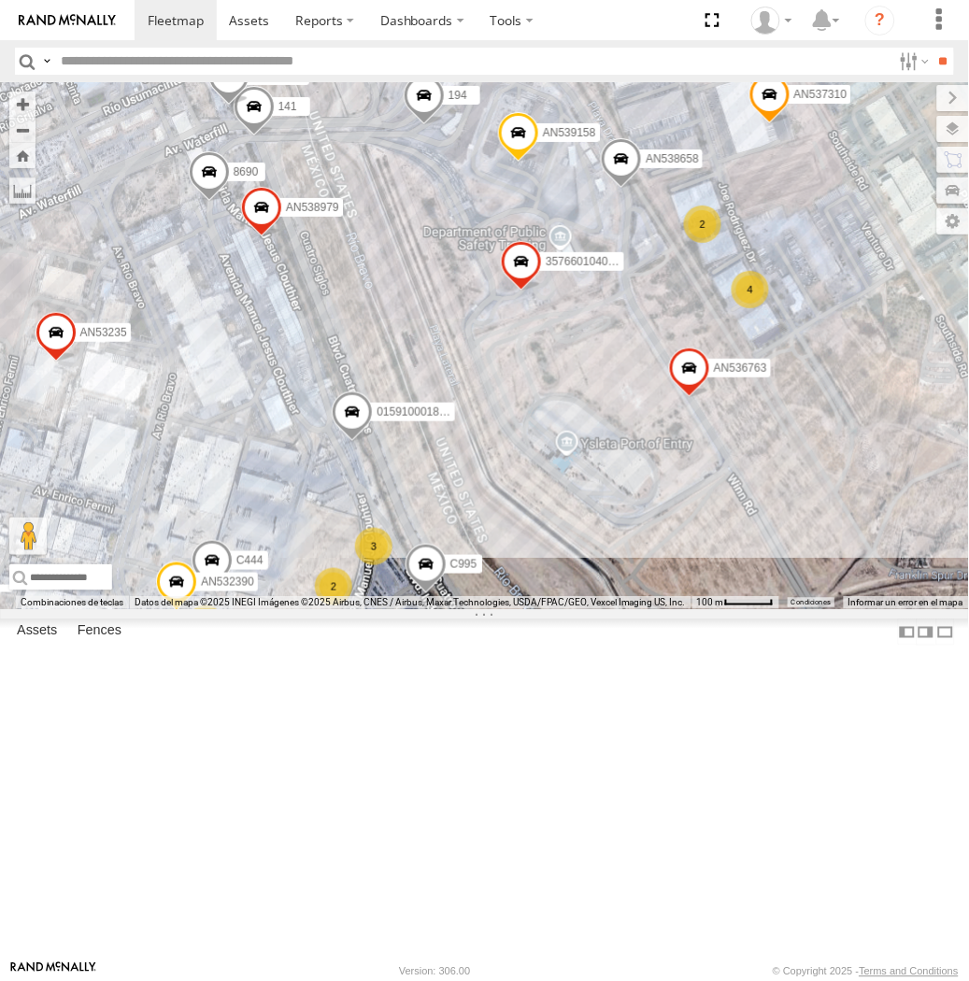
drag, startPoint x: 405, startPoint y: 482, endPoint x: 500, endPoint y: 458, distance: 98.4
click at [499, 459] on div "357660104096649 560 AN536763 AN532390 AN539158 AN535545 AN531574 C444 AN538658 …" at bounding box center [484, 345] width 969 height 527
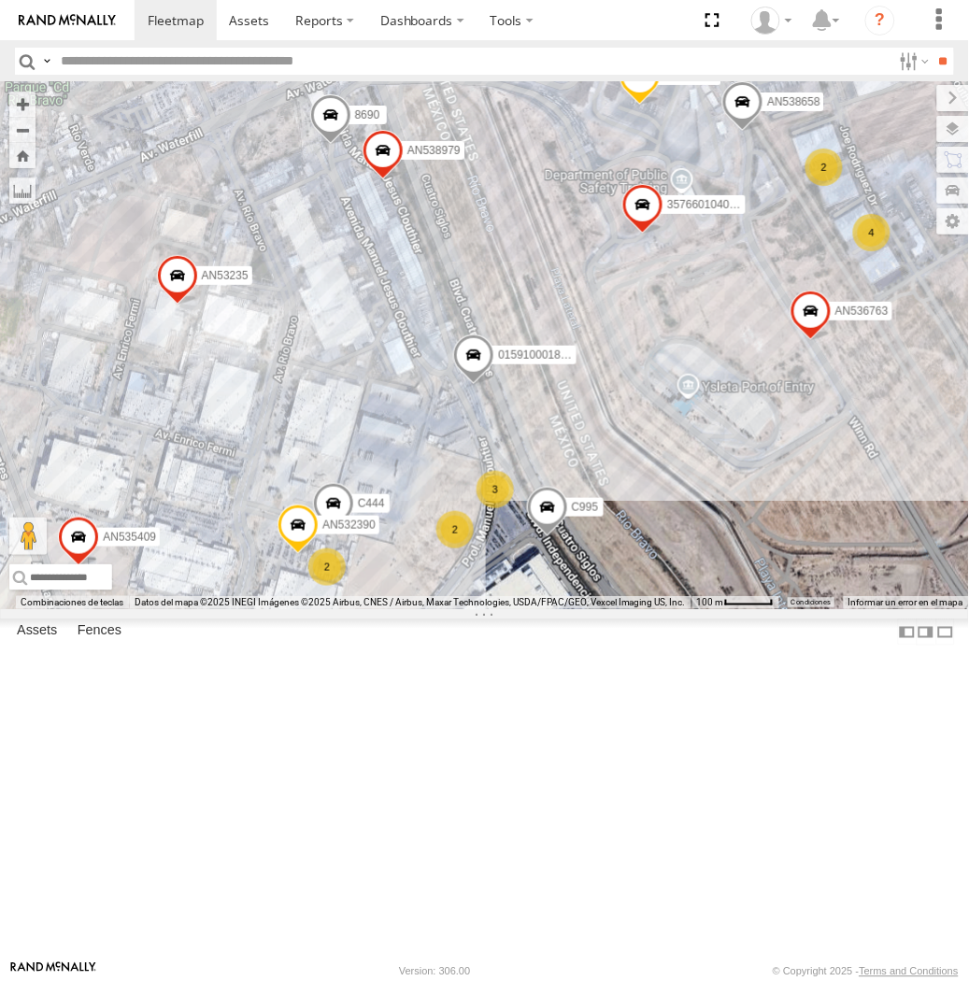
drag, startPoint x: 525, startPoint y: 471, endPoint x: 503, endPoint y: 397, distance: 77.1
click at [503, 397] on div "357660104096649 560 AN536763 AN532390 AN539158 AN535545 AN531574 C444 AN538658 …" at bounding box center [484, 345] width 969 height 527
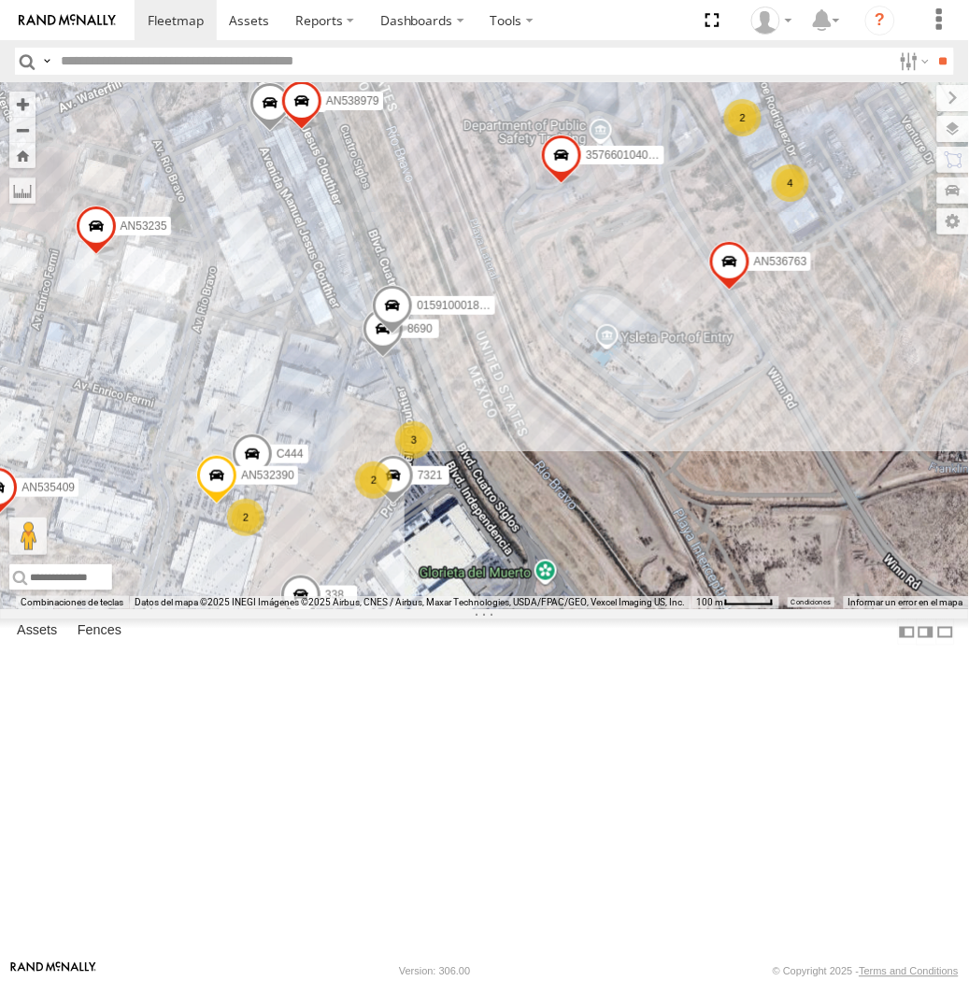
drag, startPoint x: 388, startPoint y: 241, endPoint x: 303, endPoint y: 369, distance: 153.7
click at [303, 369] on div "112 357660104096649 015910001918898 560 AN536763 141 AN532390 AN539158 AN535545…" at bounding box center [484, 345] width 969 height 527
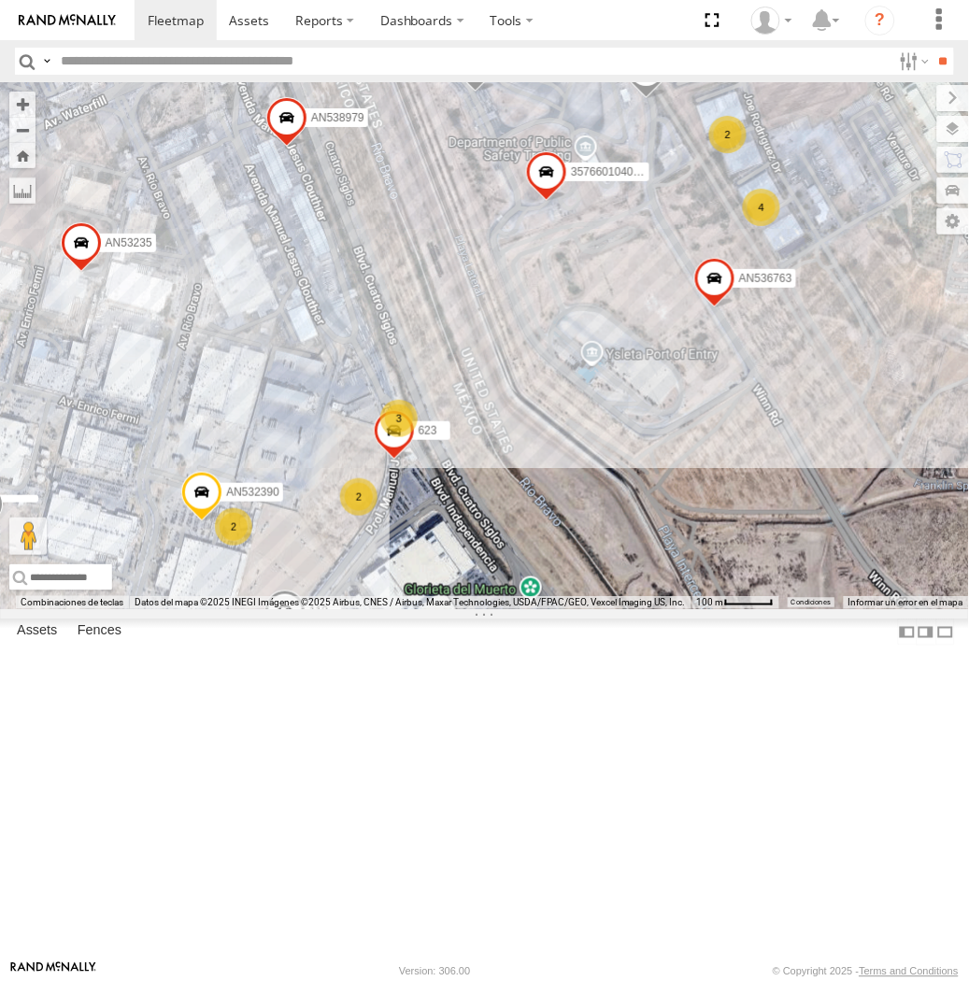
drag, startPoint x: 295, startPoint y: 634, endPoint x: 236, endPoint y: 677, distance: 73.4
click at [281, 609] on div "112 181 357660104096649 015910001918898 AN536763 AN532390 AN539158 AN535545 AN5…" at bounding box center [484, 345] width 969 height 527
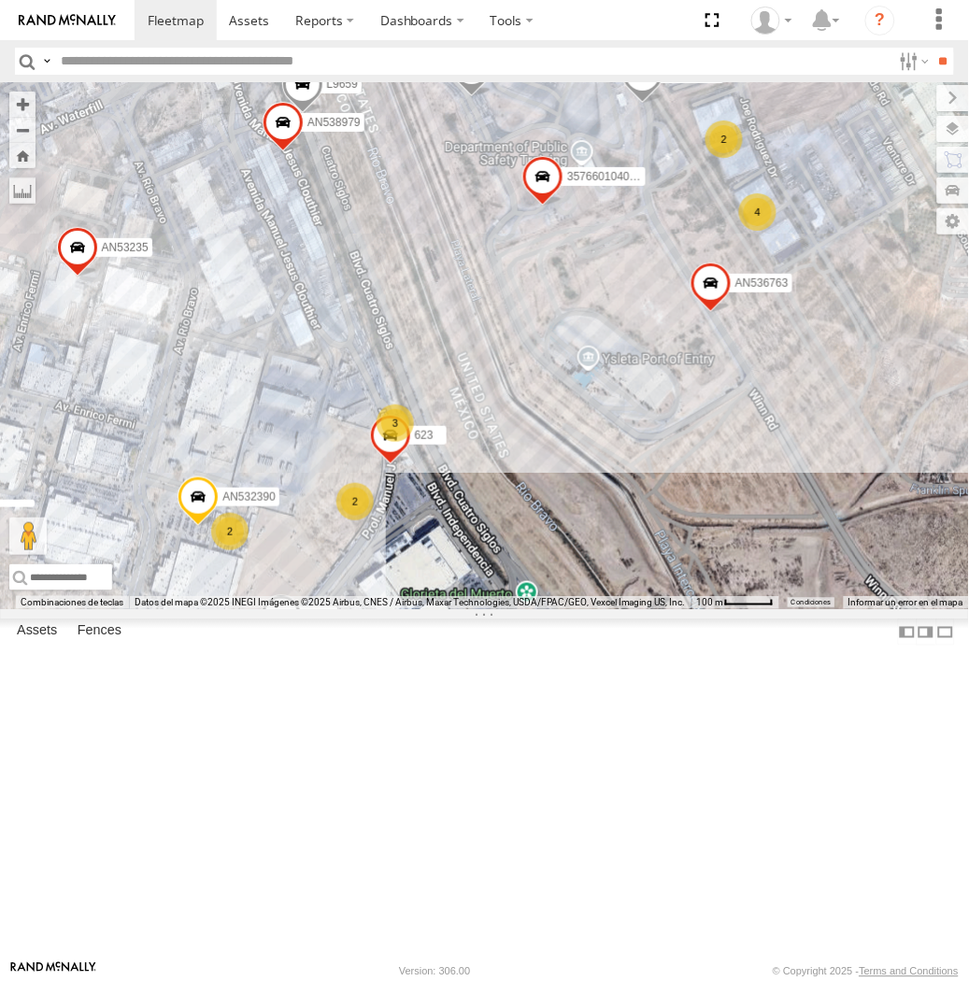
drag, startPoint x: 309, startPoint y: 480, endPoint x: 459, endPoint y: 490, distance: 149.8
click at [388, 487] on div "112 181 357660104096649 015910001918898 AN536763 AN532390 AN539158 AN535545 AN5…" at bounding box center [484, 345] width 969 height 527
click at [459, 490] on div "112 181 357660104096649 015910001918898 AN536763 AN532390 AN539158 AN535545 AN5…" at bounding box center [484, 345] width 969 height 527
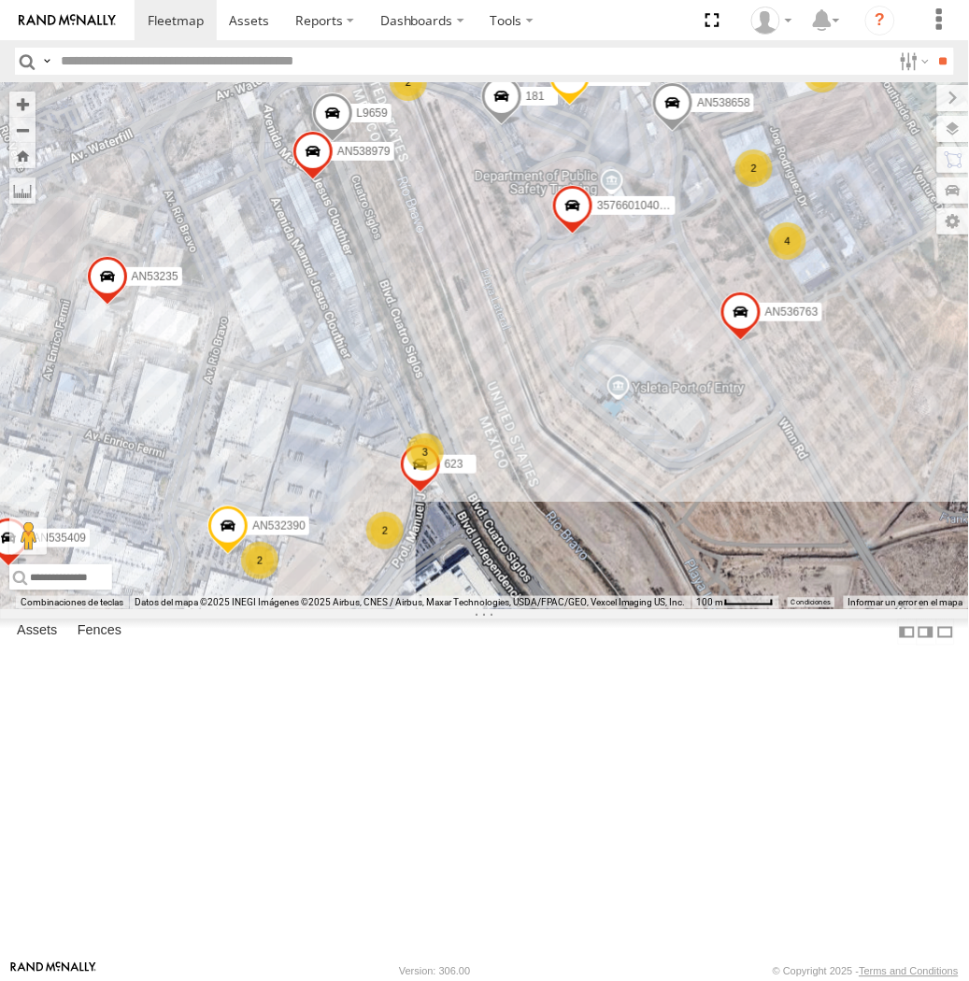
drag, startPoint x: 411, startPoint y: 460, endPoint x: 450, endPoint y: 503, distance: 58.2
click at [450, 503] on div "112 181 357660104096649 015910001918898 AN536763 AN532390 AN539158 AN535545 AN5…" at bounding box center [484, 345] width 969 height 527
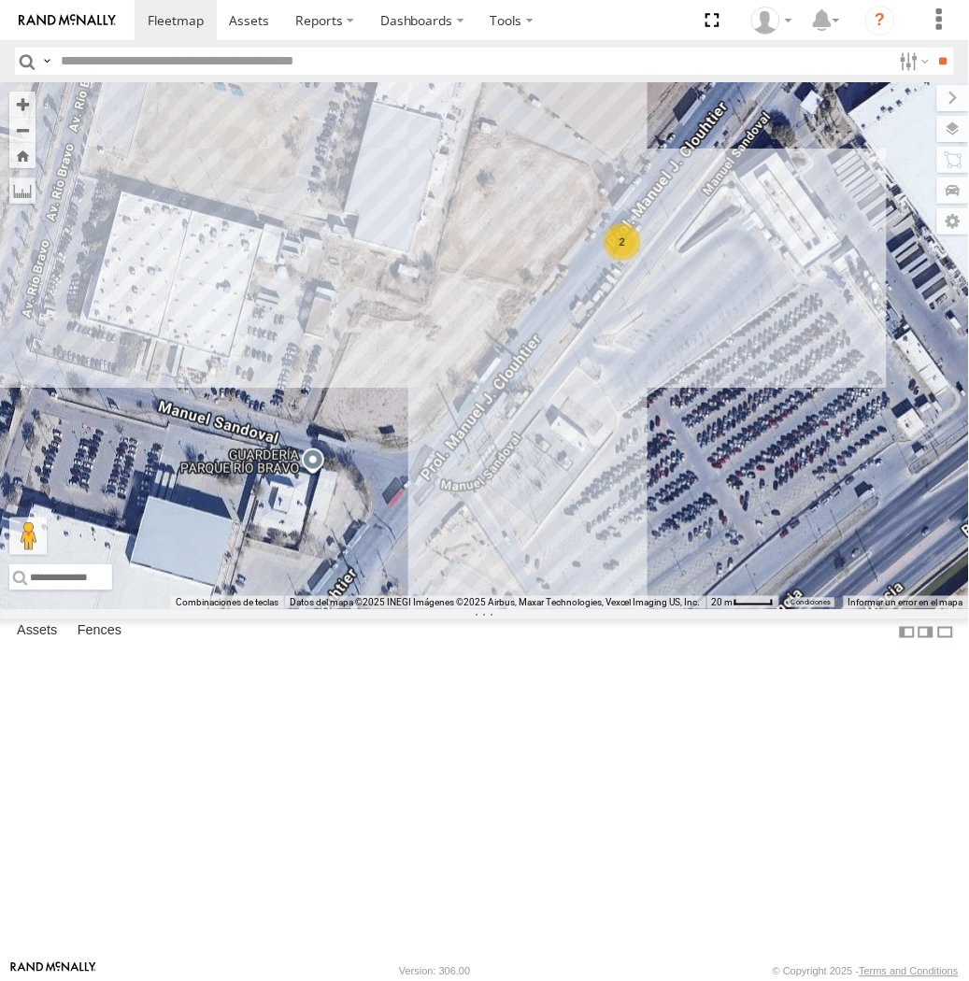
drag, startPoint x: 682, startPoint y: 375, endPoint x: 237, endPoint y: 680, distance: 539.6
click at [237, 609] on div "2" at bounding box center [484, 345] width 969 height 527
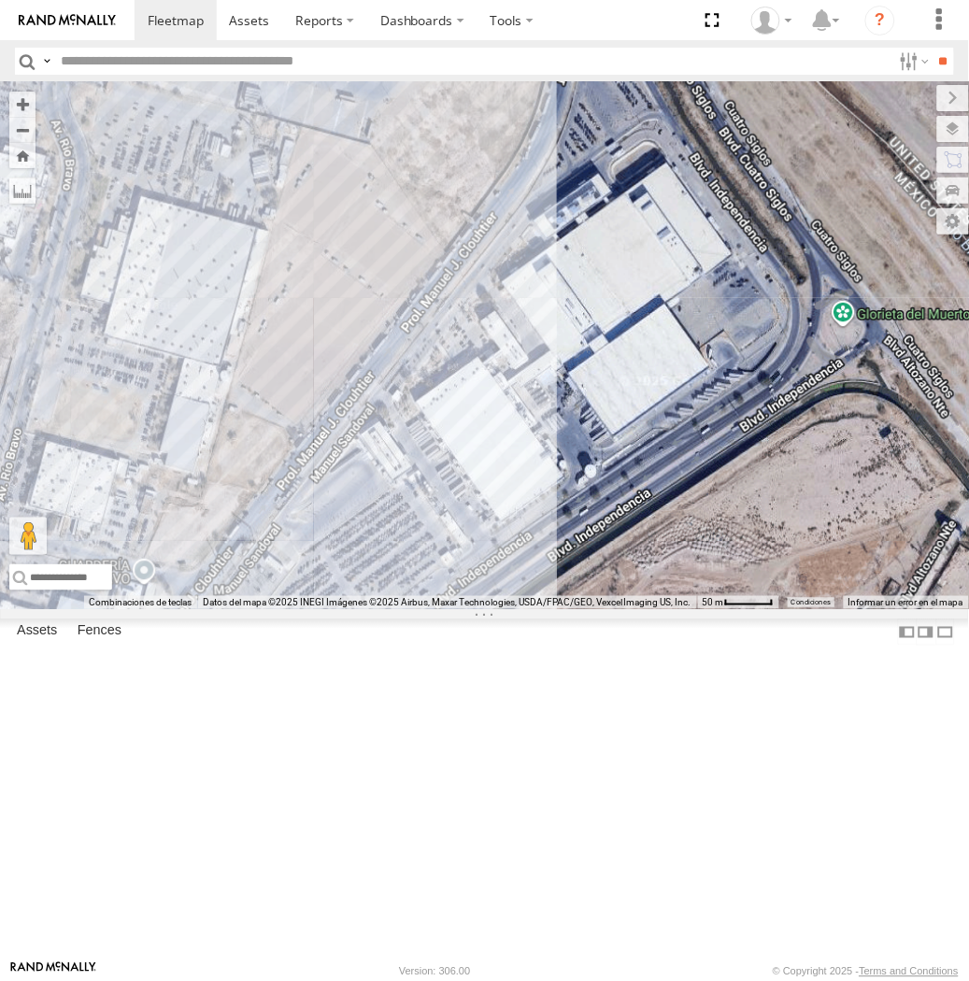
drag, startPoint x: 589, startPoint y: 432, endPoint x: 519, endPoint y: 502, distance: 99.1
click at [523, 499] on div at bounding box center [484, 345] width 969 height 527
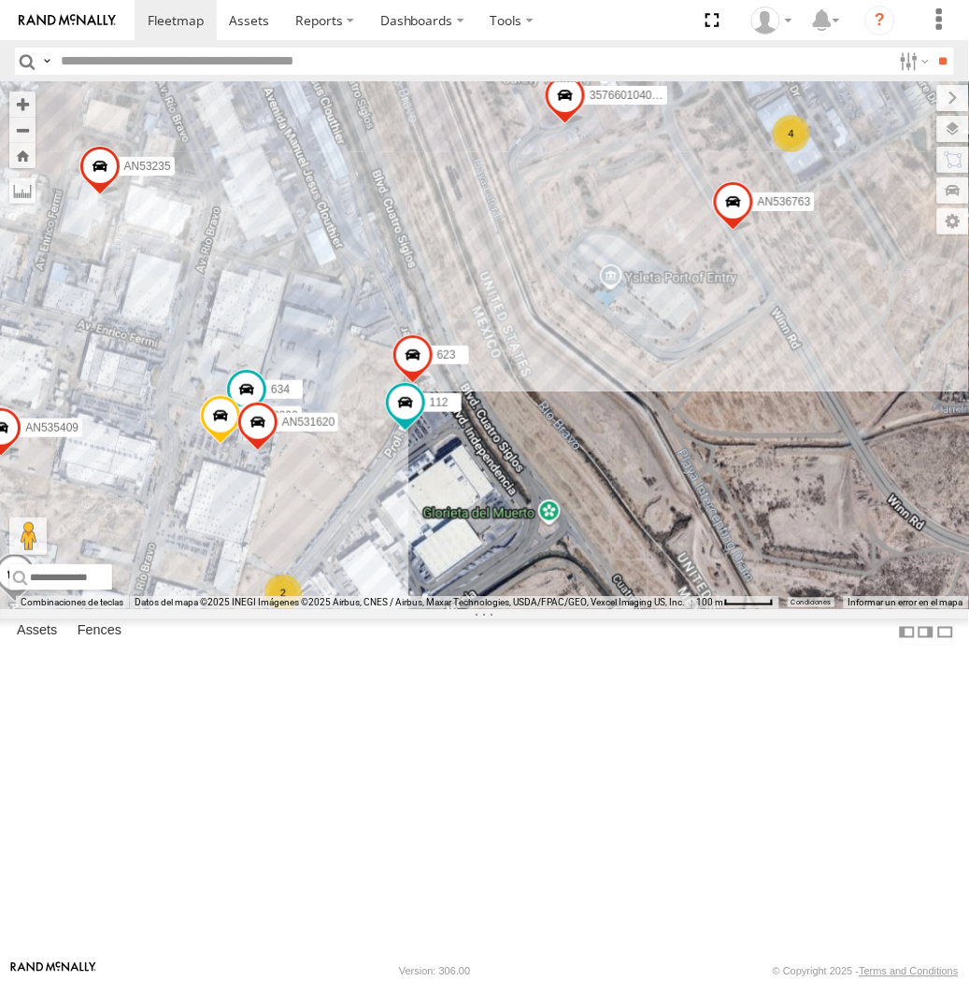
drag, startPoint x: 498, startPoint y: 502, endPoint x: 425, endPoint y: 626, distance: 144.1
click at [427, 609] on div "17 112 22 10 27 36 32 357660104096649 44 10 13 4 AN536763 18 2 AN532390 2 8682 …" at bounding box center [484, 345] width 969 height 527
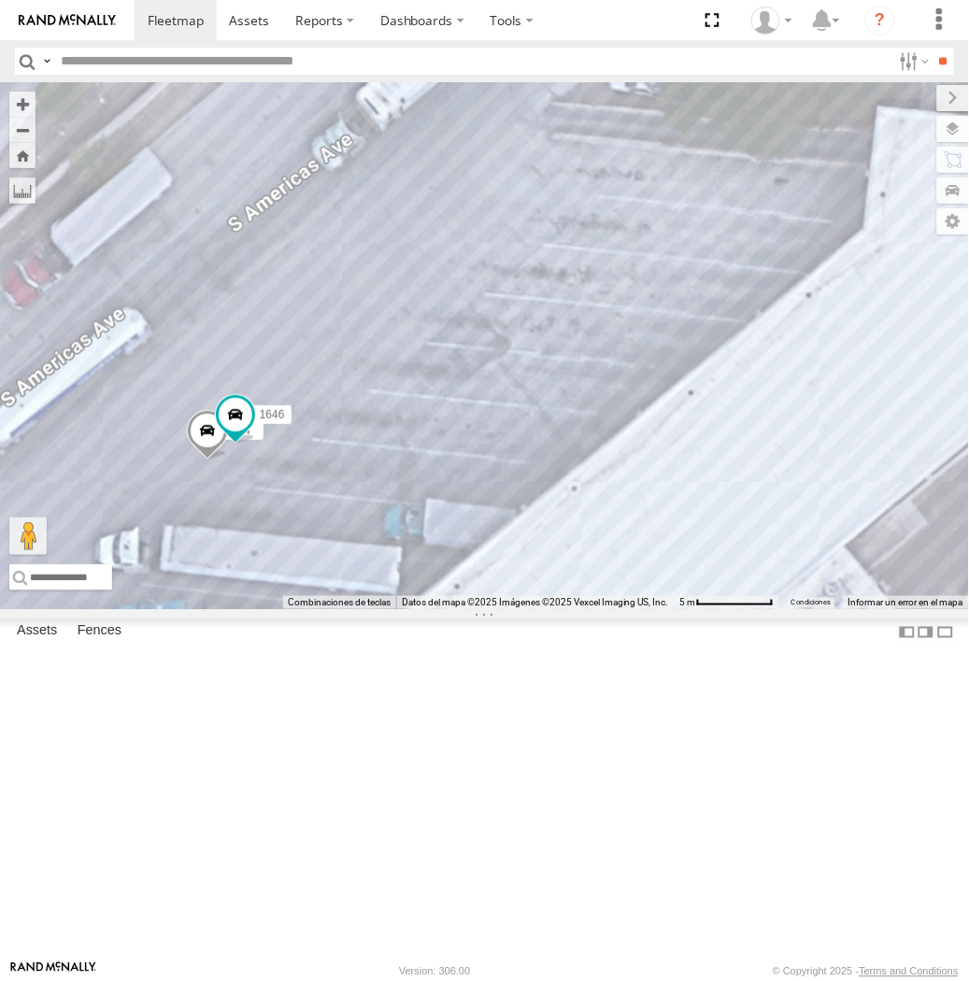
click at [201, 461] on span at bounding box center [206, 435] width 41 height 50
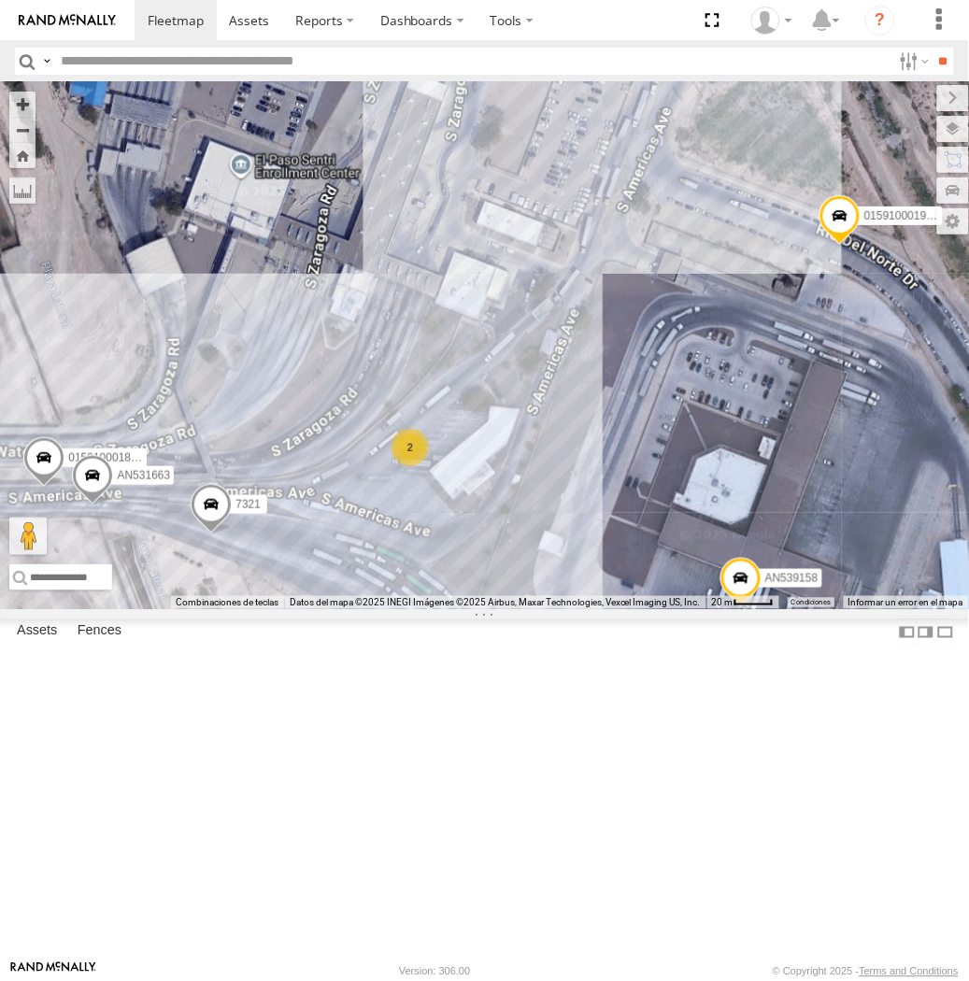
drag, startPoint x: 648, startPoint y: 626, endPoint x: 657, endPoint y: 628, distance: 9.5
click at [649, 609] on div "112 357660104096649 AN536763 AN532390 8682 AN538658 AN535409 623 AN538979 AN531…" at bounding box center [484, 345] width 969 height 527
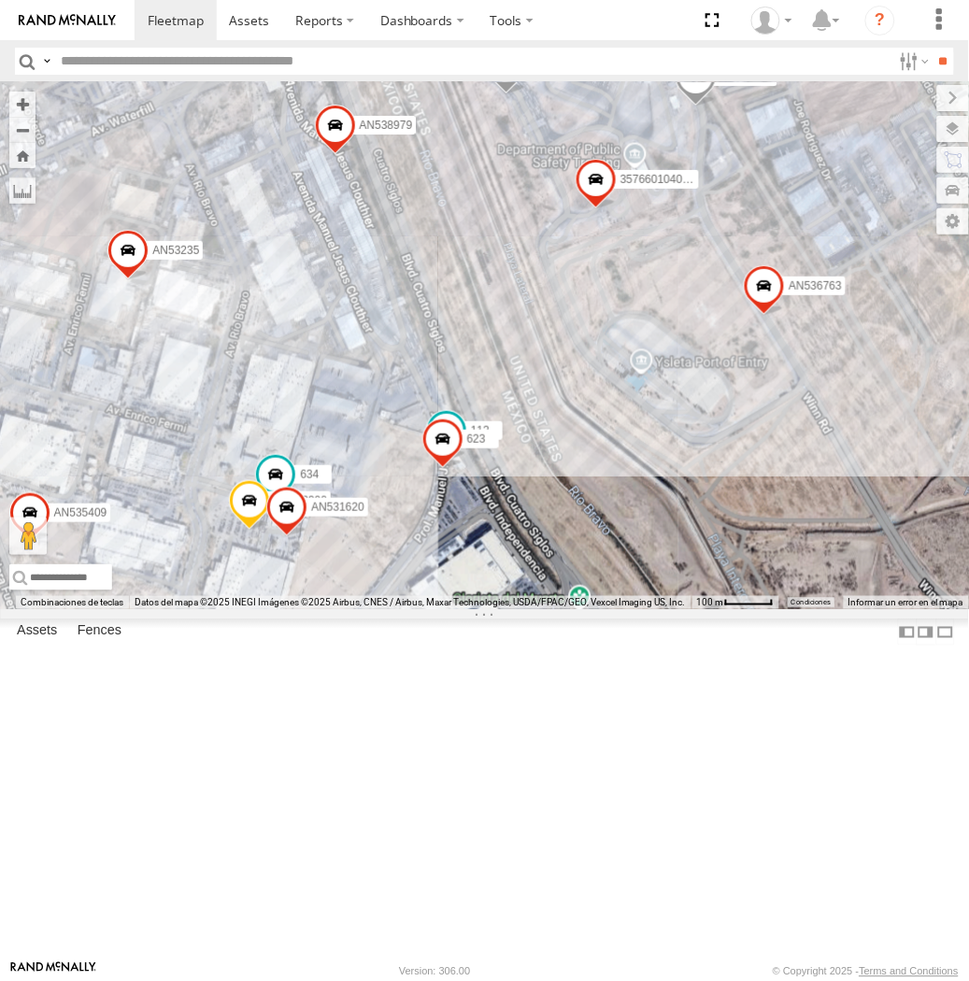
drag, startPoint x: 524, startPoint y: 730, endPoint x: 412, endPoint y: 343, distance: 402.7
click at [412, 343] on div "112 357660104096649 AN536763 AN532390 8682 AN538658 AN535409 623 AN538979 AN531…" at bounding box center [484, 345] width 969 height 527
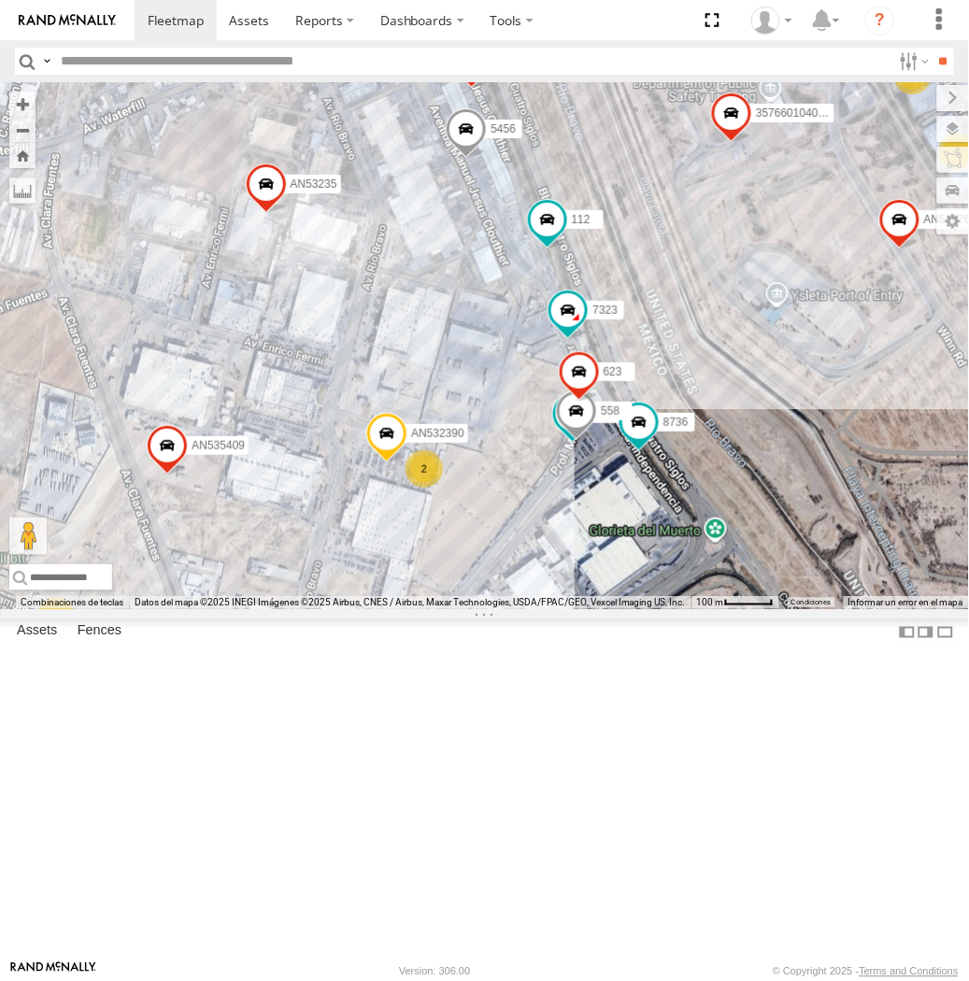
drag, startPoint x: 651, startPoint y: 463, endPoint x: 505, endPoint y: 539, distance: 164.2
click at [505, 539] on div "112 357660104096649 015910001918898 AN536763 5456 c145 AN532390 AN539158 7323 A…" at bounding box center [484, 345] width 969 height 527
drag, startPoint x: 628, startPoint y: 512, endPoint x: 450, endPoint y: 559, distance: 183.6
click at [361, 589] on div "112 357660104096649 015910001918898 AN536763 5456 c145 AN532390 AN539158 7323 A…" at bounding box center [484, 345] width 969 height 527
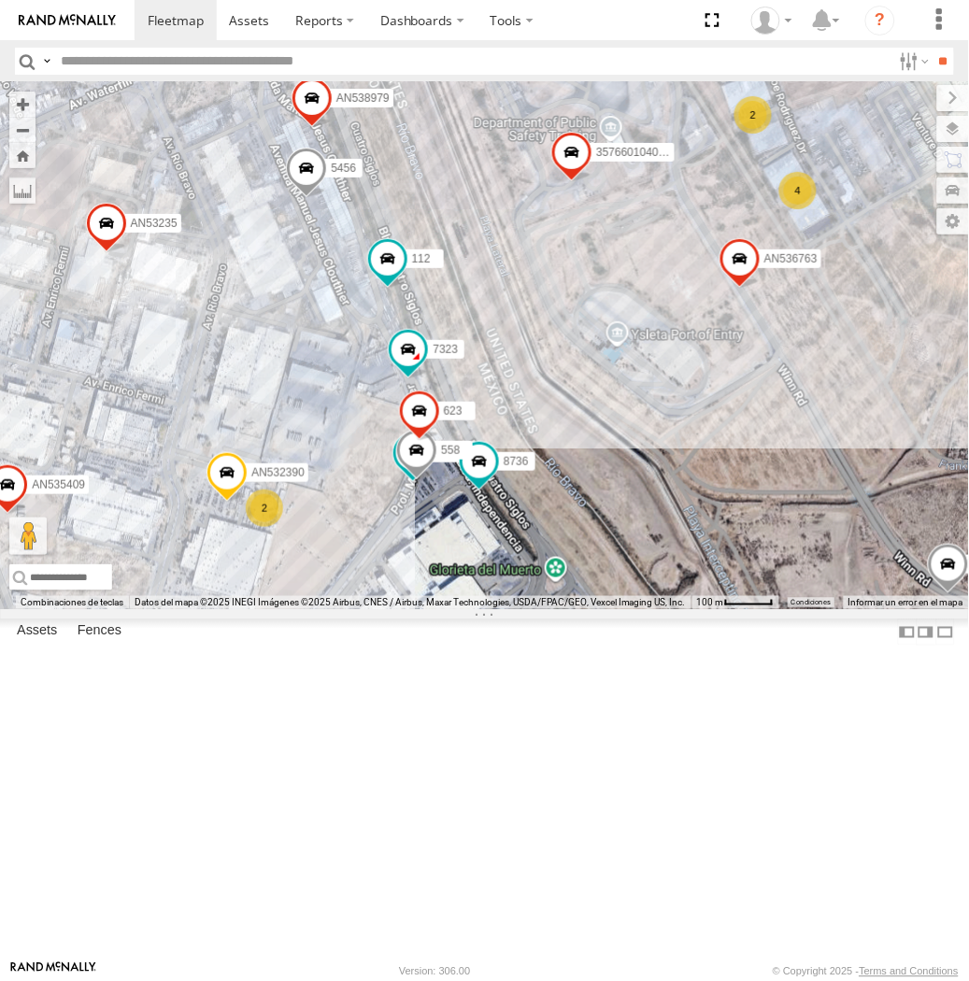
drag, startPoint x: 482, startPoint y: 540, endPoint x: 322, endPoint y: 579, distance: 164.5
click at [322, 579] on div "112 357660104096649 015910001918898 AN536763 5456 c145 AN532390 AN539158 7323 A…" at bounding box center [484, 345] width 969 height 527
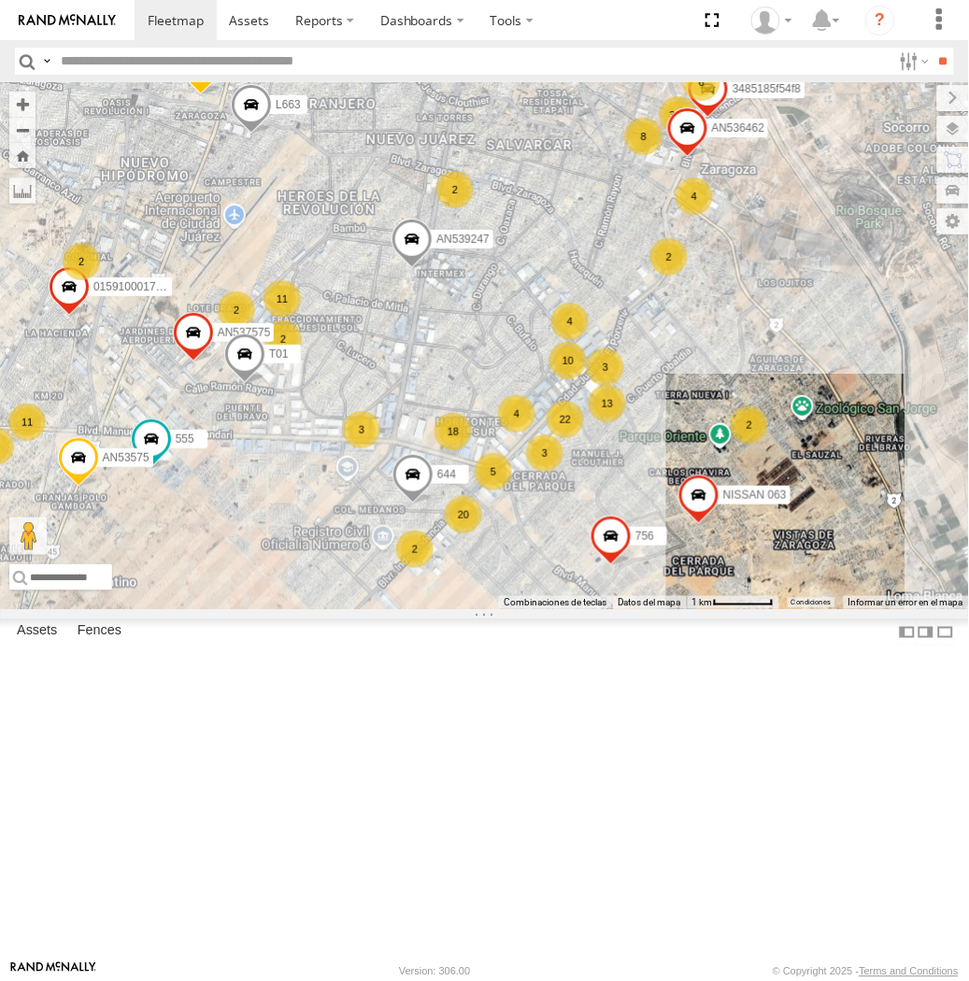
drag, startPoint x: 818, startPoint y: 192, endPoint x: 787, endPoint y: 297, distance: 110.0
click at [789, 293] on div "015910001935363 015910001811580 AN534838 ZJ535914 F2771 3489 7181 gps AN5310637…" at bounding box center [484, 345] width 969 height 527
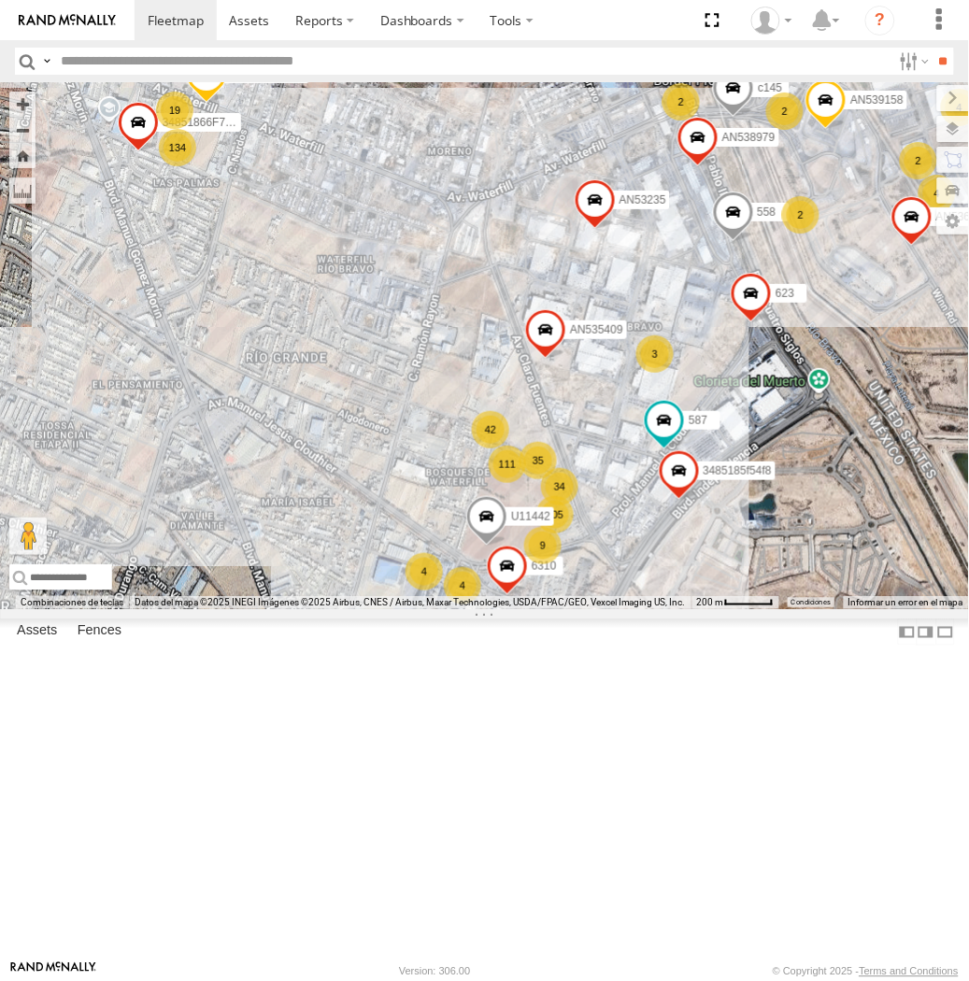
click at [782, 234] on div "2" at bounding box center [800, 214] width 37 height 37
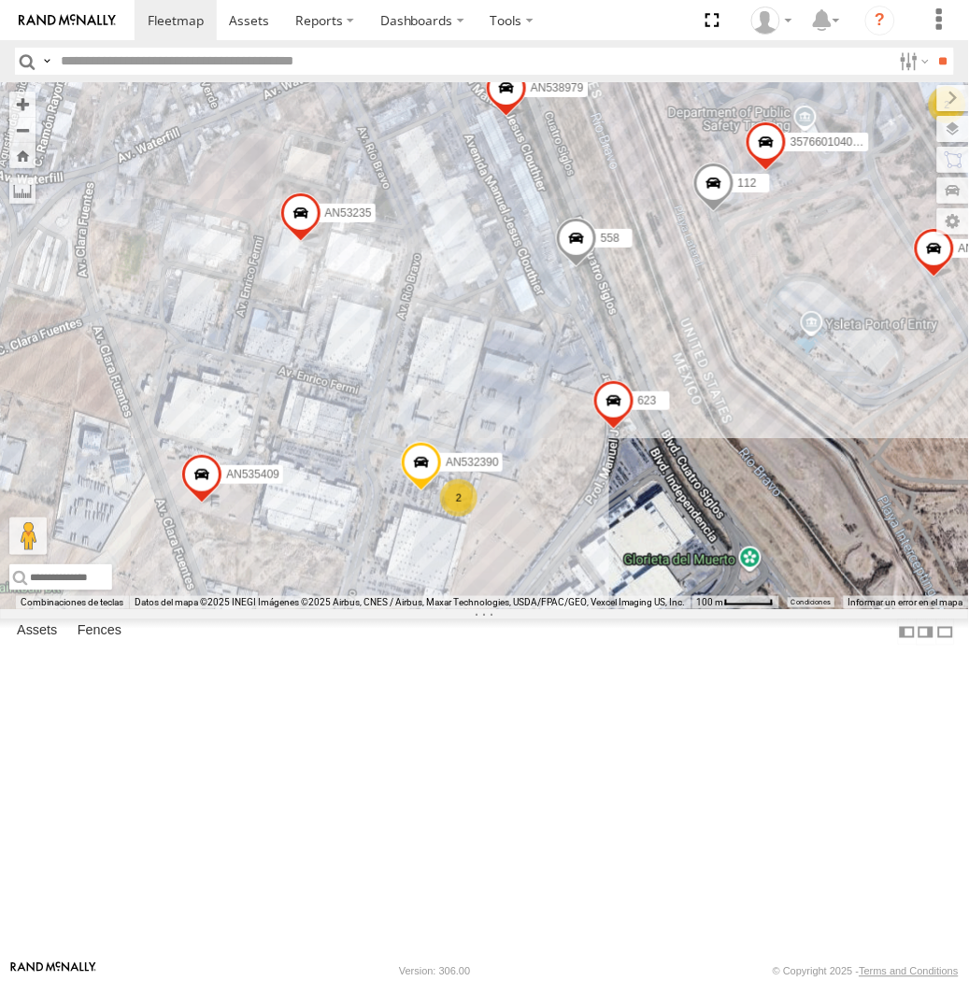
drag, startPoint x: 670, startPoint y: 341, endPoint x: 656, endPoint y: 332, distance: 16.8
click at [656, 332] on div "015910001935363 015910001811580 AN534838 ZJ535914 F2771 3489 7181 gps AN5310637…" at bounding box center [484, 345] width 969 height 527
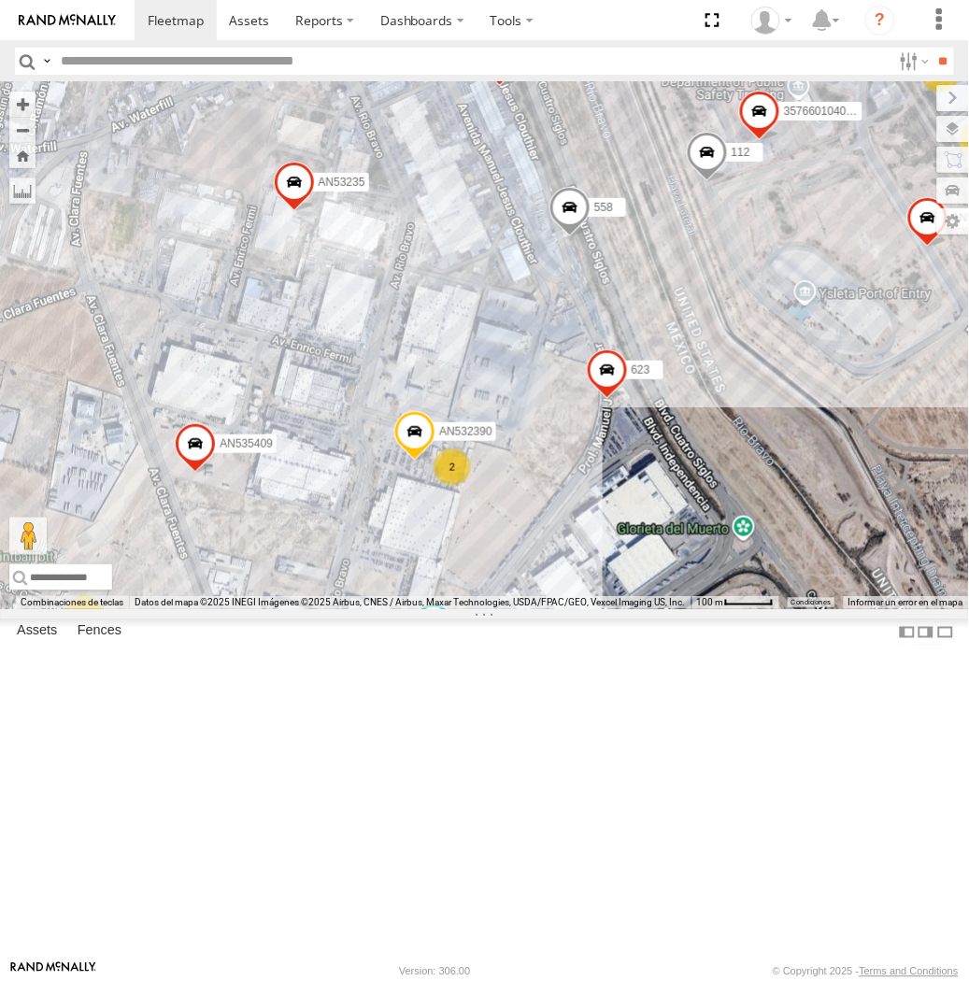
drag, startPoint x: 664, startPoint y: 498, endPoint x: 654, endPoint y: 461, distance: 38.8
click at [655, 461] on div "015910001935363 015910001811580 AN534838 ZJ535914 F2771 3489 7181 gps AN5310637…" at bounding box center [484, 345] width 969 height 527
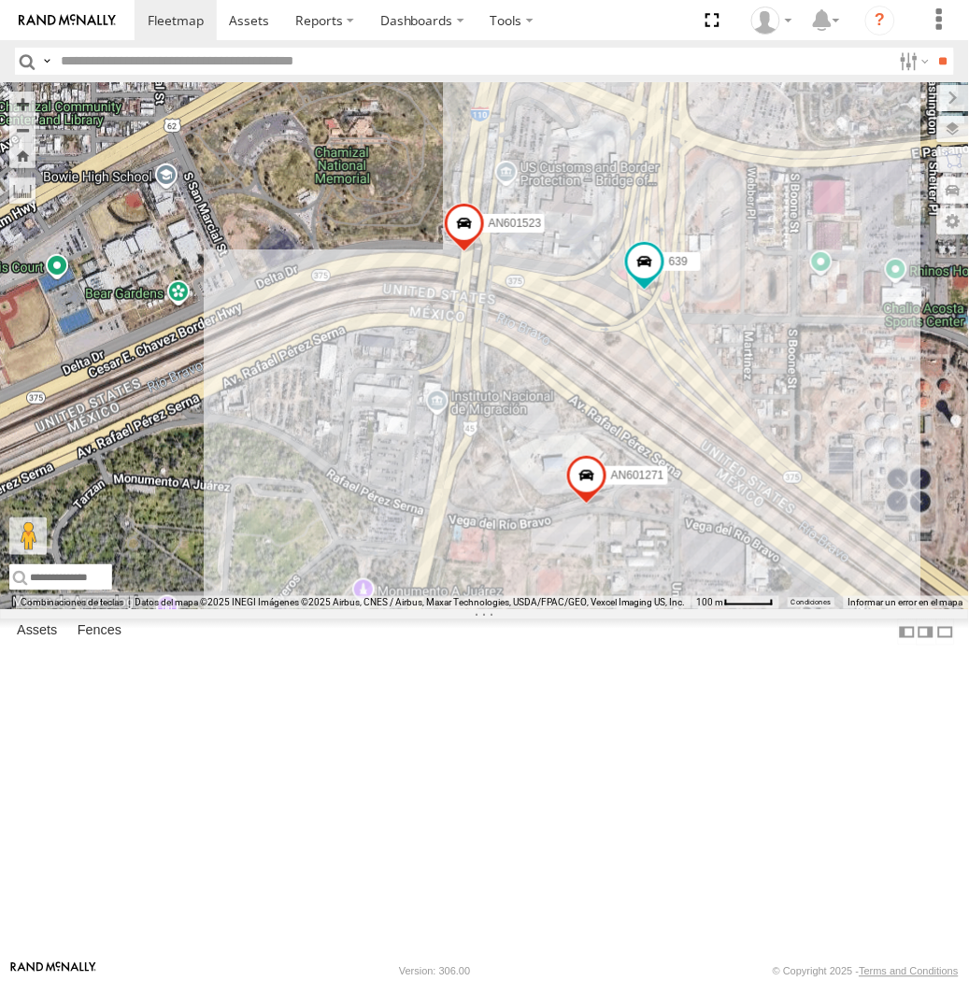
click at [596, 481] on div "015910001935363 015910001811580 AN534838 ZJ535914 AN531968 F2771 3487 AN53575 A…" at bounding box center [484, 345] width 969 height 527
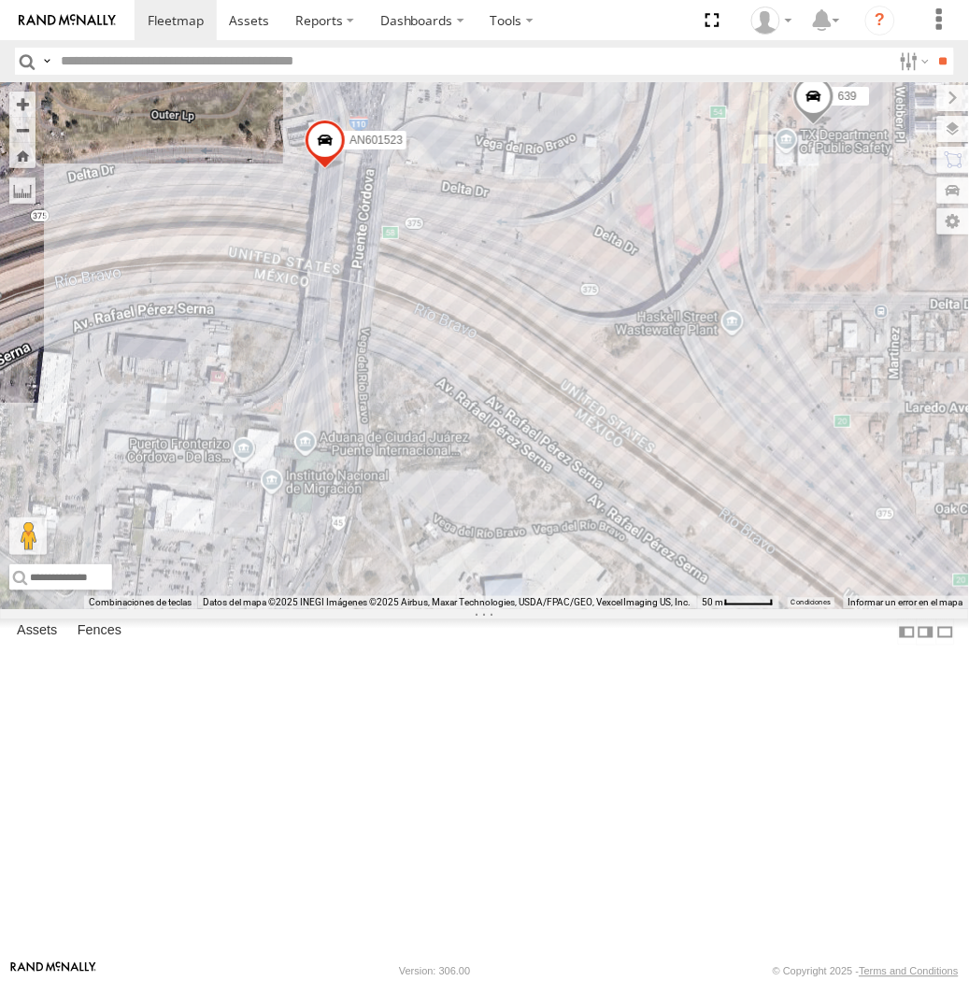
drag, startPoint x: 824, startPoint y: 736, endPoint x: 705, endPoint y: 585, distance: 192.9
click at [706, 586] on div "015910001935363 015910001811580 AN534838 ZJ535914 F2771 AN536621 AN5310637 3489…" at bounding box center [484, 345] width 969 height 527
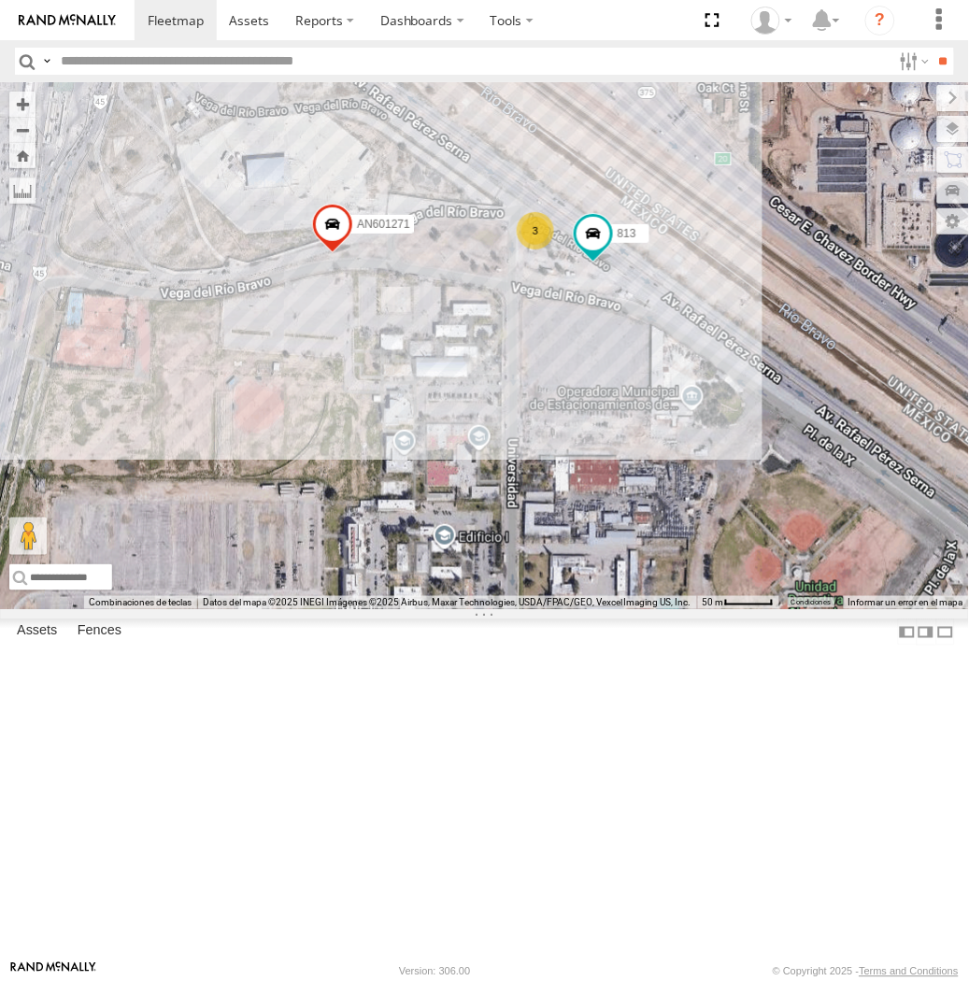
drag, startPoint x: 498, startPoint y: 245, endPoint x: 561, endPoint y: 515, distance: 277.2
click at [557, 530] on div "015910001935363 015910001811580 AN534838 ZJ535914 F2771 AN536621 AN5310637 3489…" at bounding box center [484, 345] width 969 height 527
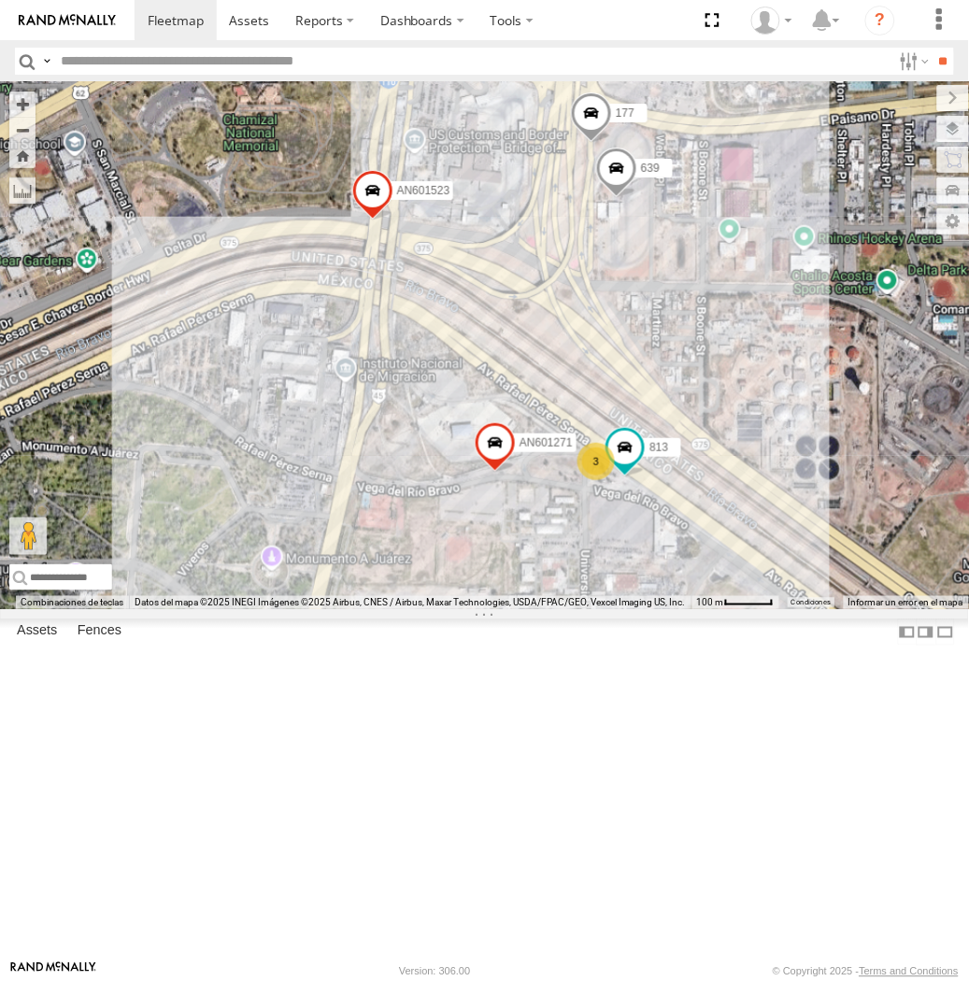
drag, startPoint x: 539, startPoint y: 361, endPoint x: 584, endPoint y: 505, distance: 151.6
click at [583, 505] on div "015910001935363 015910001811580 AN534838 ZJ535914 F2771 AN536621 AN5310637 3489…" at bounding box center [484, 345] width 969 height 527
